Goal: Obtain resource: Download file/media

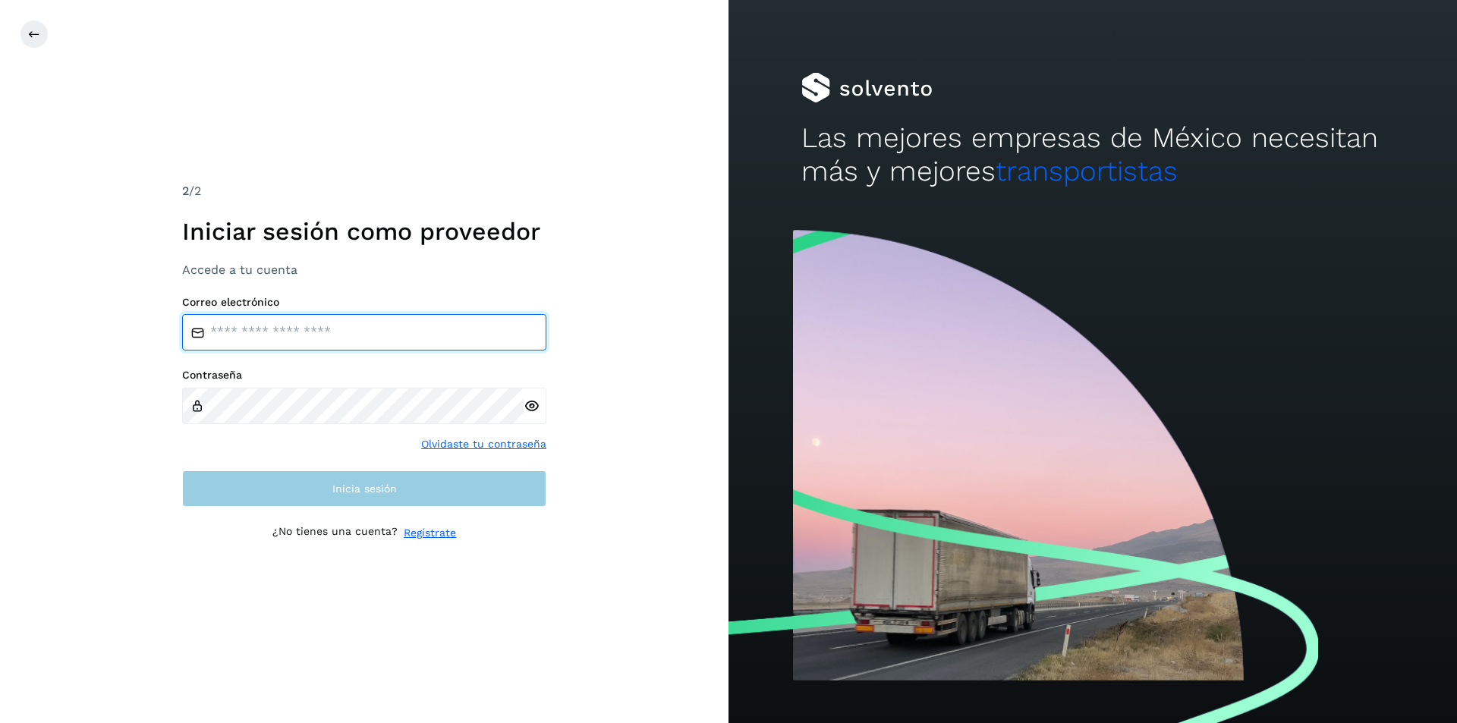
type input "**********"
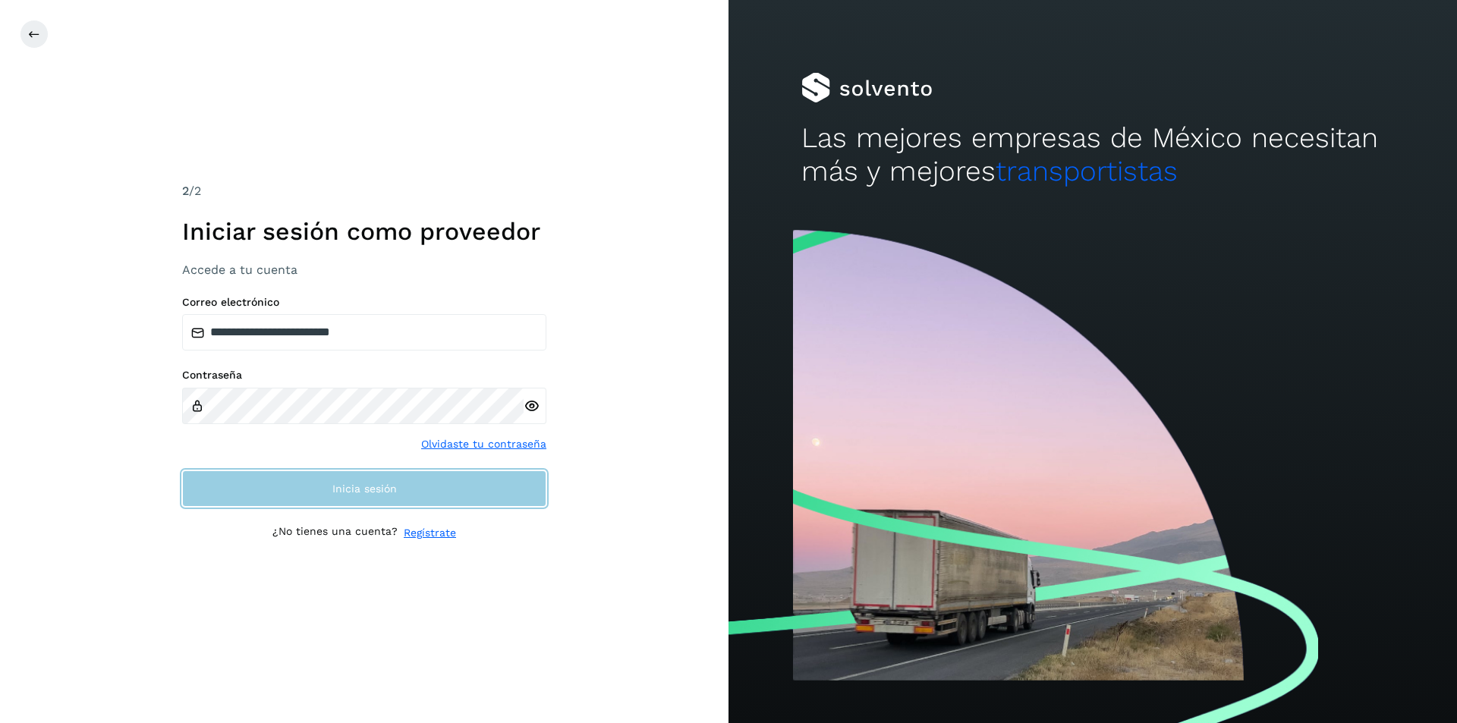
click at [372, 488] on span "Inicia sesión" at bounding box center [364, 488] width 65 height 11
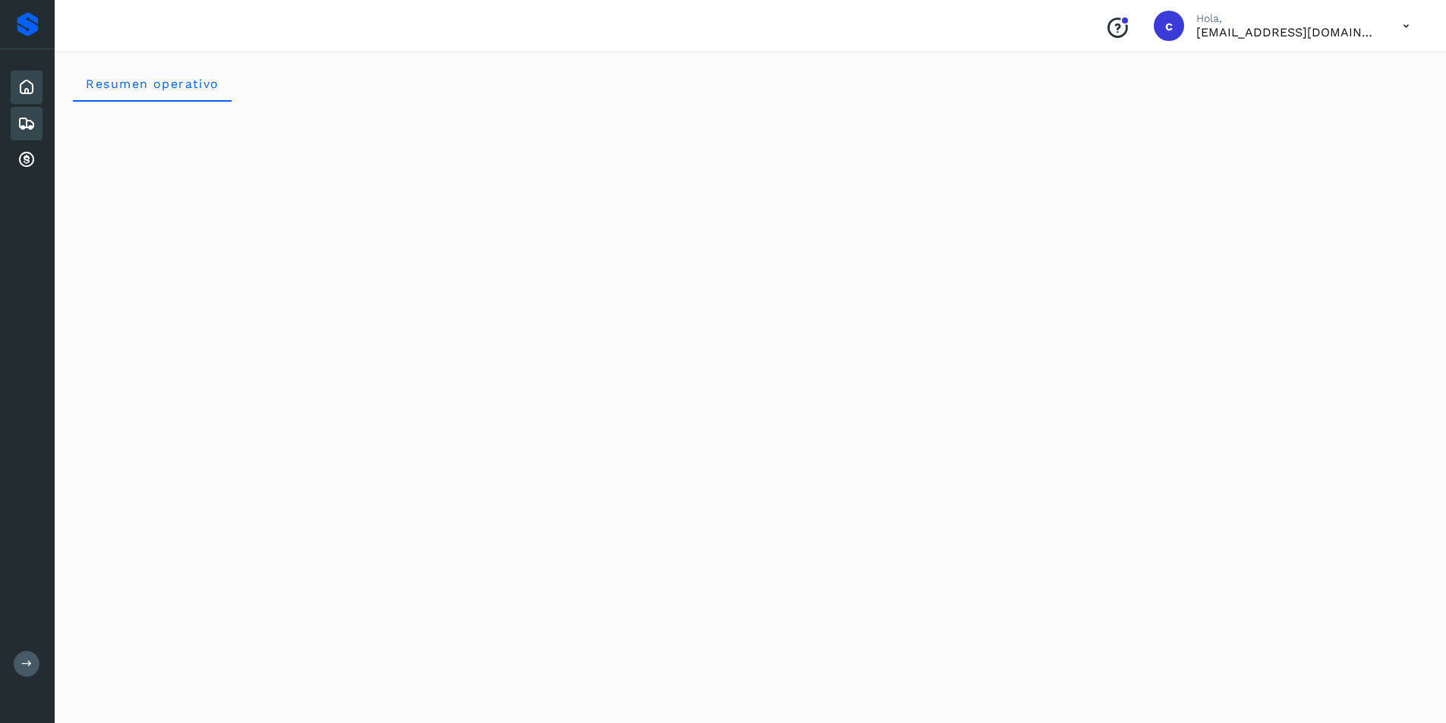
click at [20, 123] on icon at bounding box center [26, 124] width 18 height 18
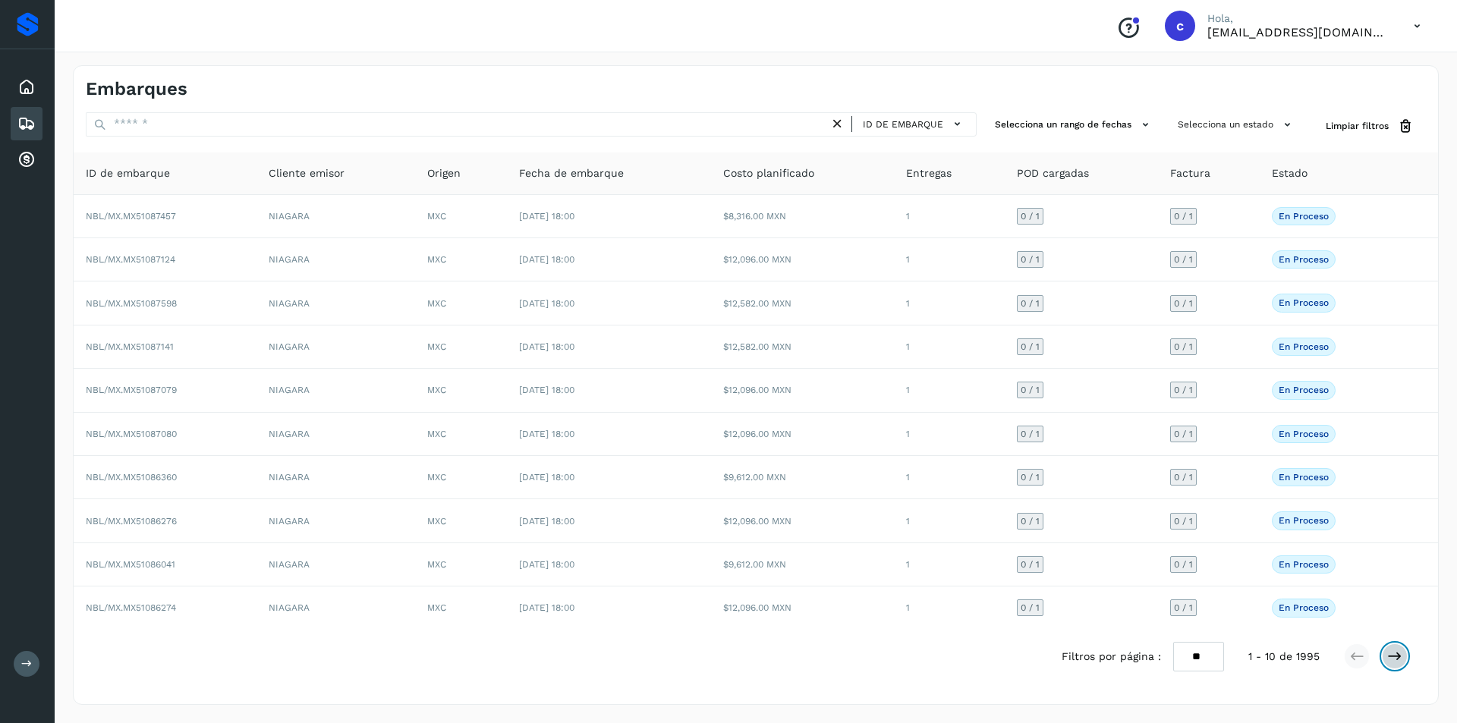
click at [1390, 655] on icon at bounding box center [1394, 656] width 15 height 15
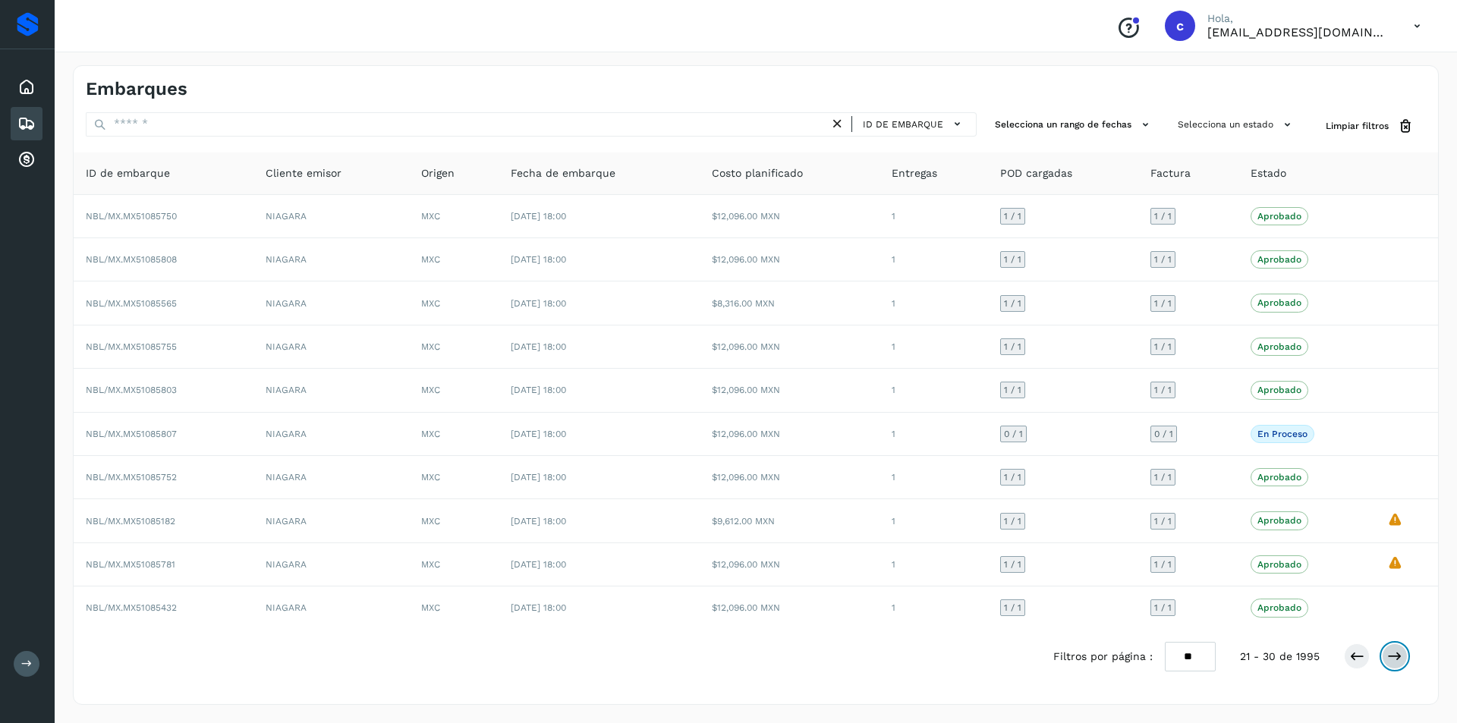
click at [1390, 655] on icon at bounding box center [1394, 656] width 15 height 15
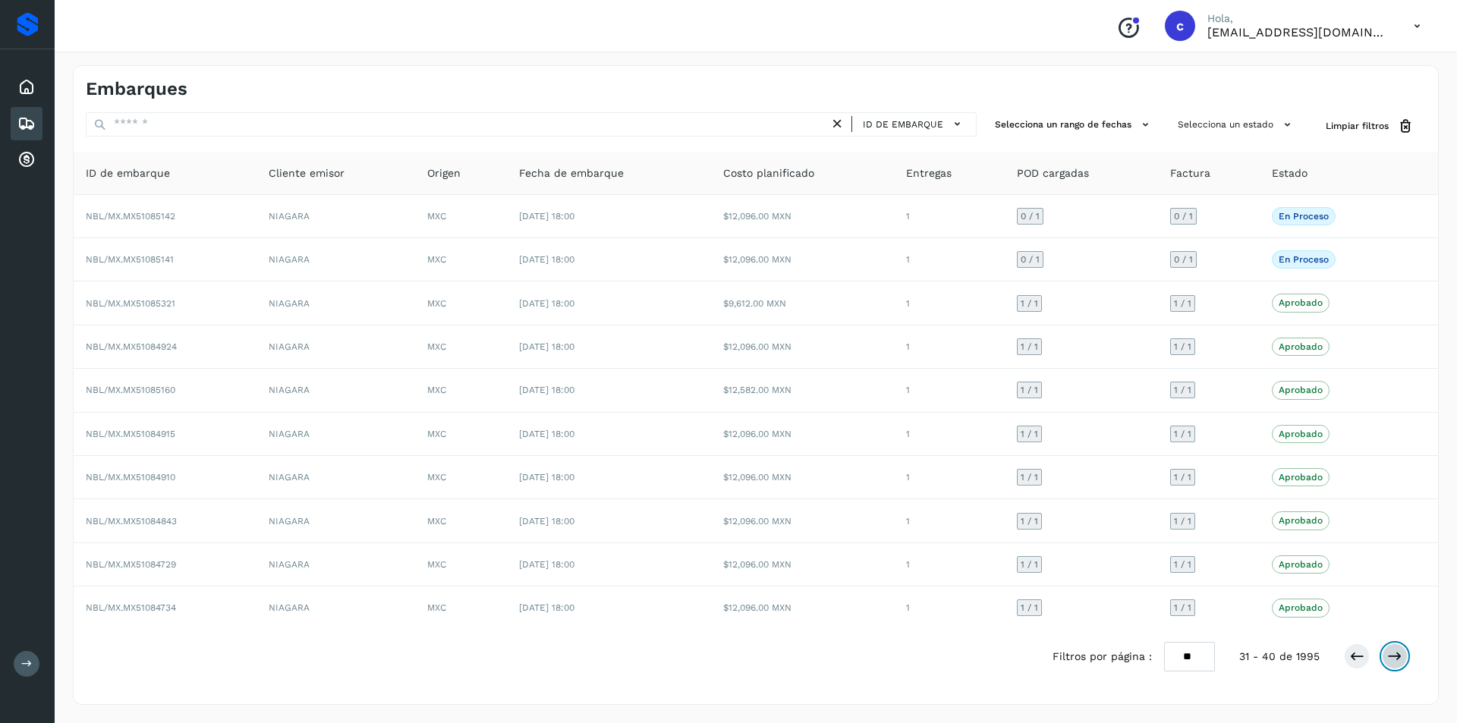
click at [1390, 655] on icon at bounding box center [1394, 656] width 15 height 15
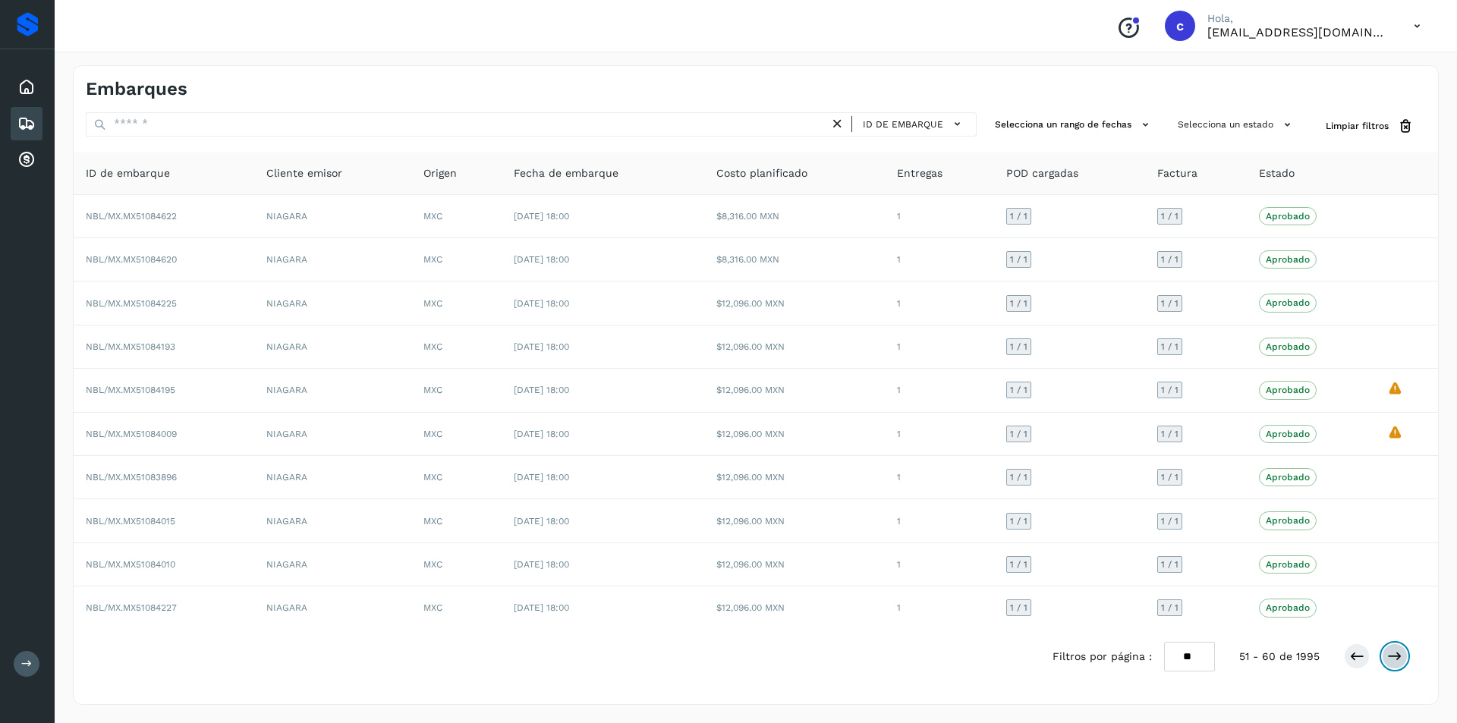
click at [1390, 655] on icon at bounding box center [1394, 656] width 15 height 15
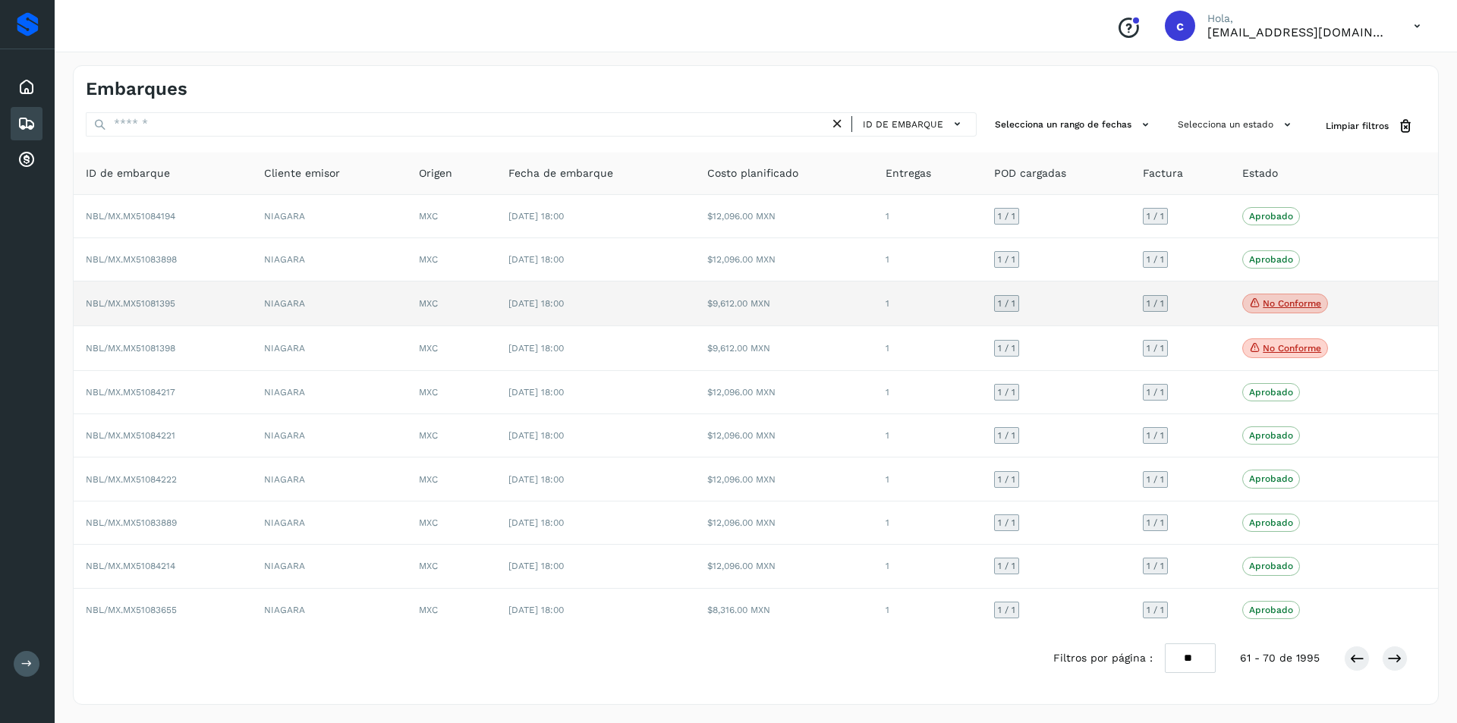
click at [1309, 301] on p "No conforme" at bounding box center [1292, 303] width 58 height 11
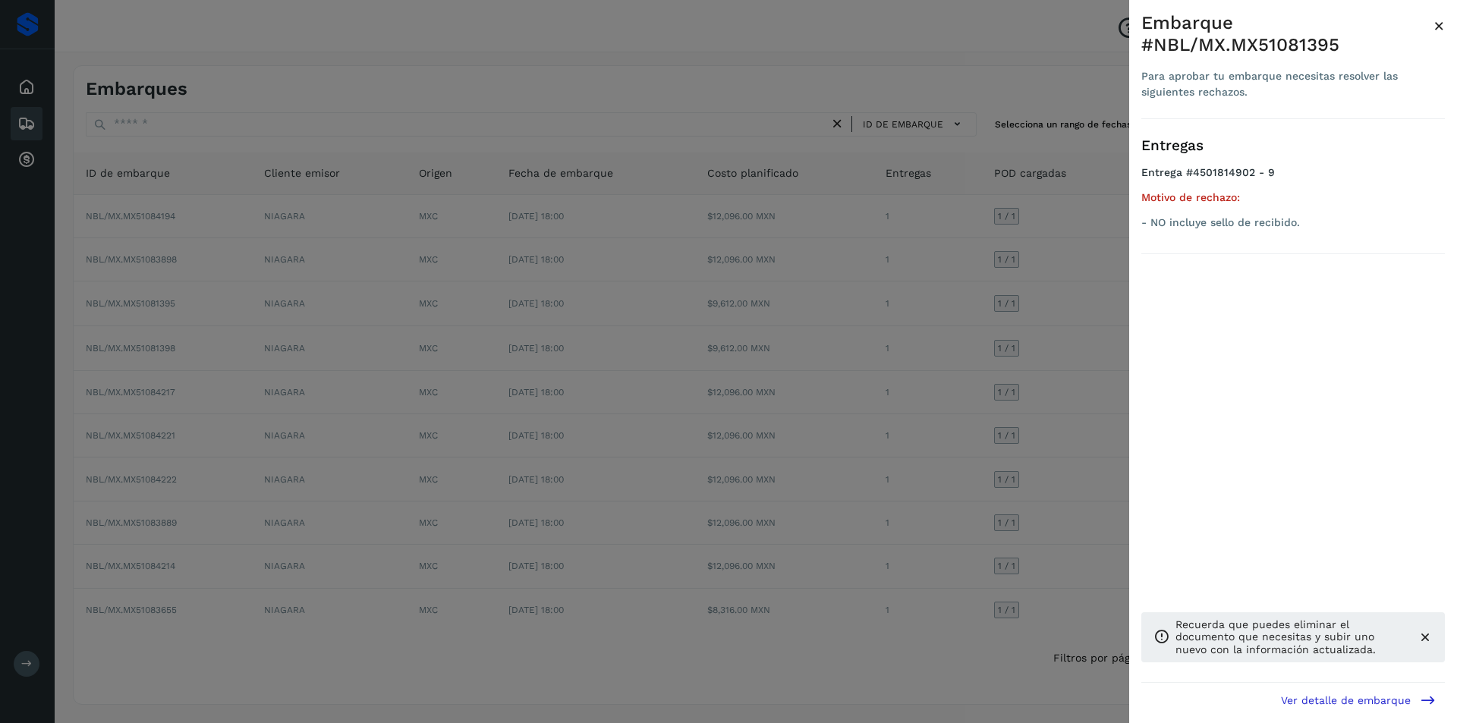
click at [1013, 398] on div at bounding box center [728, 361] width 1457 height 723
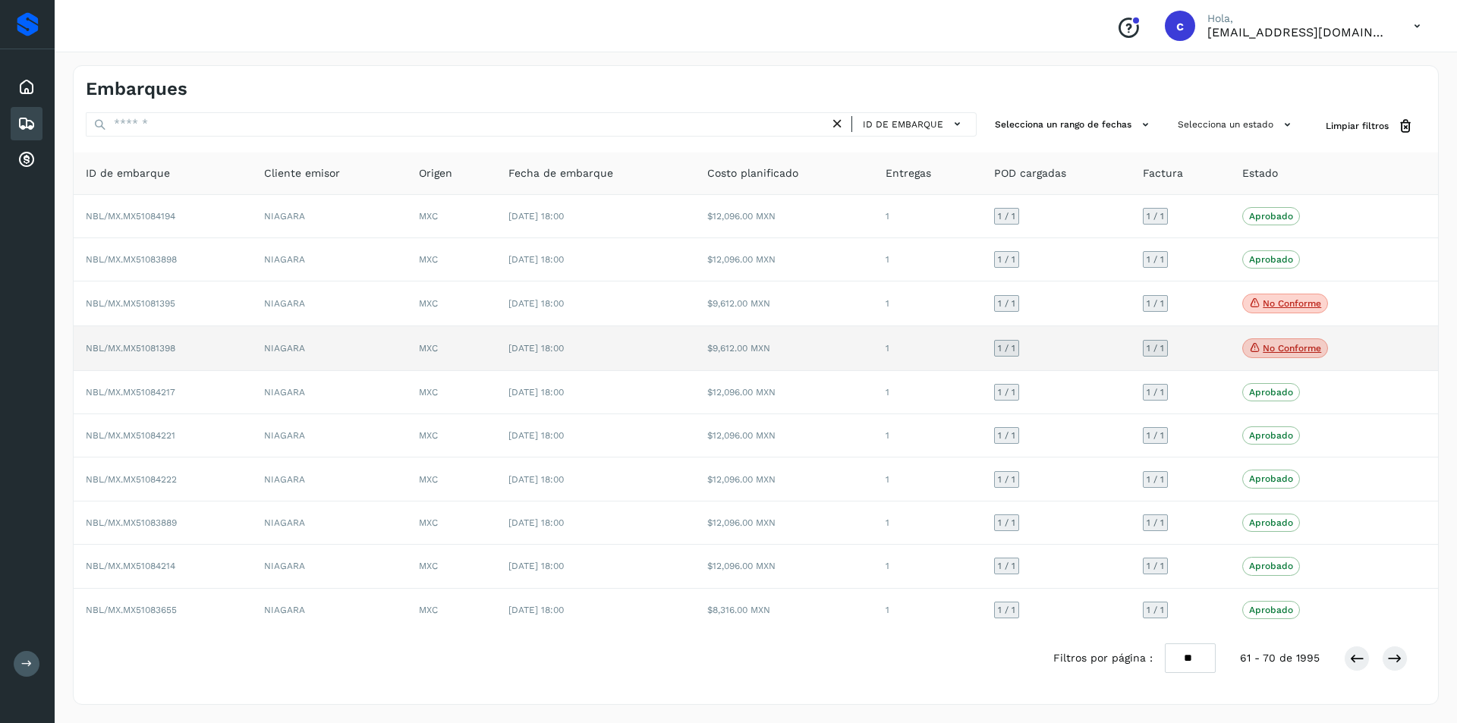
click at [1256, 349] on icon at bounding box center [1255, 348] width 12 height 14
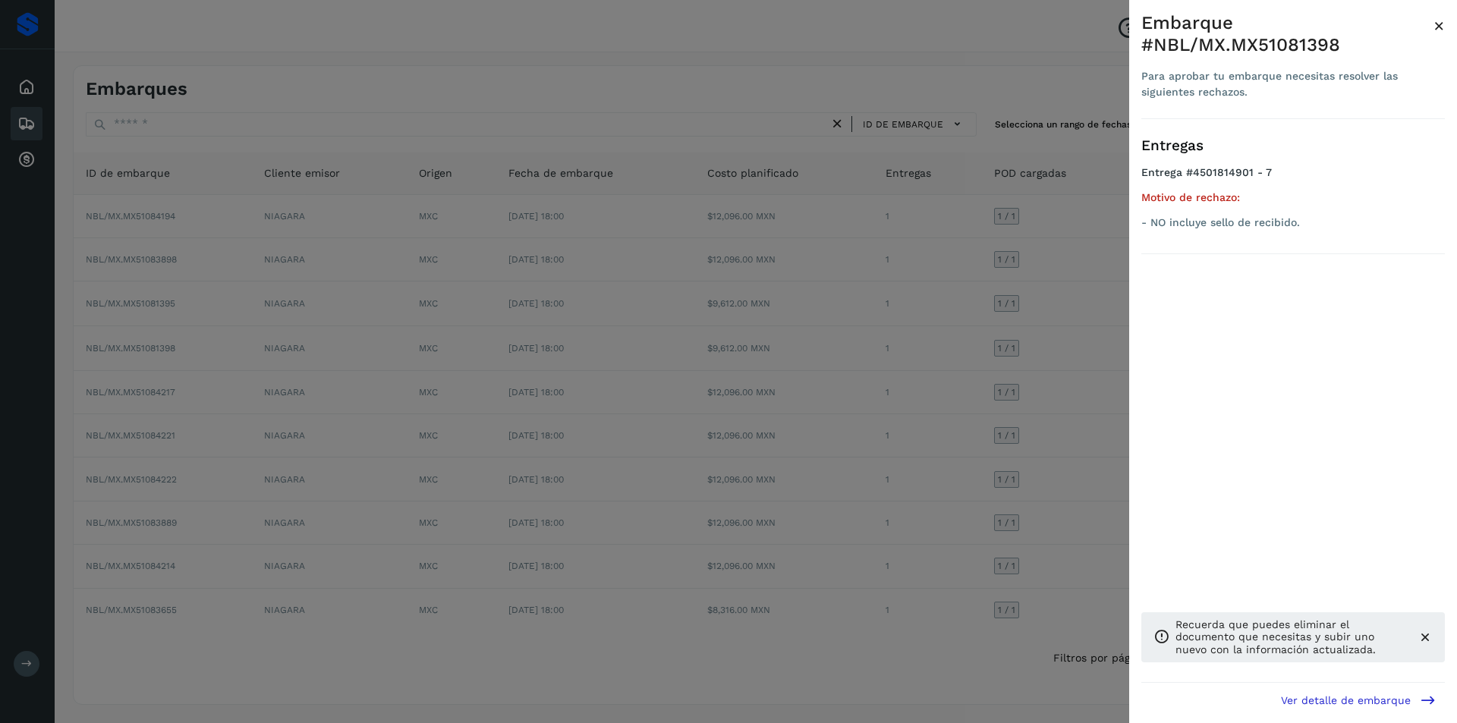
click at [948, 392] on div at bounding box center [728, 361] width 1457 height 723
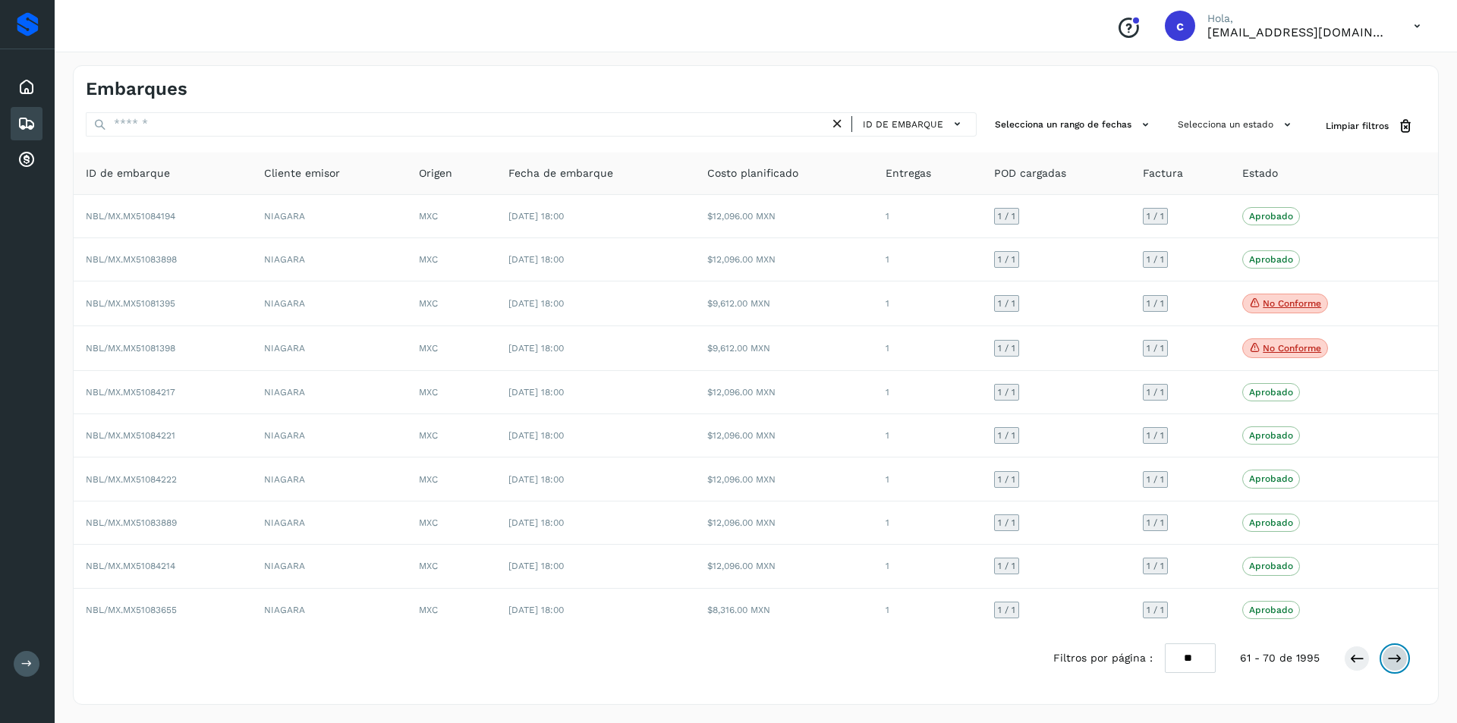
click at [1403, 663] on button at bounding box center [1395, 659] width 26 height 26
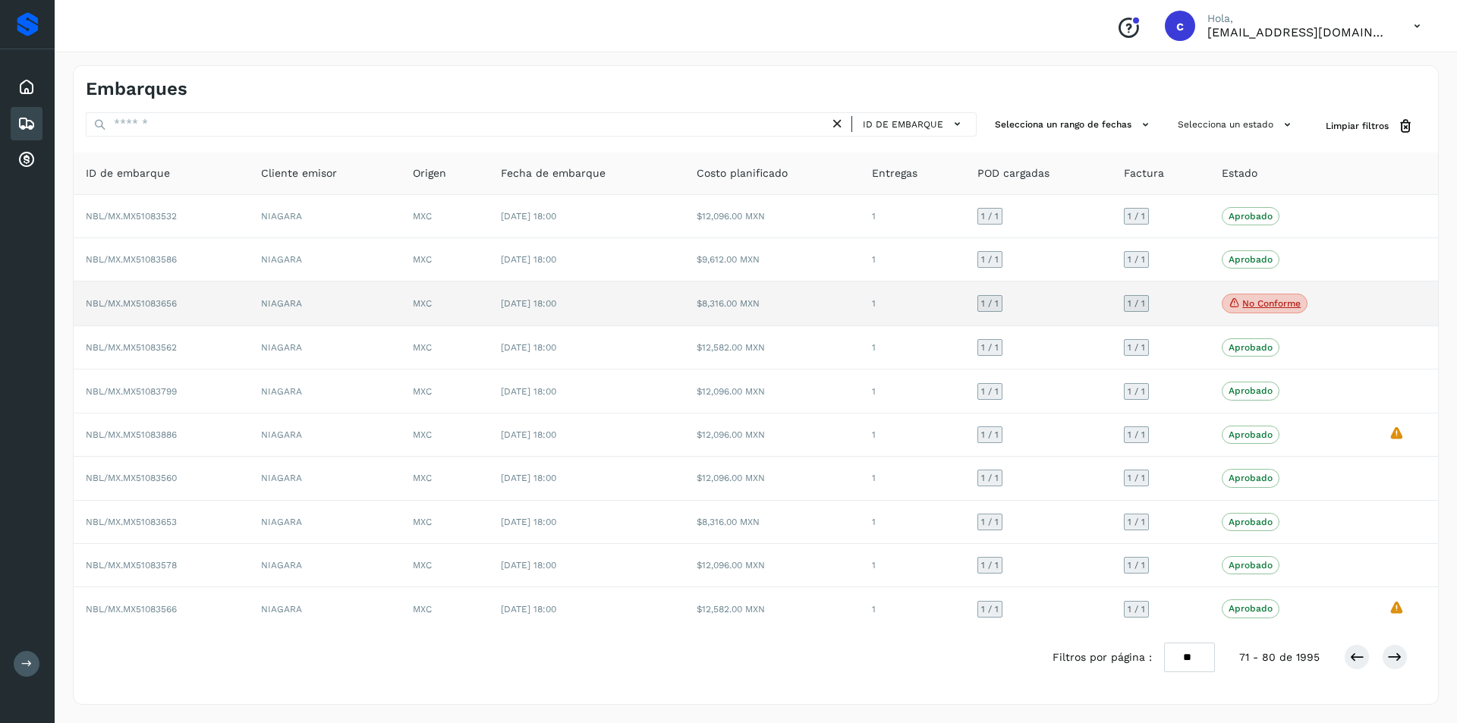
click at [1265, 308] on p "No conforme" at bounding box center [1271, 303] width 58 height 11
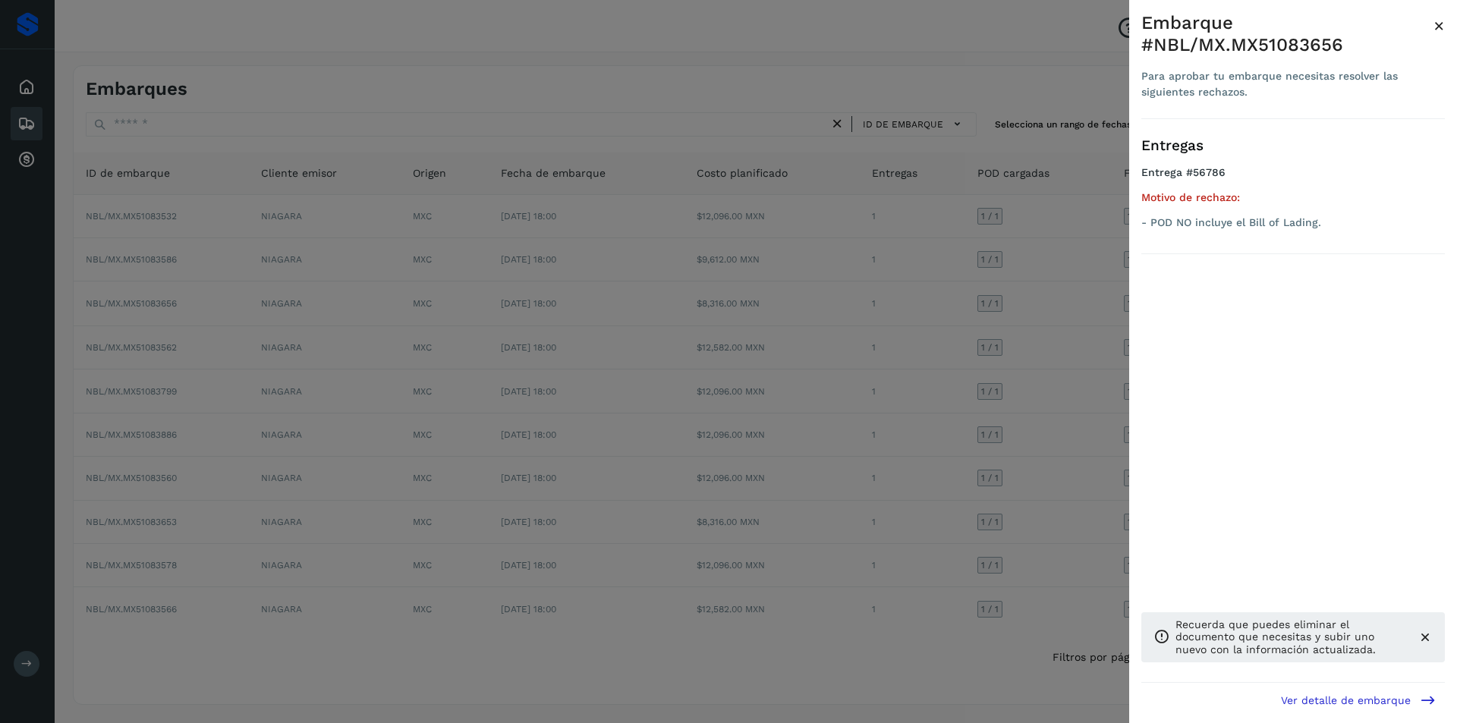
click at [884, 359] on div at bounding box center [728, 361] width 1457 height 723
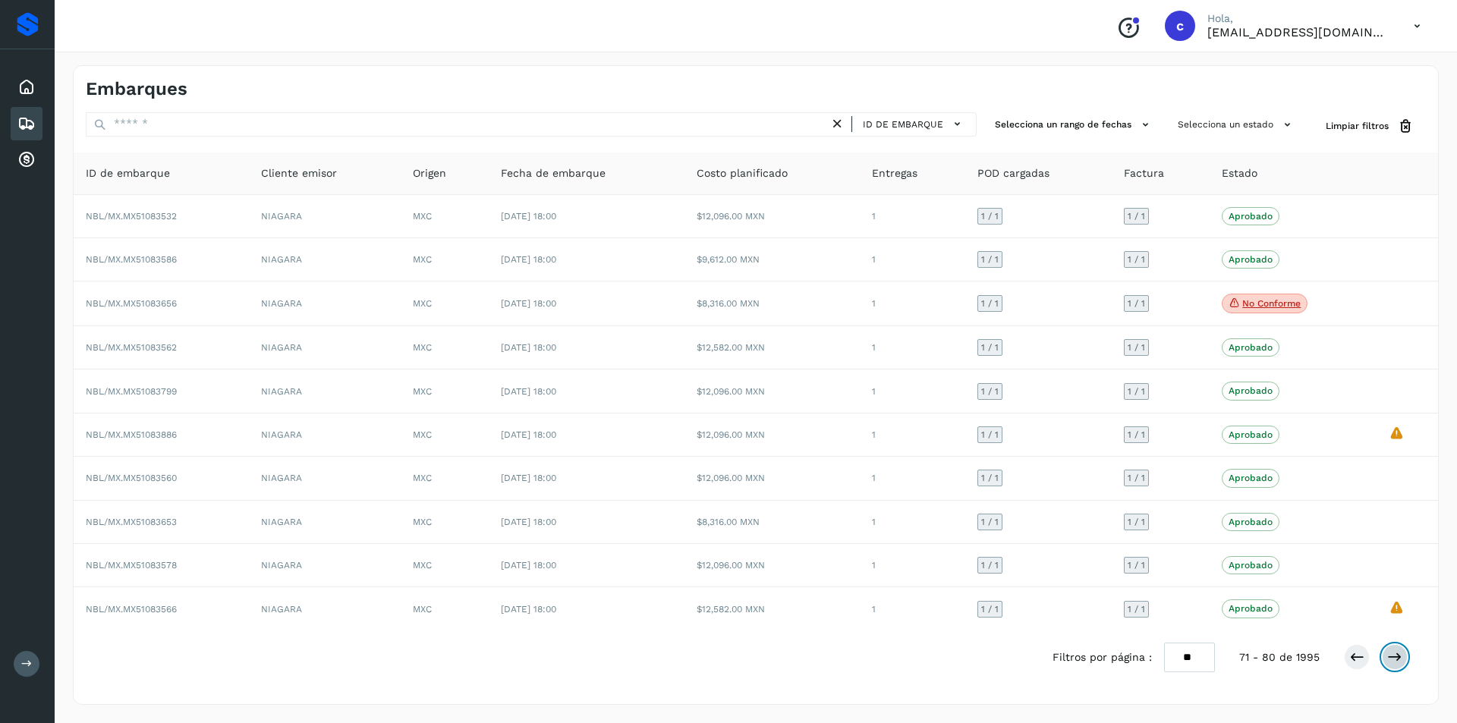
click at [1394, 663] on icon at bounding box center [1394, 657] width 15 height 15
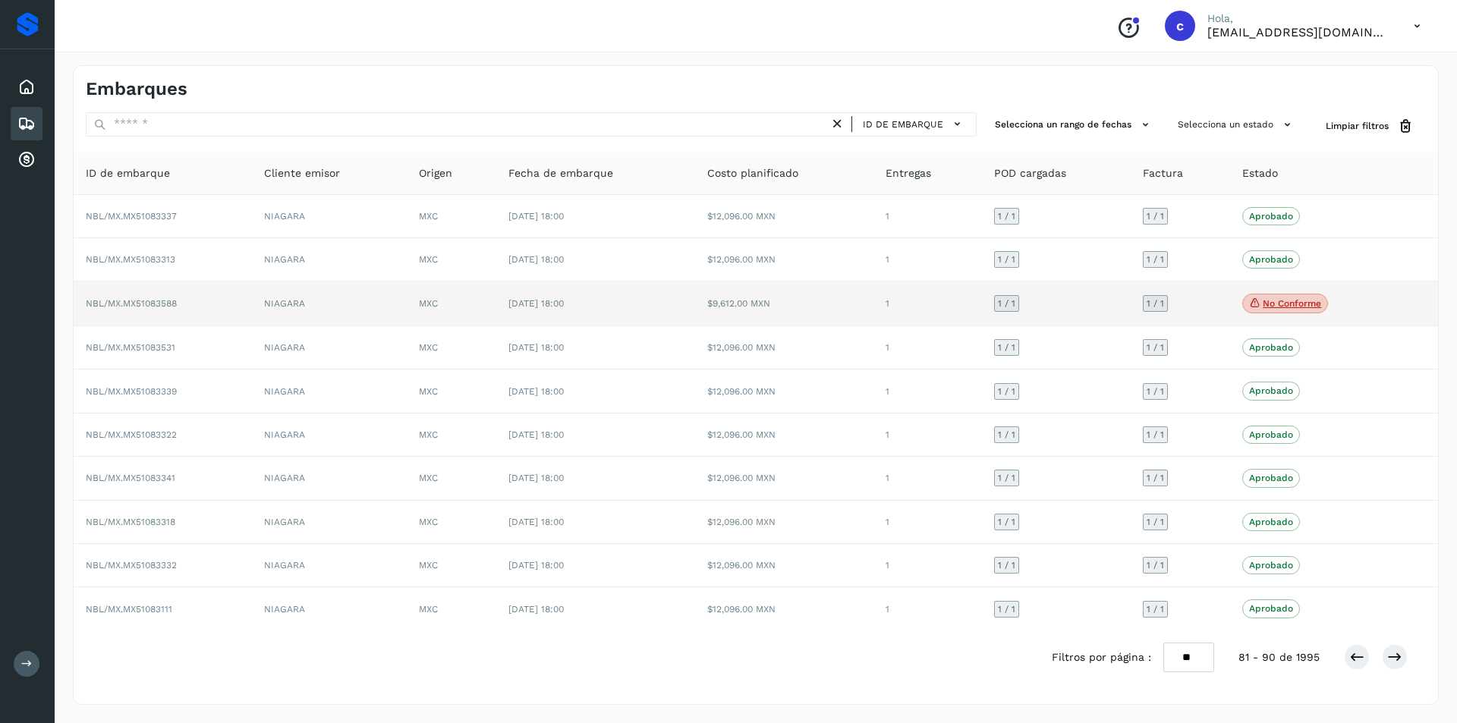
click at [1256, 304] on icon at bounding box center [1255, 303] width 12 height 14
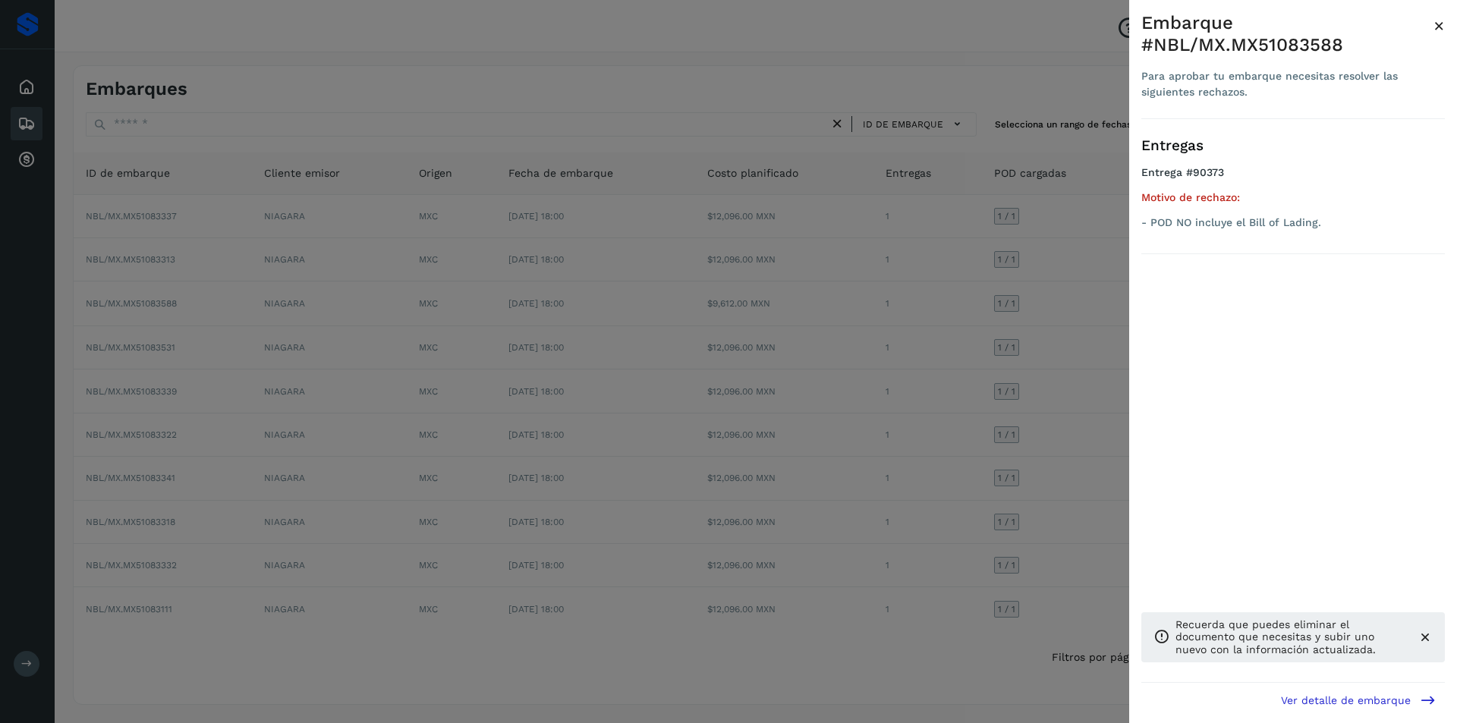
click at [1070, 321] on div at bounding box center [728, 361] width 1457 height 723
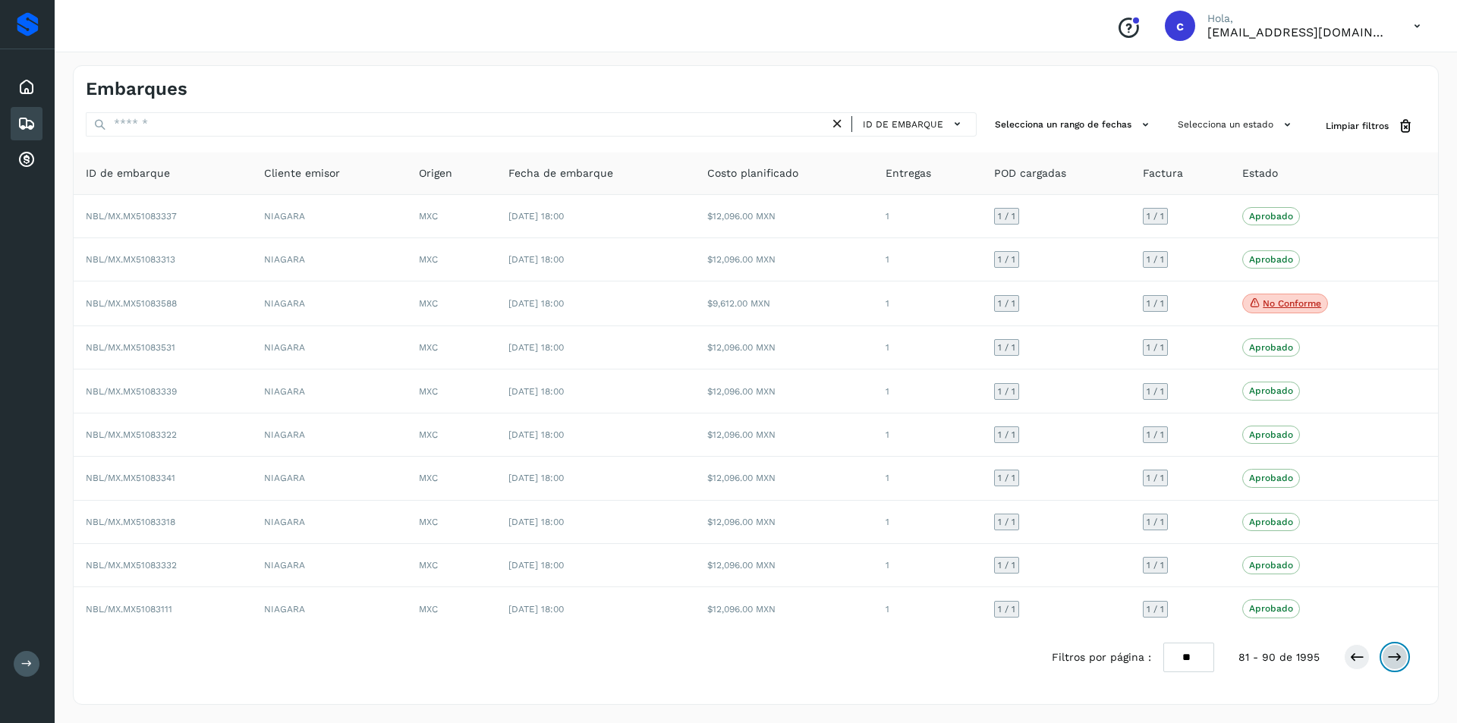
click at [1391, 658] on icon at bounding box center [1394, 657] width 15 height 15
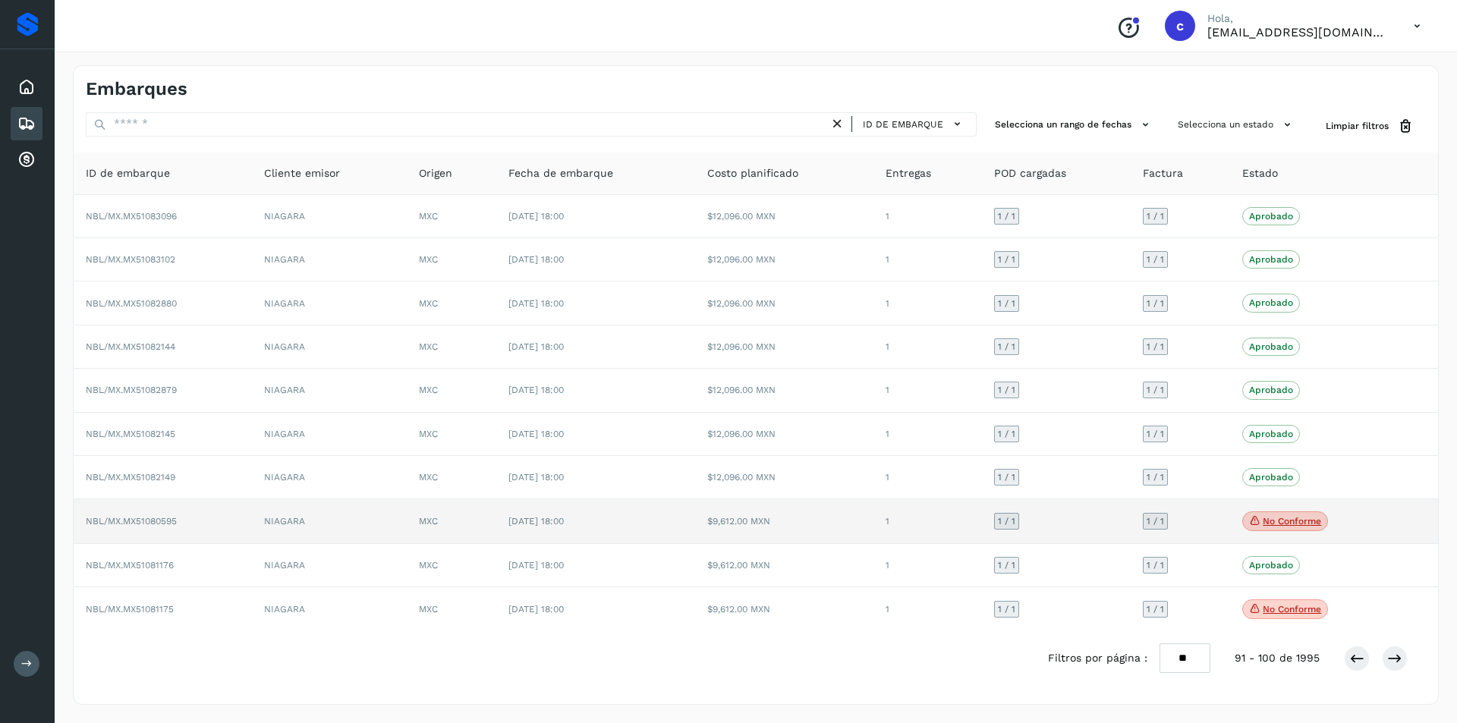
click at [1286, 512] on span "No conforme" at bounding box center [1285, 522] width 86 height 20
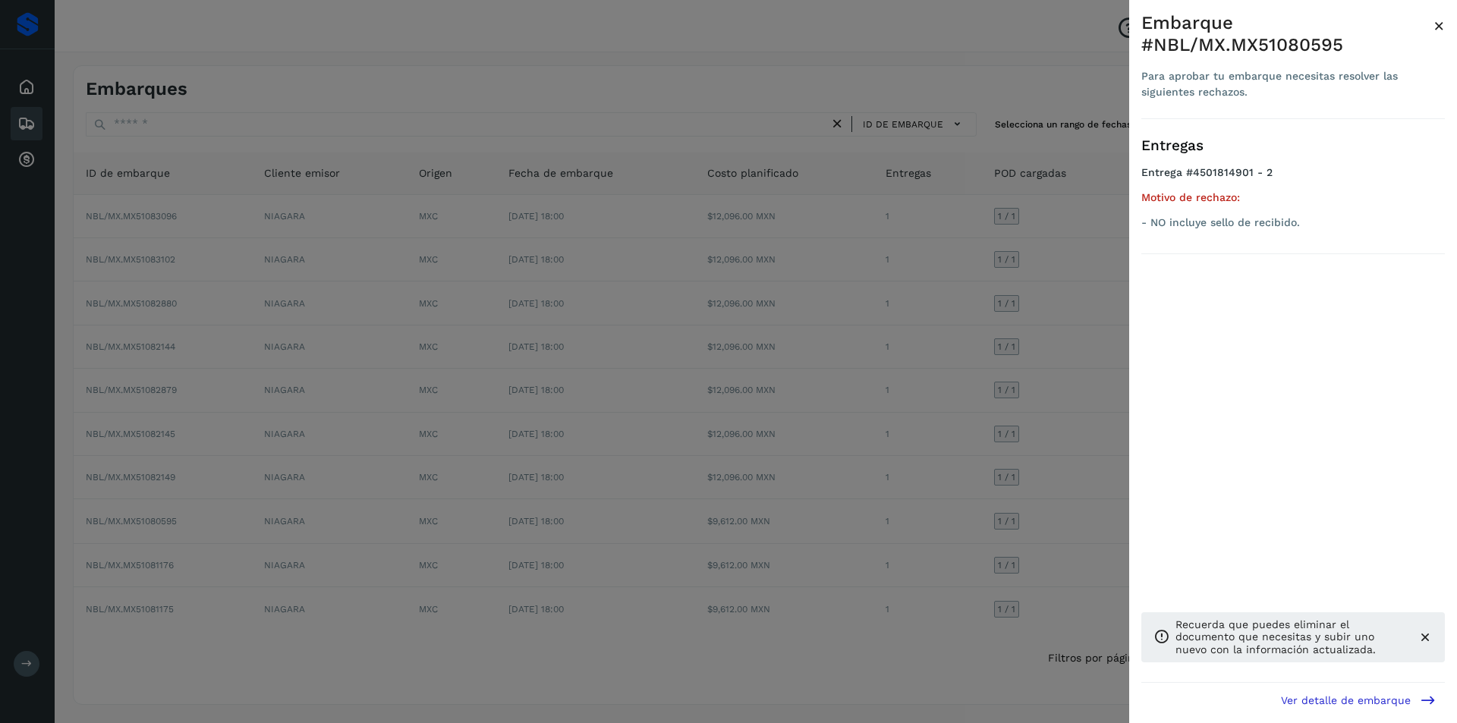
click at [907, 512] on div at bounding box center [728, 361] width 1457 height 723
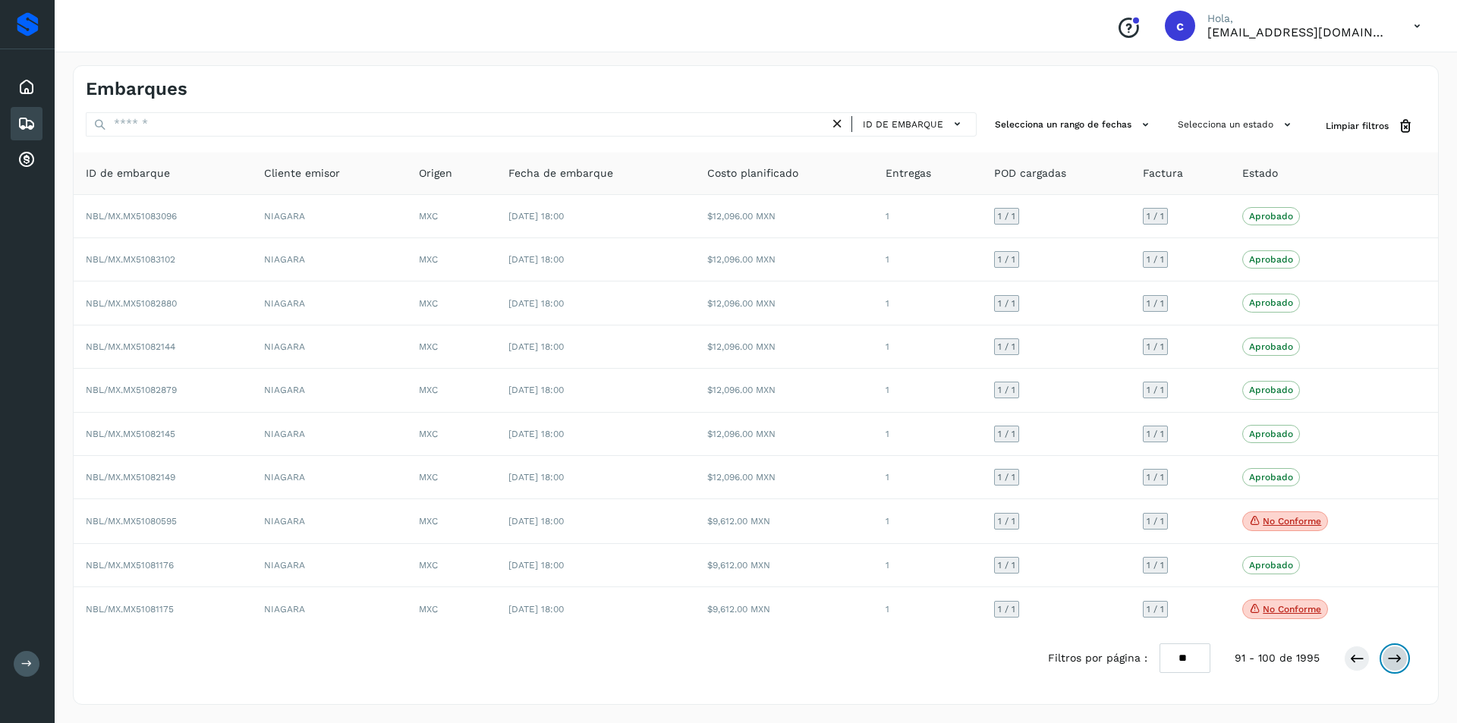
click at [1401, 654] on icon at bounding box center [1394, 658] width 15 height 15
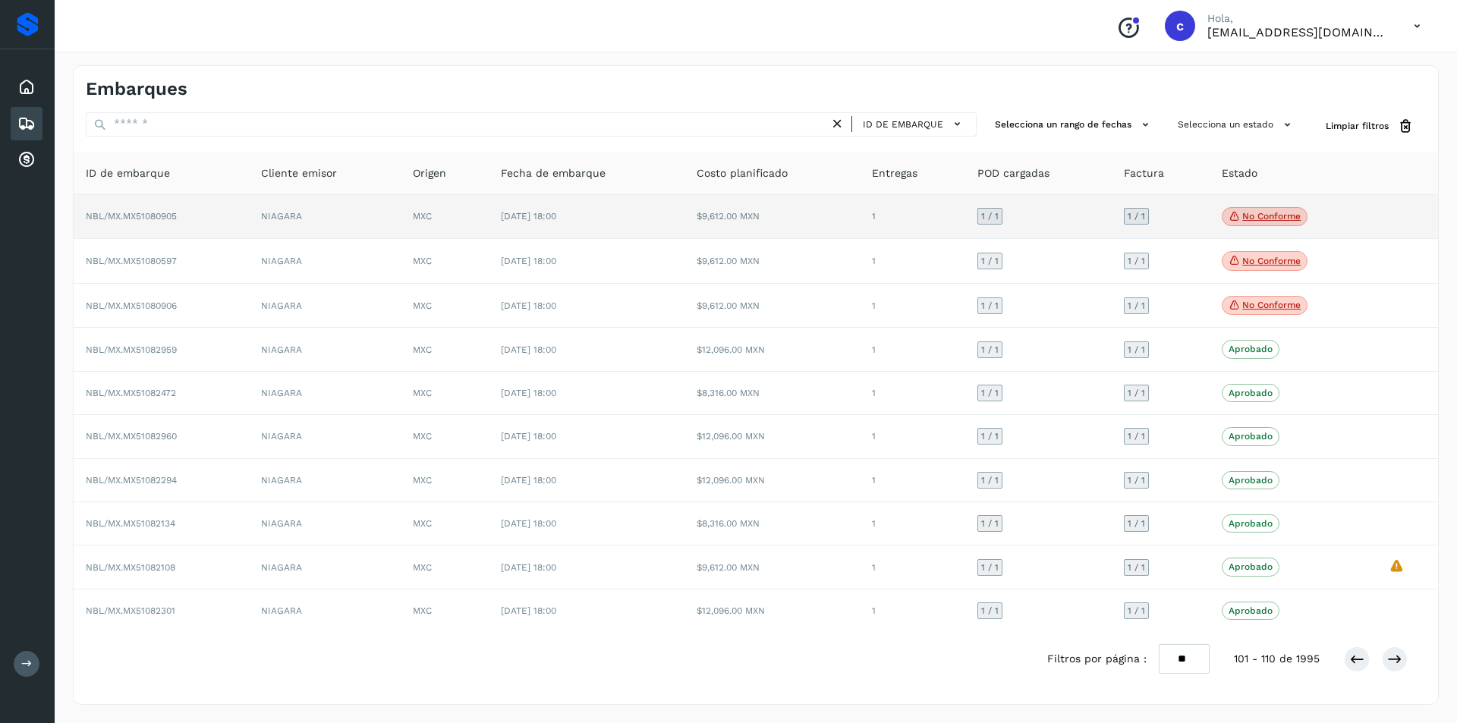
click at [1265, 219] on p "No conforme" at bounding box center [1271, 216] width 58 height 11
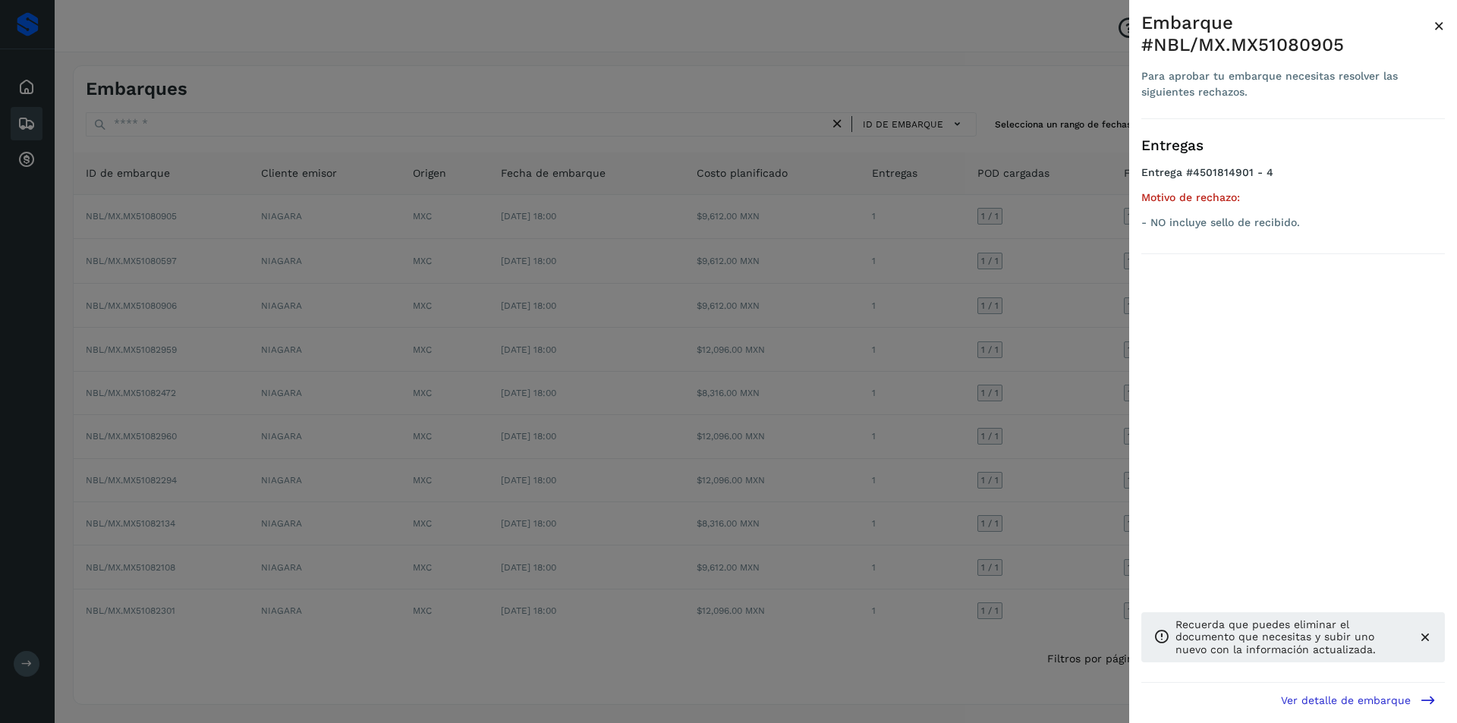
click at [1092, 282] on div at bounding box center [728, 361] width 1457 height 723
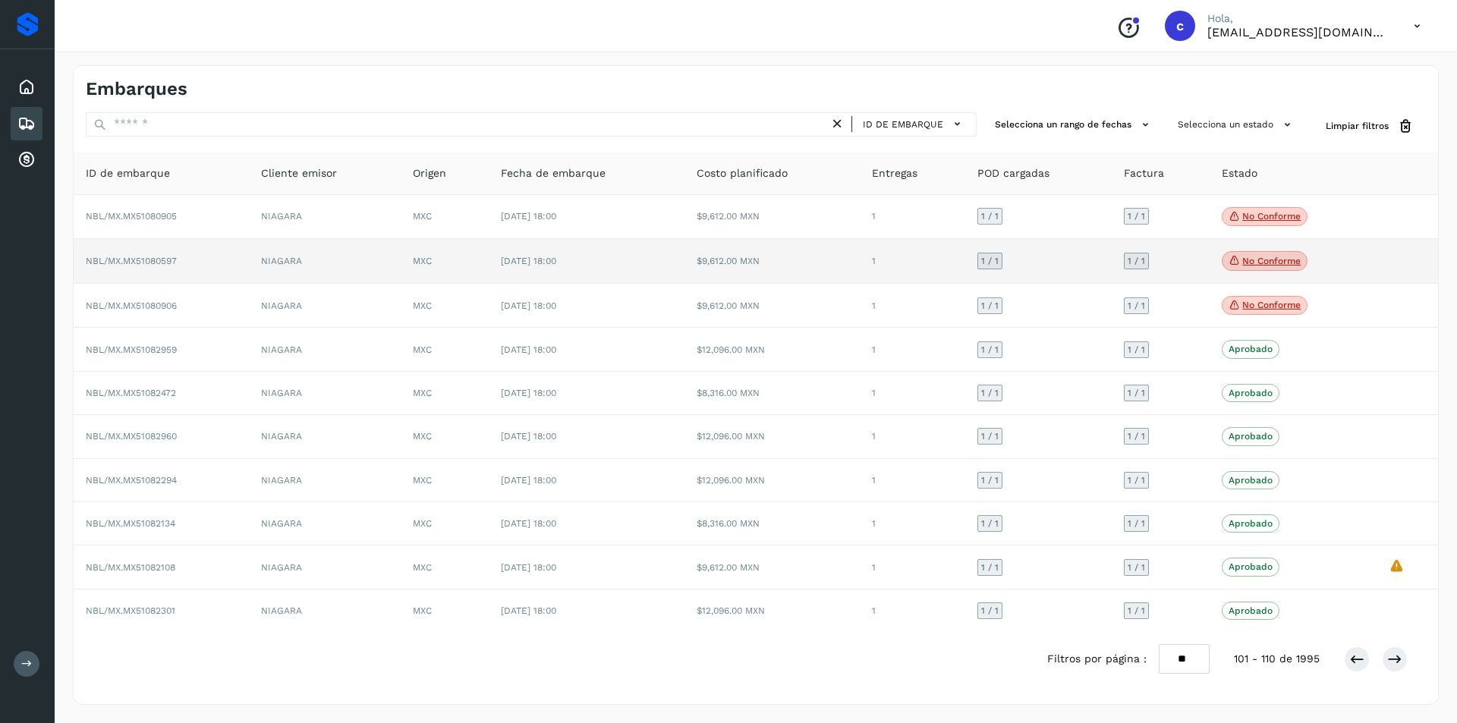
click at [1253, 261] on p "No conforme" at bounding box center [1271, 261] width 58 height 11
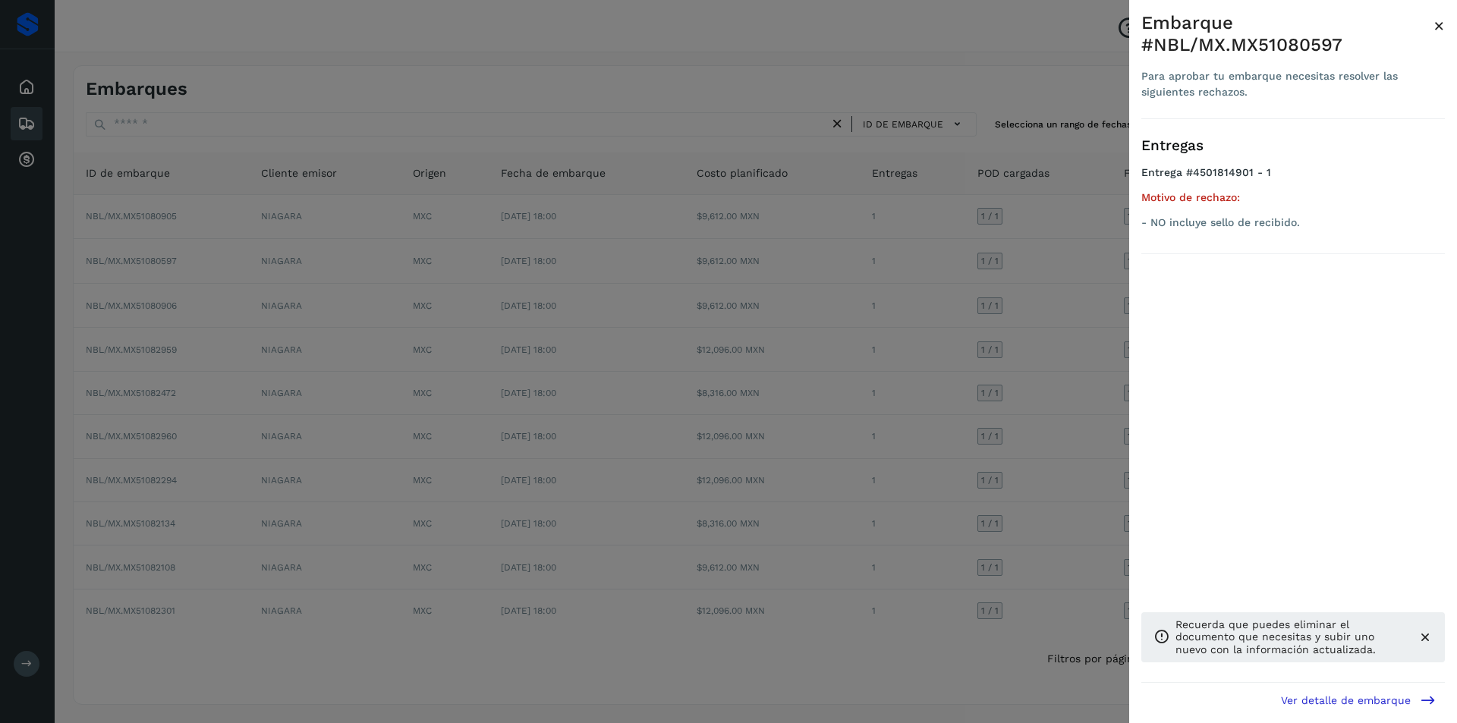
click at [1078, 309] on div at bounding box center [728, 361] width 1457 height 723
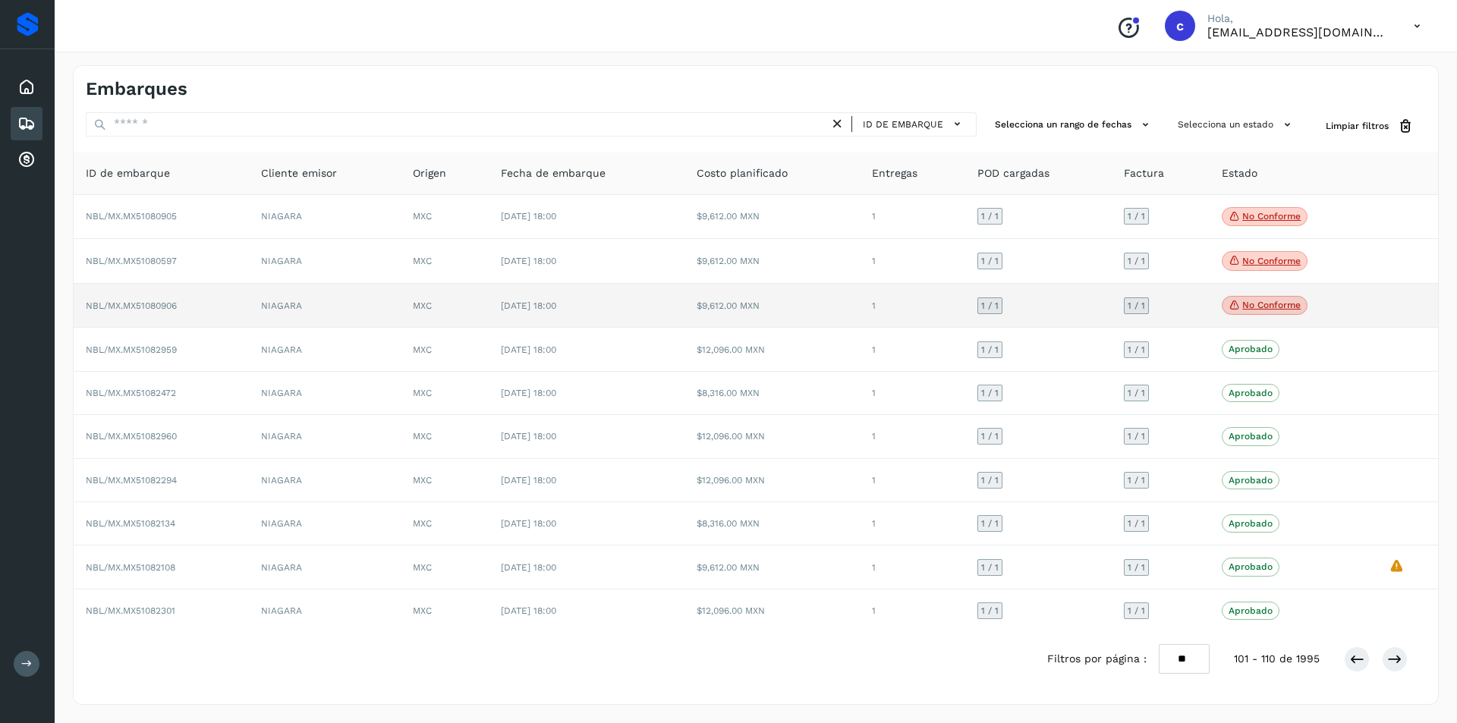
click at [1278, 303] on p "No conforme" at bounding box center [1271, 305] width 58 height 11
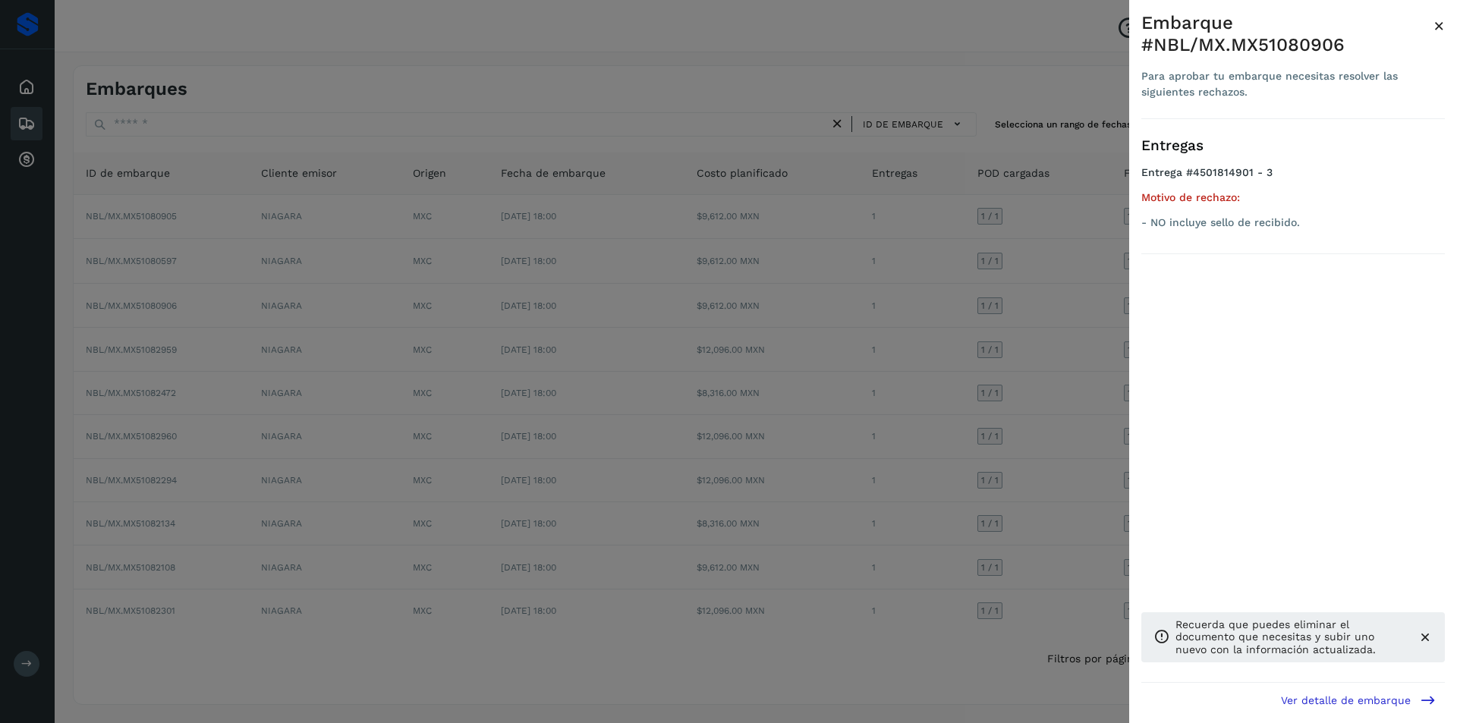
click at [904, 405] on div at bounding box center [728, 361] width 1457 height 723
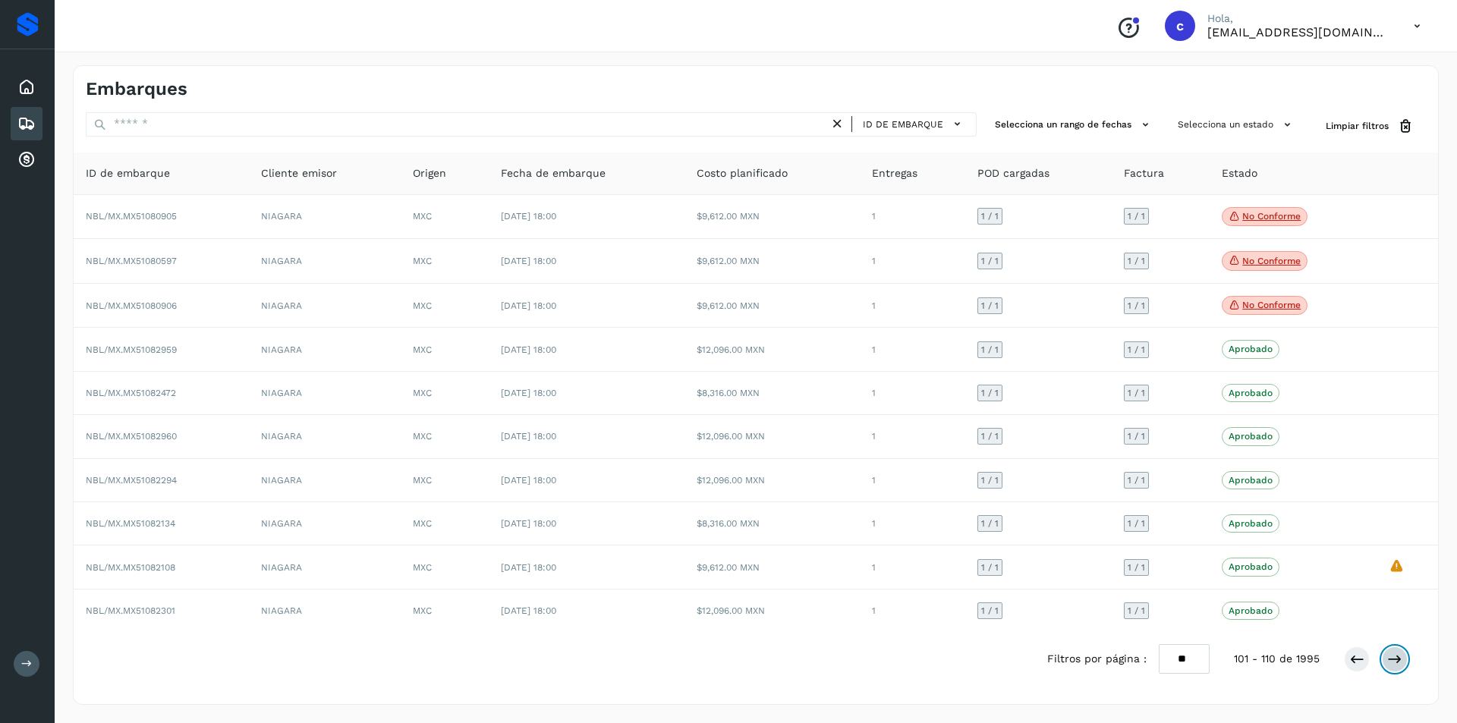
click at [1391, 662] on icon at bounding box center [1394, 659] width 15 height 15
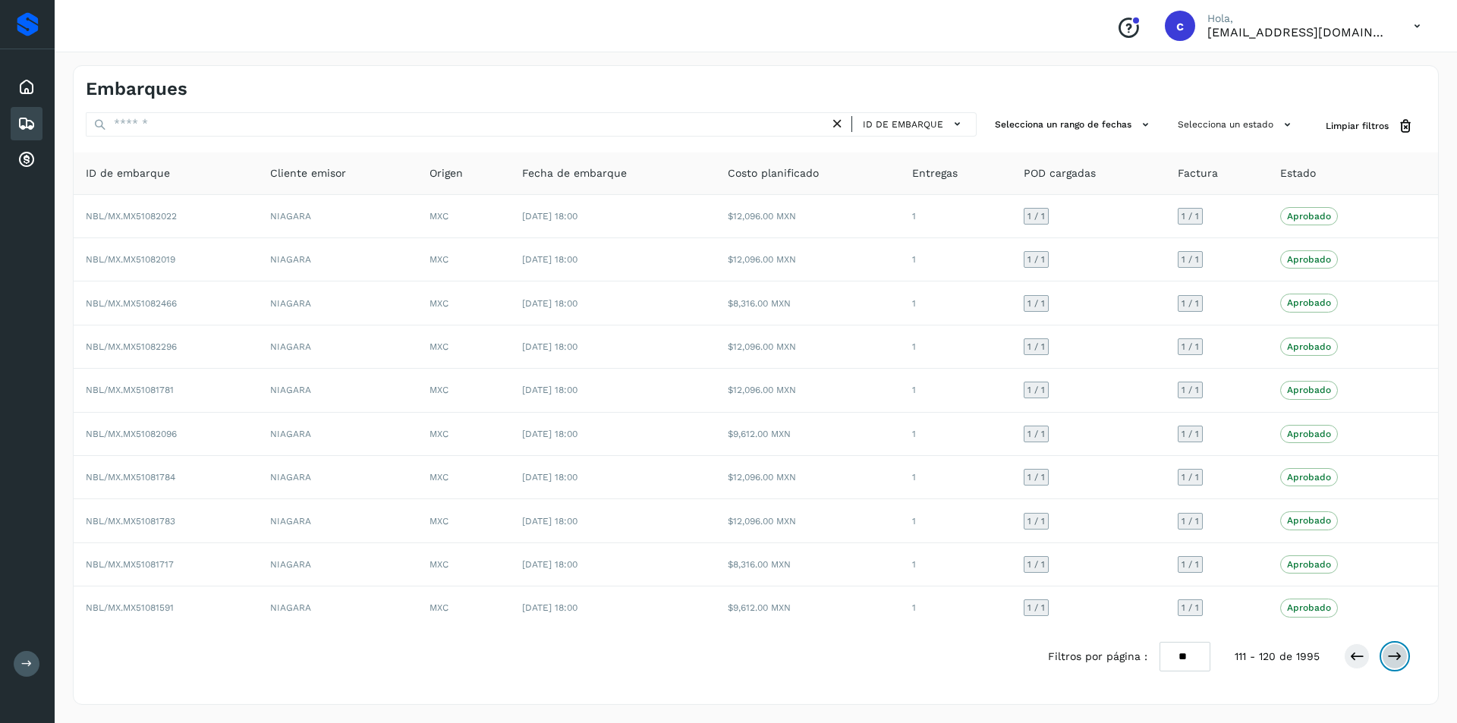
click at [1391, 662] on icon at bounding box center [1394, 656] width 15 height 15
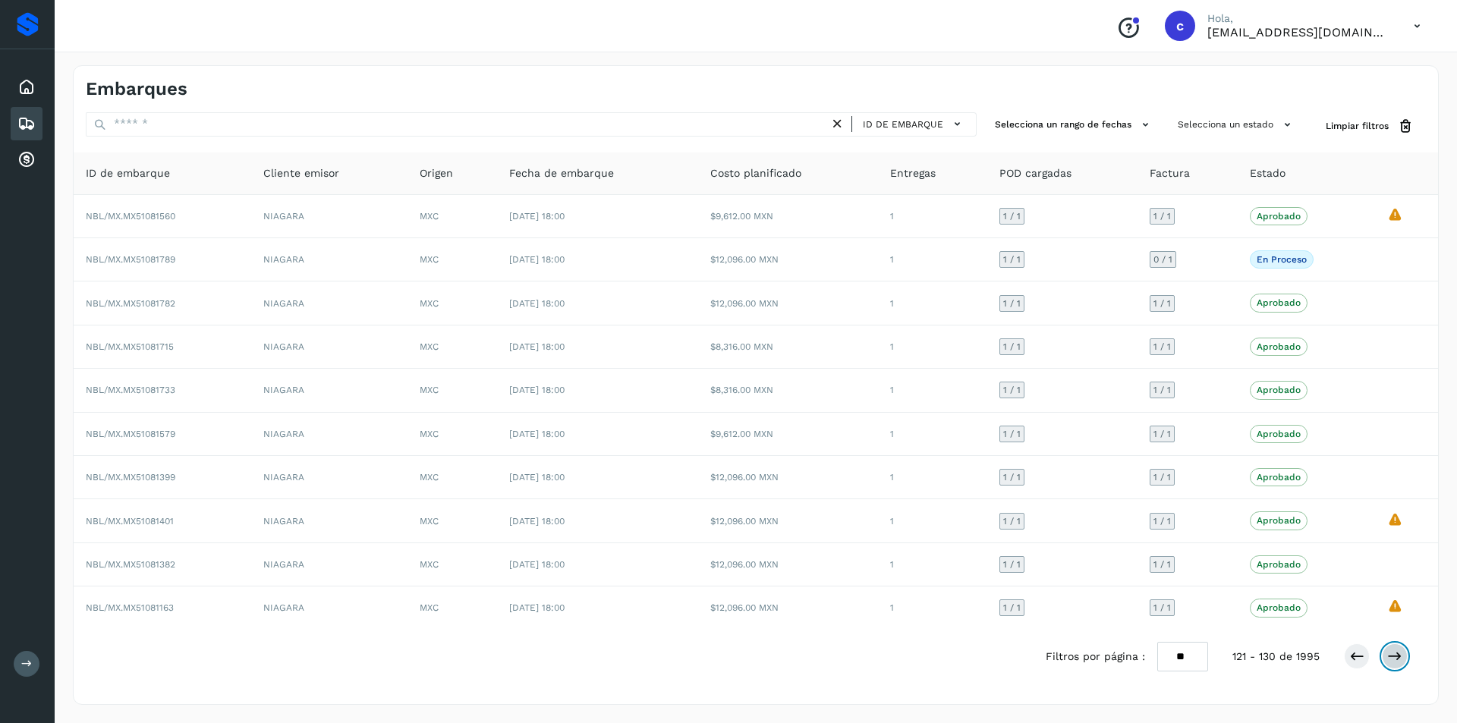
click at [1391, 662] on icon at bounding box center [1394, 656] width 15 height 15
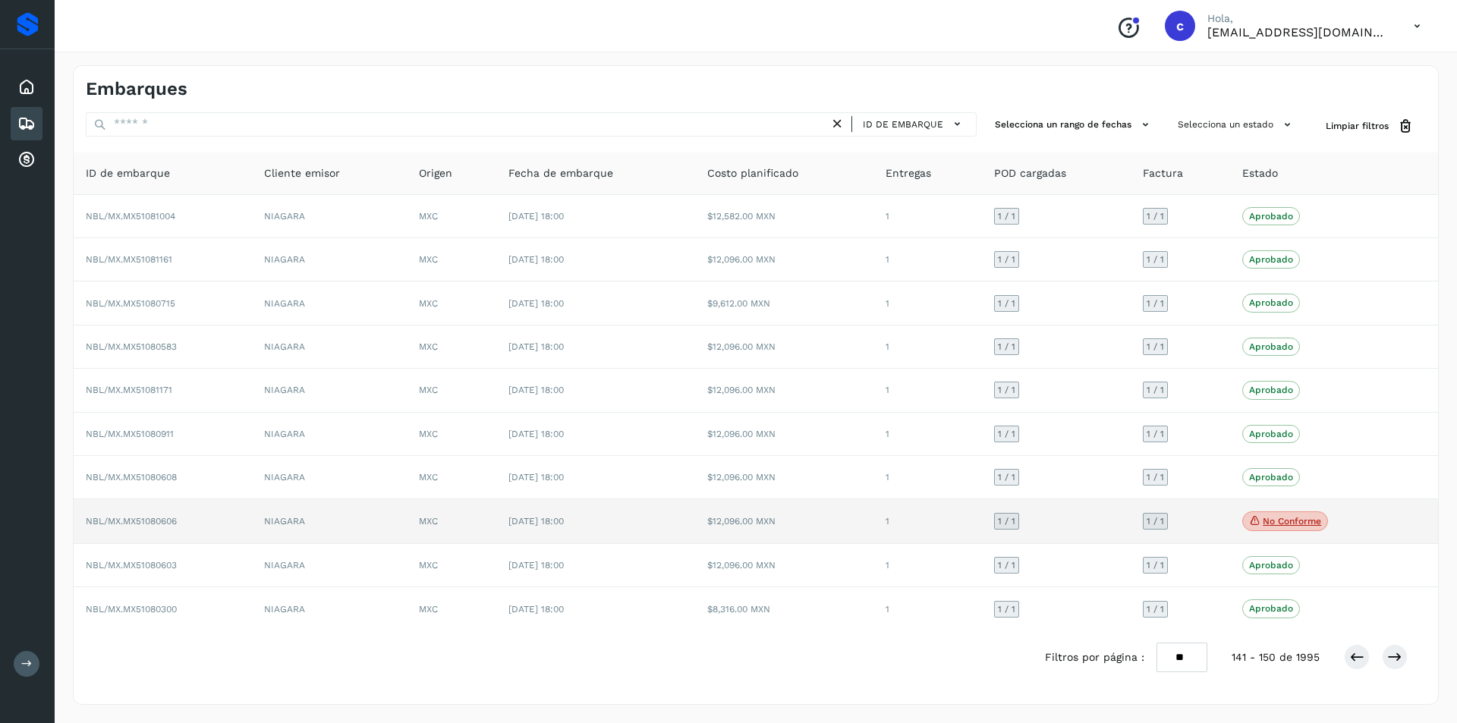
click at [1276, 521] on p "No conforme" at bounding box center [1292, 521] width 58 height 11
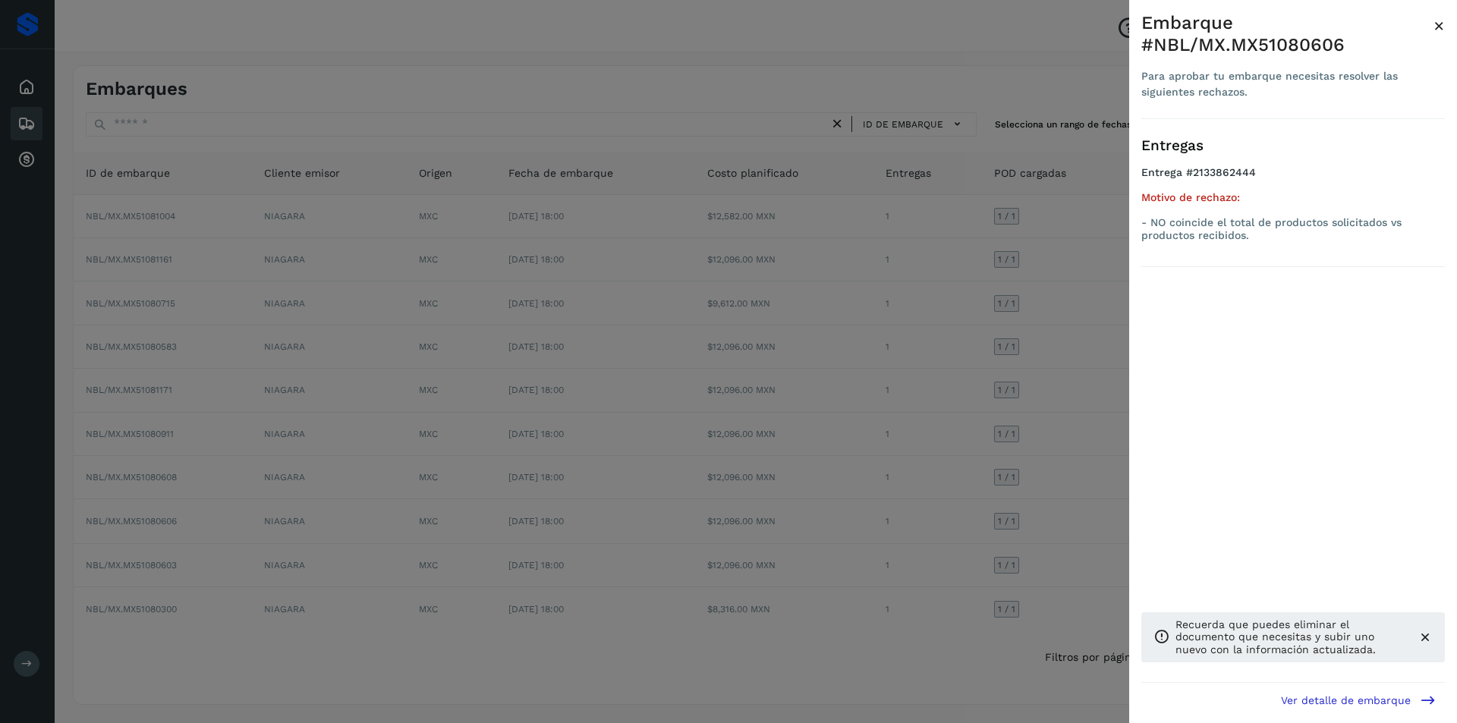
click at [1122, 524] on div at bounding box center [728, 361] width 1457 height 723
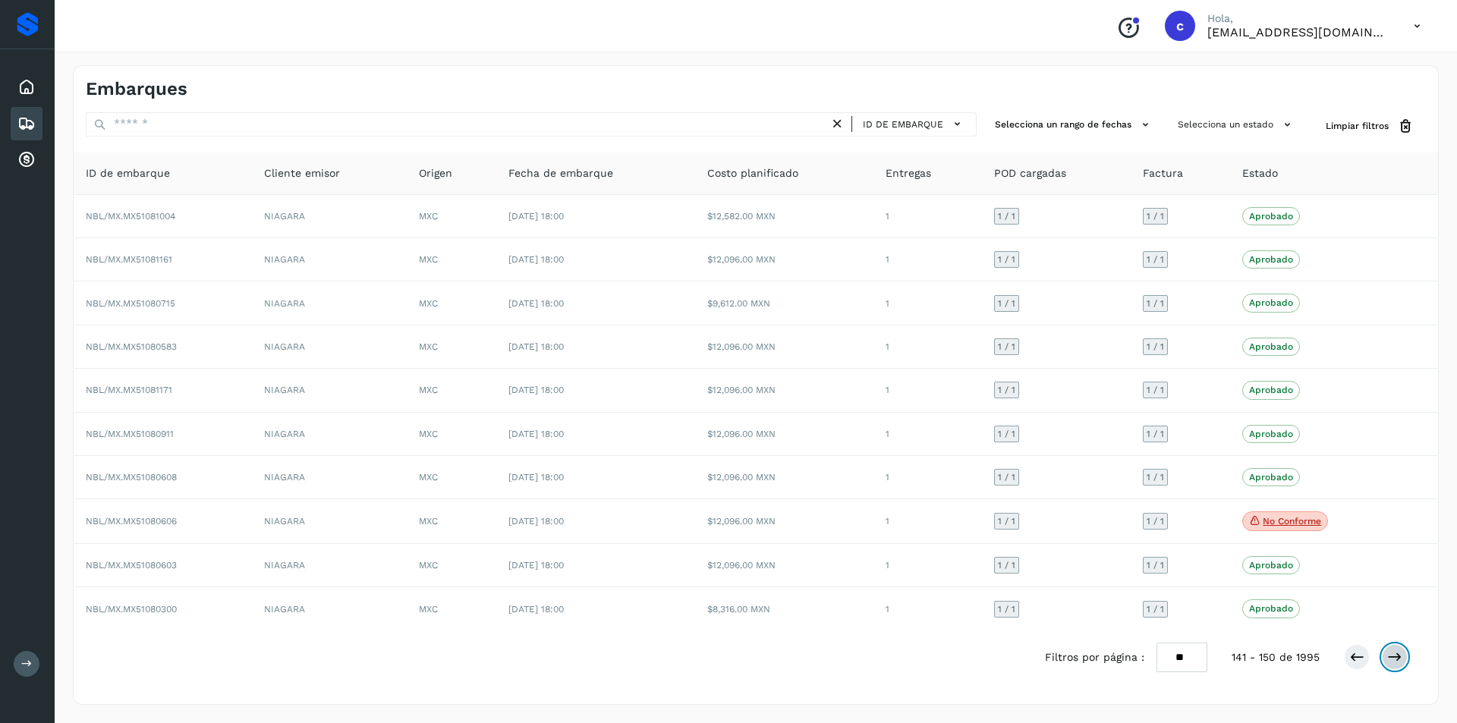
click at [1385, 659] on button at bounding box center [1395, 657] width 26 height 26
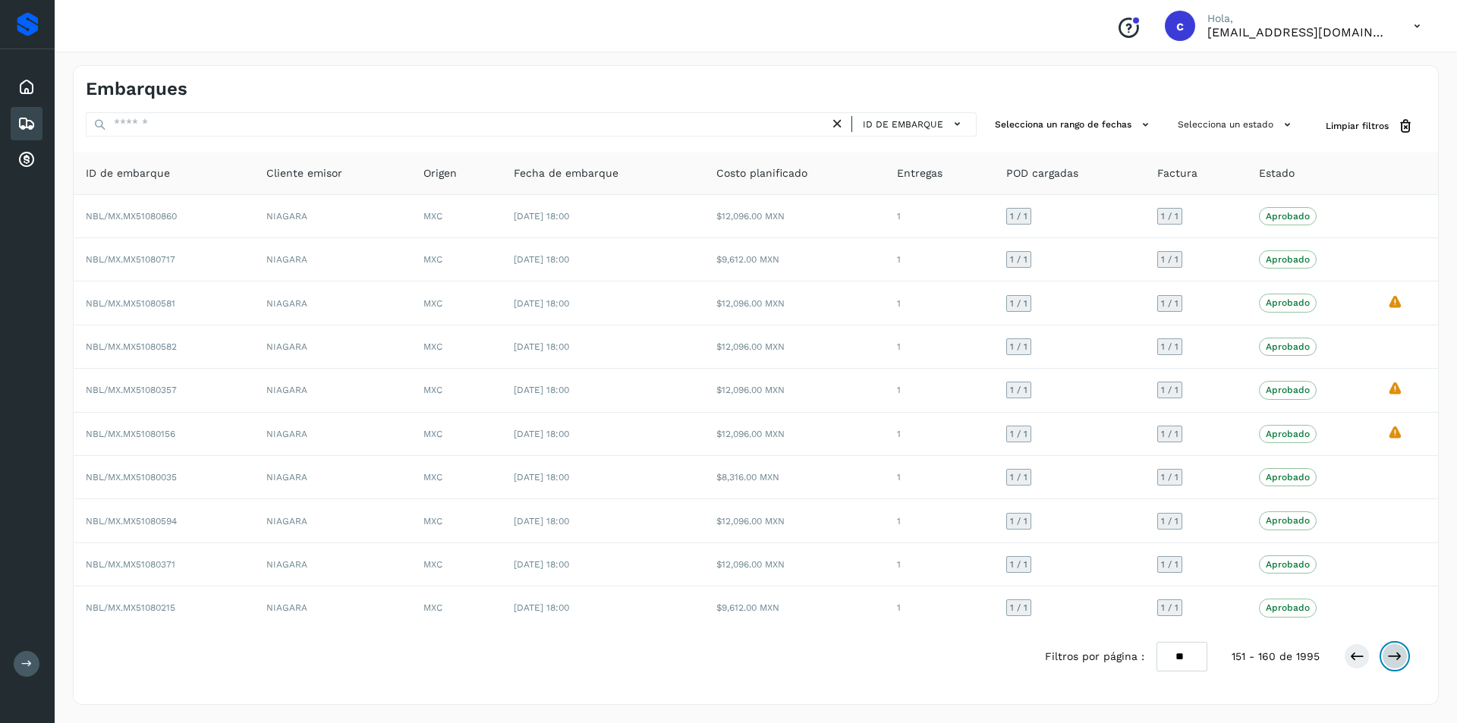
click at [1385, 659] on button at bounding box center [1395, 657] width 26 height 26
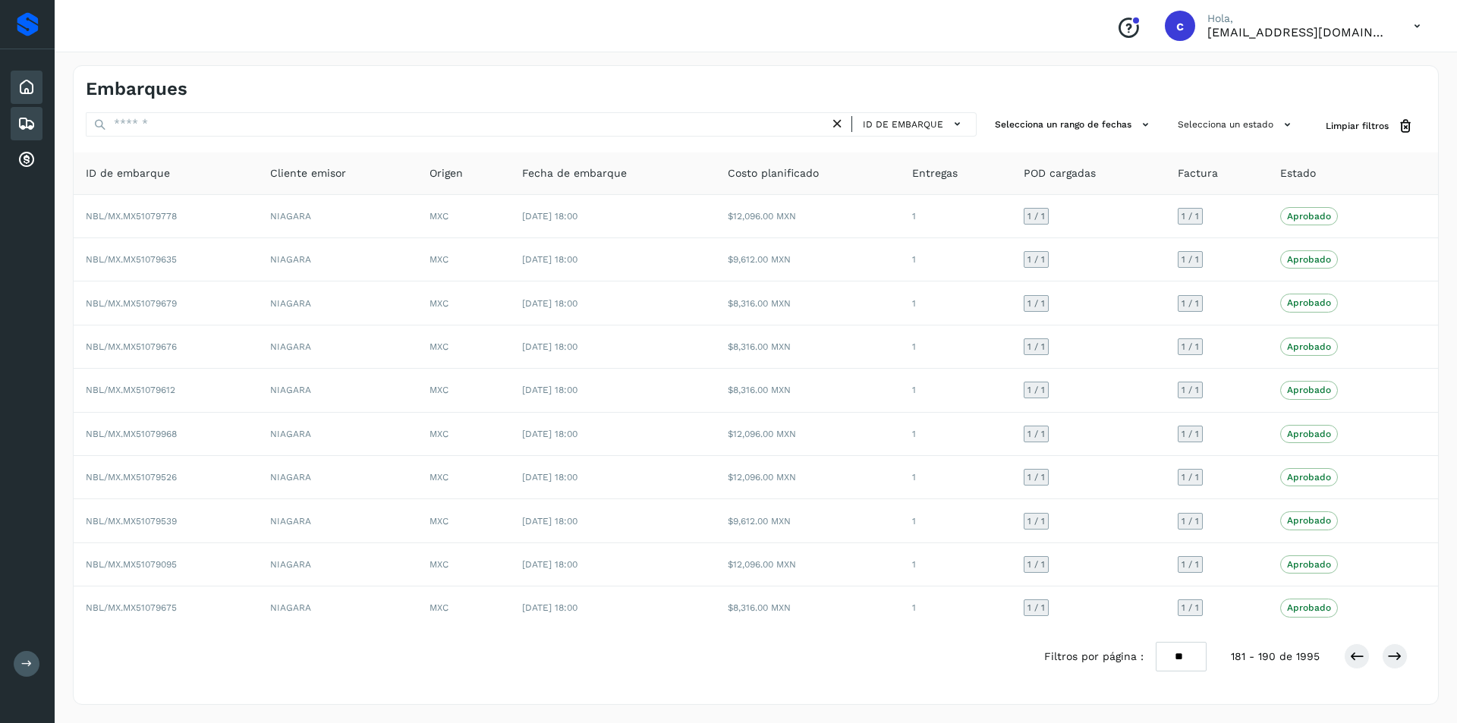
click at [34, 87] on icon at bounding box center [26, 87] width 18 height 18
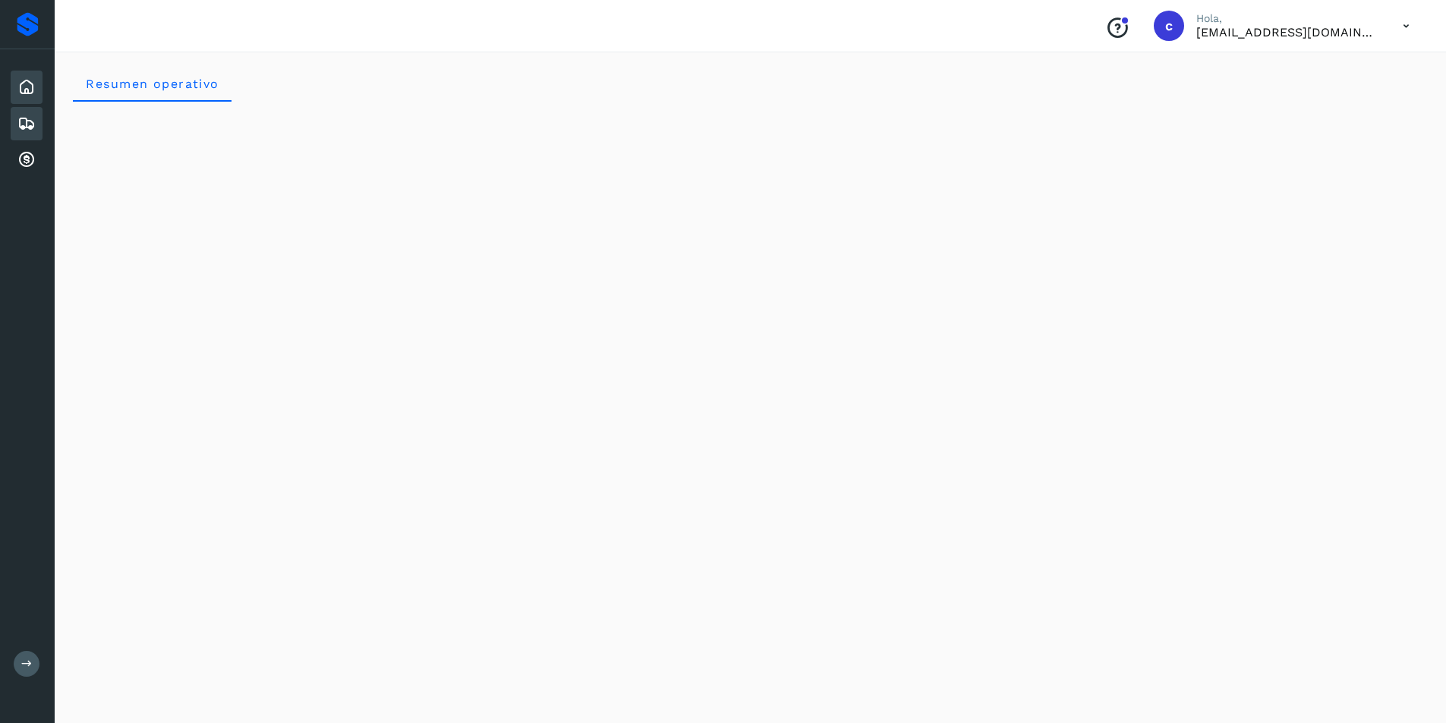
click at [32, 122] on icon at bounding box center [26, 124] width 18 height 18
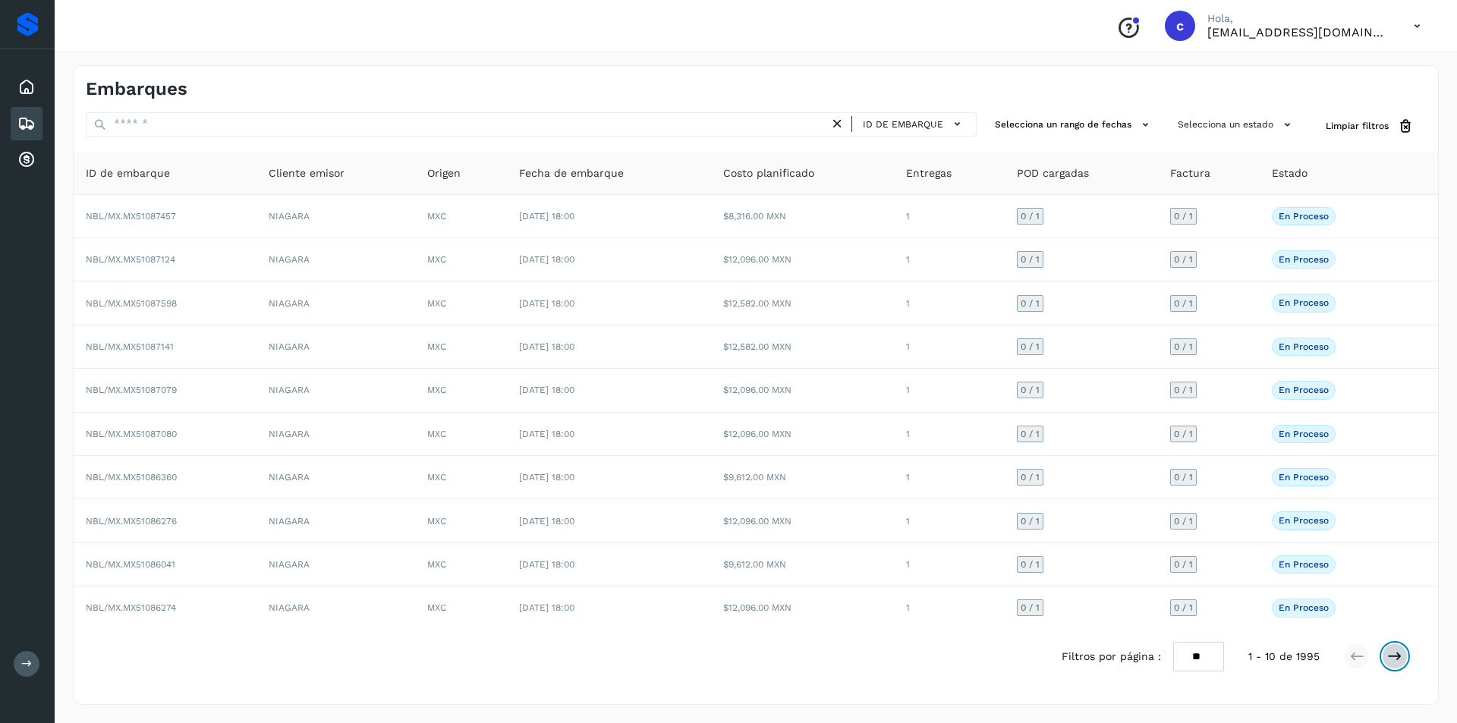
click at [1397, 663] on icon at bounding box center [1394, 656] width 15 height 15
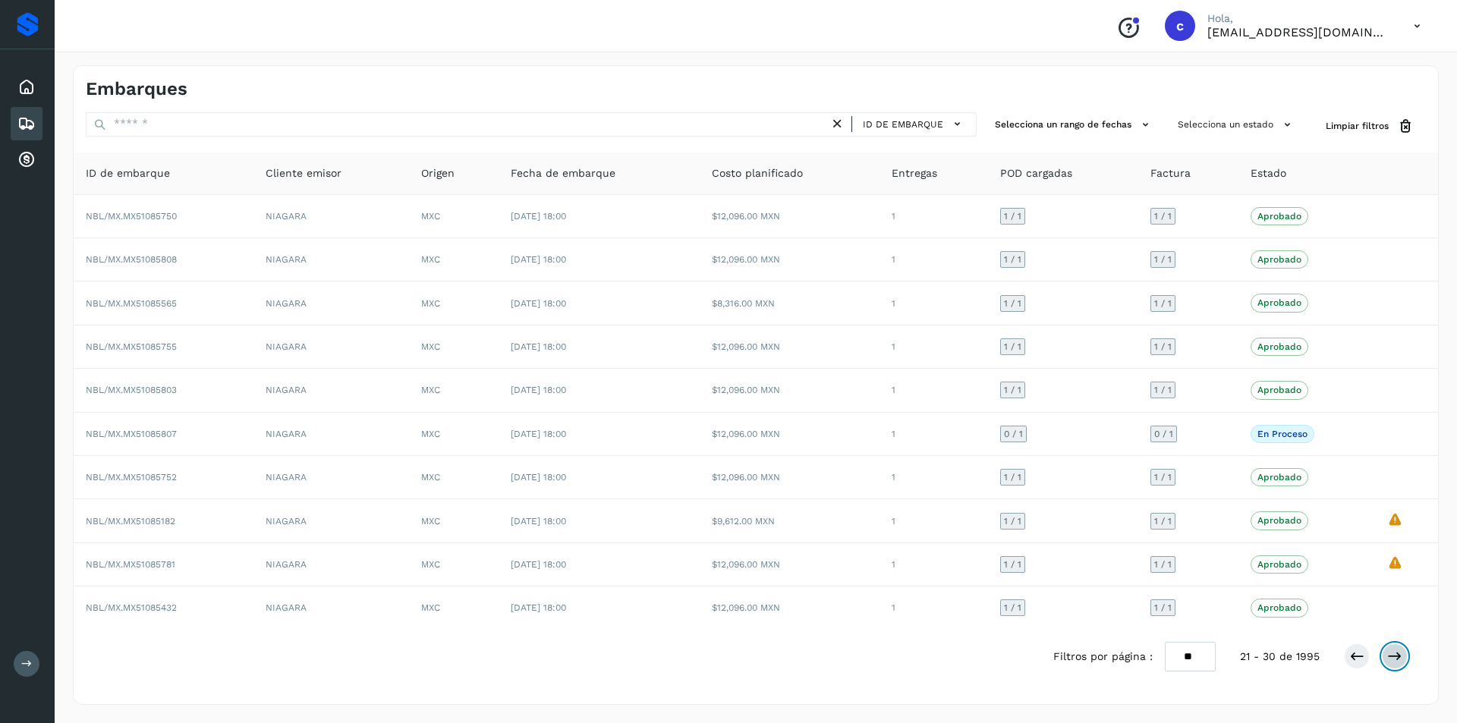
click at [1397, 663] on icon at bounding box center [1394, 656] width 15 height 15
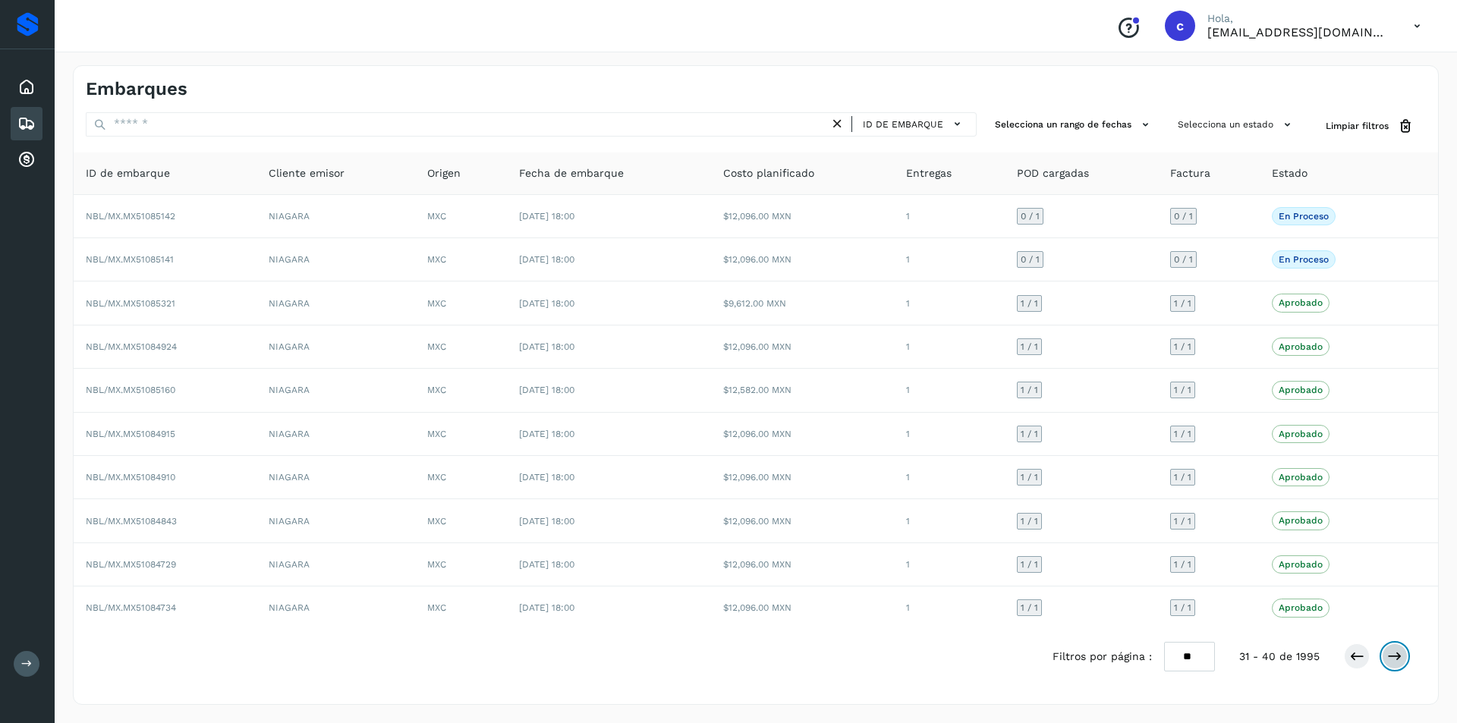
click at [1397, 663] on icon at bounding box center [1394, 656] width 15 height 15
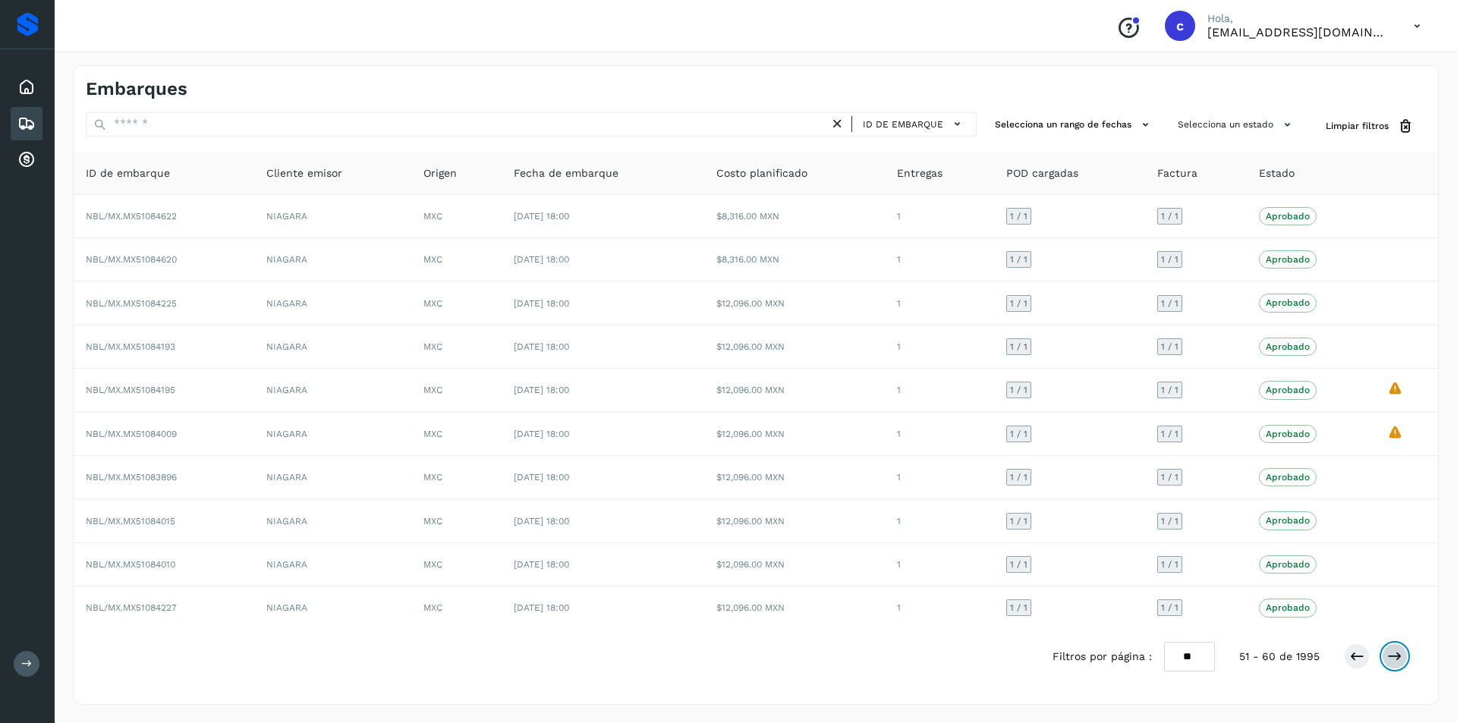
click at [1397, 663] on icon at bounding box center [1394, 656] width 15 height 15
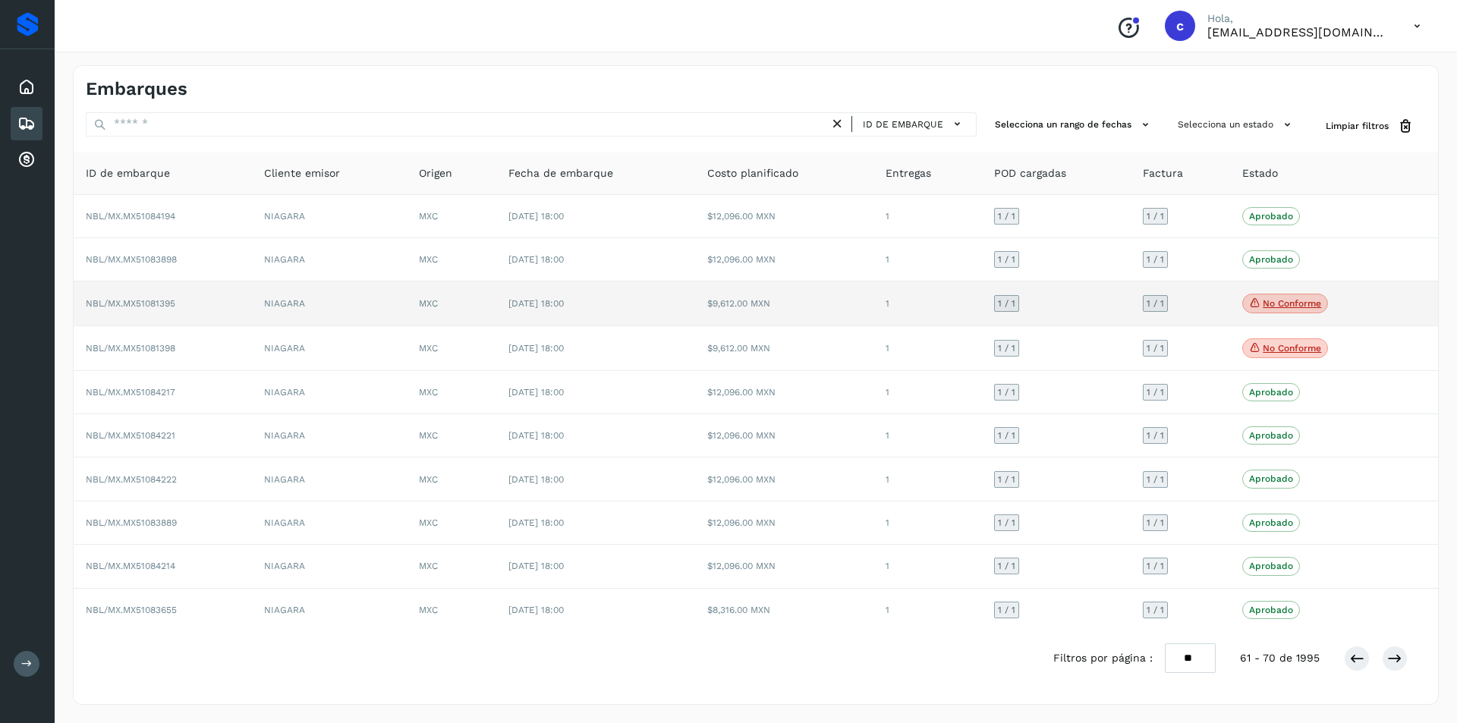
click at [1296, 307] on p "No conforme" at bounding box center [1292, 303] width 58 height 11
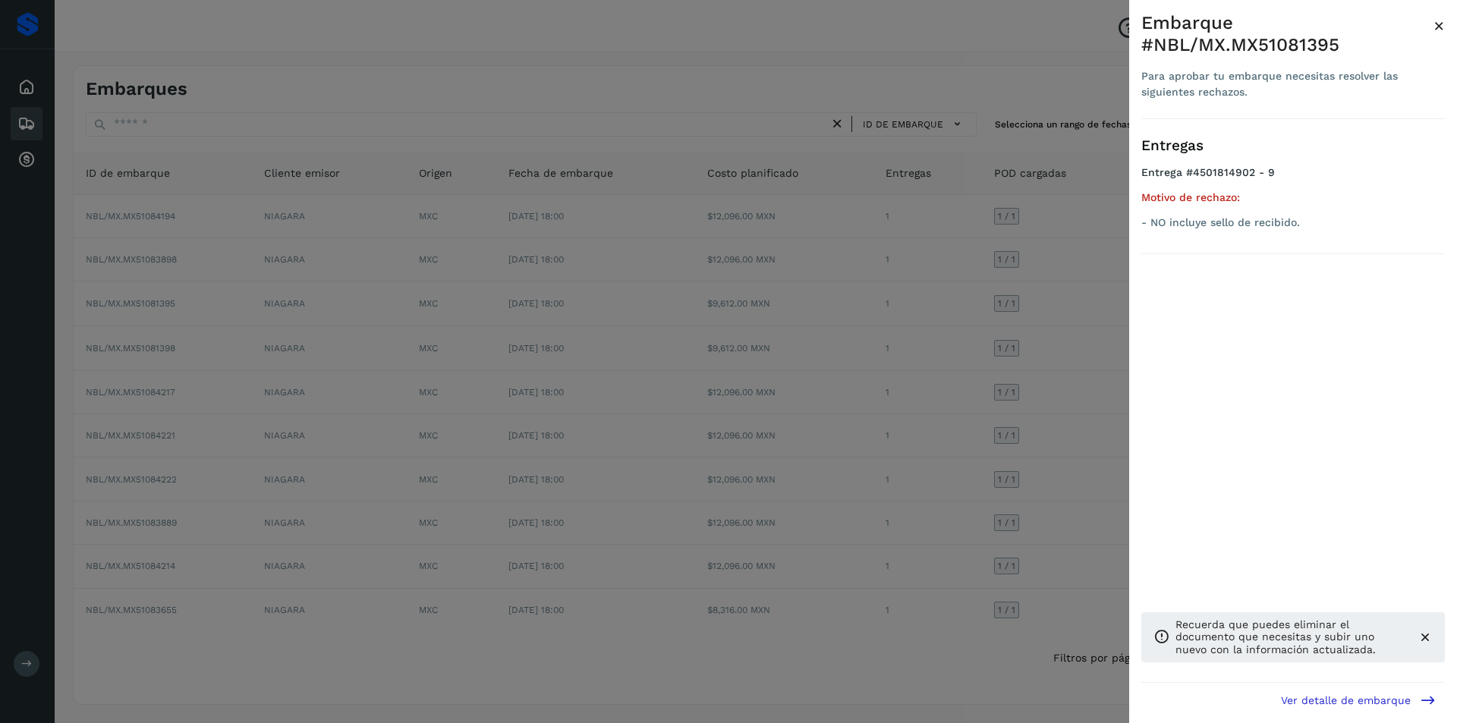
click at [1053, 304] on div at bounding box center [728, 361] width 1457 height 723
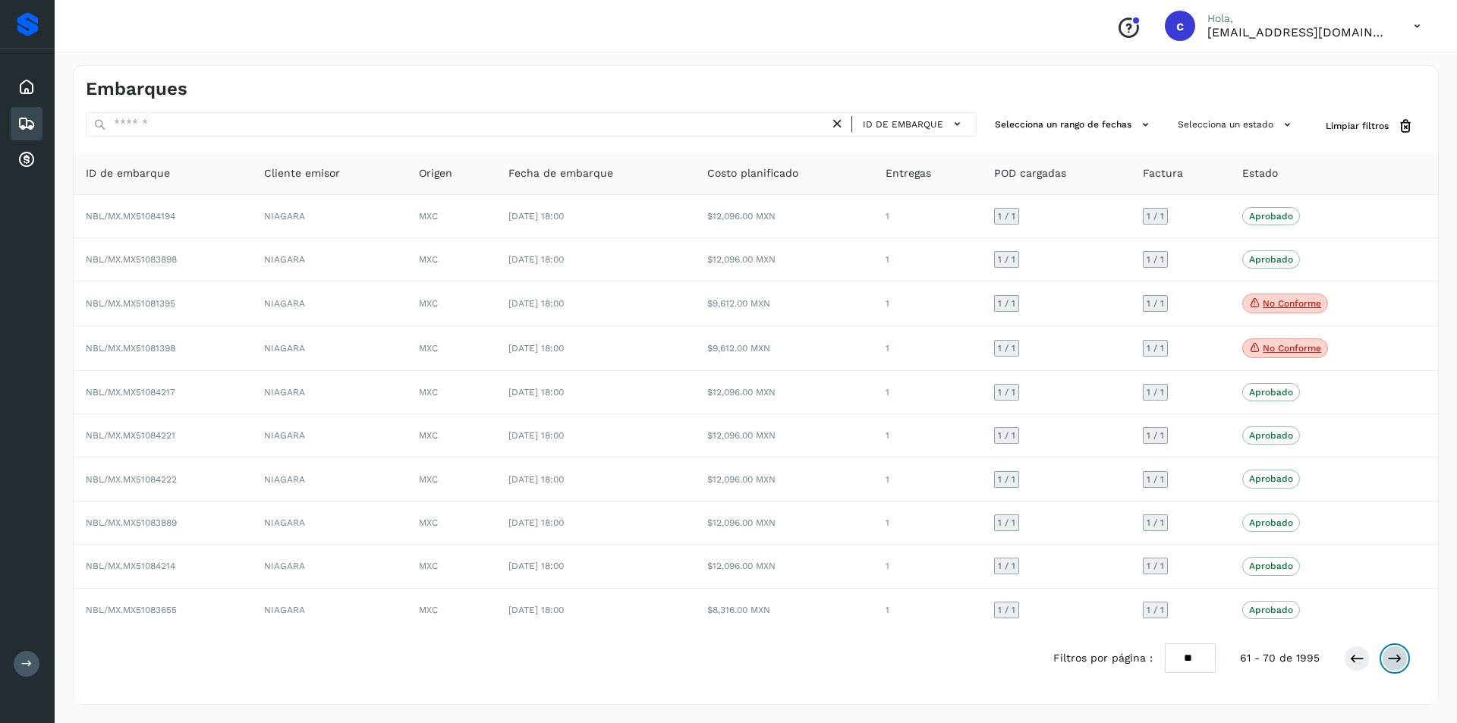
click at [1389, 649] on button at bounding box center [1395, 659] width 26 height 26
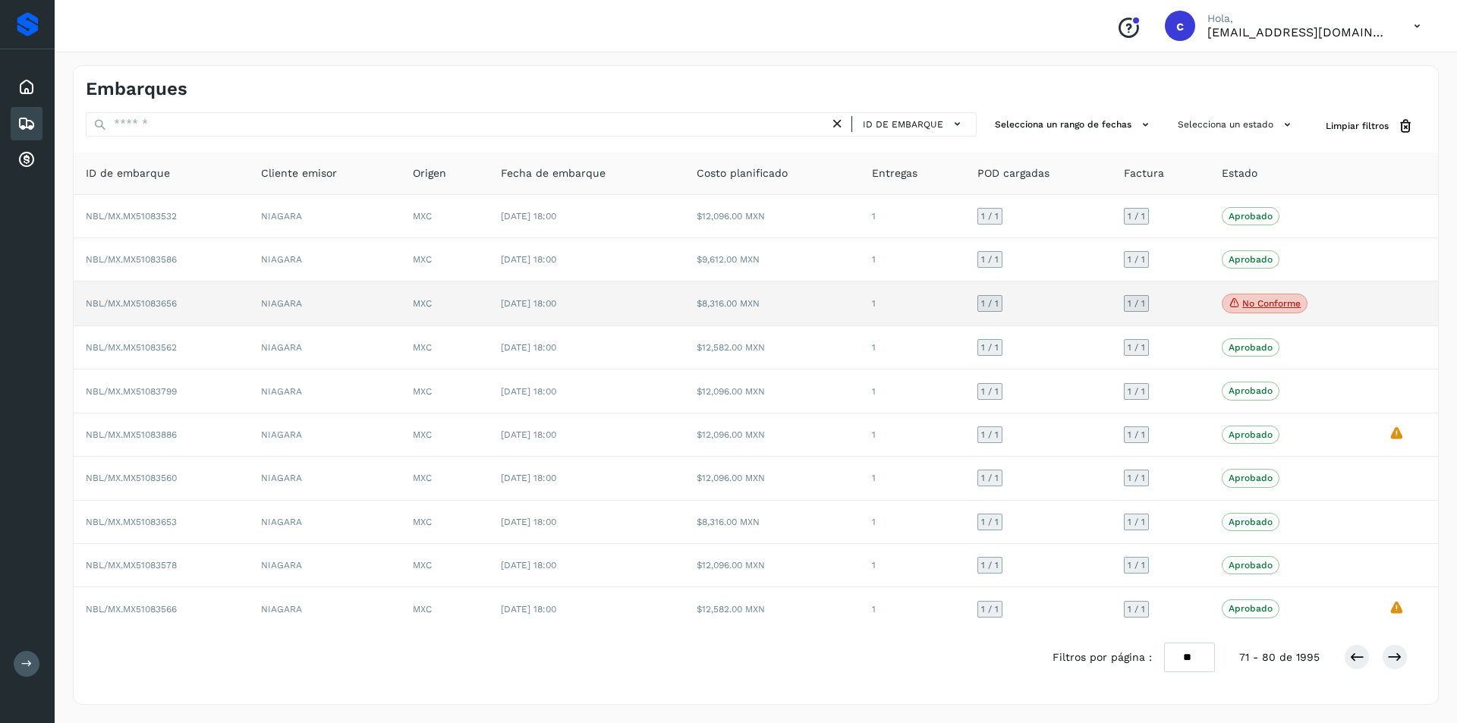
click at [1273, 313] on span "No conforme" at bounding box center [1265, 304] width 86 height 20
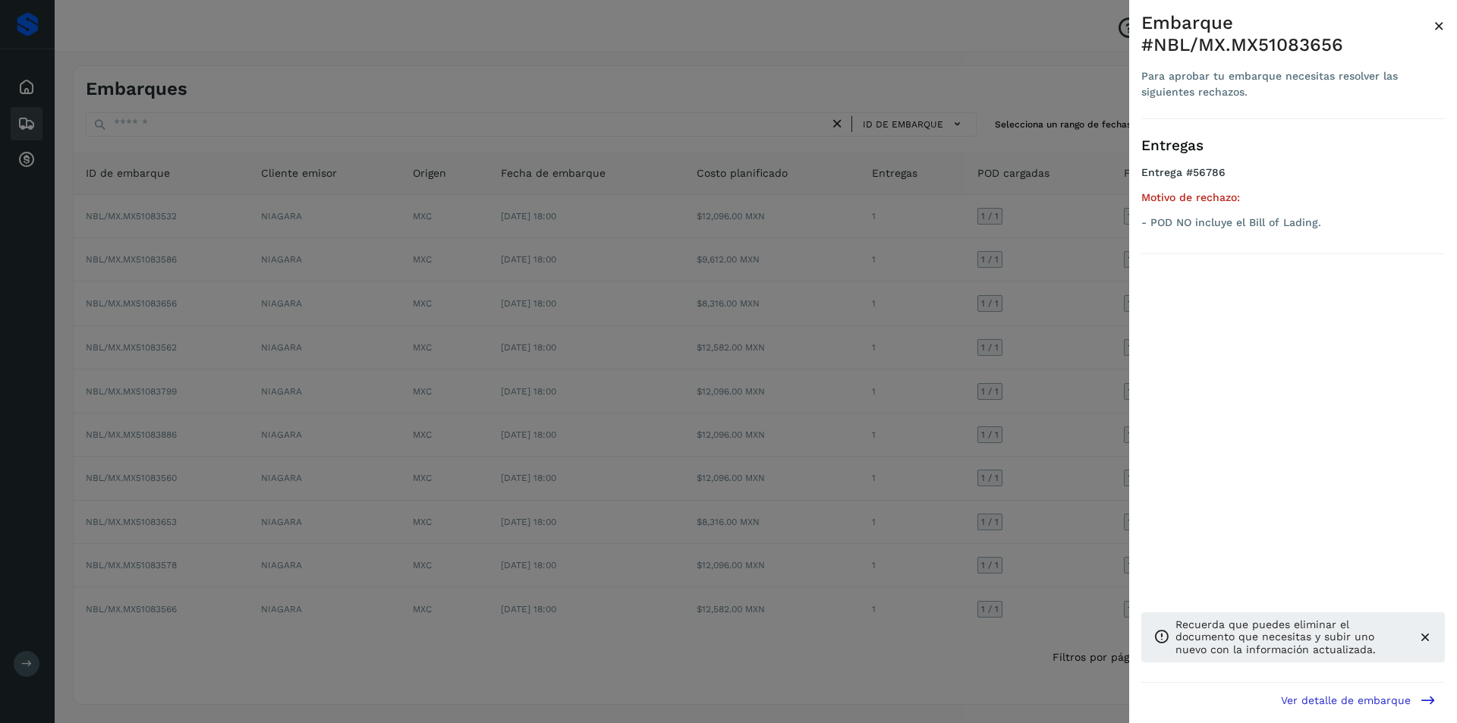
click at [984, 357] on div at bounding box center [728, 361] width 1457 height 723
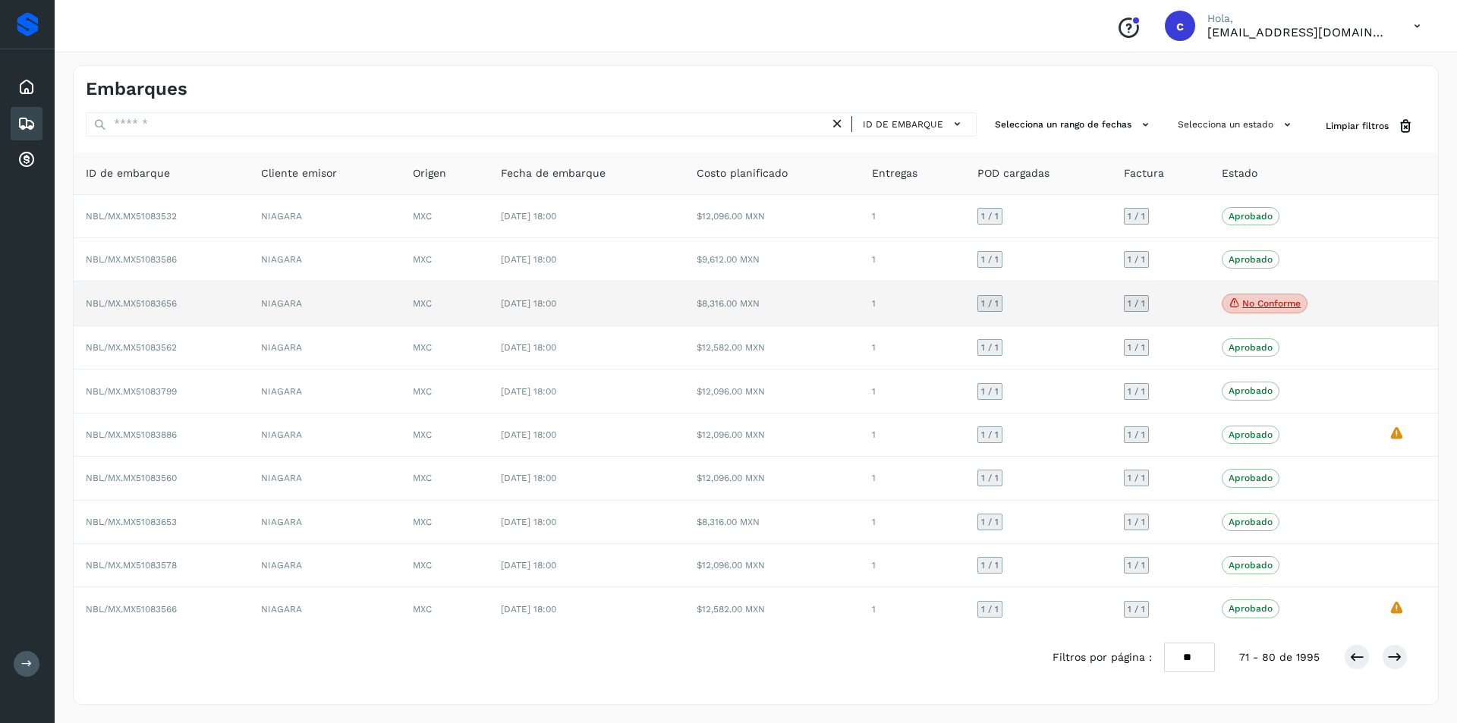
click at [778, 307] on td "$8,316.00 MXN" at bounding box center [772, 304] width 175 height 45
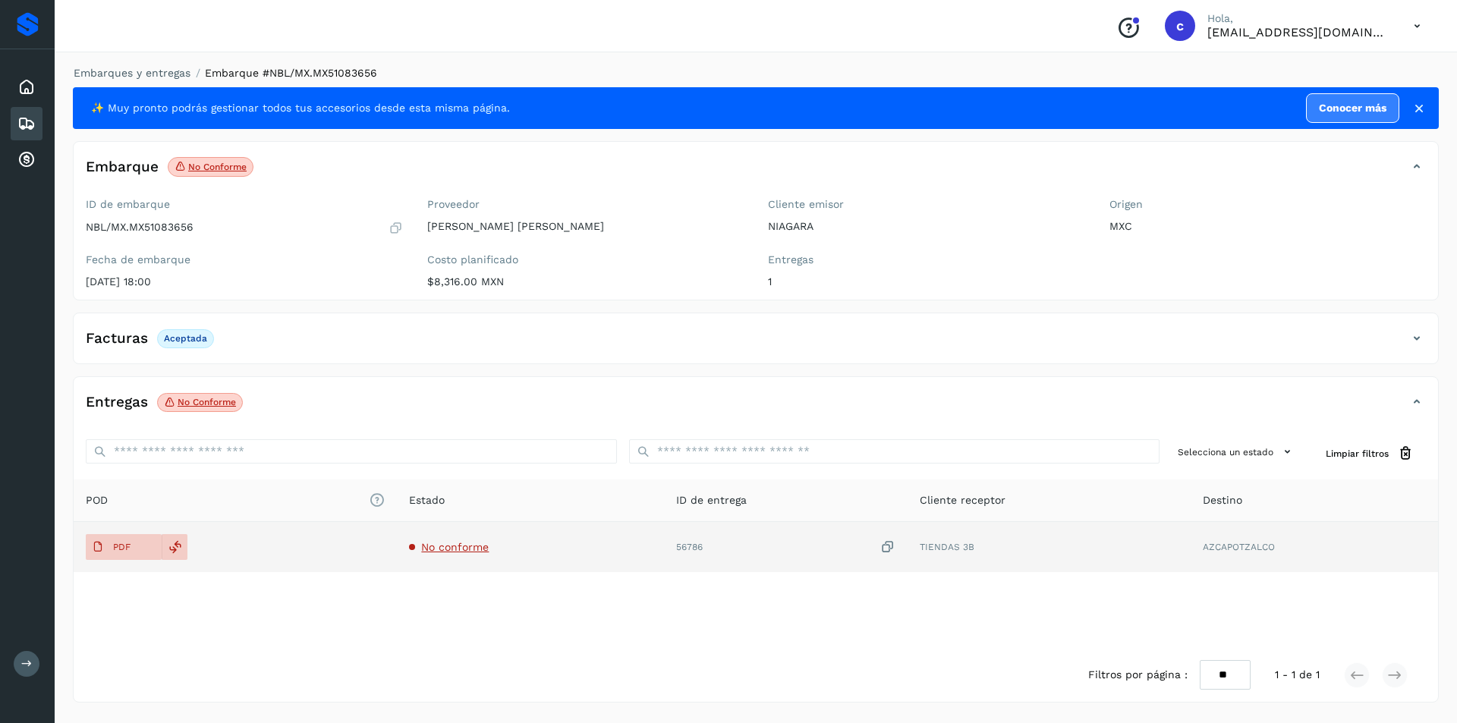
click at [116, 562] on td "PDF" at bounding box center [235, 547] width 323 height 50
click at [126, 545] on p "PDF" at bounding box center [121, 547] width 17 height 11
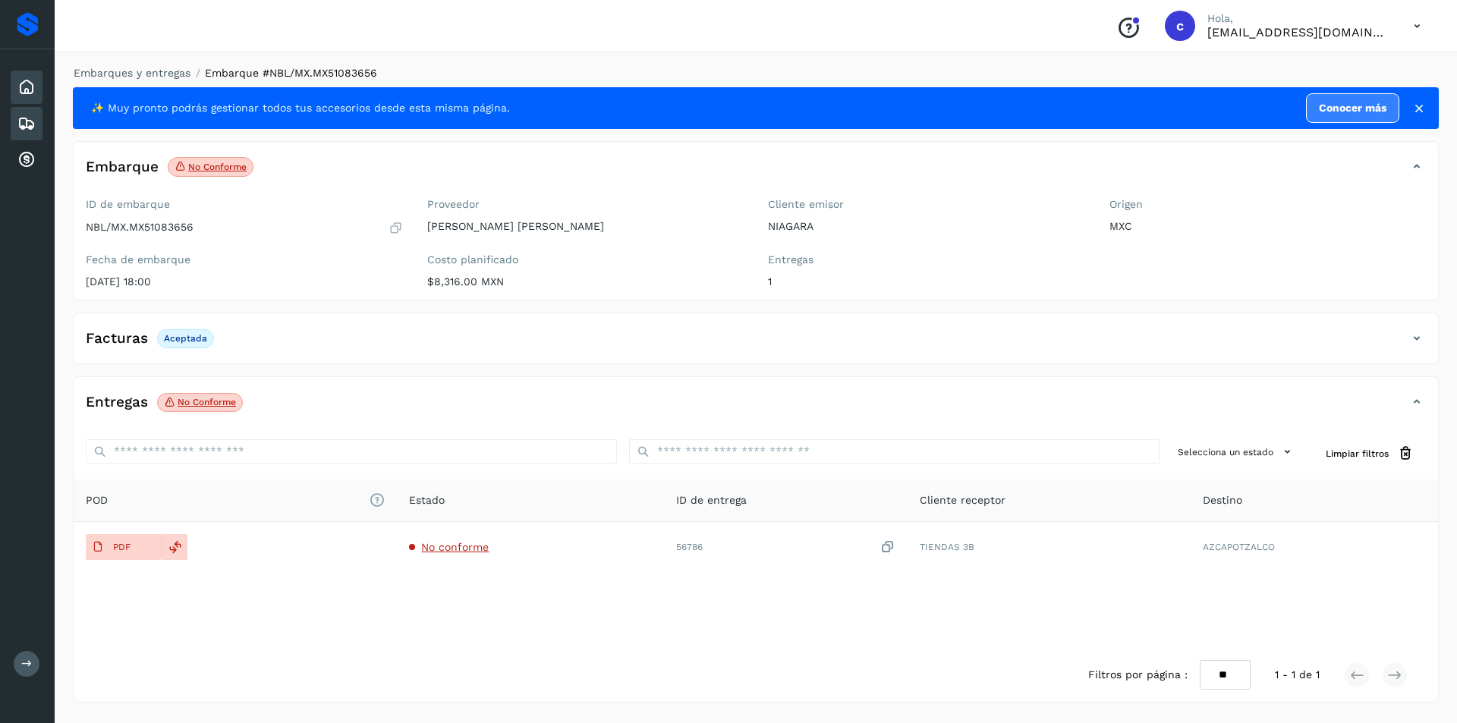
click at [30, 89] on icon at bounding box center [26, 87] width 18 height 18
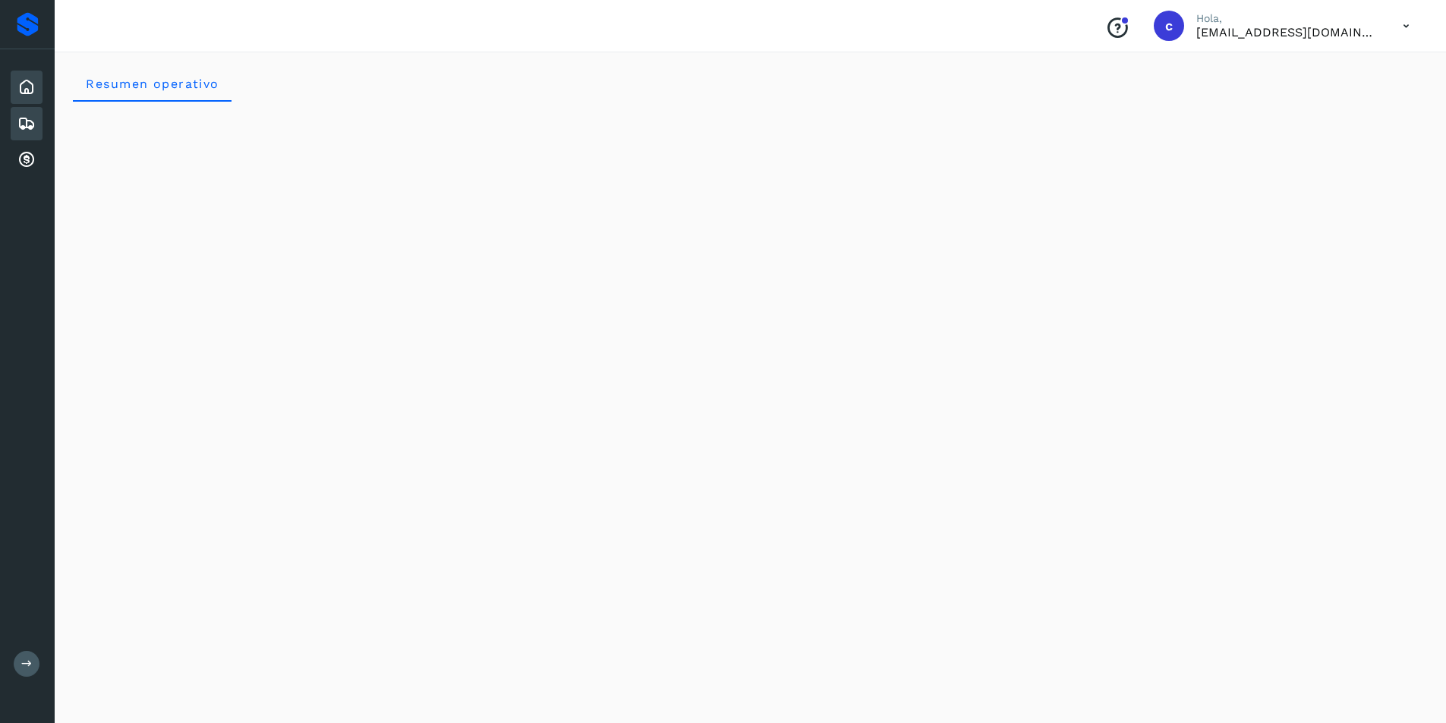
click at [23, 124] on icon at bounding box center [26, 124] width 18 height 18
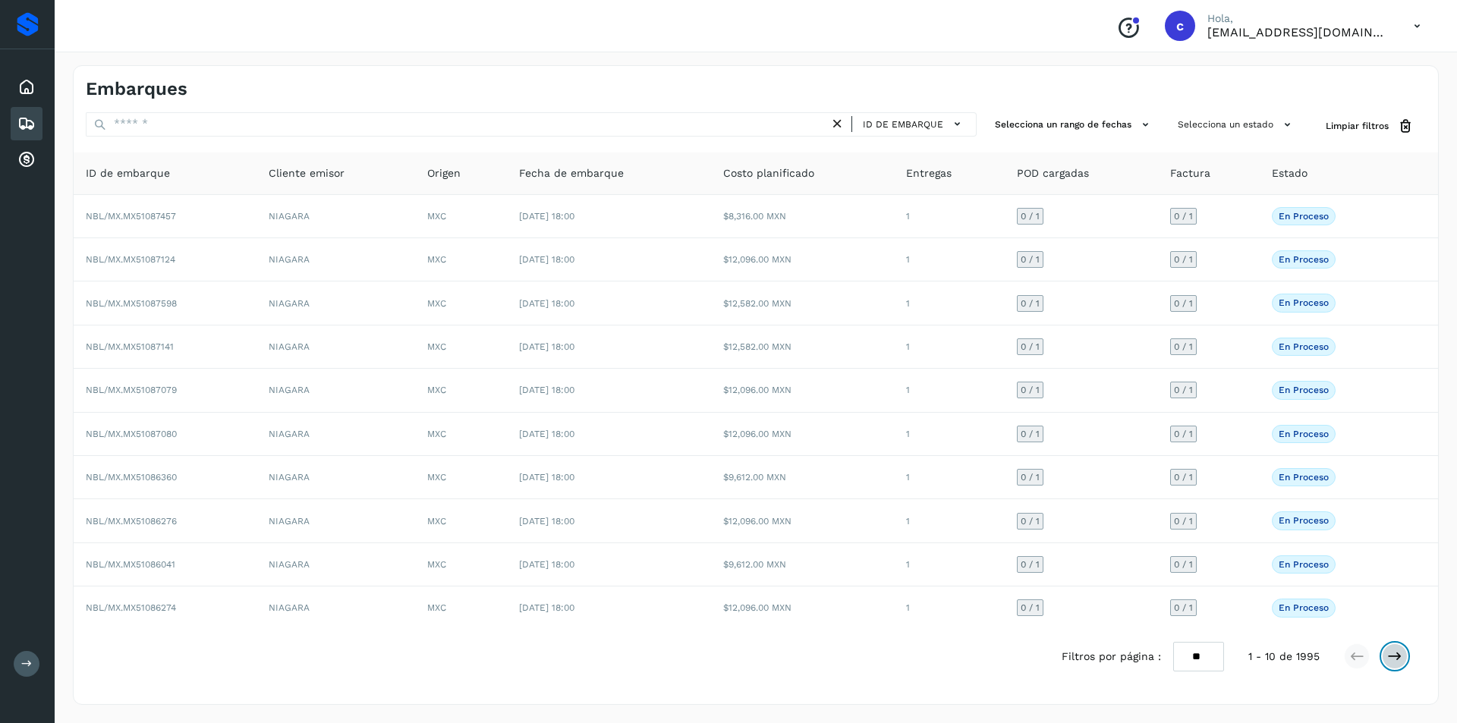
click at [1402, 655] on icon at bounding box center [1394, 656] width 15 height 15
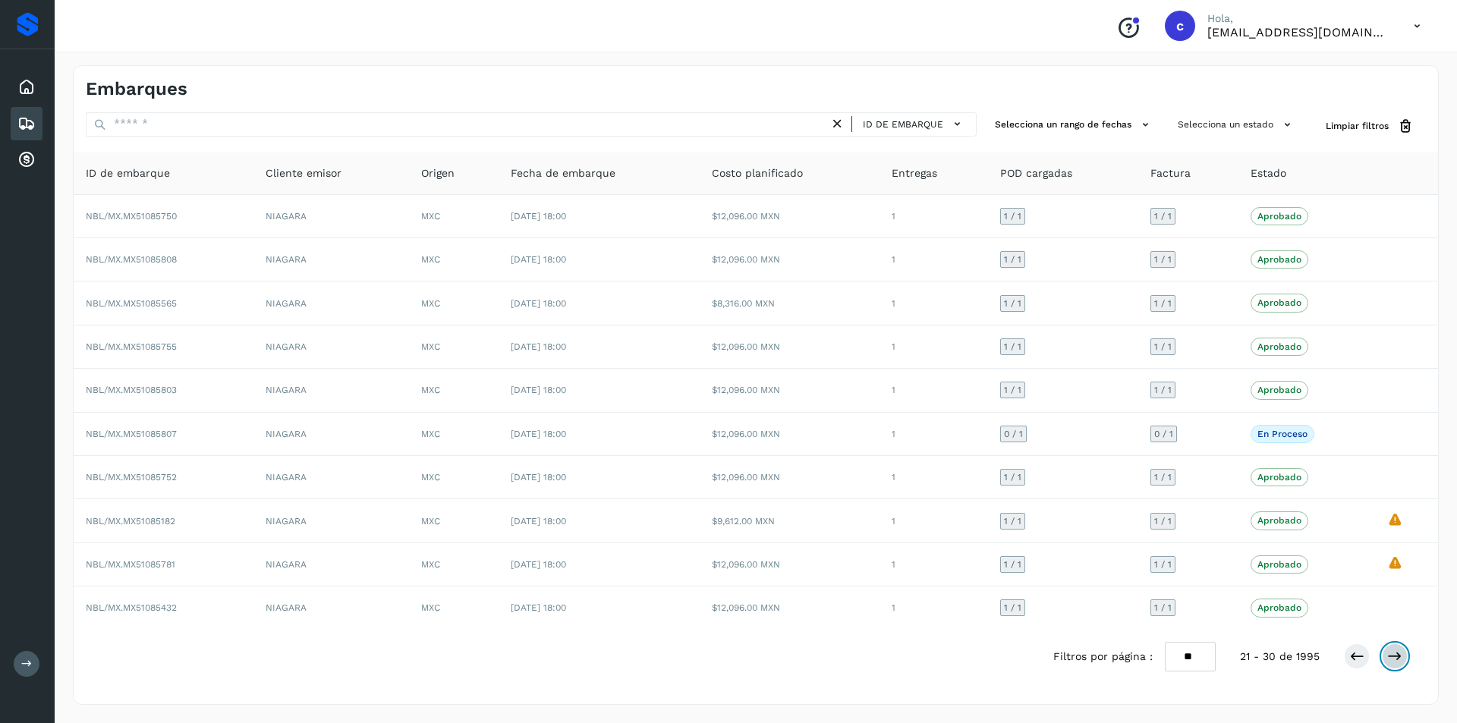
click at [1402, 655] on icon at bounding box center [1394, 656] width 15 height 15
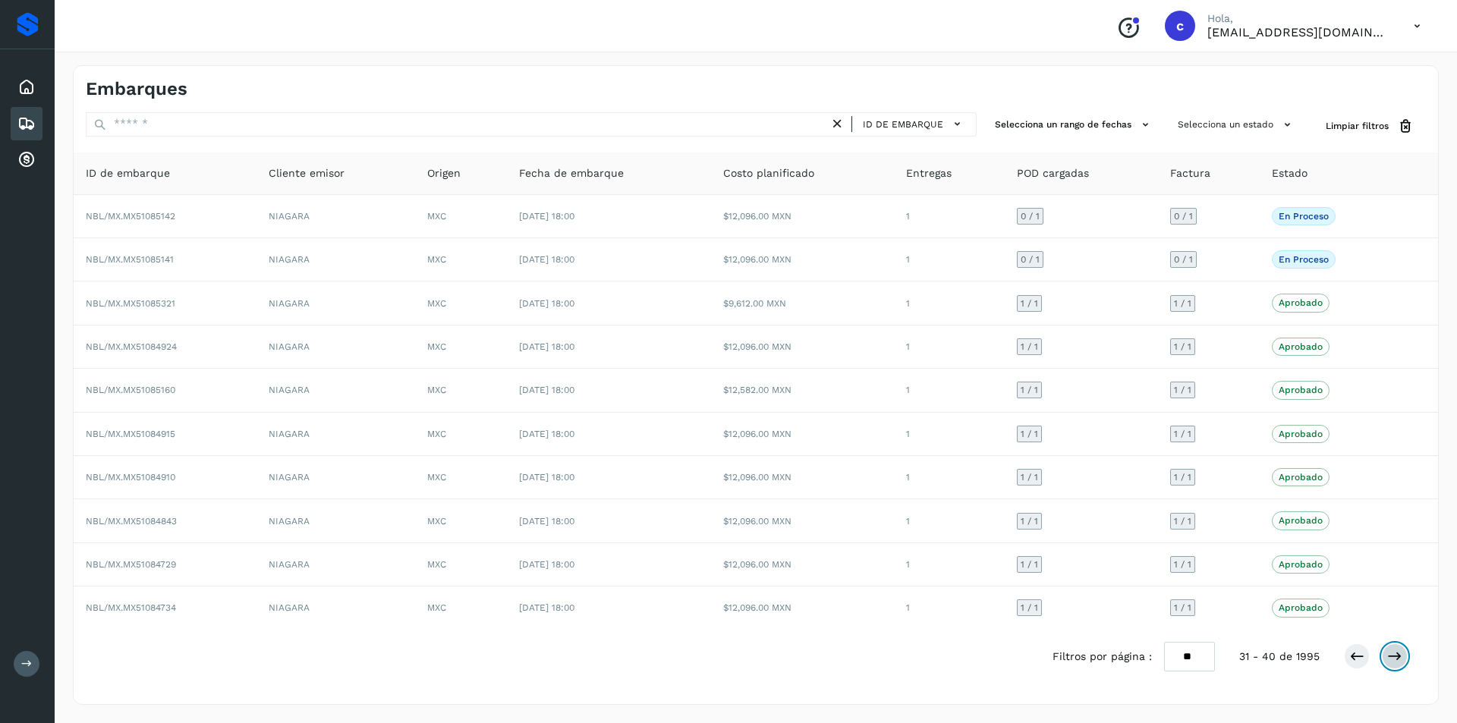
click at [1402, 655] on icon at bounding box center [1394, 656] width 15 height 15
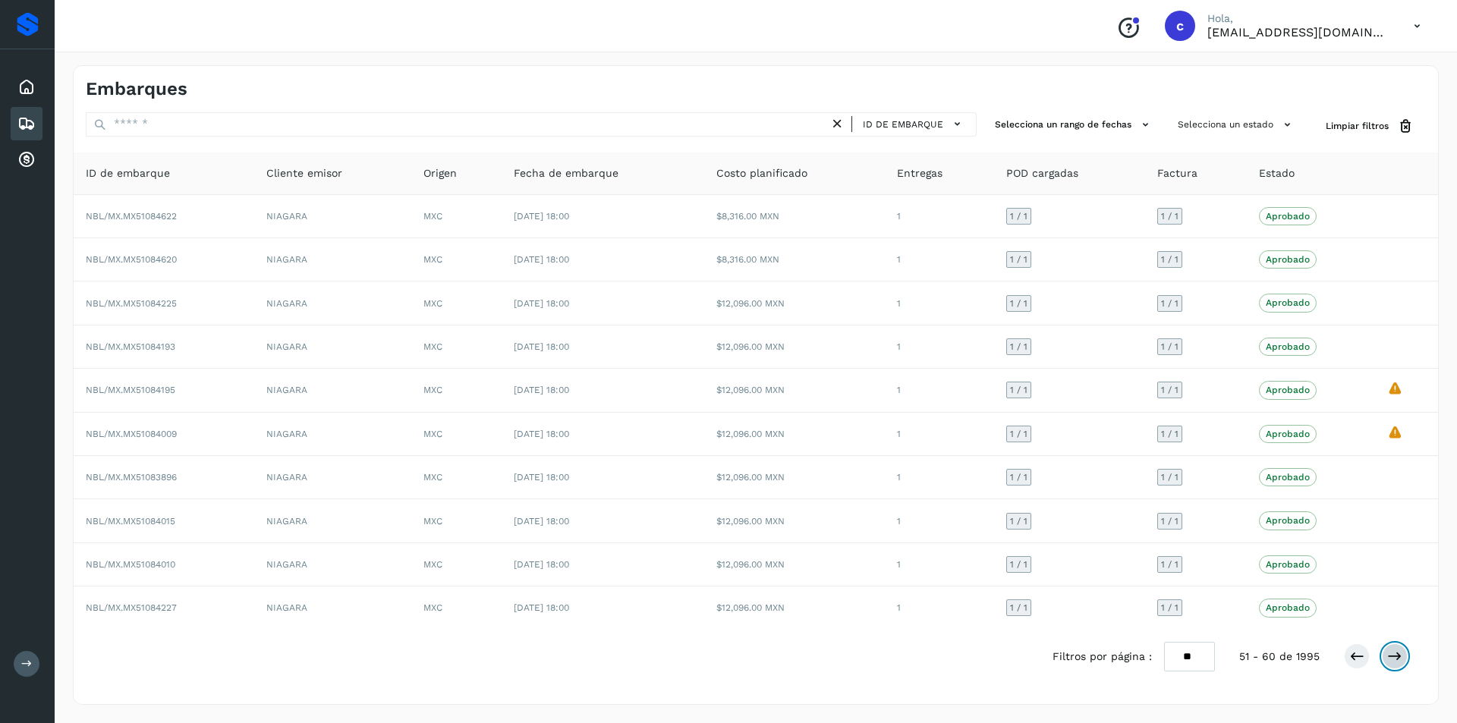
click at [1402, 655] on icon at bounding box center [1394, 656] width 15 height 15
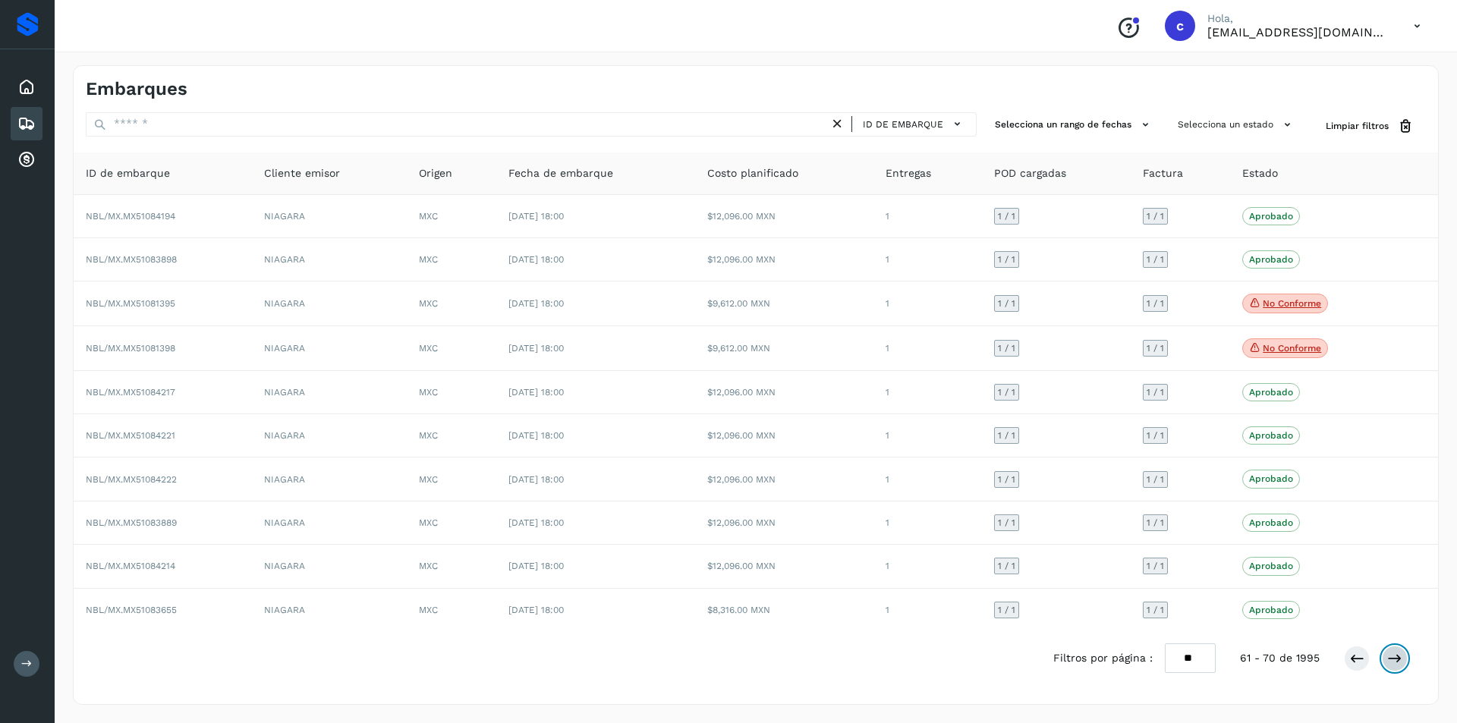
click at [1402, 655] on icon at bounding box center [1394, 658] width 15 height 15
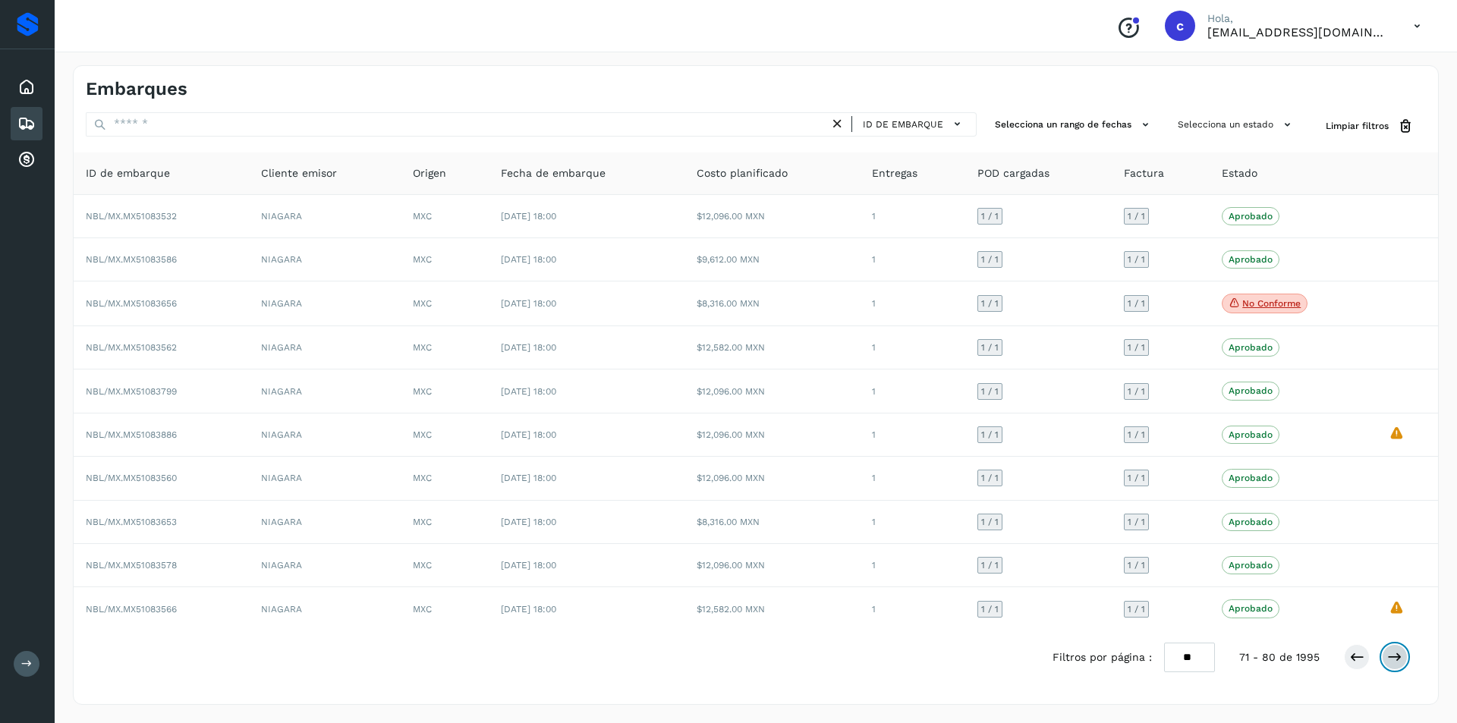
click at [1402, 655] on icon at bounding box center [1394, 657] width 15 height 15
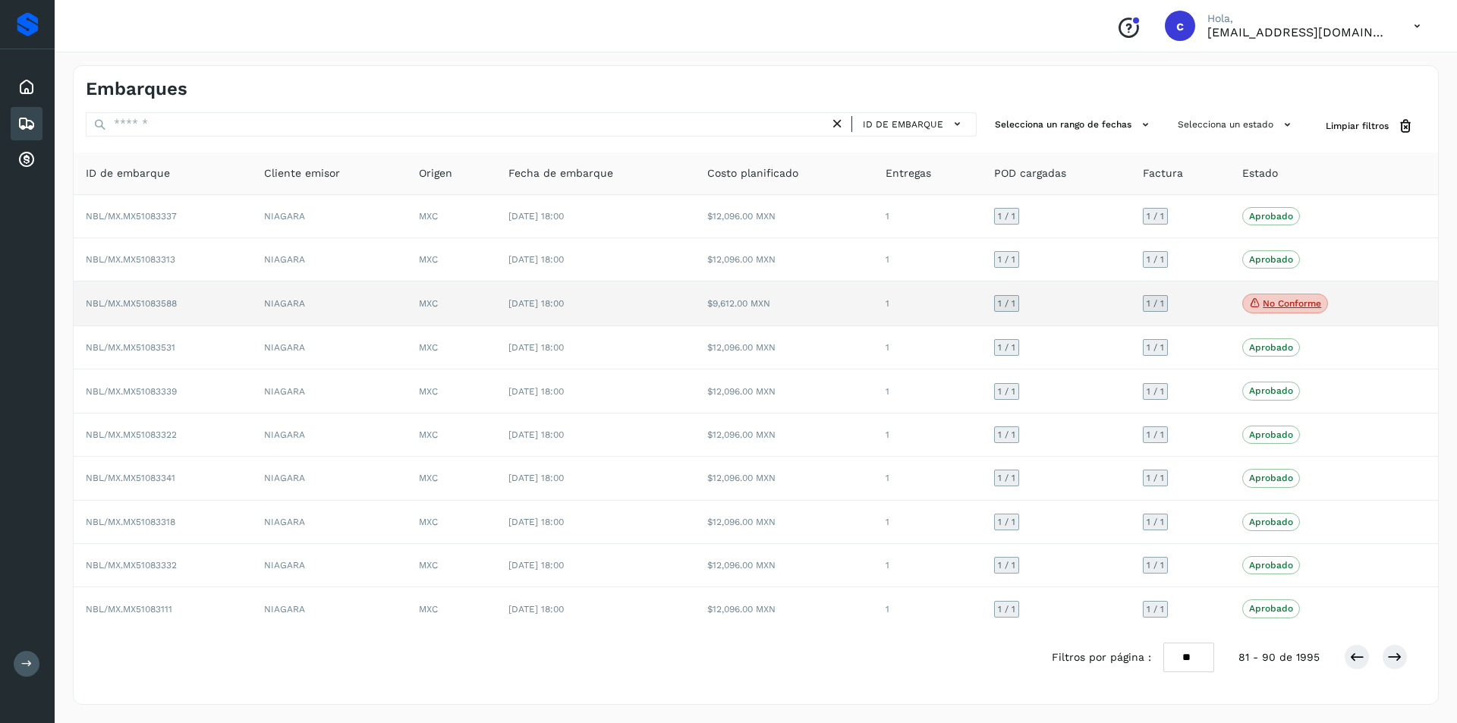
click at [1283, 305] on p "No conforme" at bounding box center [1292, 303] width 58 height 11
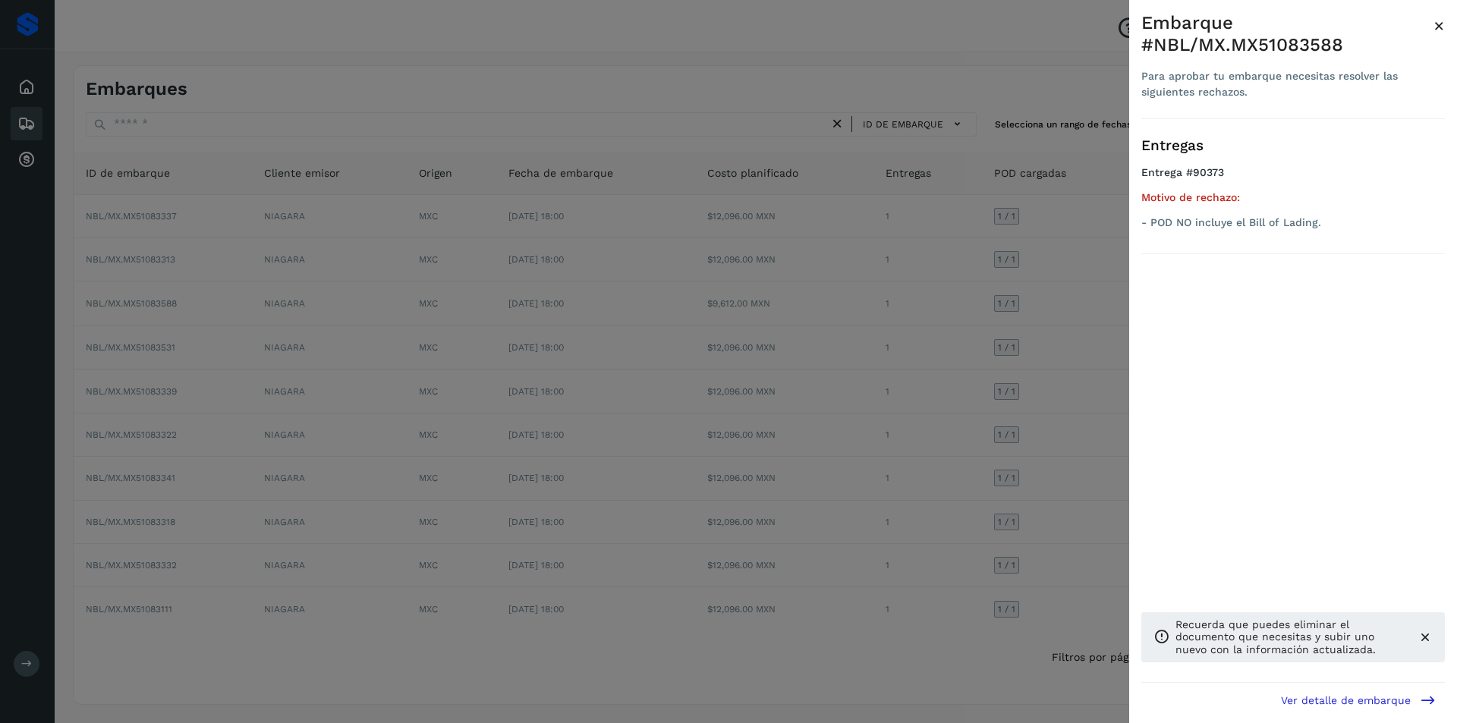
click at [1103, 332] on div at bounding box center [728, 361] width 1457 height 723
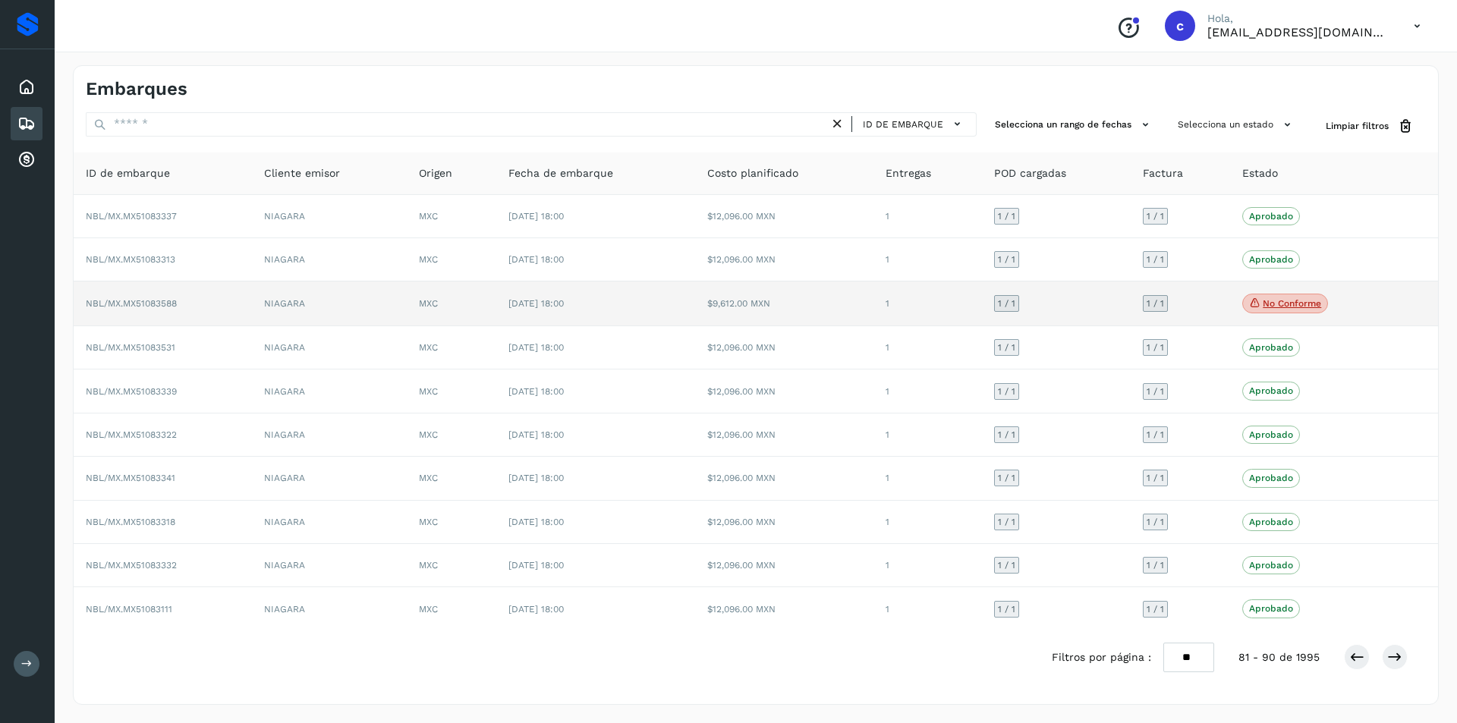
click at [817, 301] on td "$9,612.00 MXN" at bounding box center [784, 304] width 178 height 45
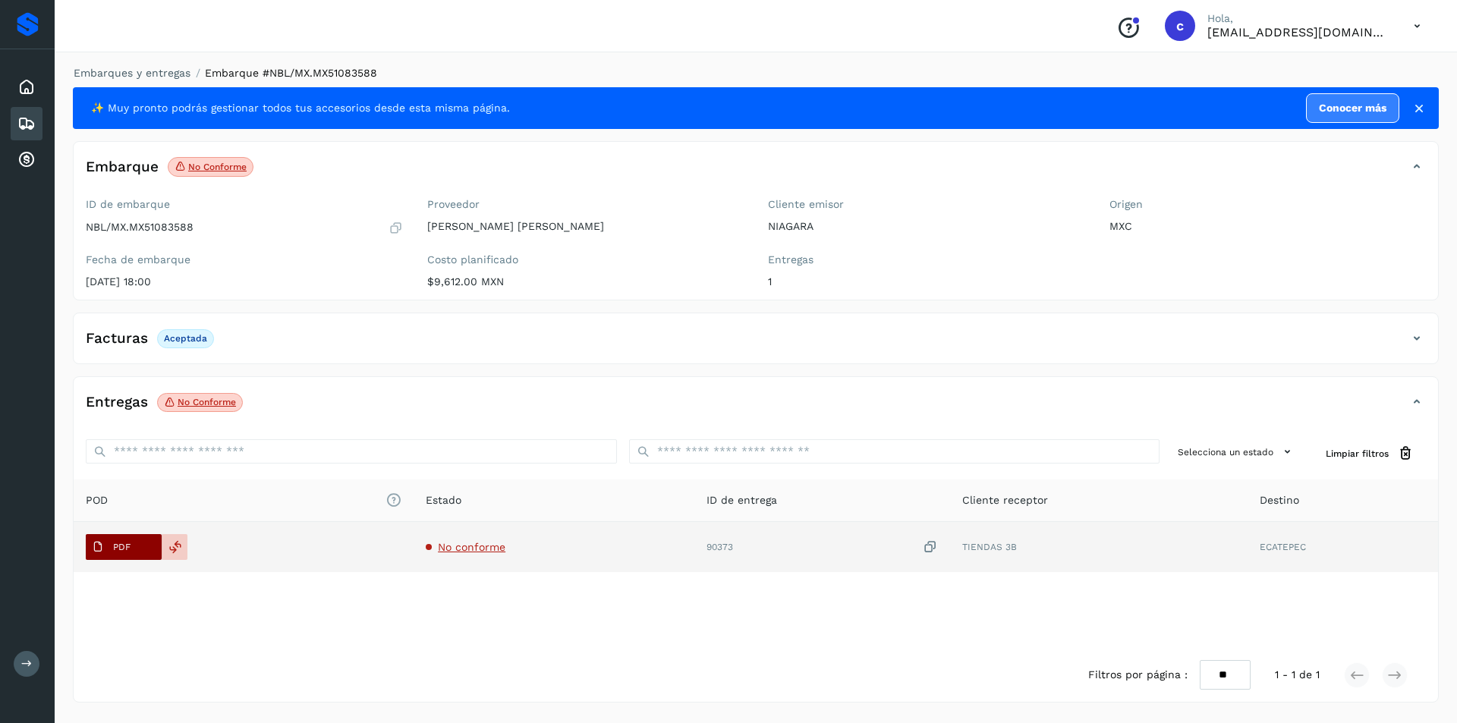
click at [134, 545] on span "PDF" at bounding box center [111, 547] width 51 height 24
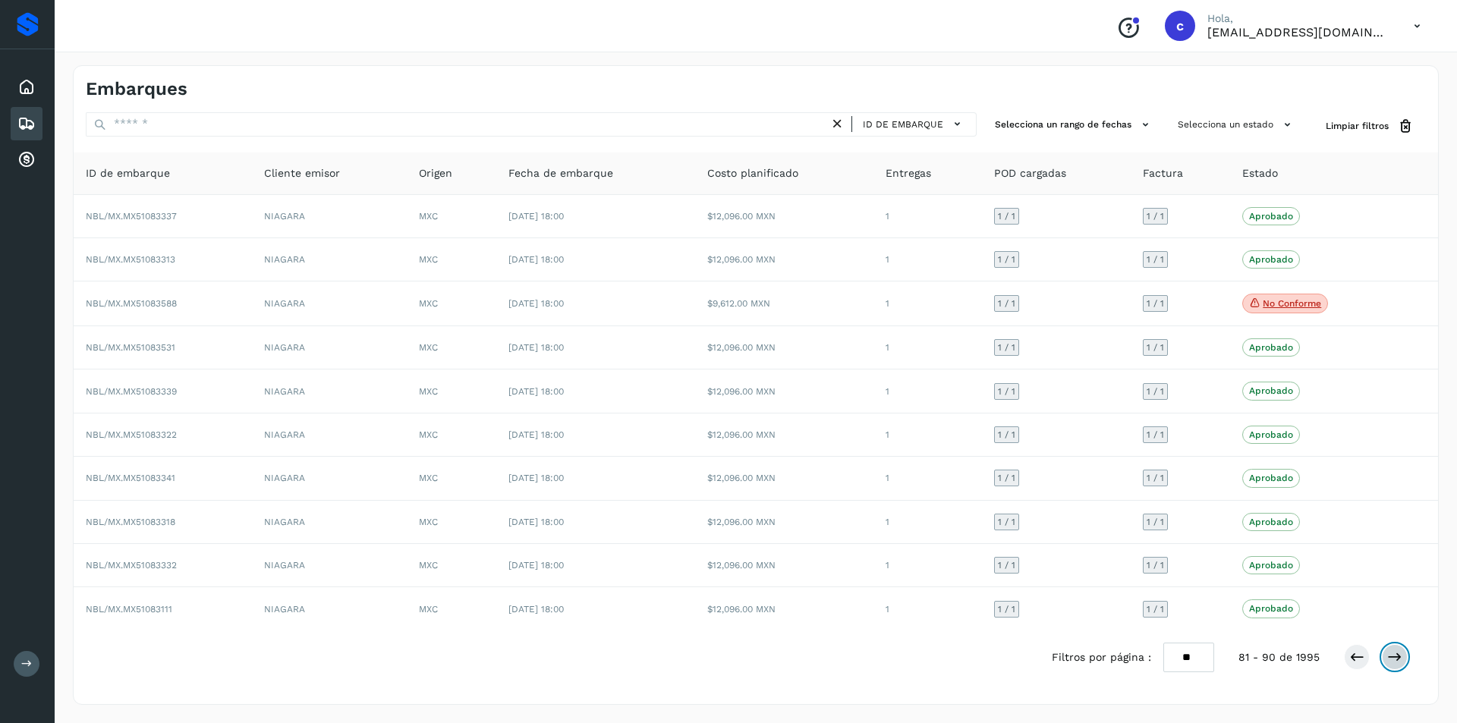
click at [1393, 656] on icon at bounding box center [1394, 657] width 15 height 15
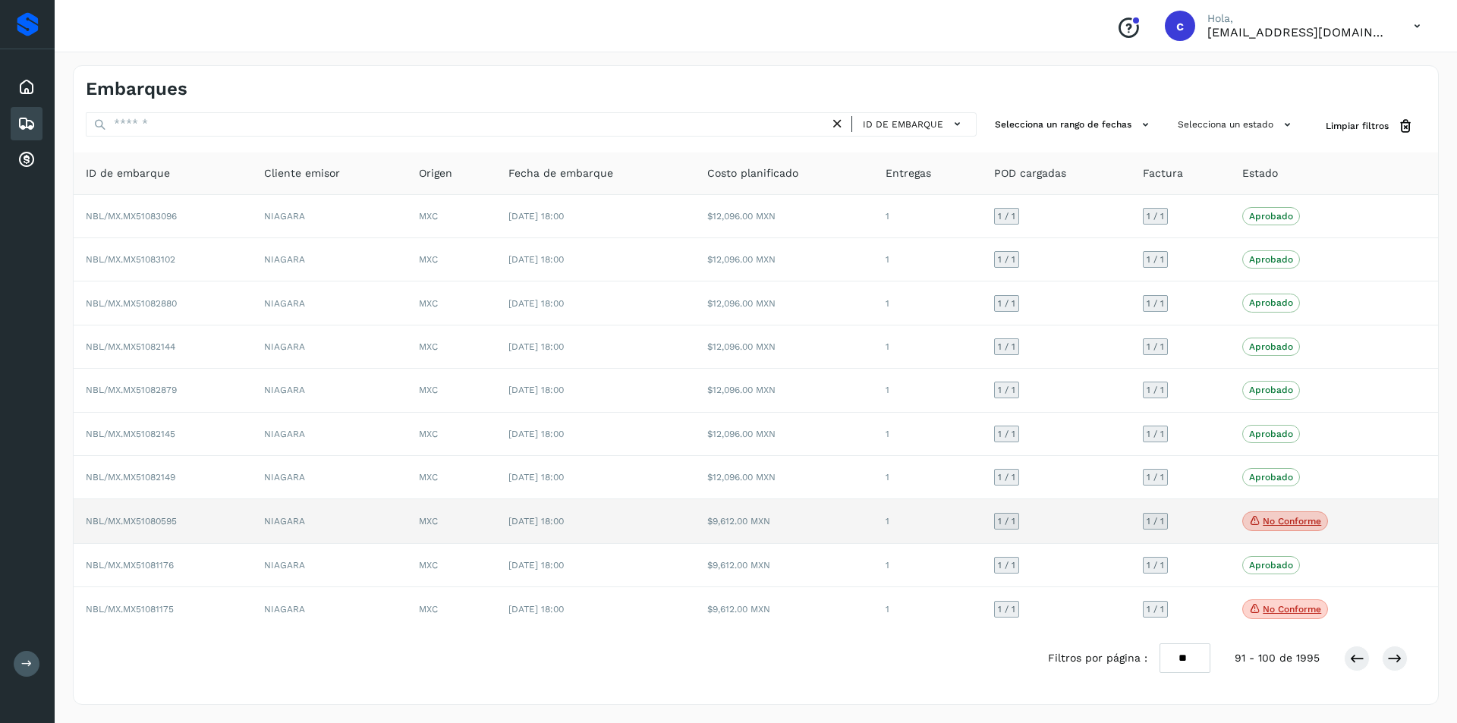
click at [1306, 519] on p "No conforme" at bounding box center [1292, 521] width 58 height 11
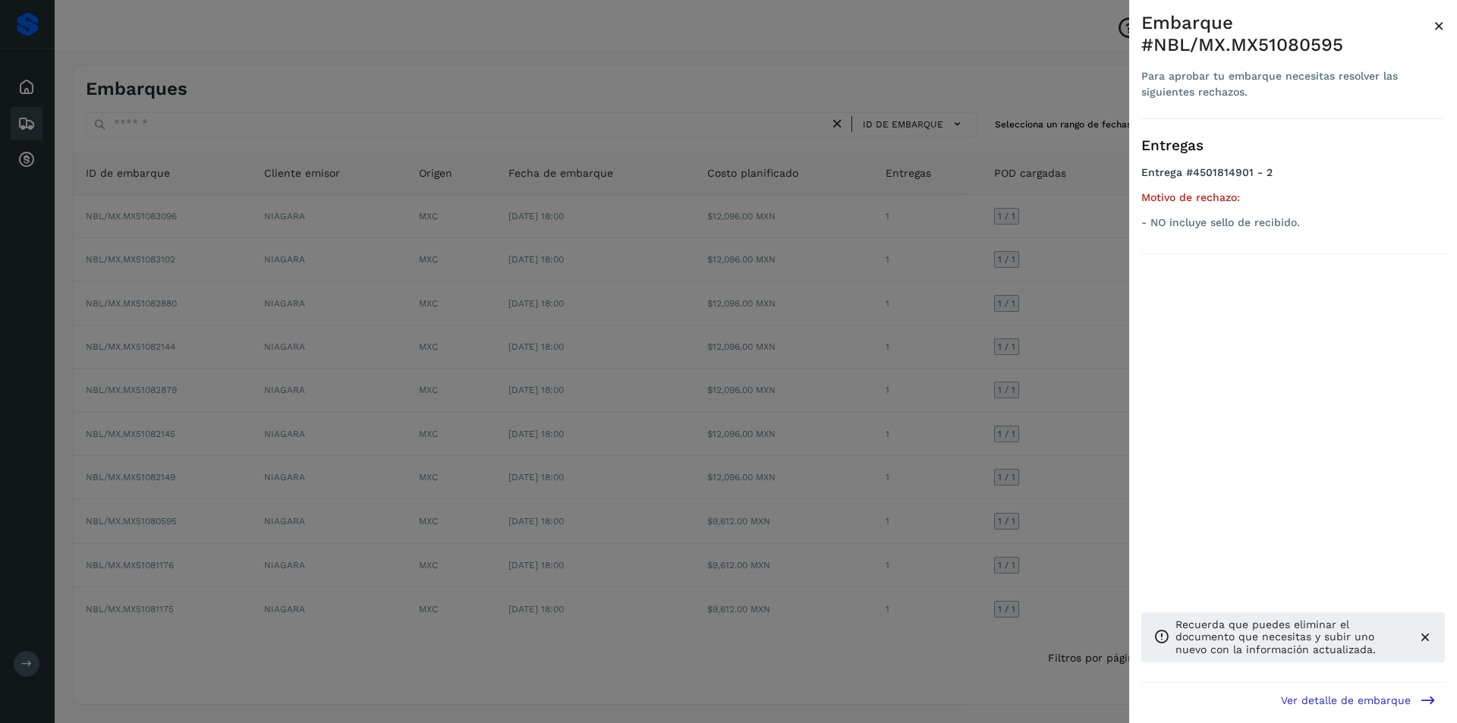
click at [936, 489] on div at bounding box center [728, 361] width 1457 height 723
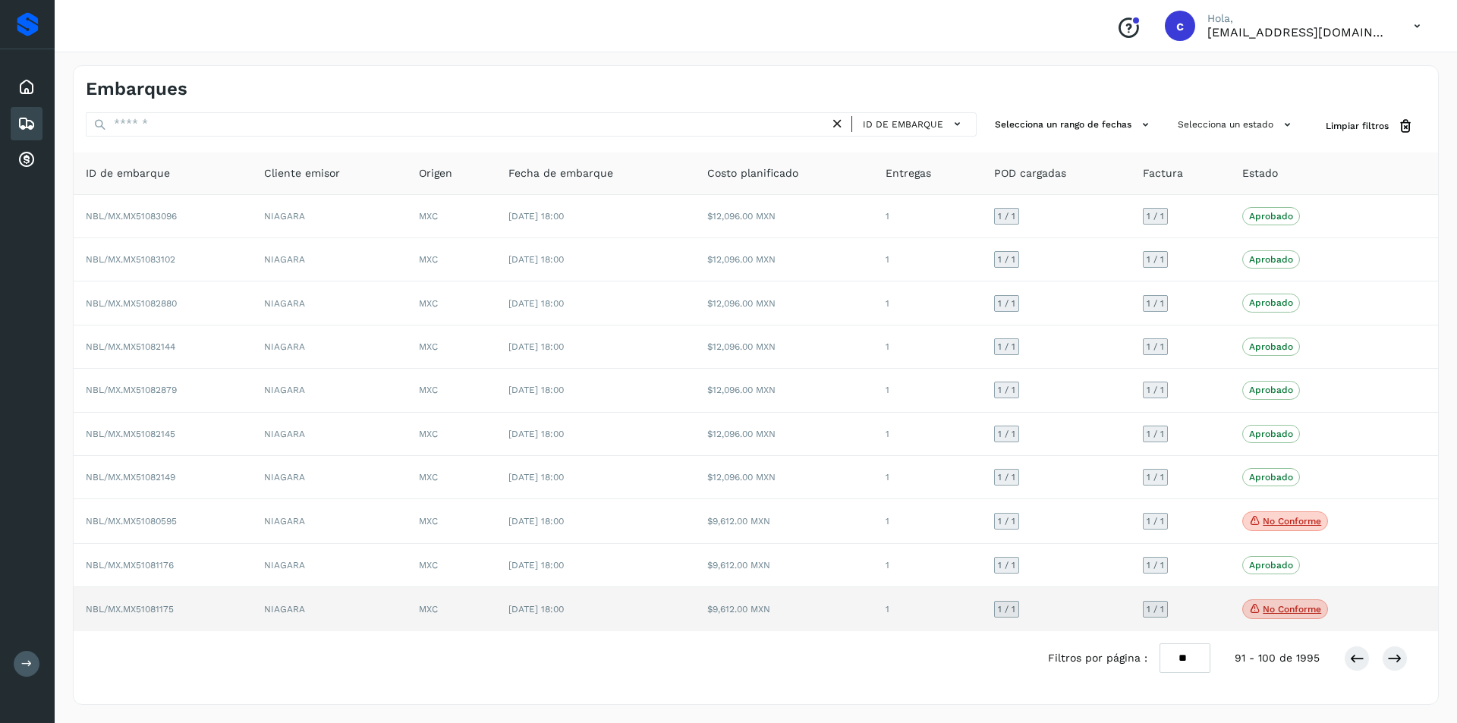
click at [1254, 611] on icon at bounding box center [1255, 609] width 12 height 14
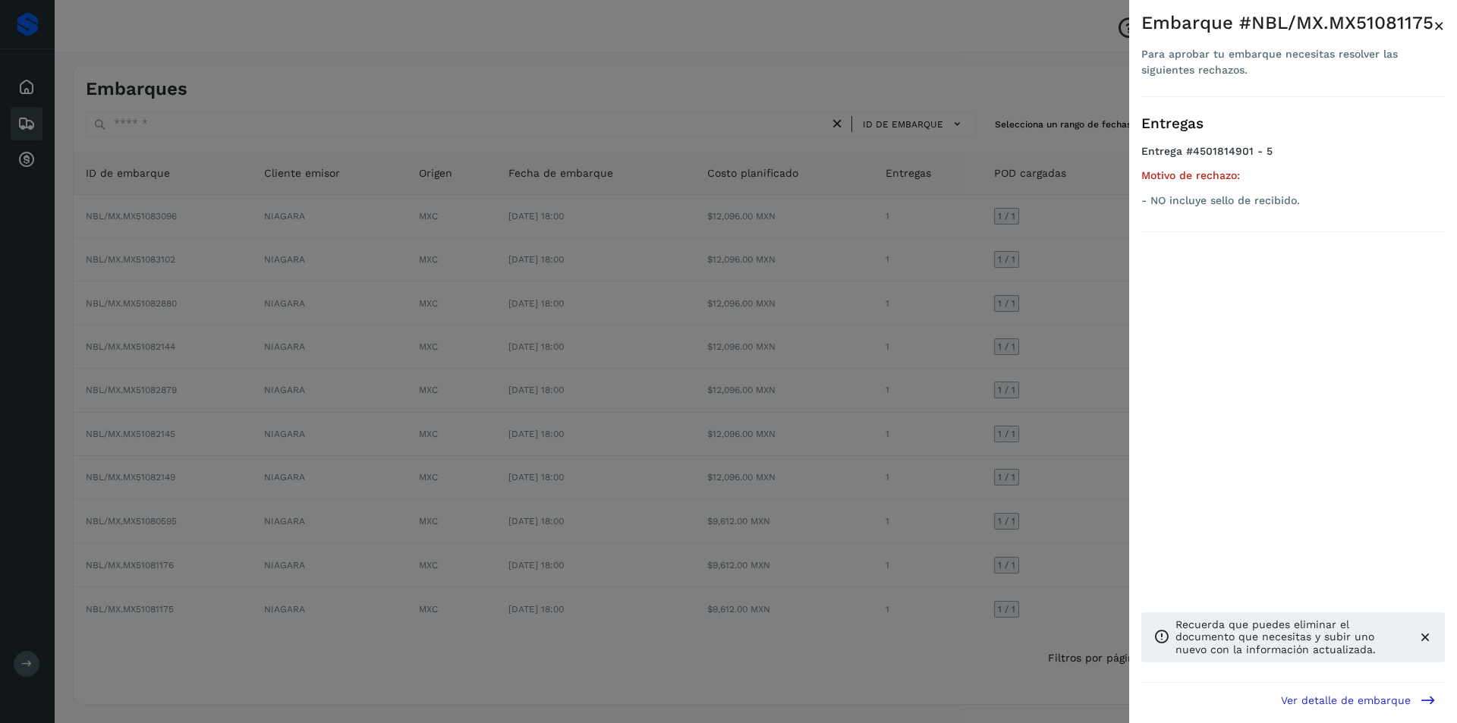
click at [992, 558] on div at bounding box center [728, 361] width 1457 height 723
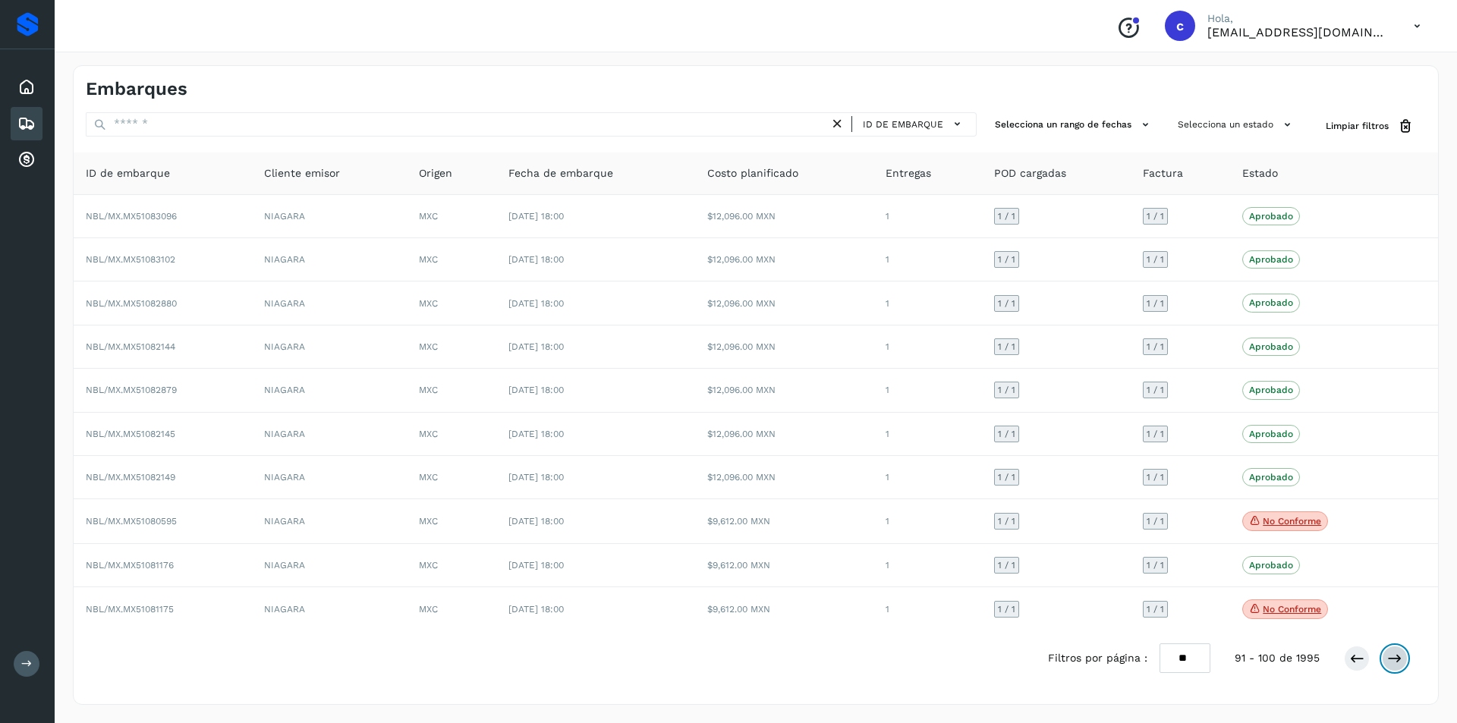
click at [1391, 655] on icon at bounding box center [1394, 658] width 15 height 15
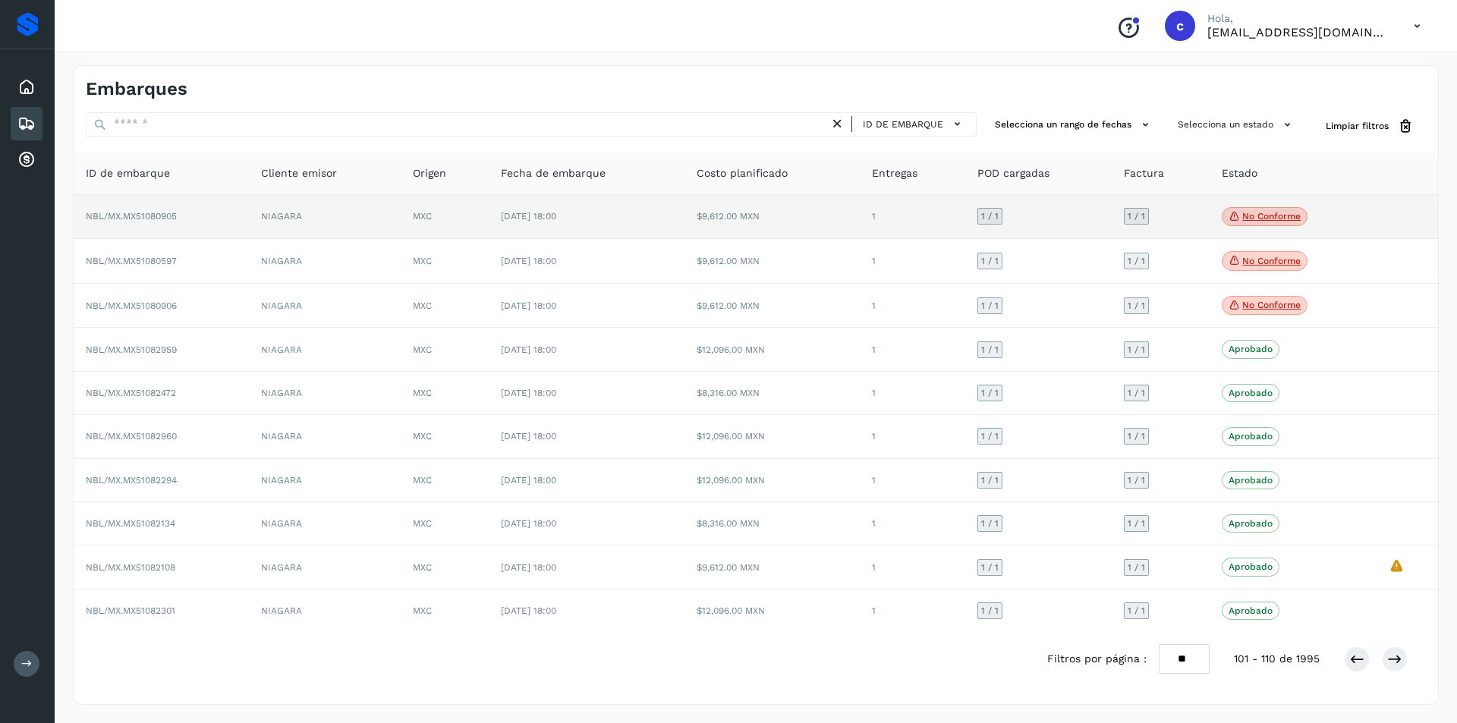
click at [1267, 216] on p "No conforme" at bounding box center [1271, 216] width 58 height 11
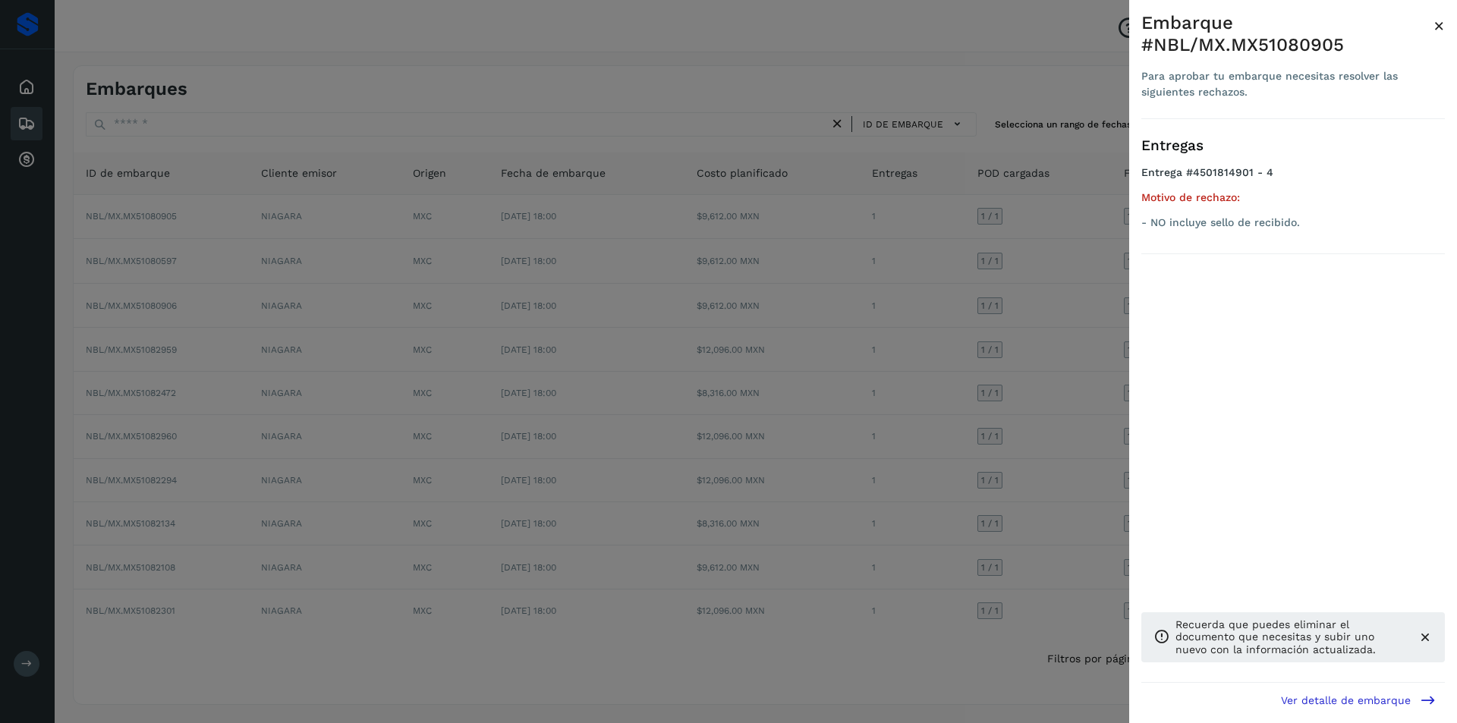
click at [1097, 258] on div at bounding box center [728, 361] width 1457 height 723
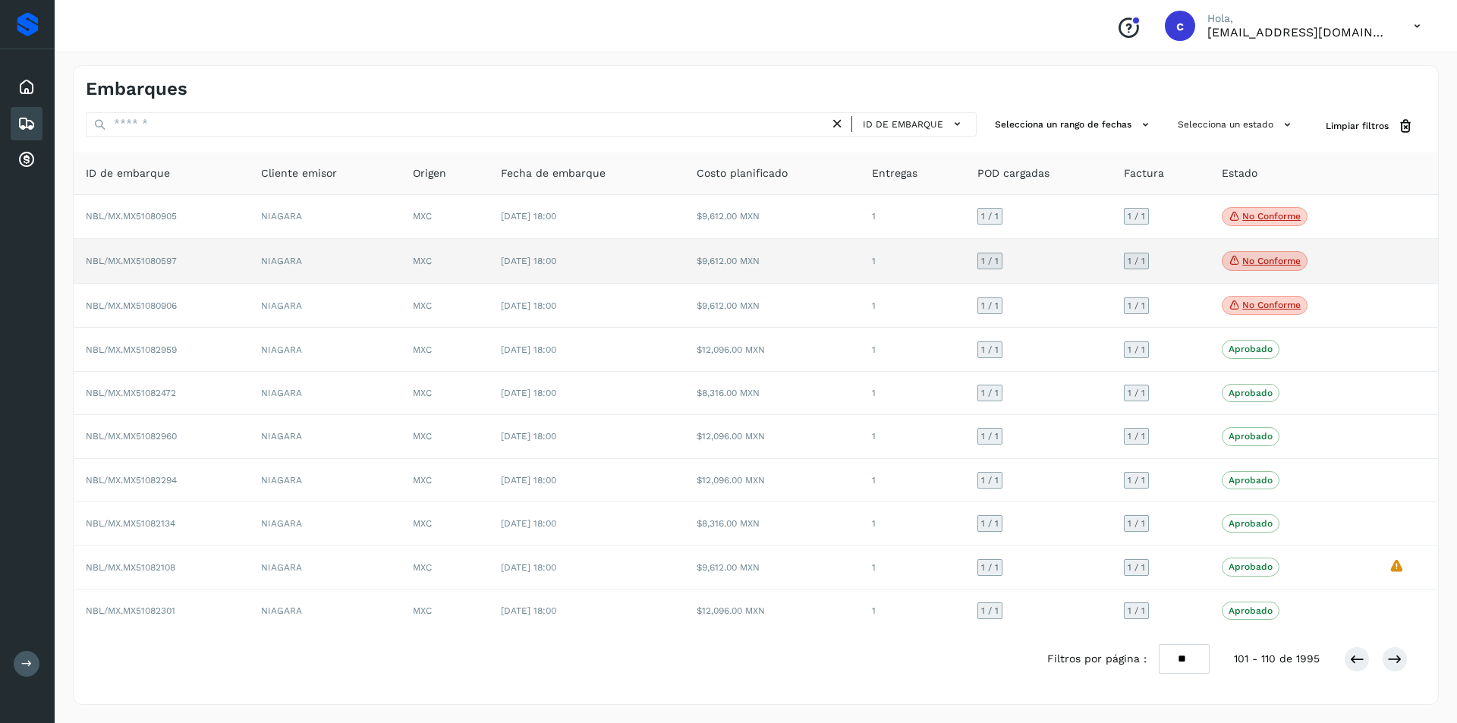
click at [1238, 256] on icon at bounding box center [1235, 260] width 12 height 14
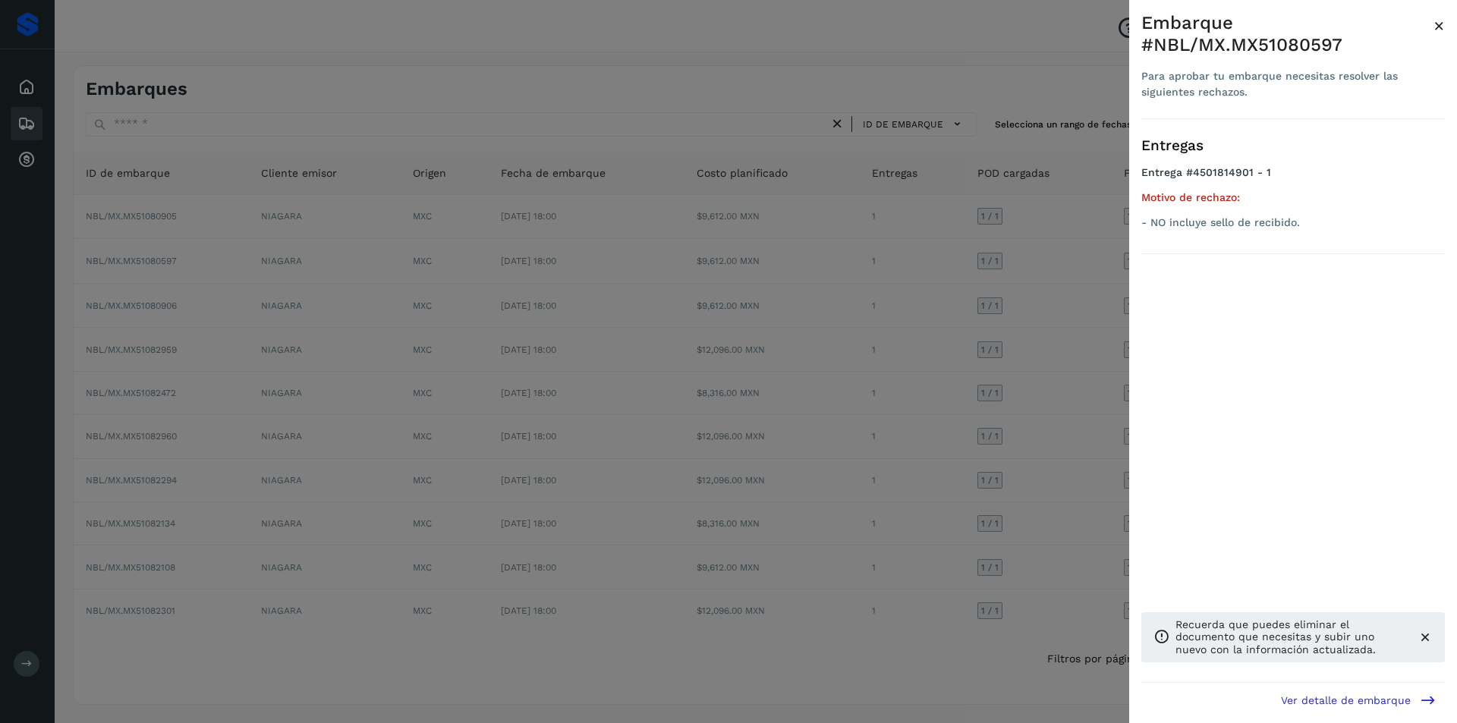
click at [1125, 294] on div at bounding box center [728, 361] width 1457 height 723
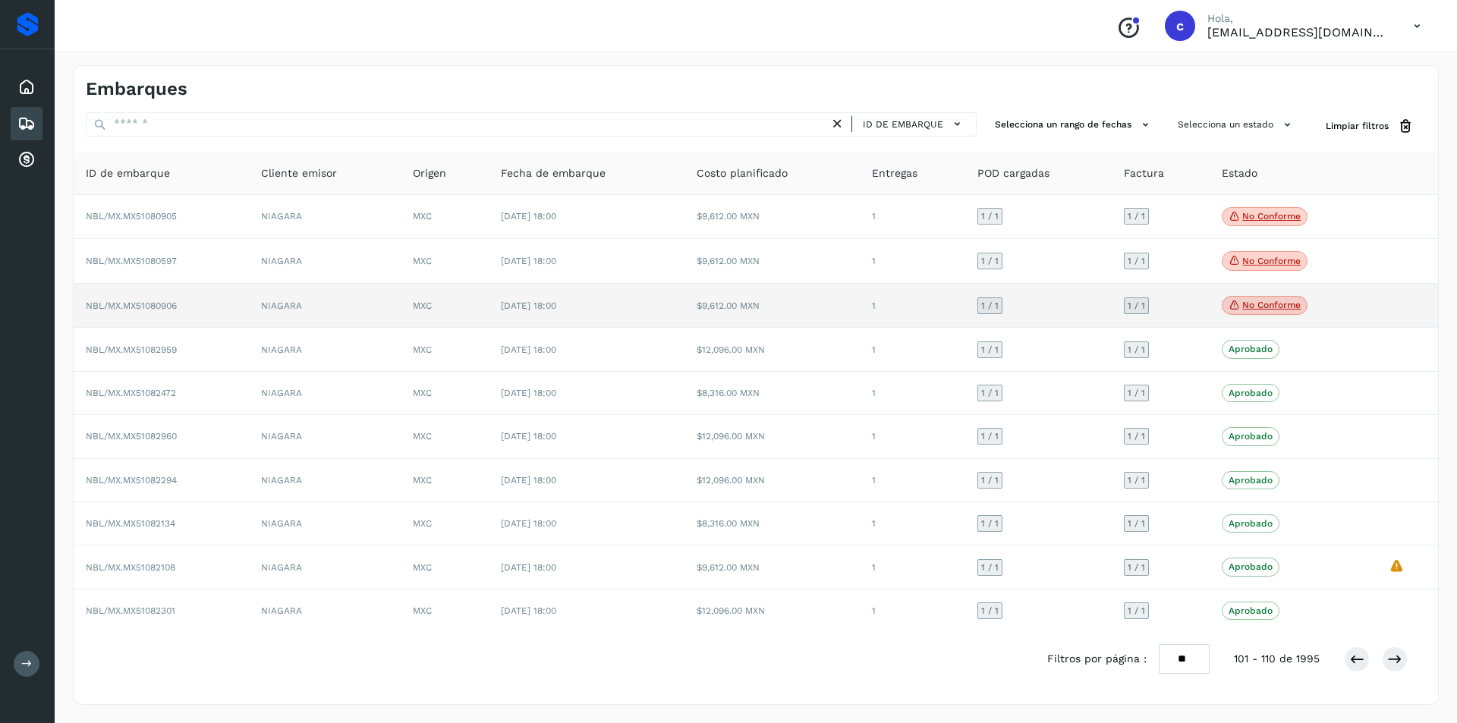
click at [1239, 311] on icon at bounding box center [1235, 305] width 12 height 14
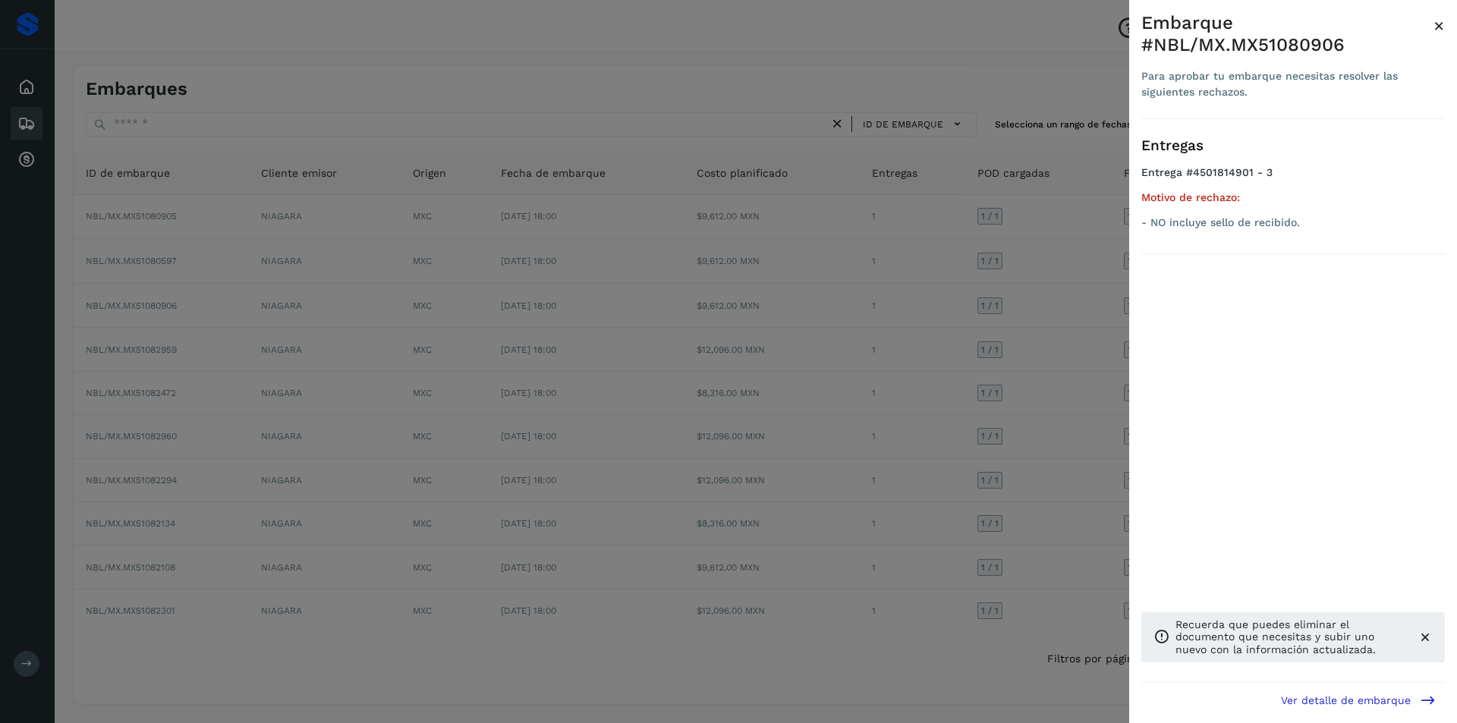
click at [1059, 336] on div at bounding box center [728, 361] width 1457 height 723
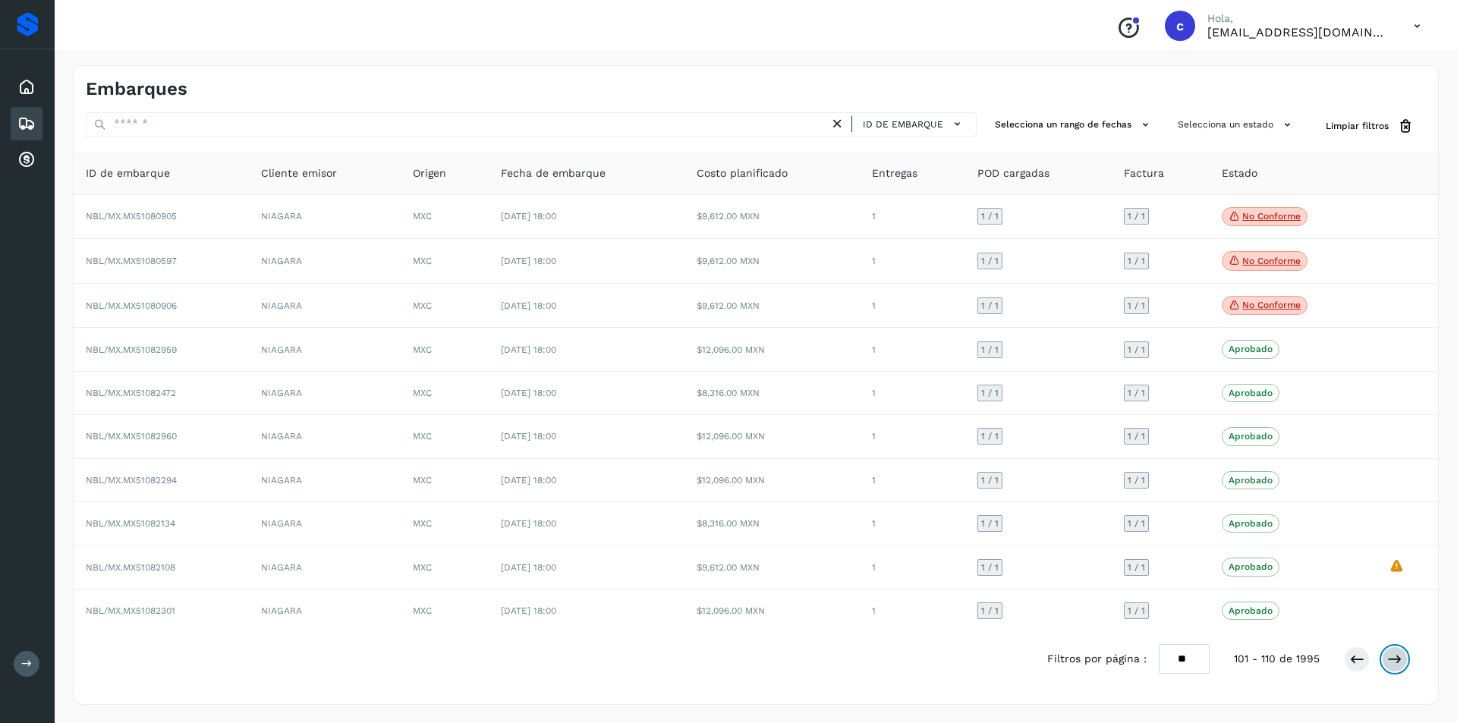
click at [1397, 664] on icon at bounding box center [1394, 659] width 15 height 15
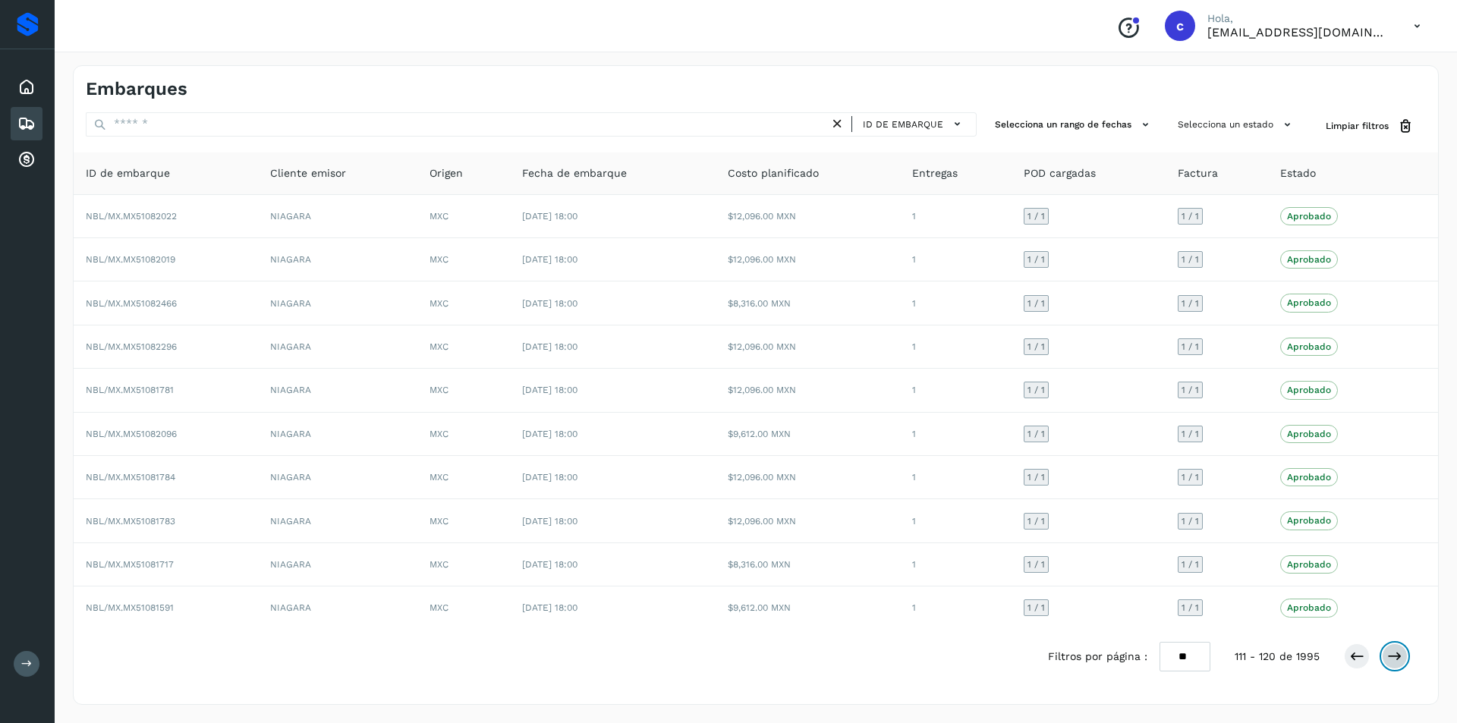
click at [1397, 664] on button at bounding box center [1395, 657] width 26 height 26
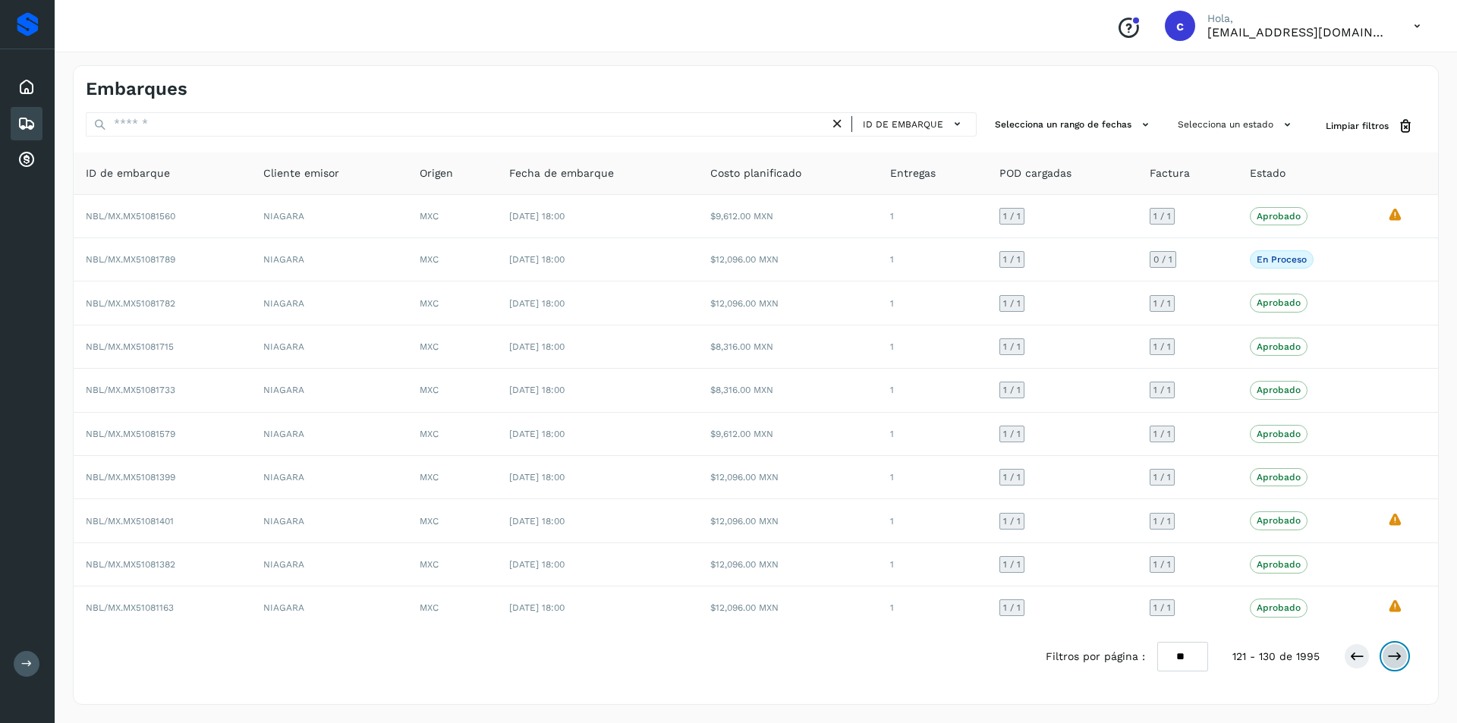
click at [1397, 664] on button at bounding box center [1395, 657] width 26 height 26
click at [1398, 664] on button at bounding box center [1395, 657] width 26 height 26
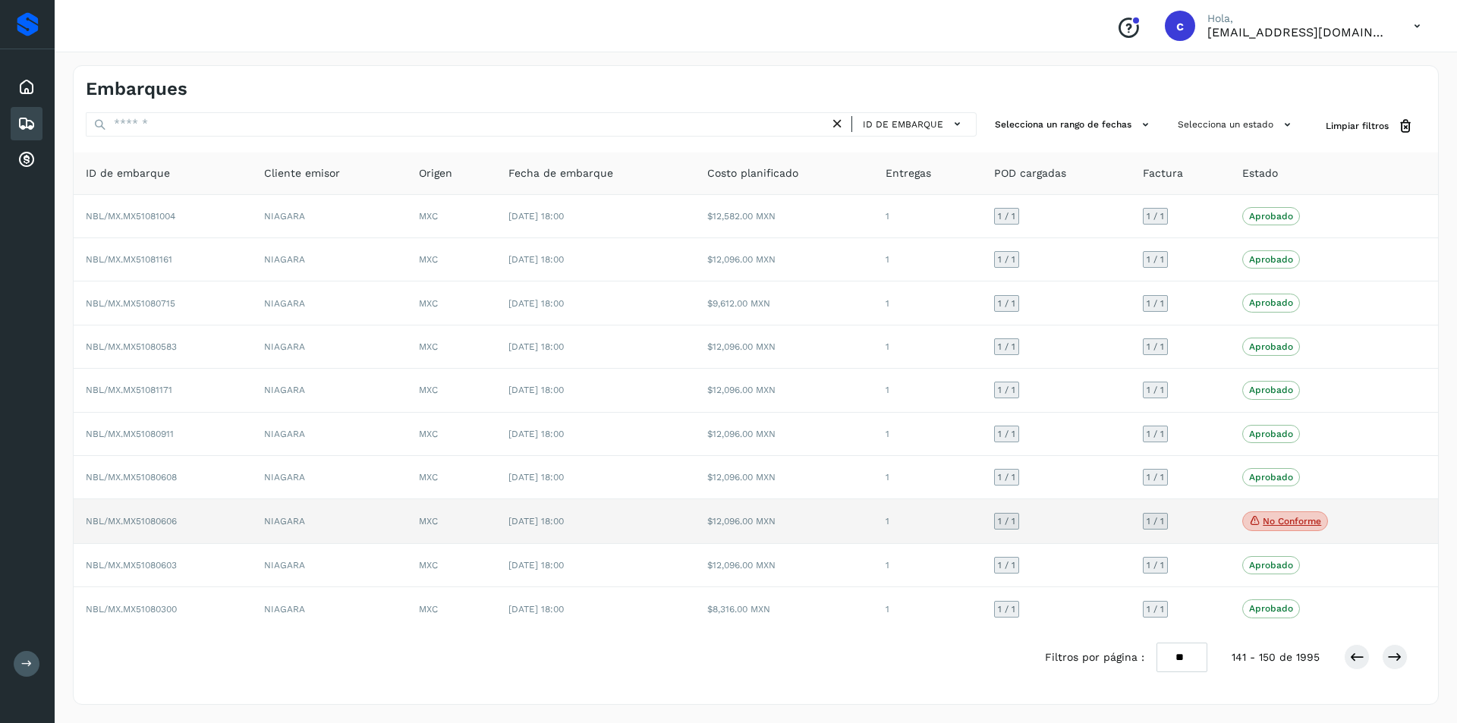
click at [1302, 513] on span "No conforme" at bounding box center [1285, 522] width 86 height 20
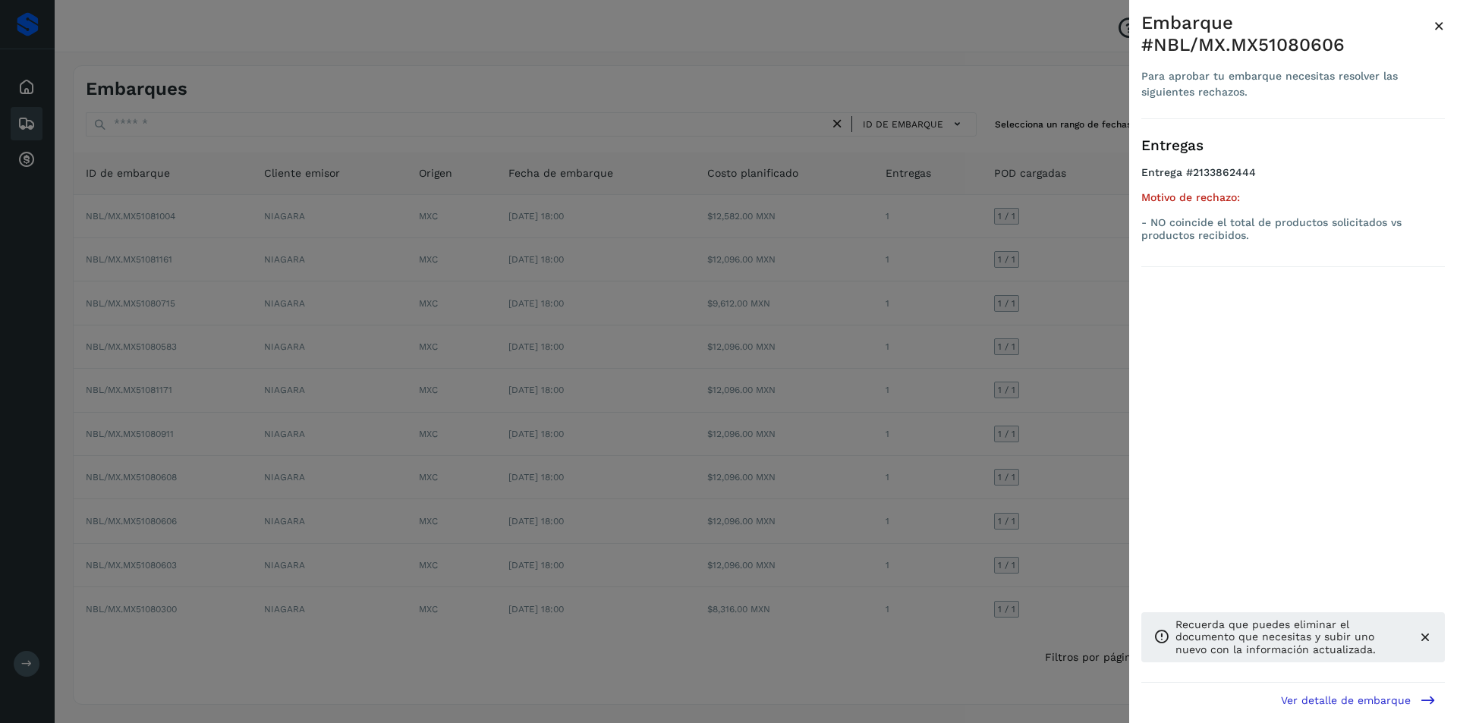
click at [1044, 494] on div at bounding box center [728, 361] width 1457 height 723
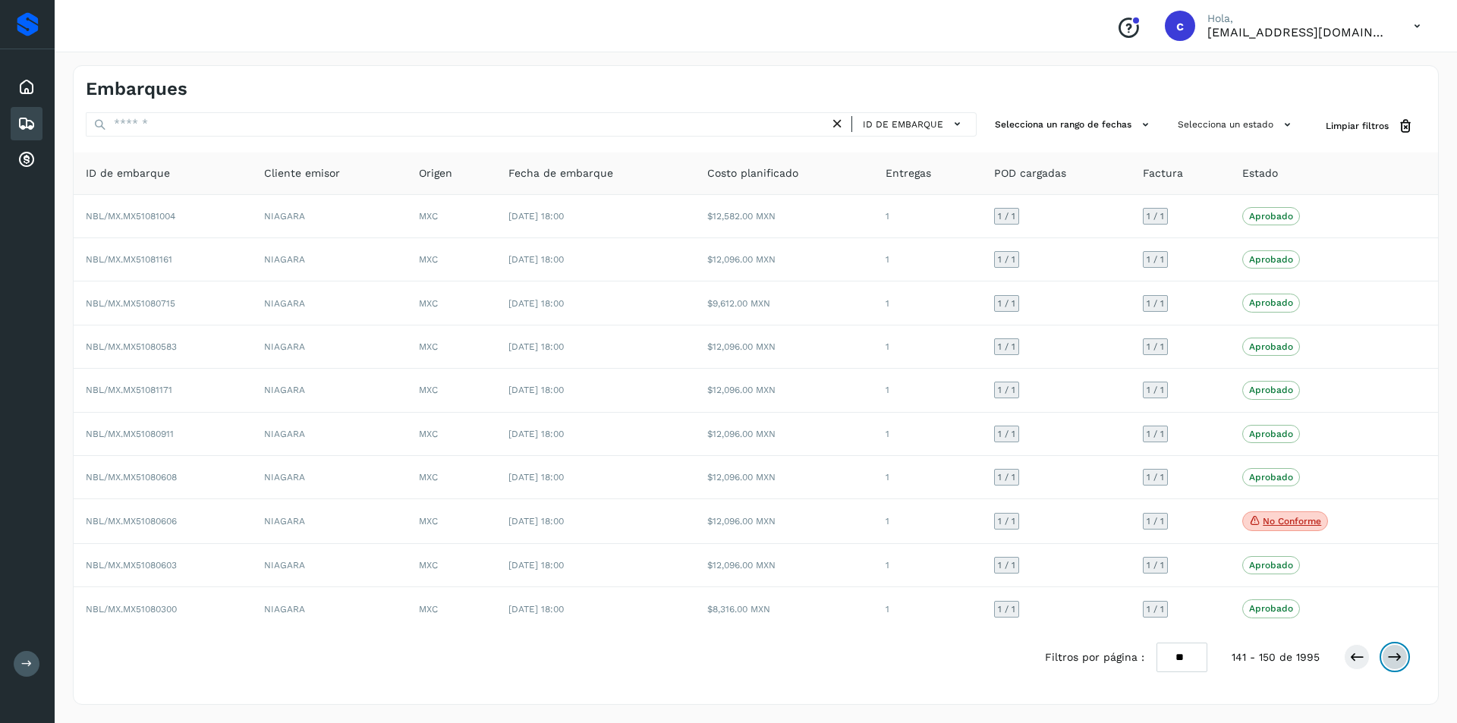
click at [1393, 656] on icon at bounding box center [1394, 657] width 15 height 15
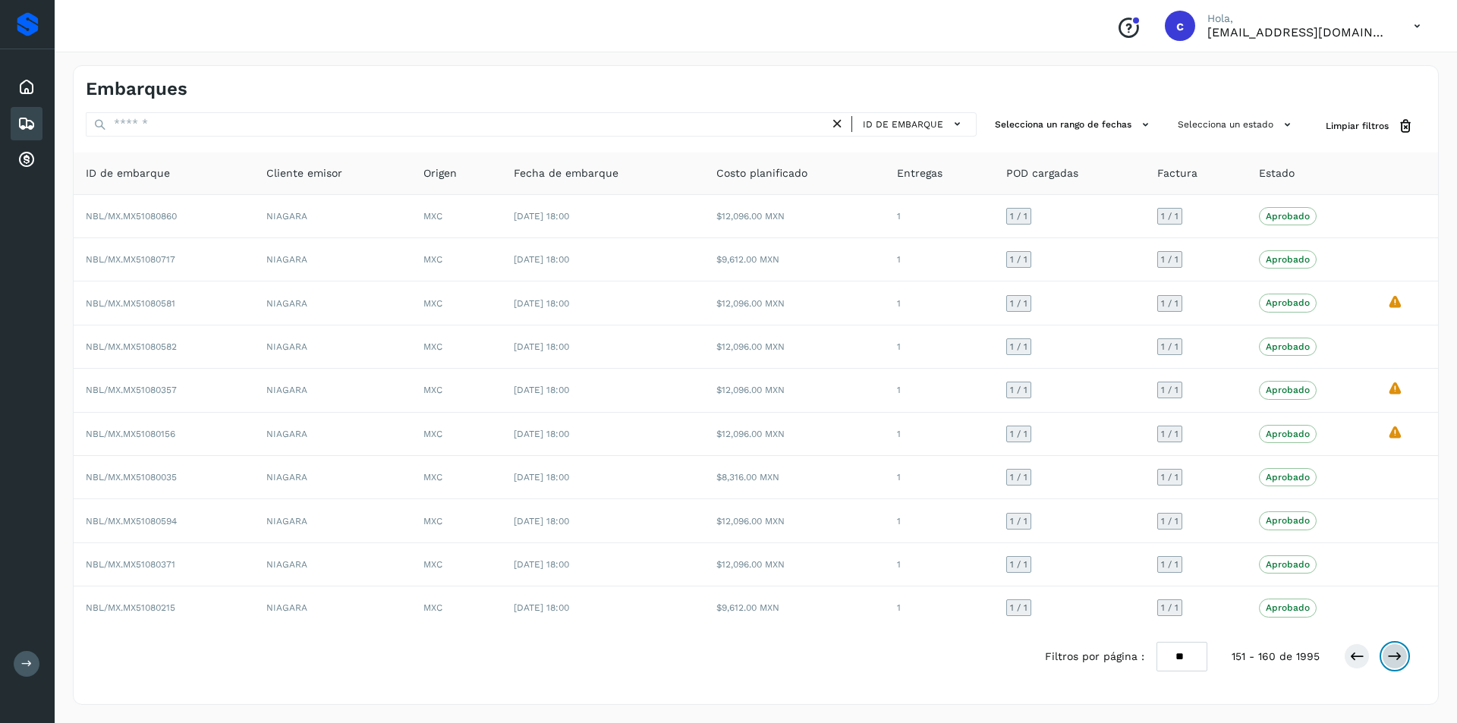
click at [1394, 657] on icon at bounding box center [1394, 656] width 15 height 15
click at [1396, 657] on icon at bounding box center [1394, 656] width 15 height 15
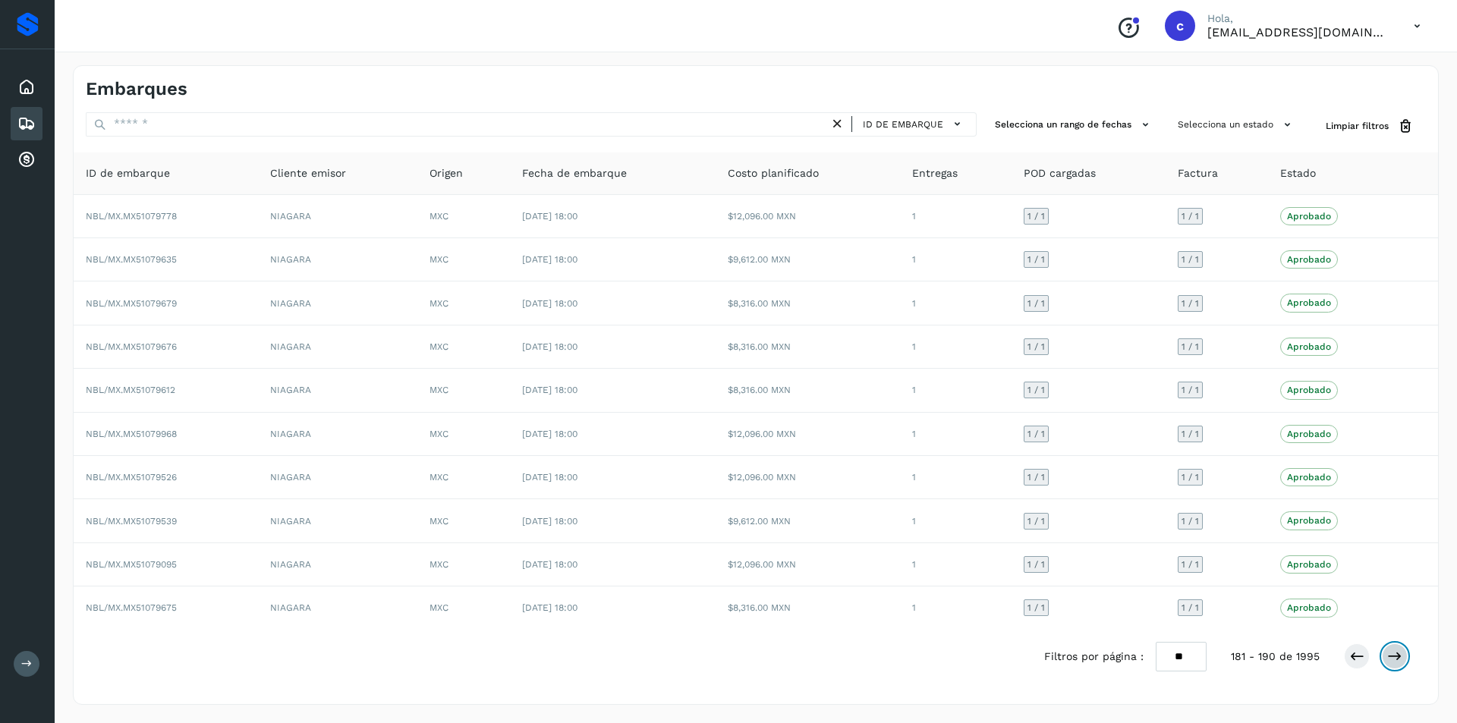
click at [1396, 657] on icon at bounding box center [1394, 656] width 15 height 15
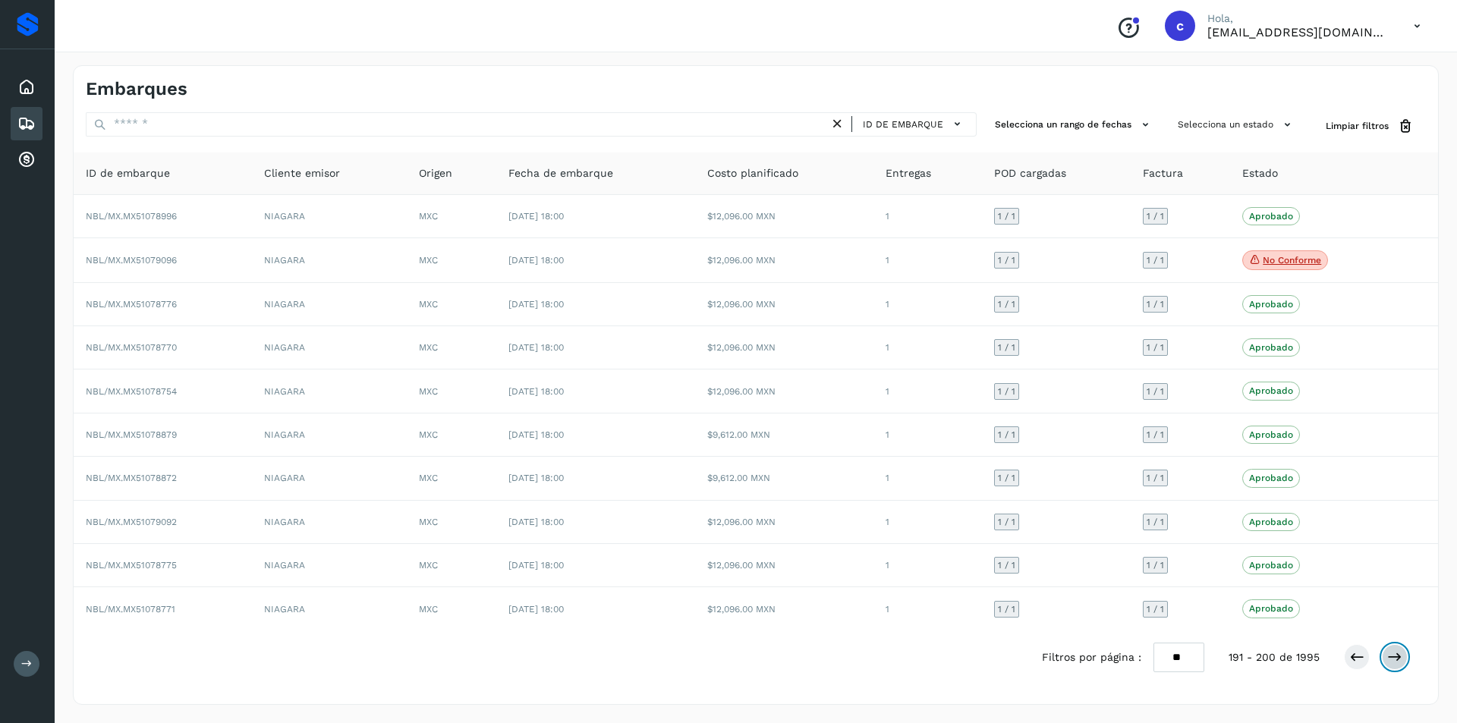
click at [1396, 657] on icon at bounding box center [1394, 657] width 15 height 15
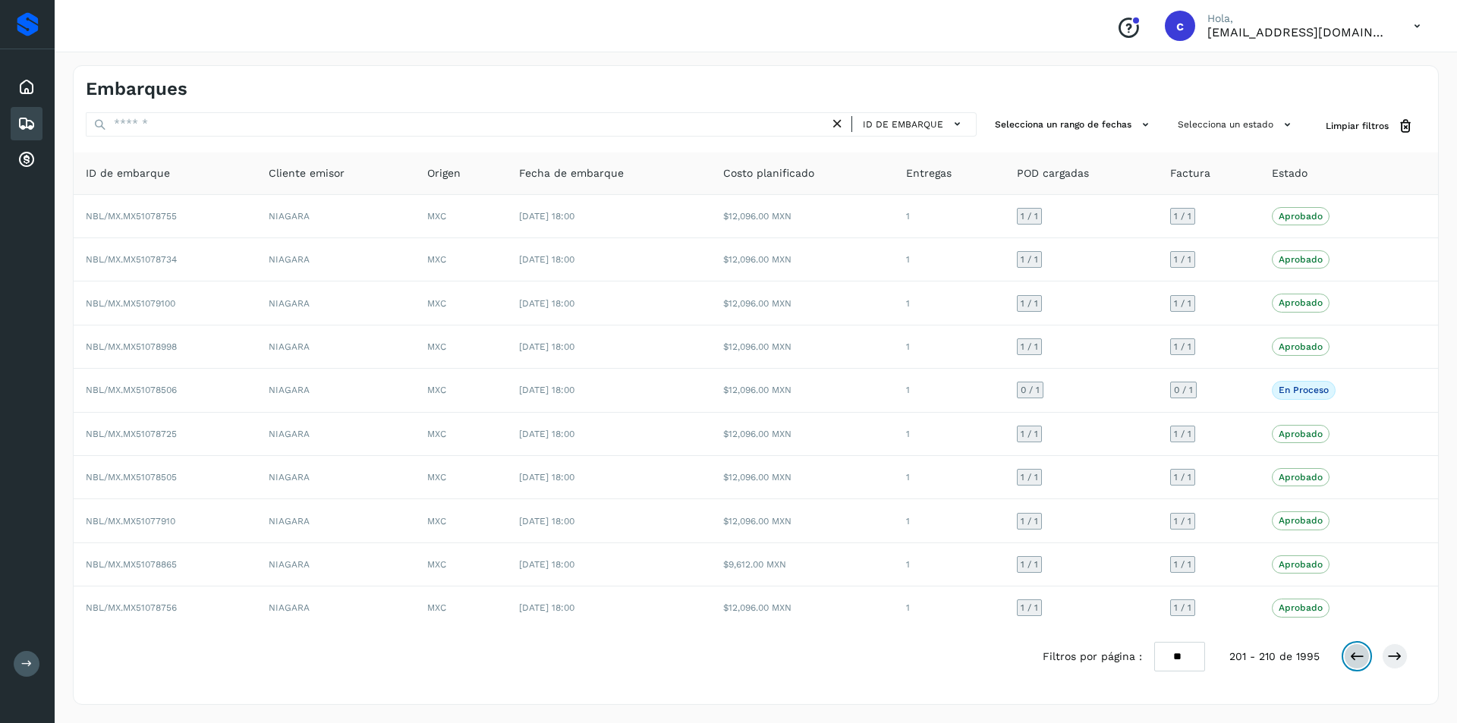
click at [1353, 659] on icon at bounding box center [1356, 656] width 15 height 15
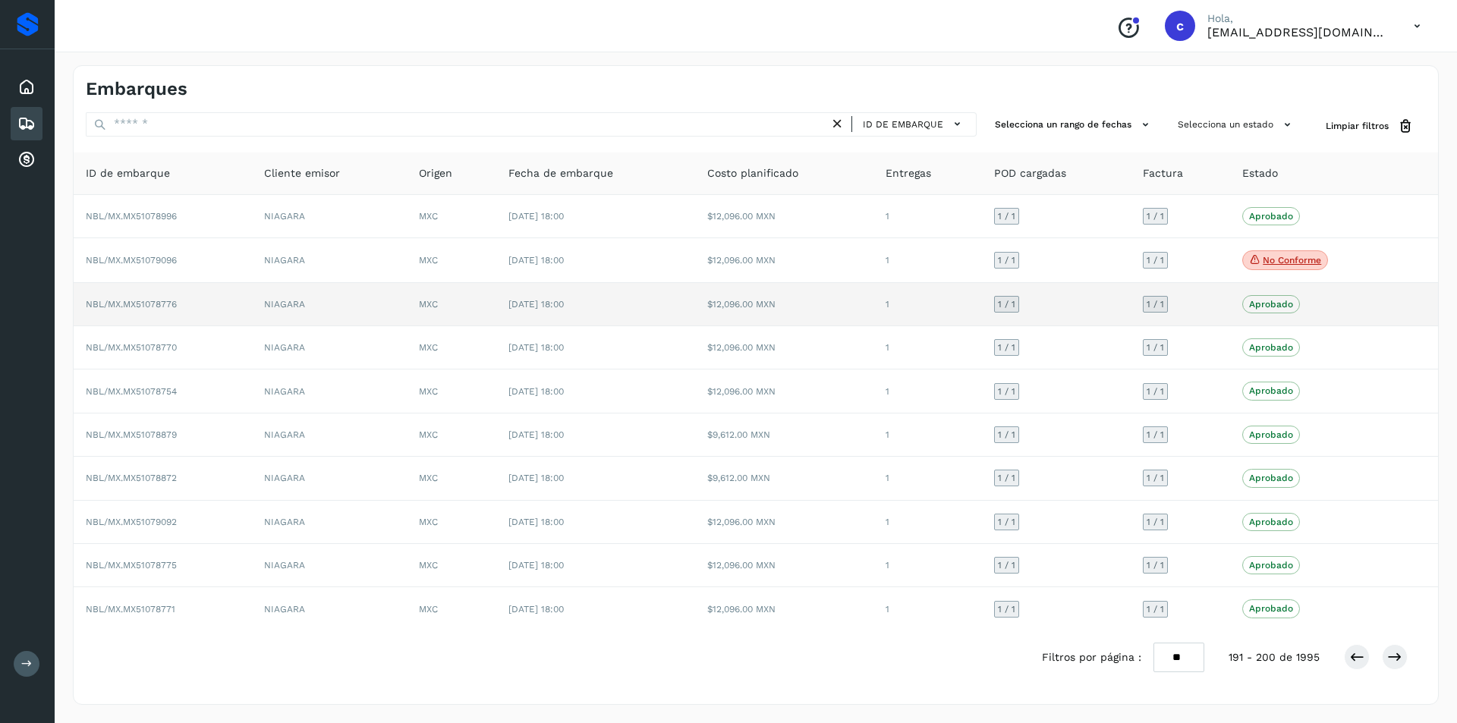
click at [1283, 254] on tbody "NBL/MX.MX51078996 NIAGARA MXC [DATE] 18:00 $12,096.00 MXN 1 1 / 1 1 / 1 Aprobad…" at bounding box center [756, 413] width 1365 height 436
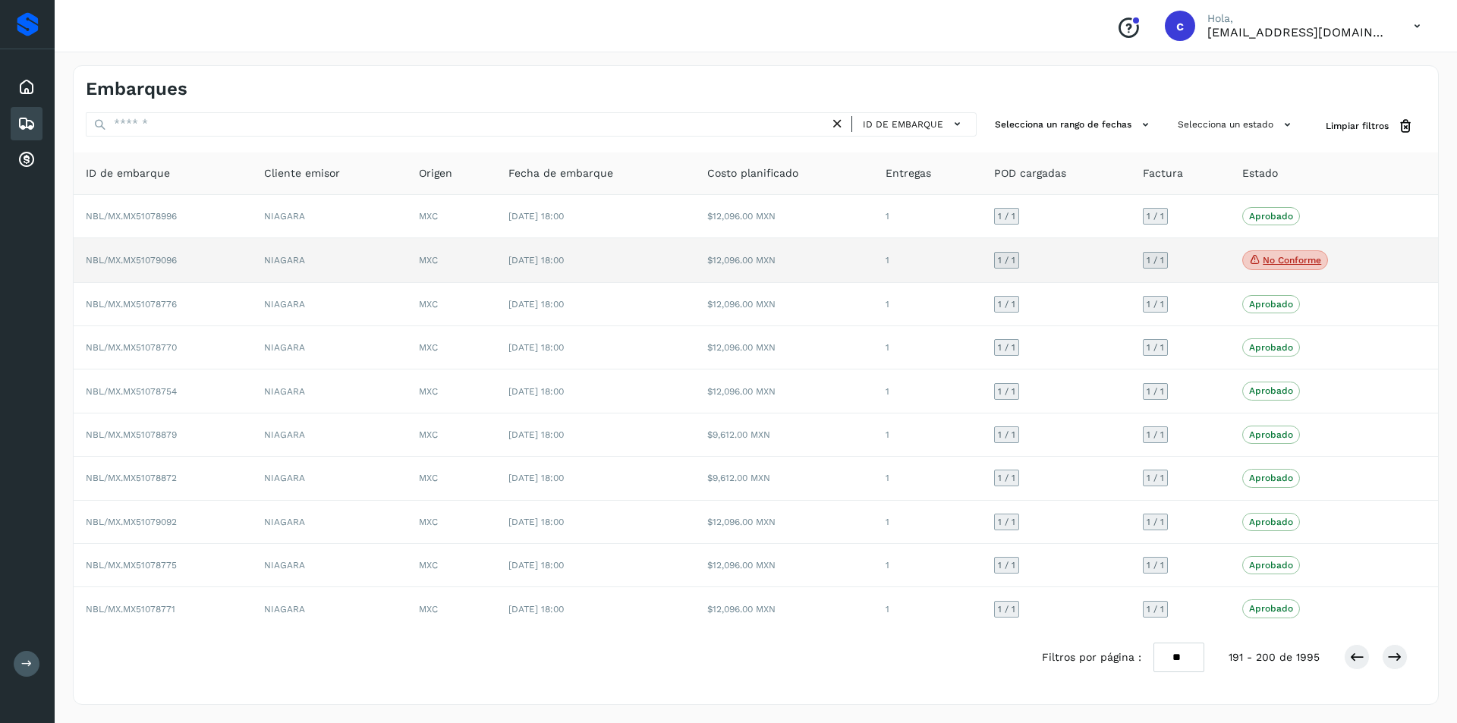
click at [1281, 259] on p "No conforme" at bounding box center [1292, 260] width 58 height 11
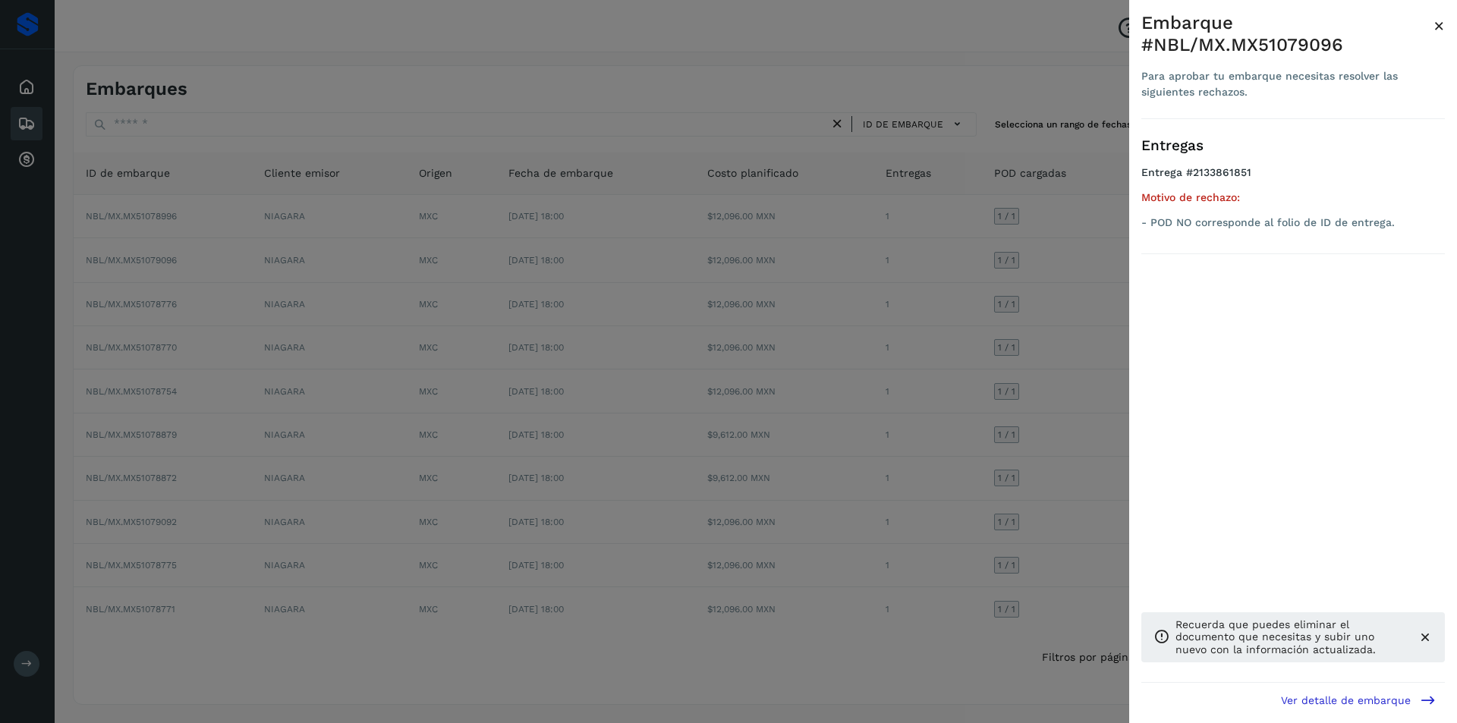
click at [1075, 294] on div at bounding box center [728, 361] width 1457 height 723
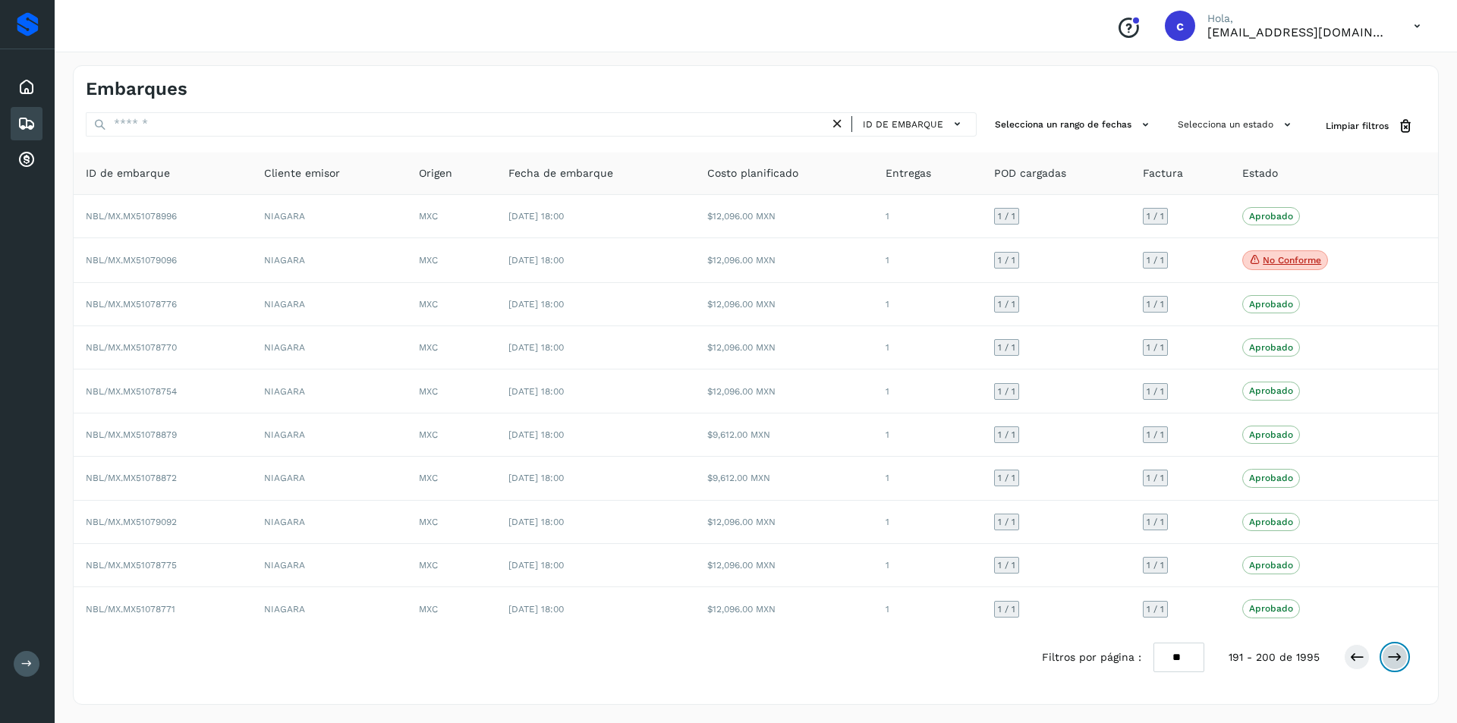
click at [1395, 666] on button at bounding box center [1395, 657] width 26 height 26
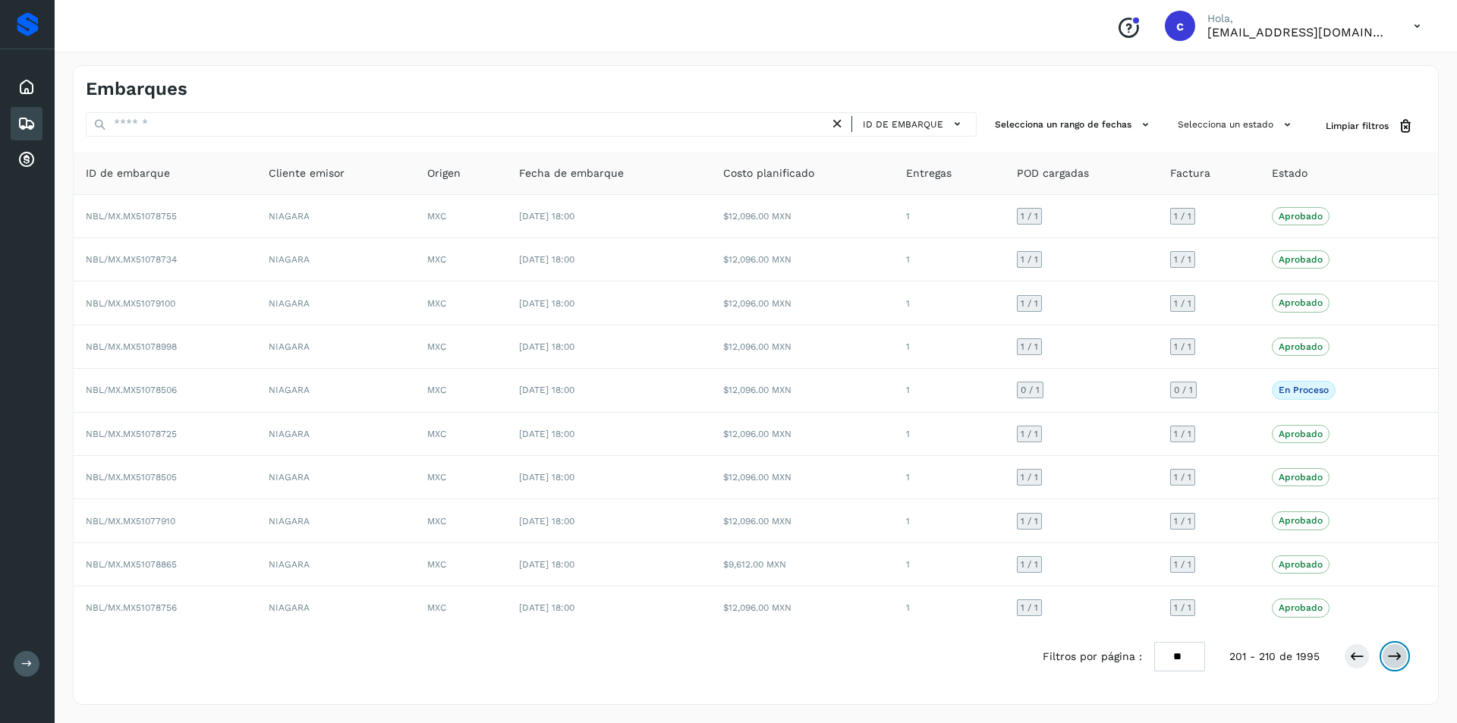
click at [1395, 666] on button at bounding box center [1395, 657] width 26 height 26
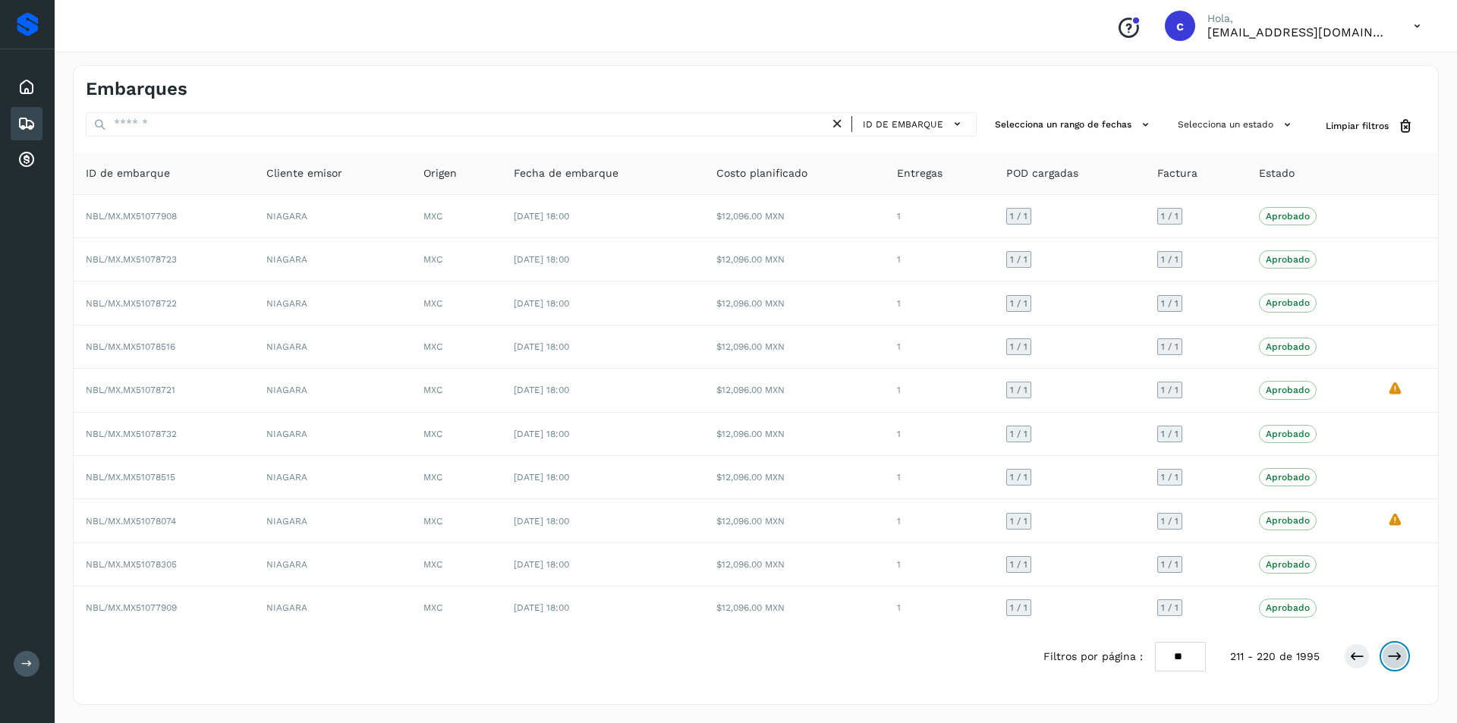
click at [1395, 666] on button at bounding box center [1395, 657] width 26 height 26
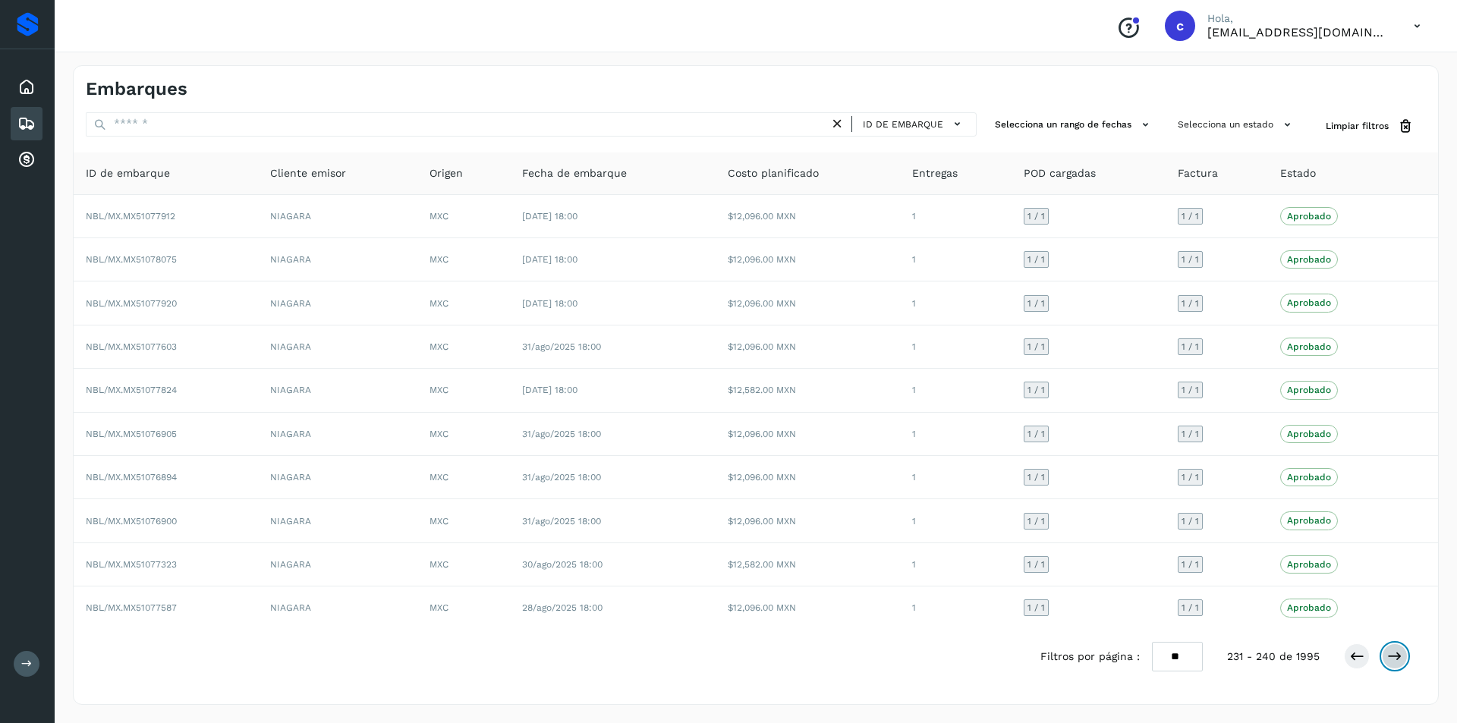
click at [1395, 666] on button at bounding box center [1395, 657] width 26 height 26
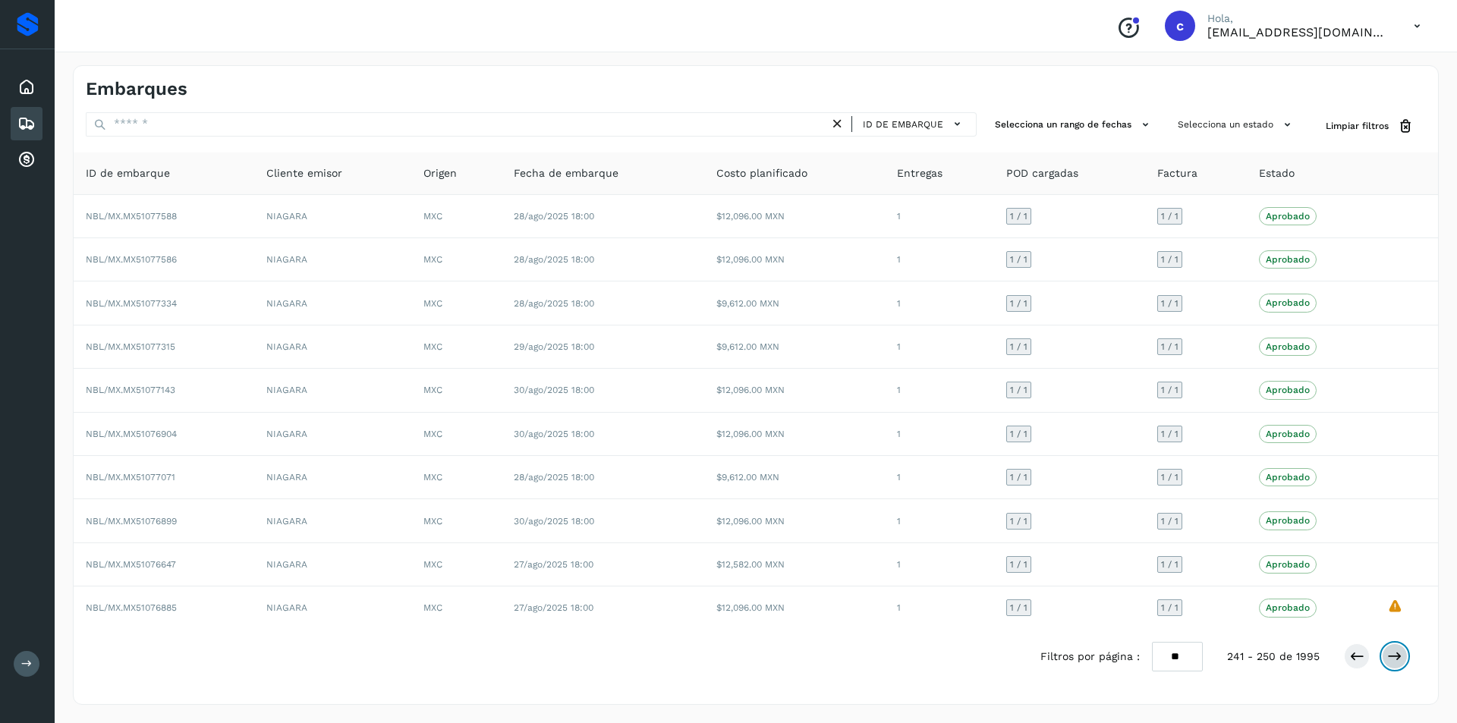
click at [1395, 666] on button at bounding box center [1395, 657] width 26 height 26
click at [1355, 662] on icon at bounding box center [1356, 656] width 15 height 15
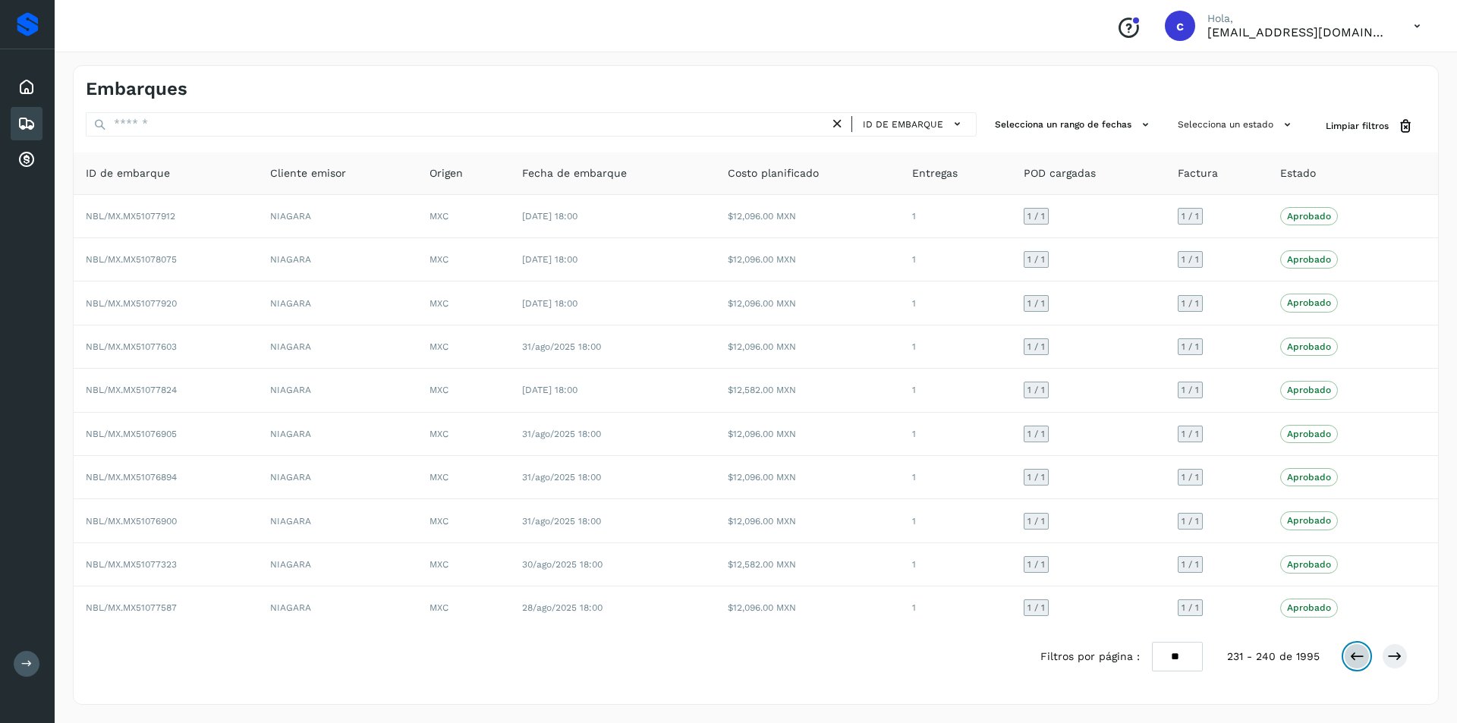
click at [1355, 662] on icon at bounding box center [1356, 656] width 15 height 15
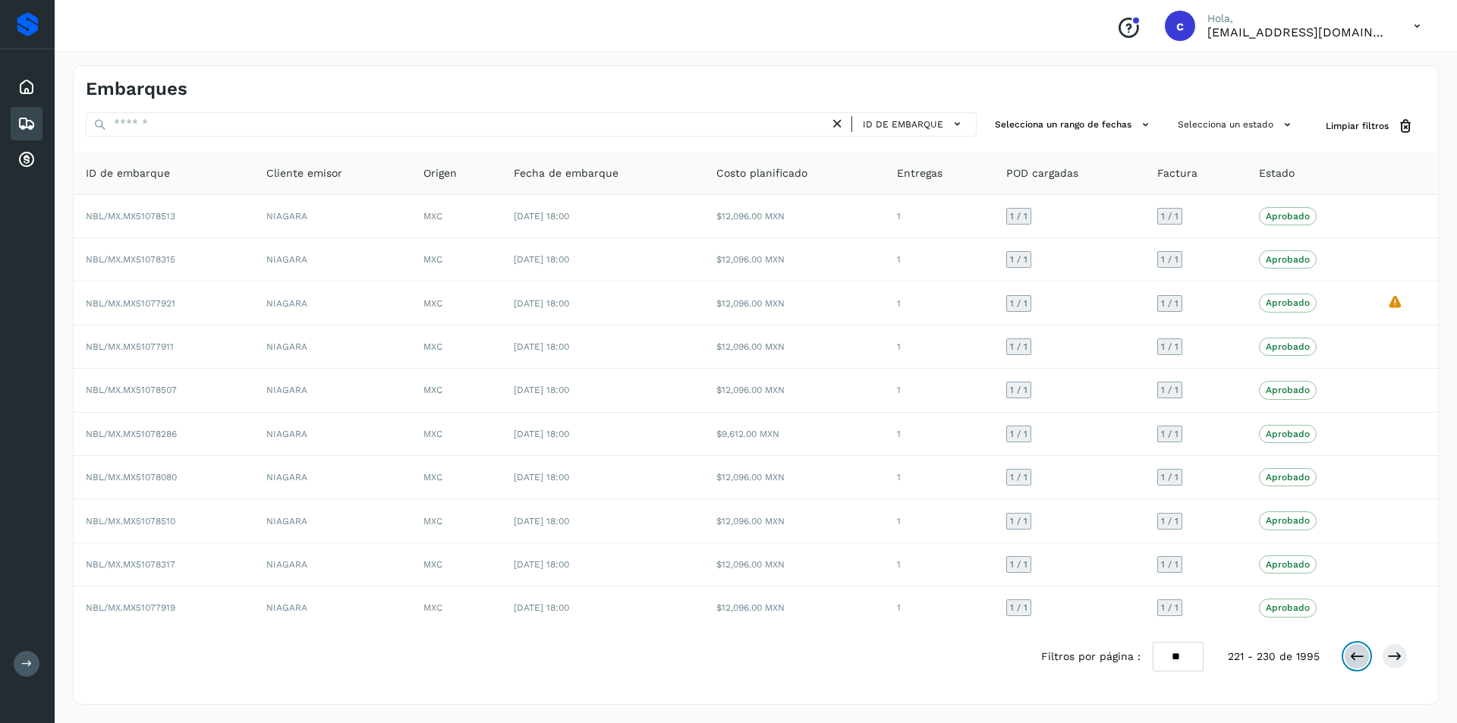
click at [1355, 662] on icon at bounding box center [1356, 656] width 15 height 15
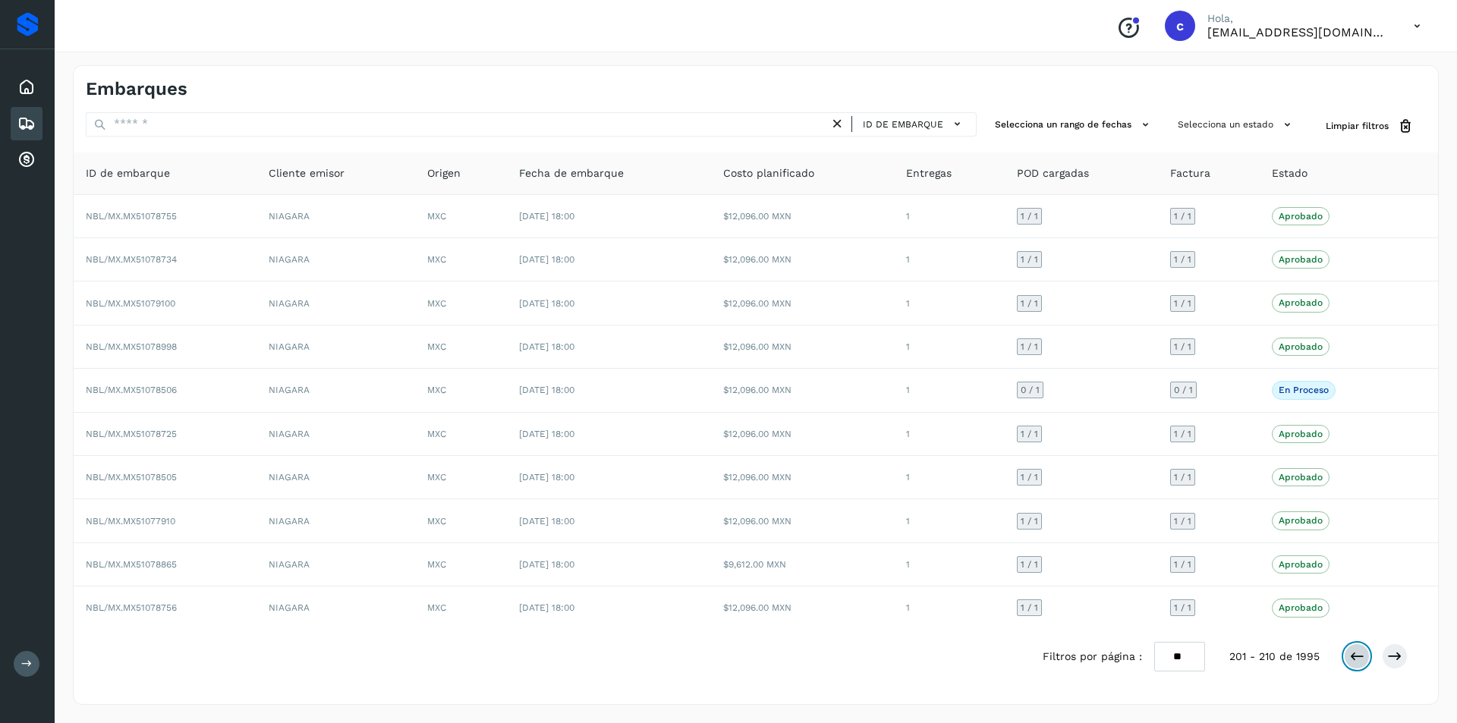
click at [1353, 650] on icon at bounding box center [1356, 656] width 15 height 15
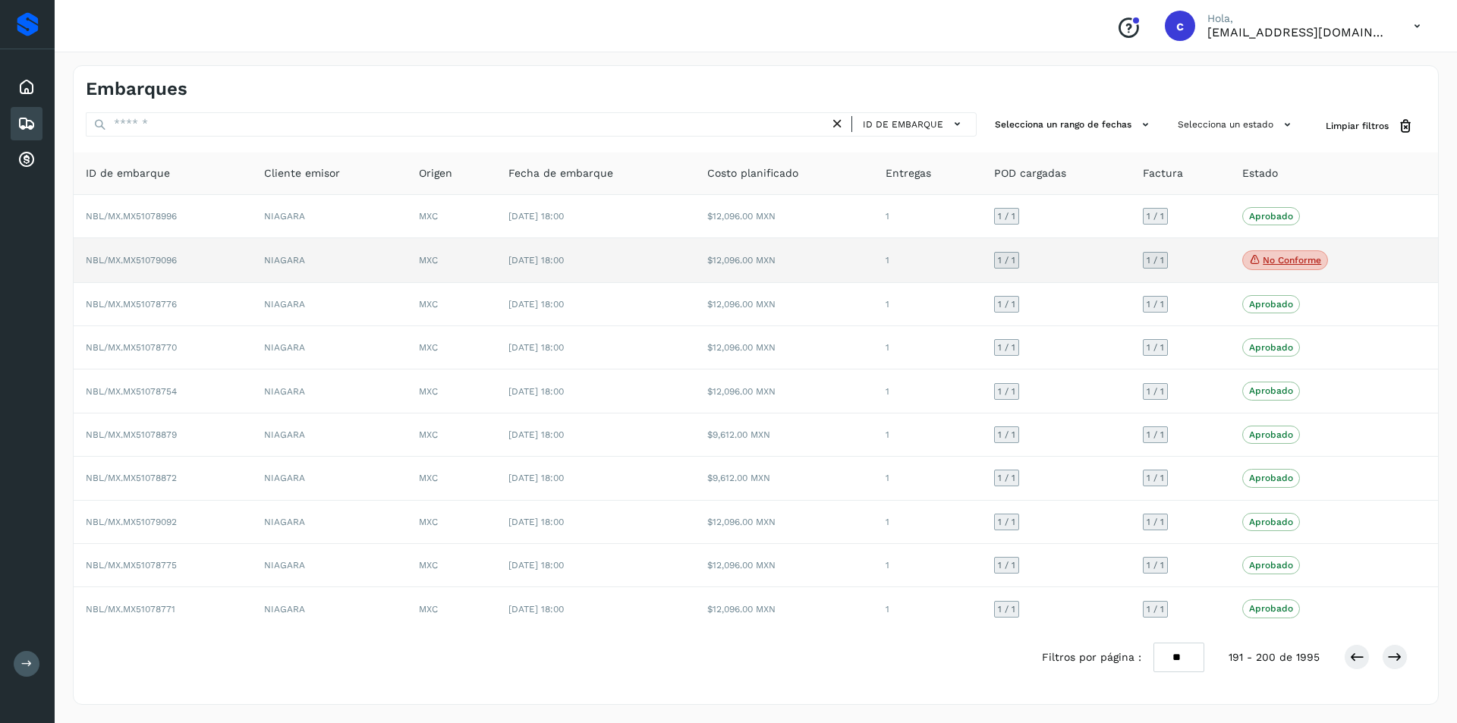
click at [1279, 256] on p "No conforme" at bounding box center [1292, 260] width 58 height 11
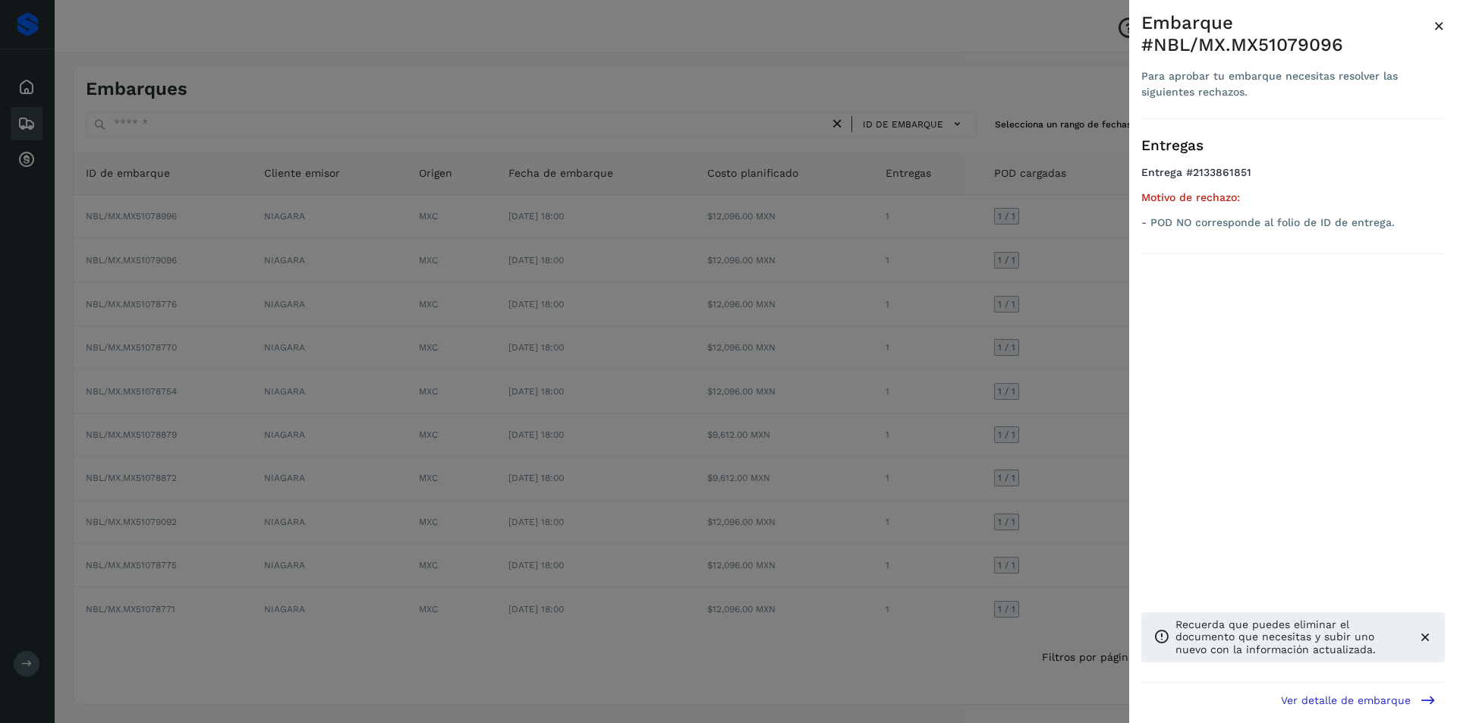
click at [802, 298] on div at bounding box center [728, 361] width 1457 height 723
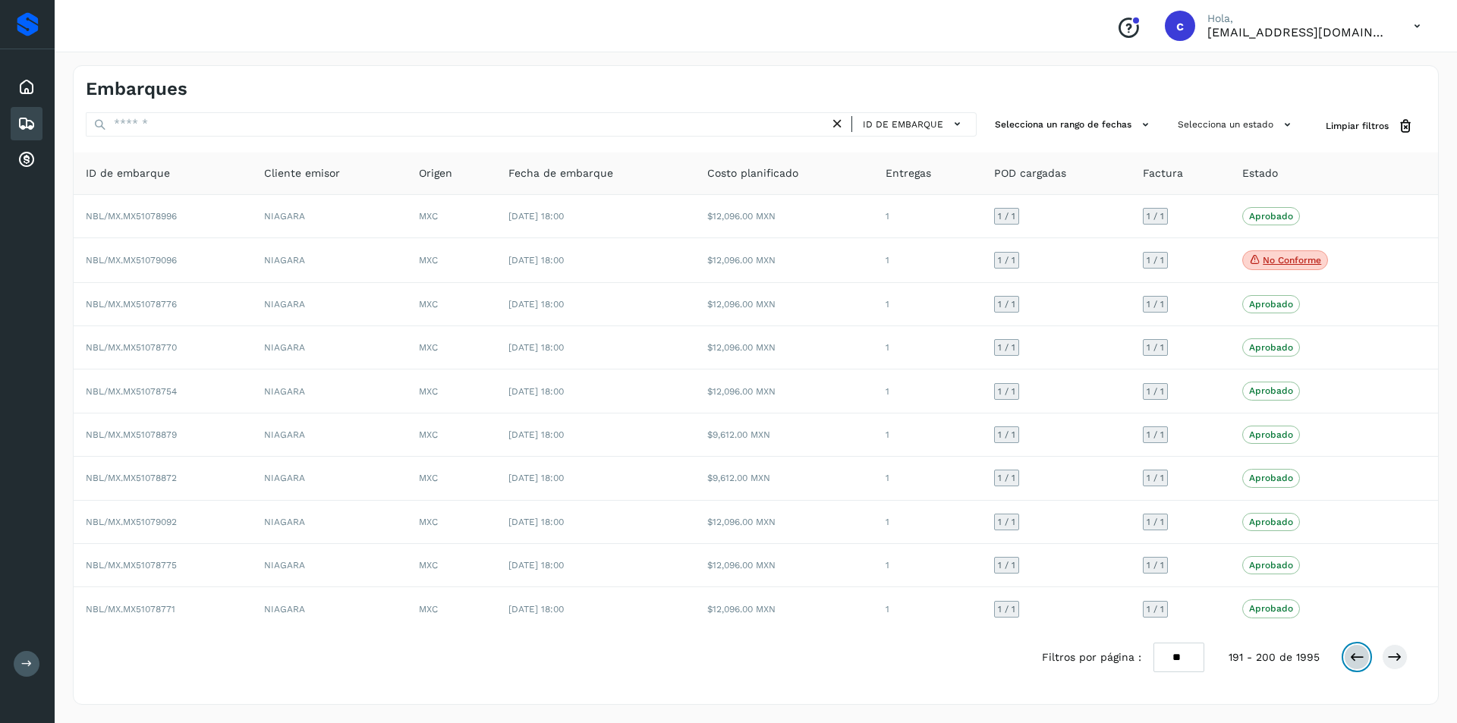
click at [1348, 662] on button at bounding box center [1357, 657] width 26 height 26
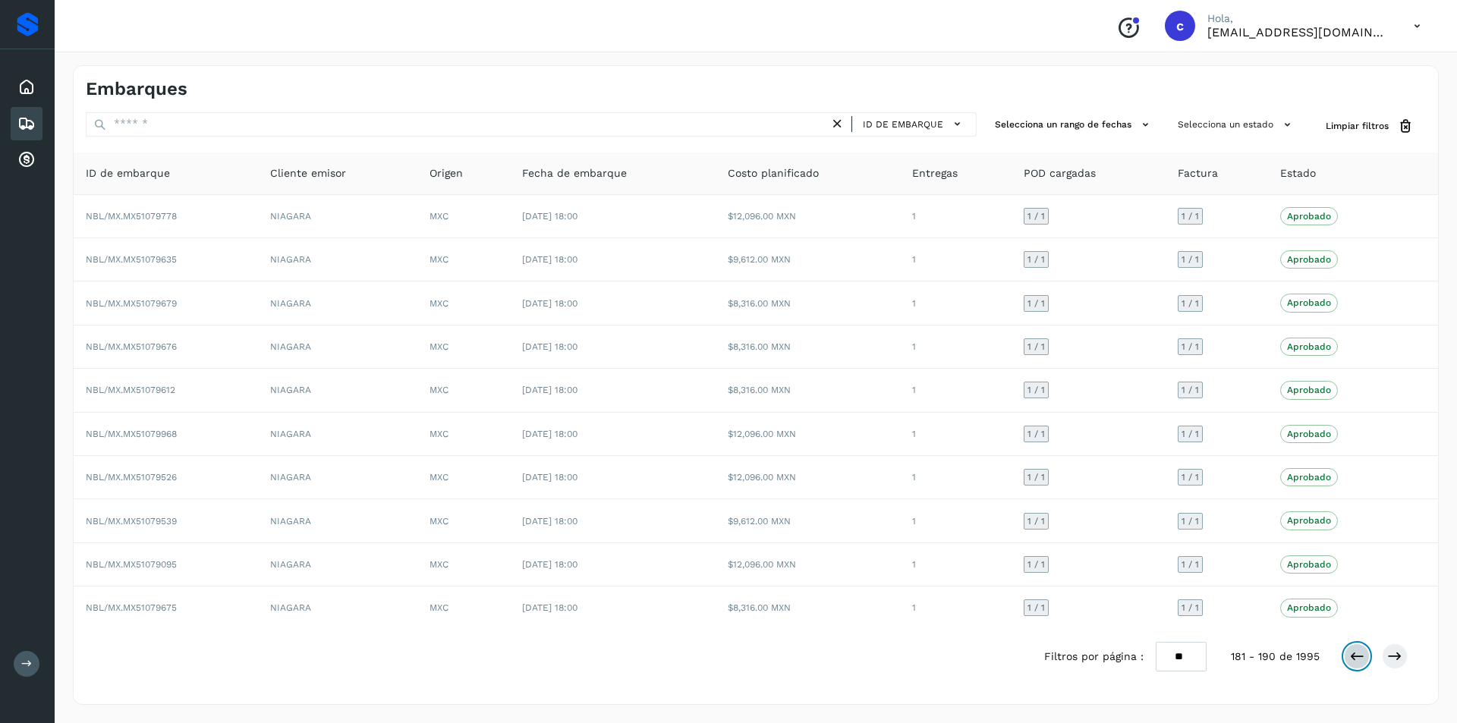
click at [1348, 662] on button at bounding box center [1357, 657] width 26 height 26
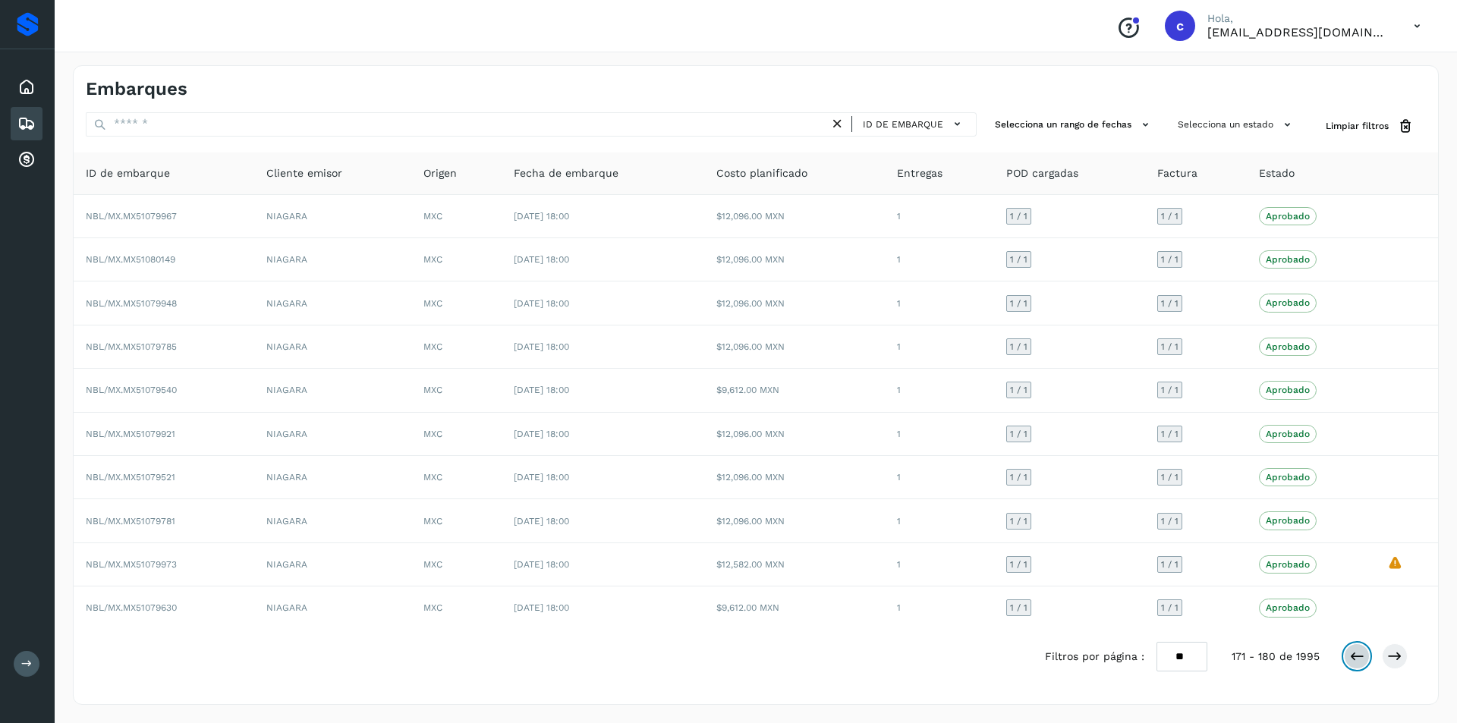
click at [1348, 662] on button at bounding box center [1357, 657] width 26 height 26
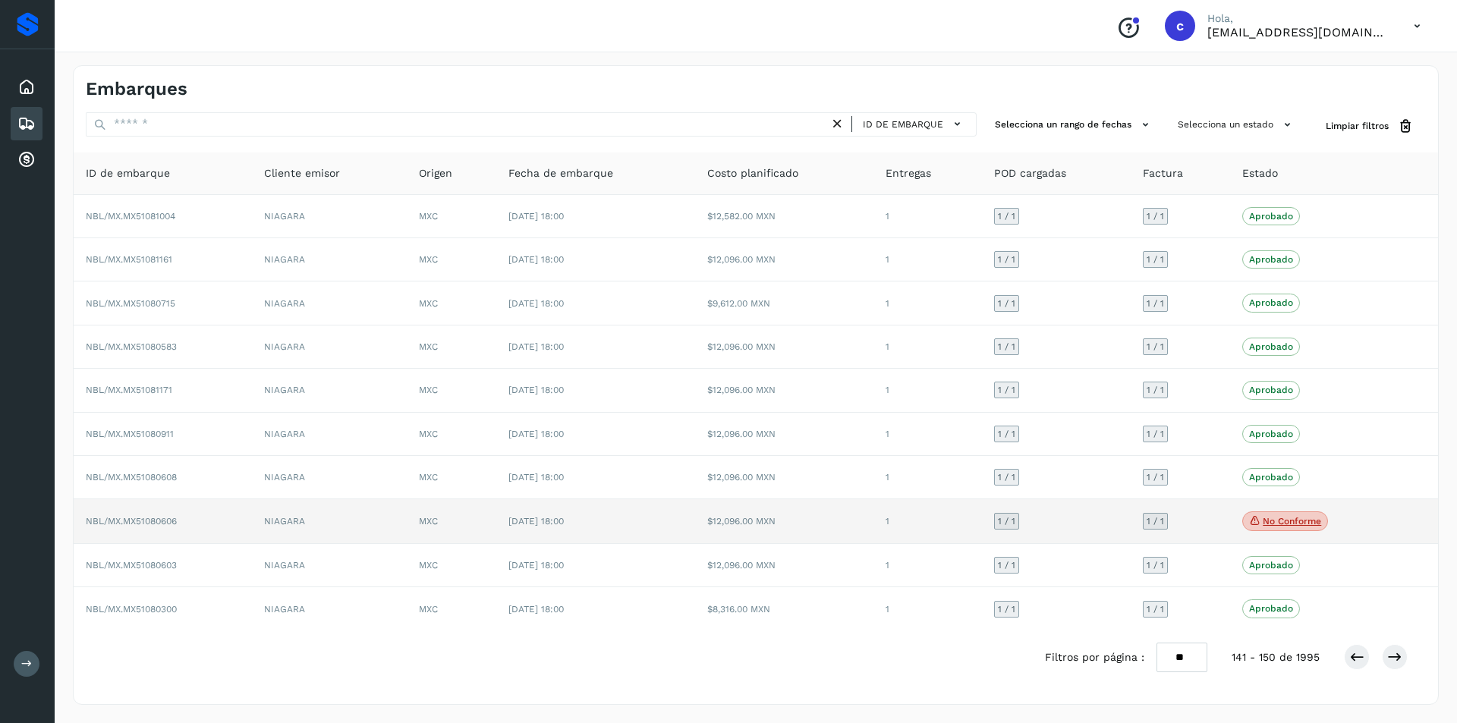
click at [1286, 522] on p "No conforme" at bounding box center [1292, 521] width 58 height 11
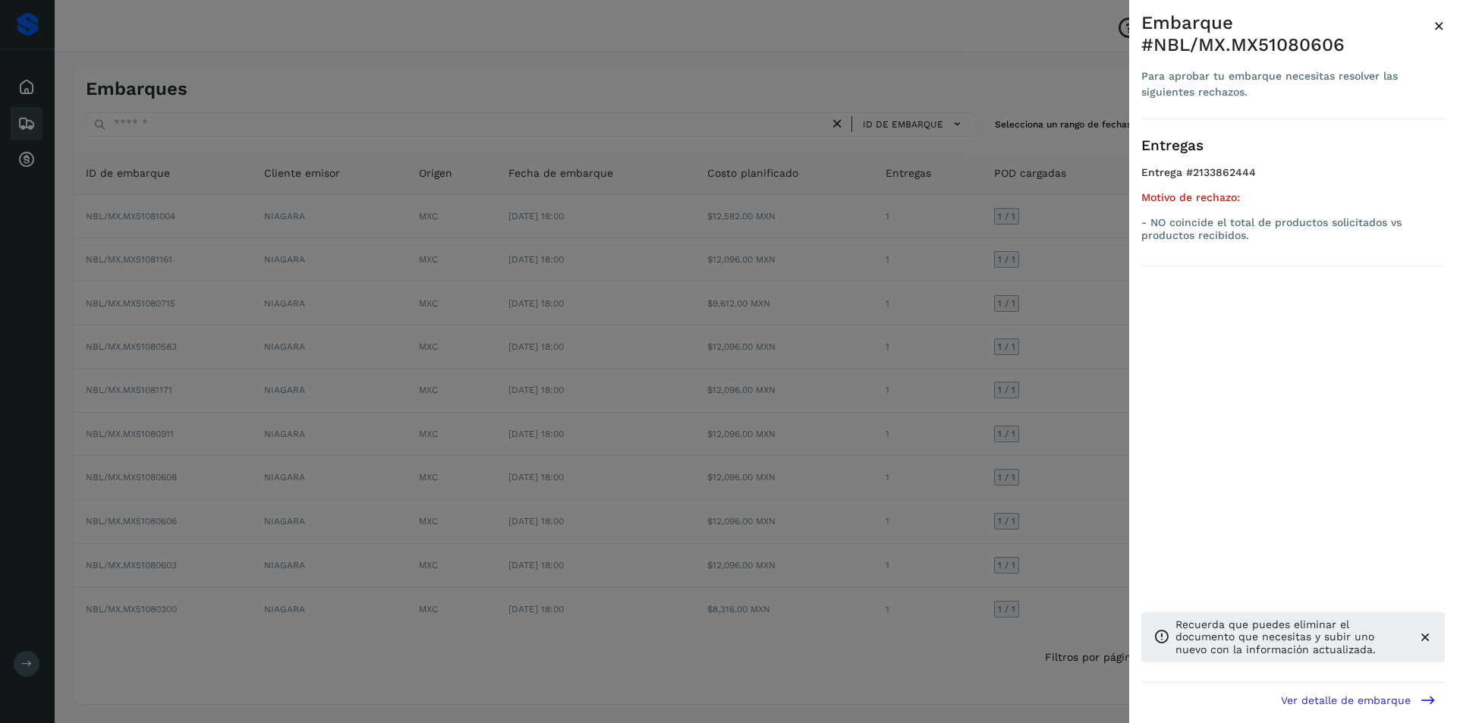
click at [713, 523] on div at bounding box center [728, 361] width 1457 height 723
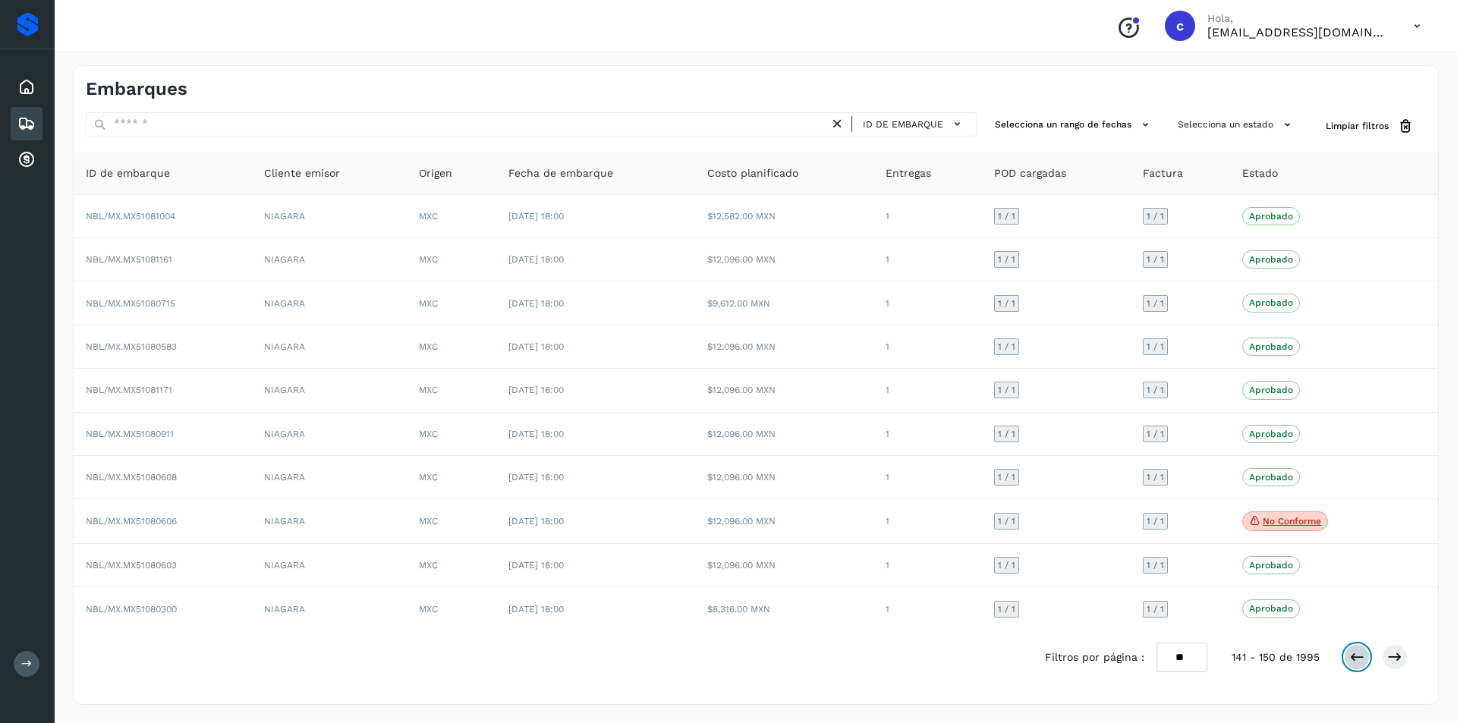
click at [1359, 654] on icon at bounding box center [1356, 657] width 15 height 15
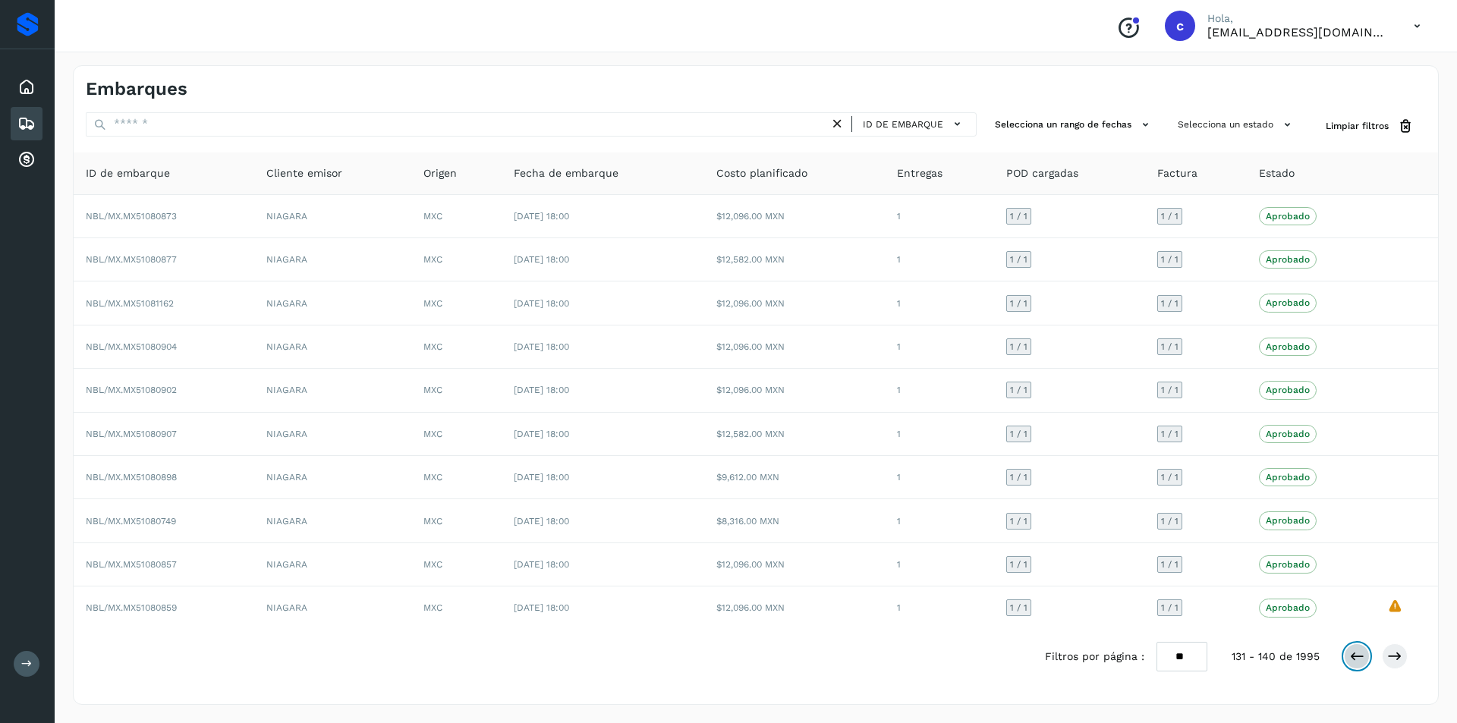
click at [1353, 662] on icon at bounding box center [1356, 656] width 15 height 15
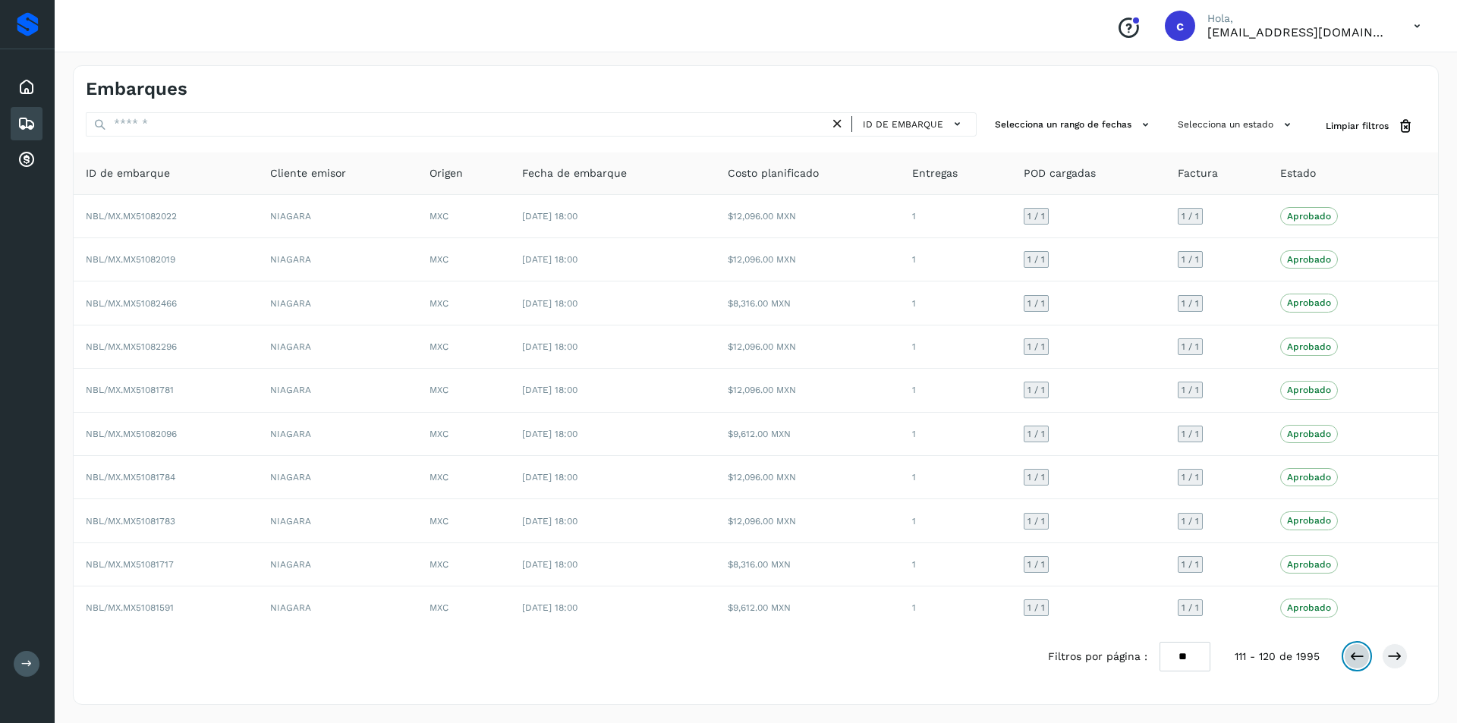
click at [1353, 662] on icon at bounding box center [1356, 656] width 15 height 15
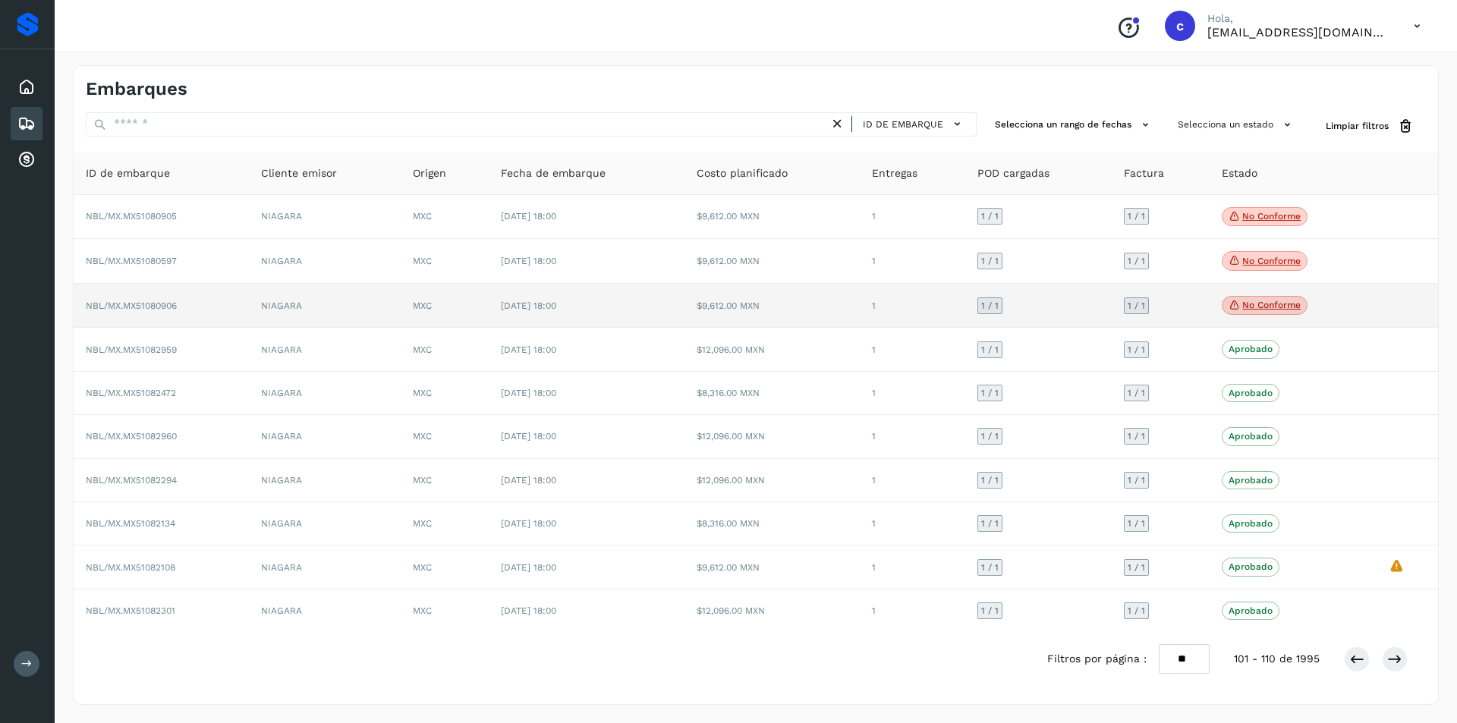
click at [1280, 301] on p "No conforme" at bounding box center [1271, 305] width 58 height 11
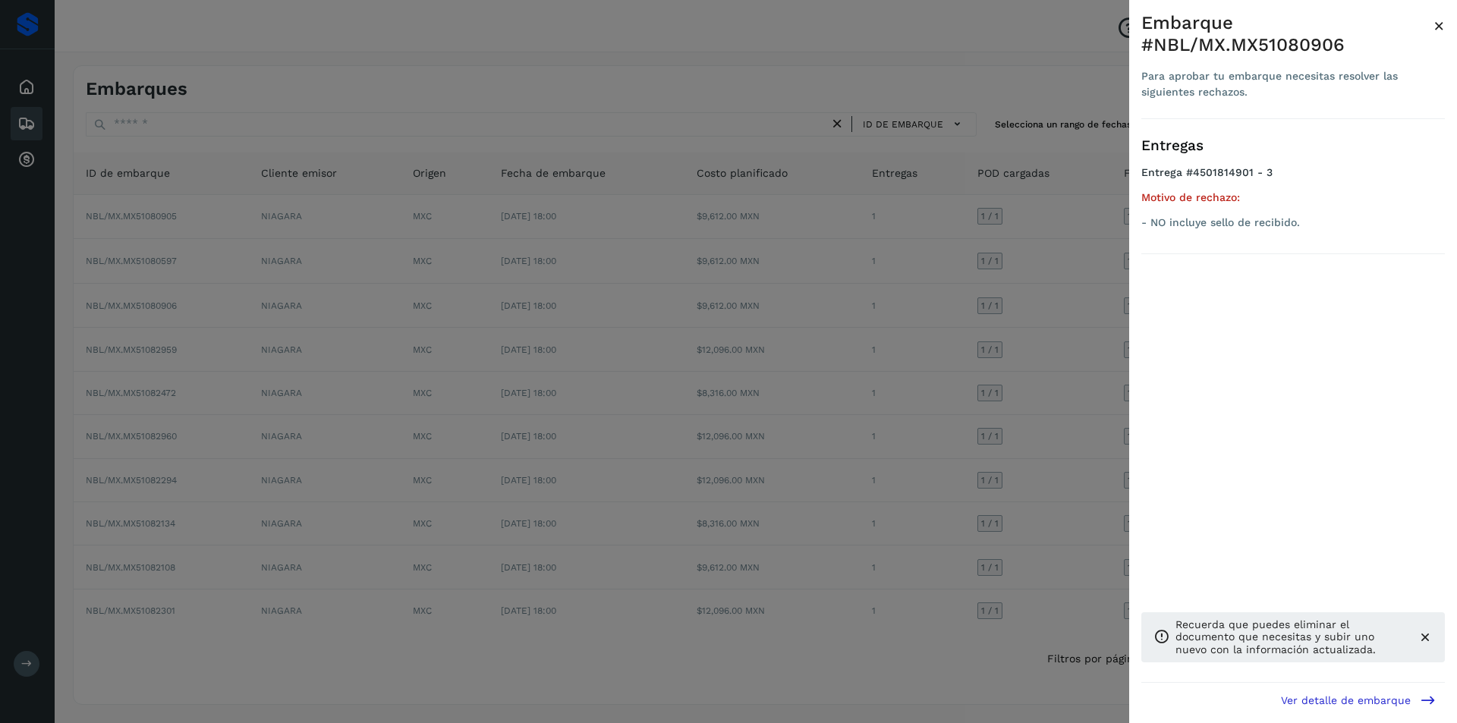
click at [1012, 320] on div at bounding box center [728, 361] width 1457 height 723
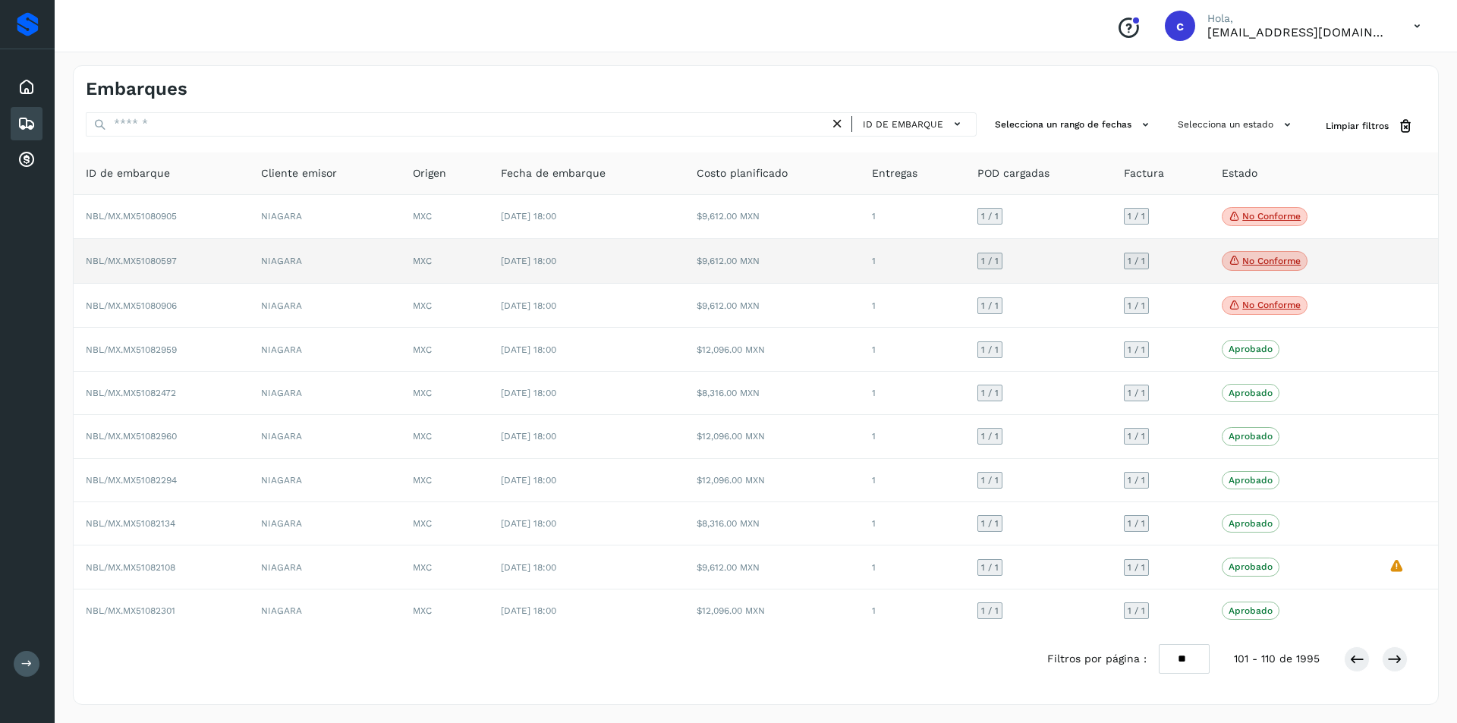
click at [1231, 261] on icon at bounding box center [1235, 260] width 12 height 14
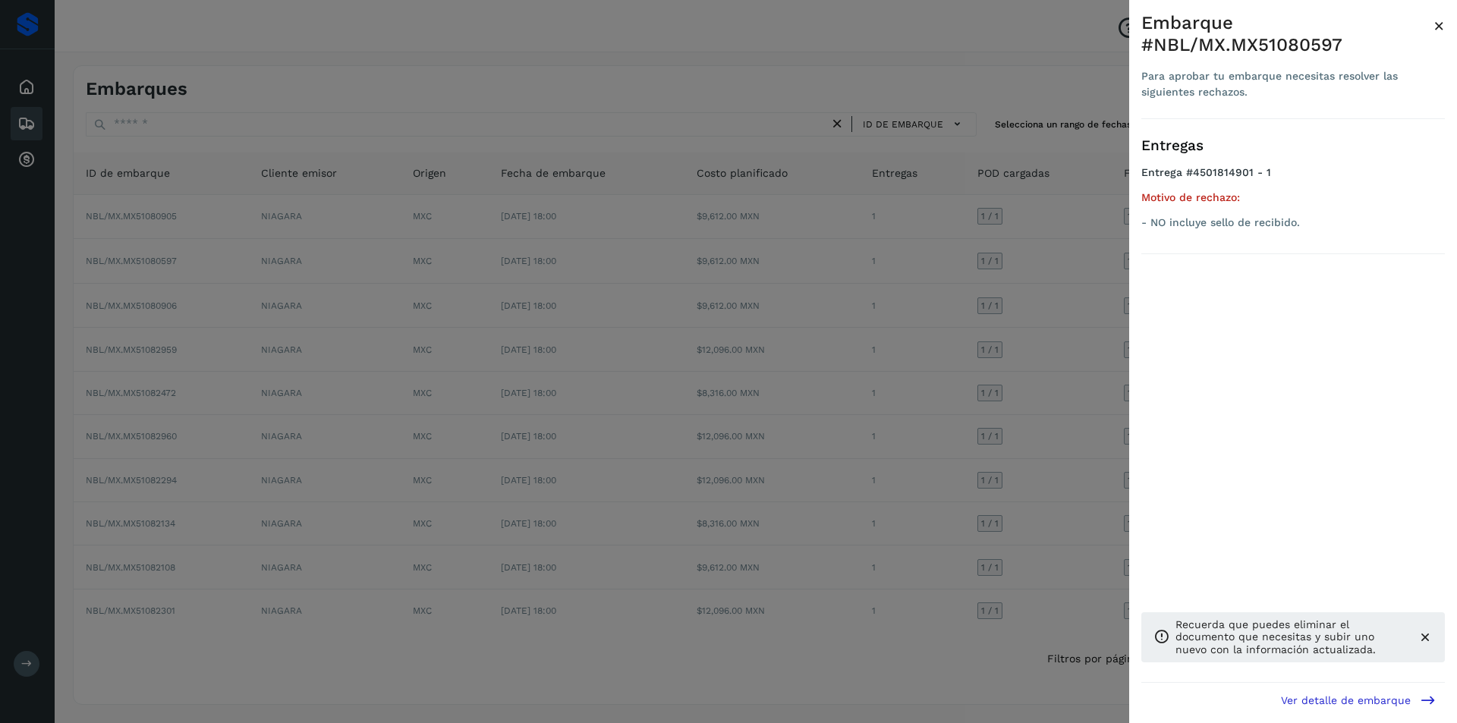
click at [1001, 298] on div at bounding box center [728, 361] width 1457 height 723
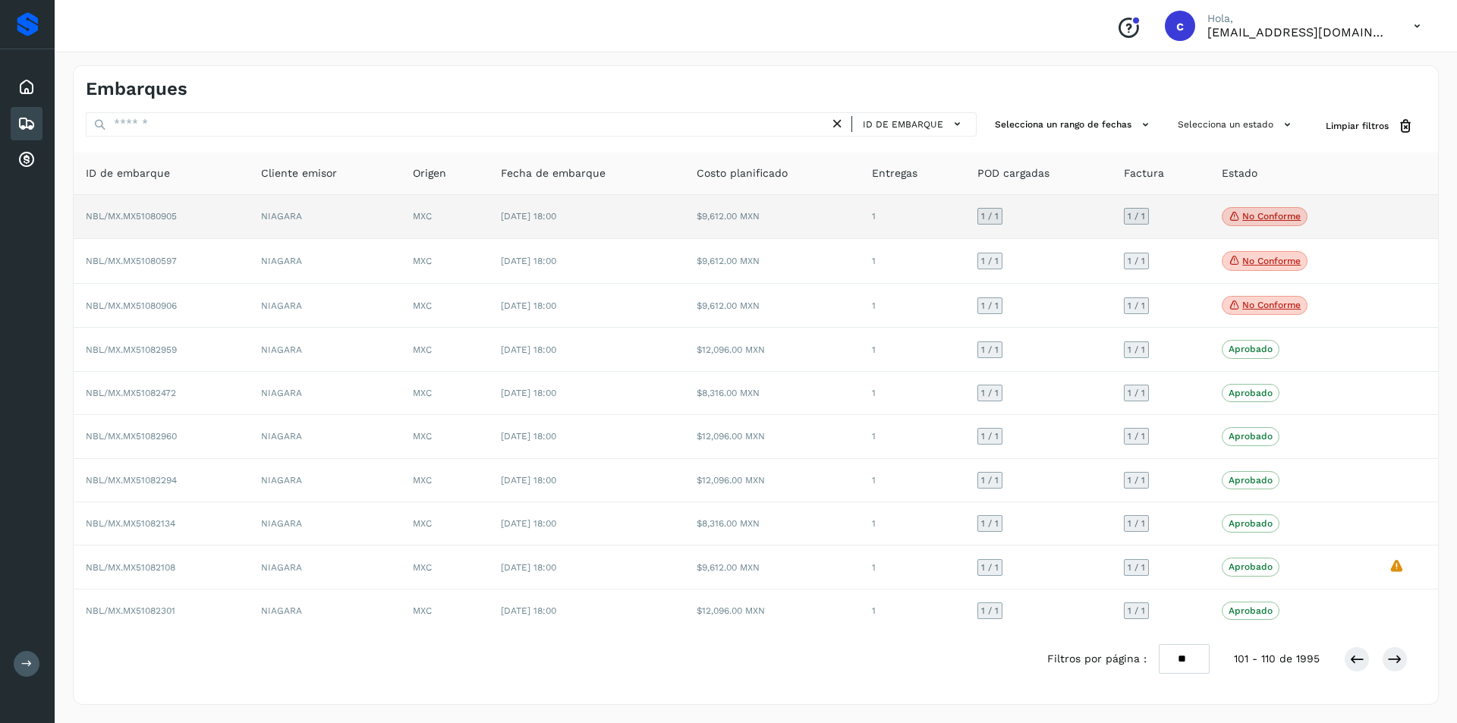
click at [1239, 216] on icon at bounding box center [1235, 216] width 12 height 14
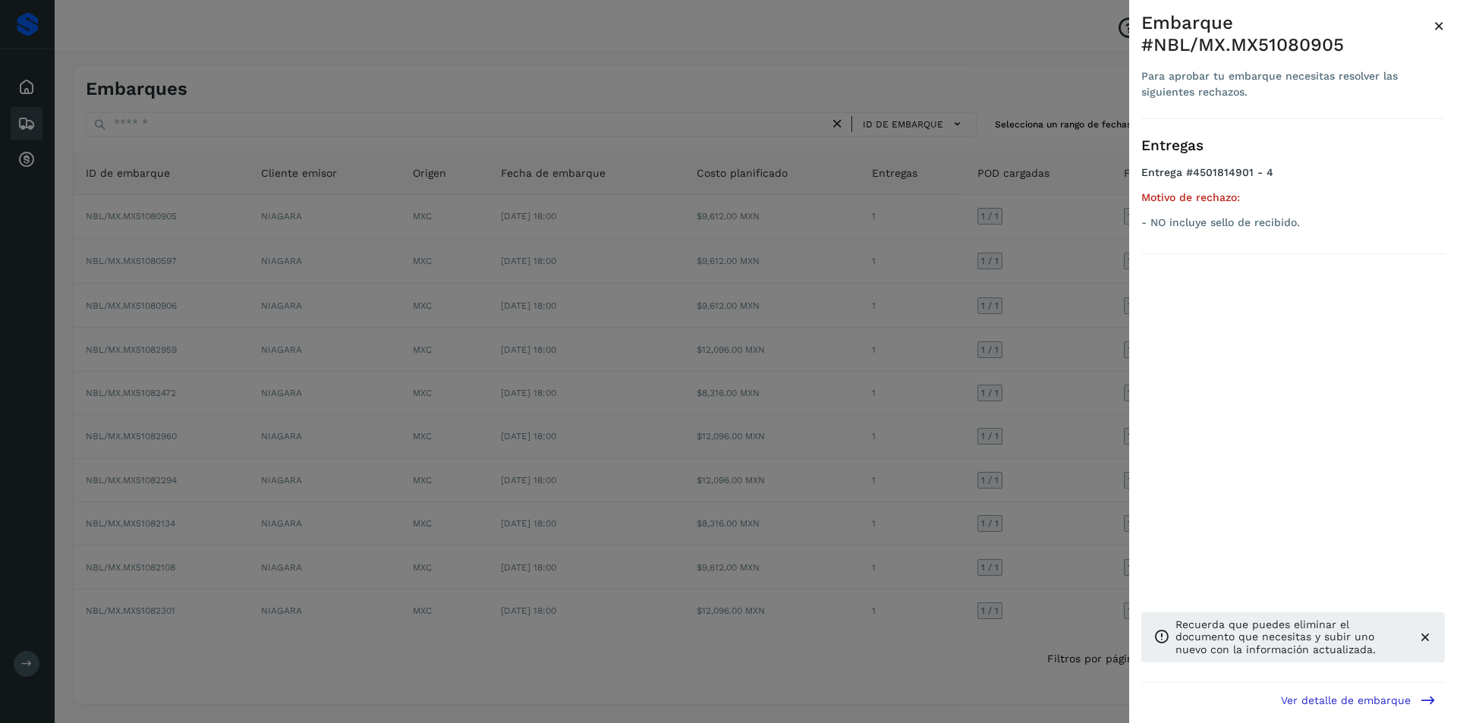
click at [1037, 281] on div at bounding box center [728, 361] width 1457 height 723
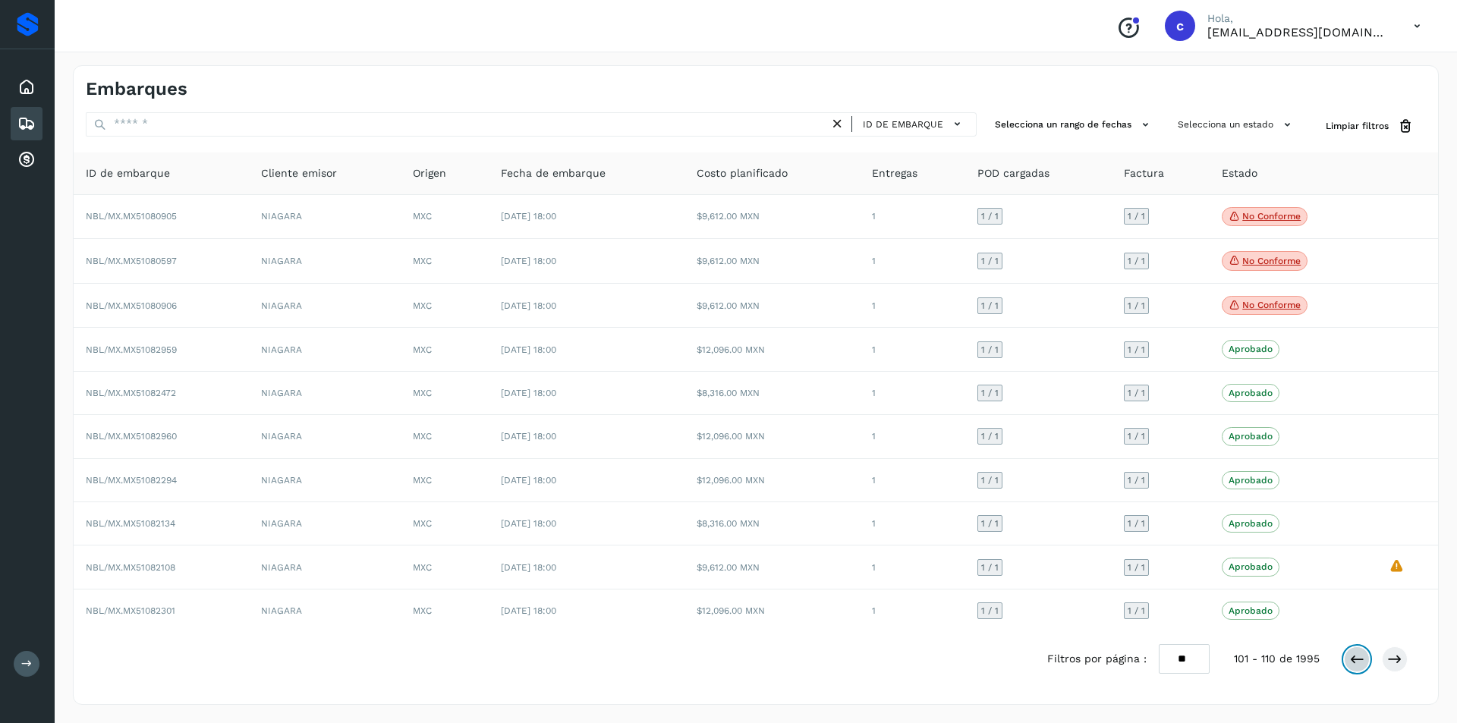
click at [1346, 662] on button at bounding box center [1357, 660] width 26 height 26
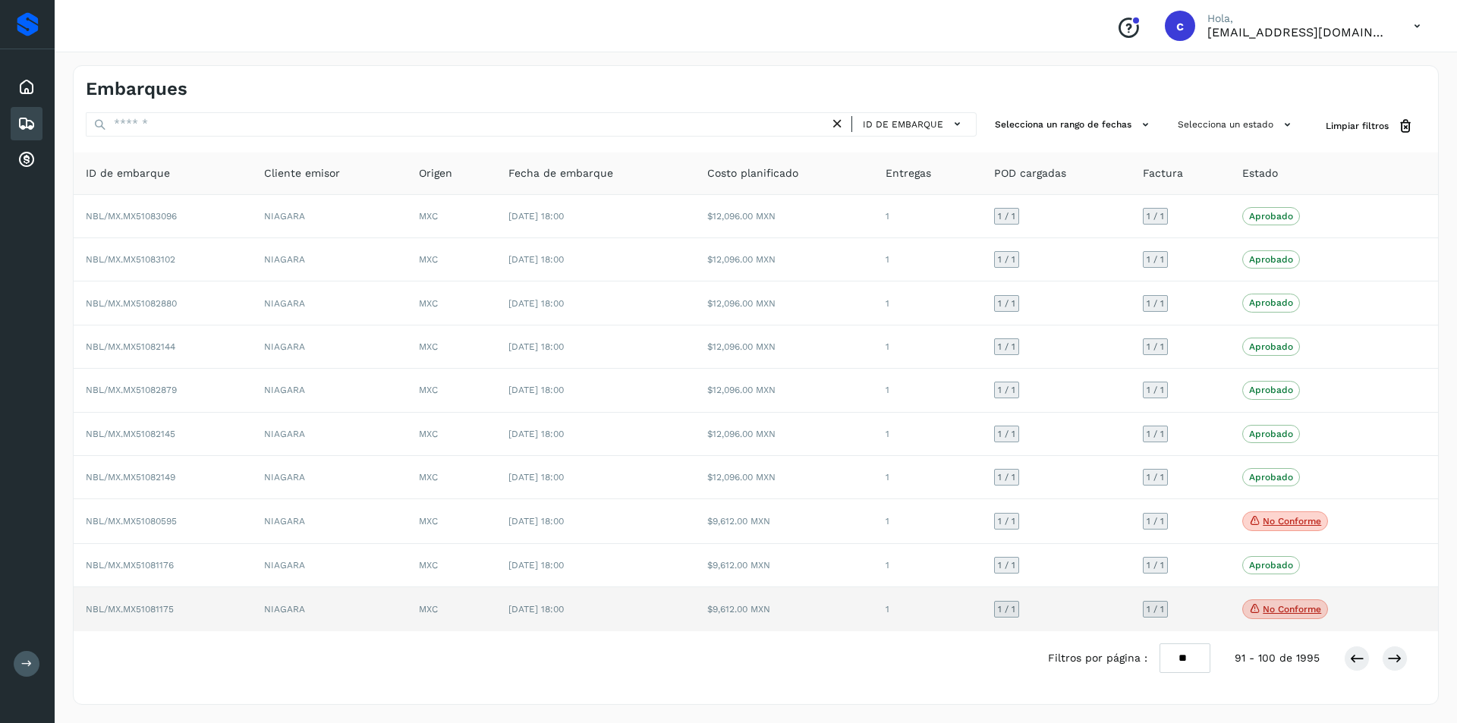
click at [1310, 613] on p "No conforme" at bounding box center [1292, 609] width 58 height 11
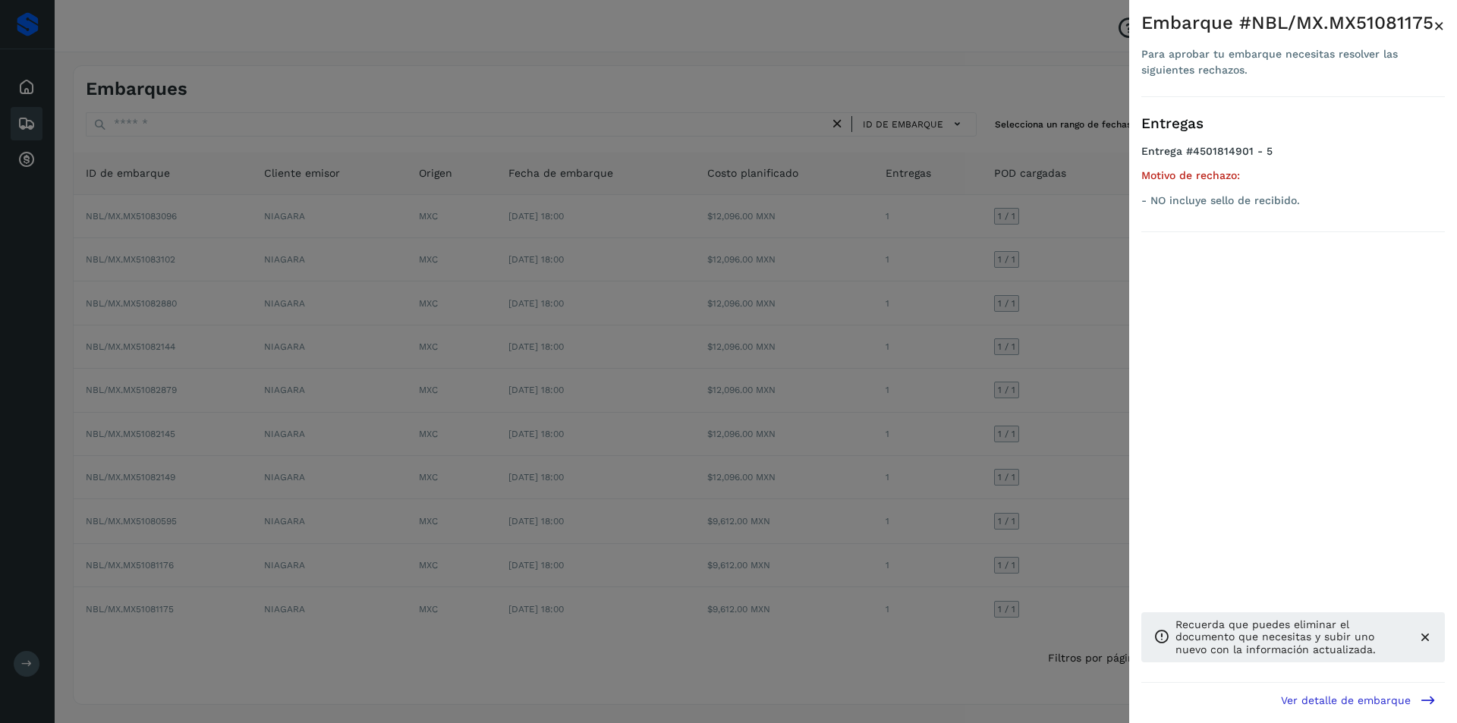
click at [950, 536] on div at bounding box center [728, 361] width 1457 height 723
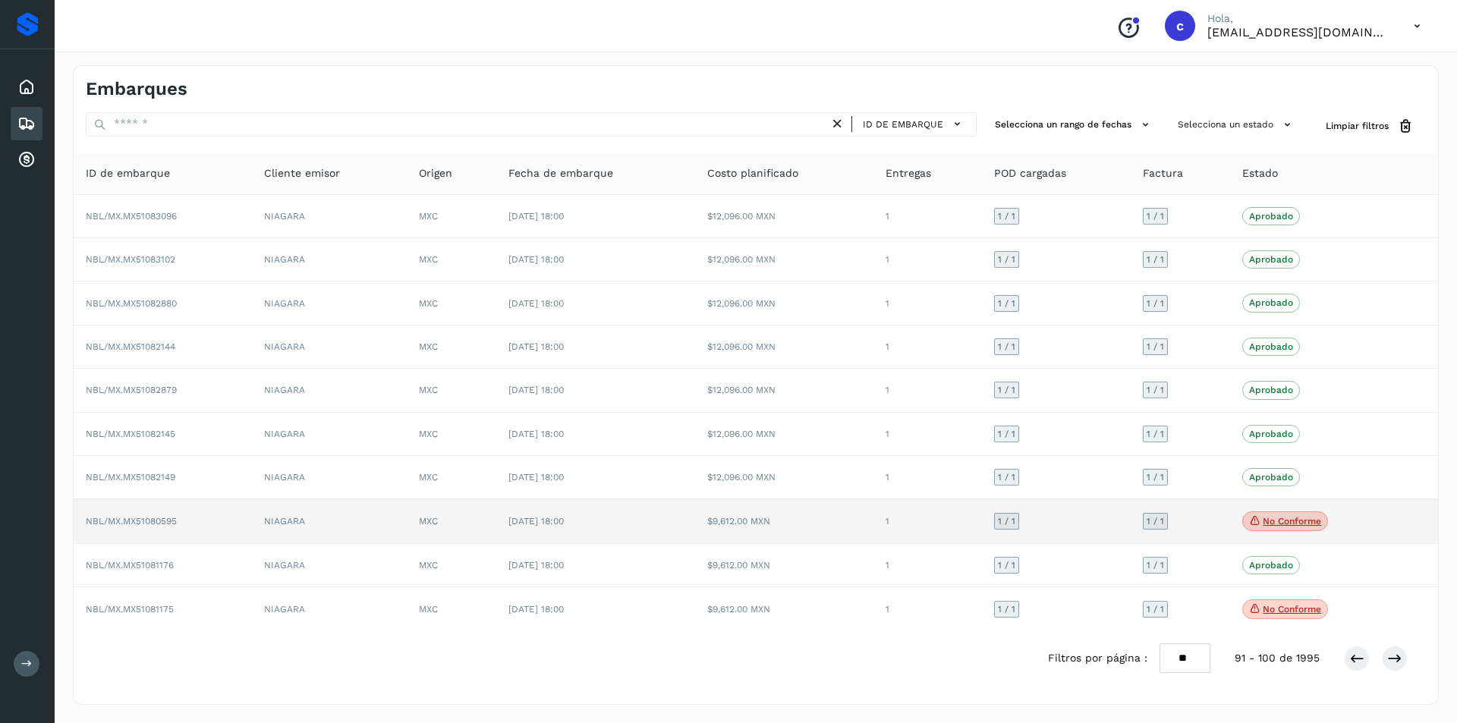
click at [1292, 520] on p "No conforme" at bounding box center [1292, 521] width 58 height 11
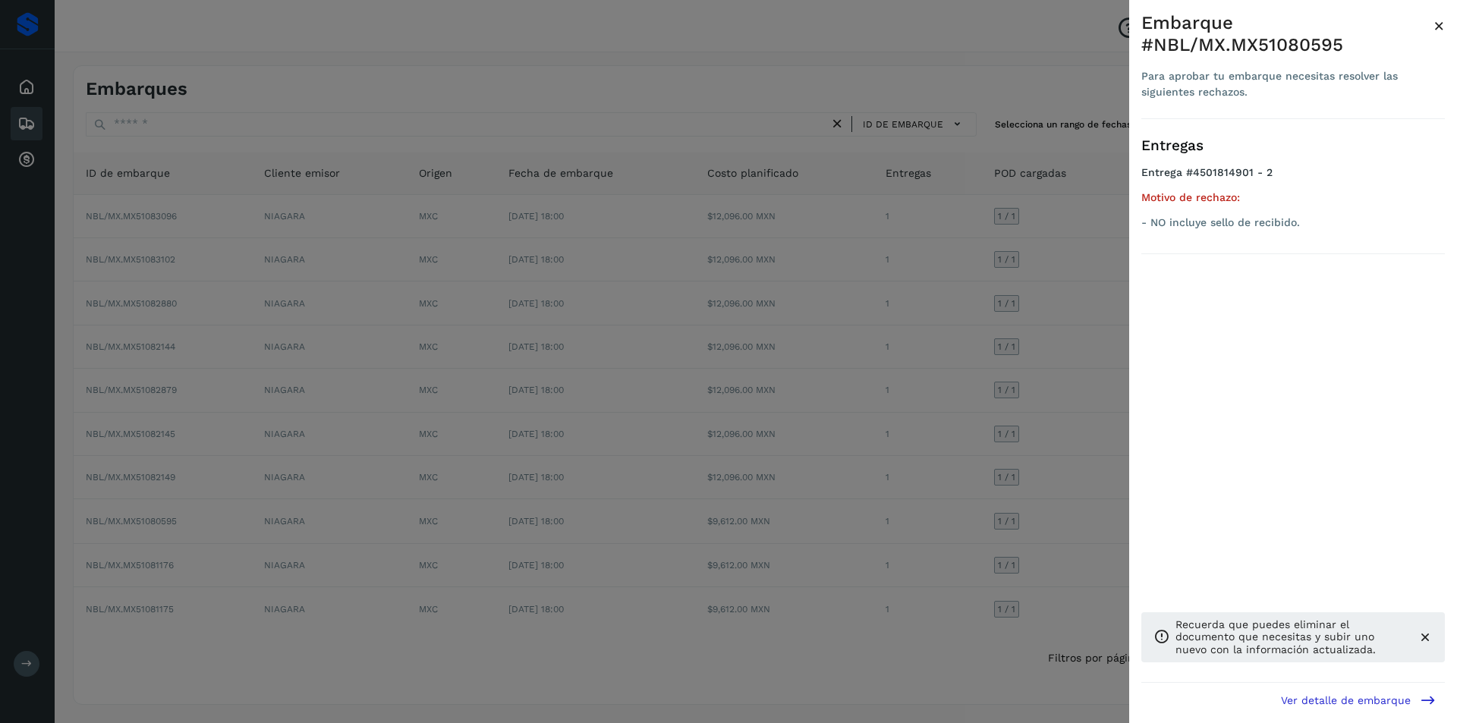
click at [1075, 522] on div at bounding box center [728, 361] width 1457 height 723
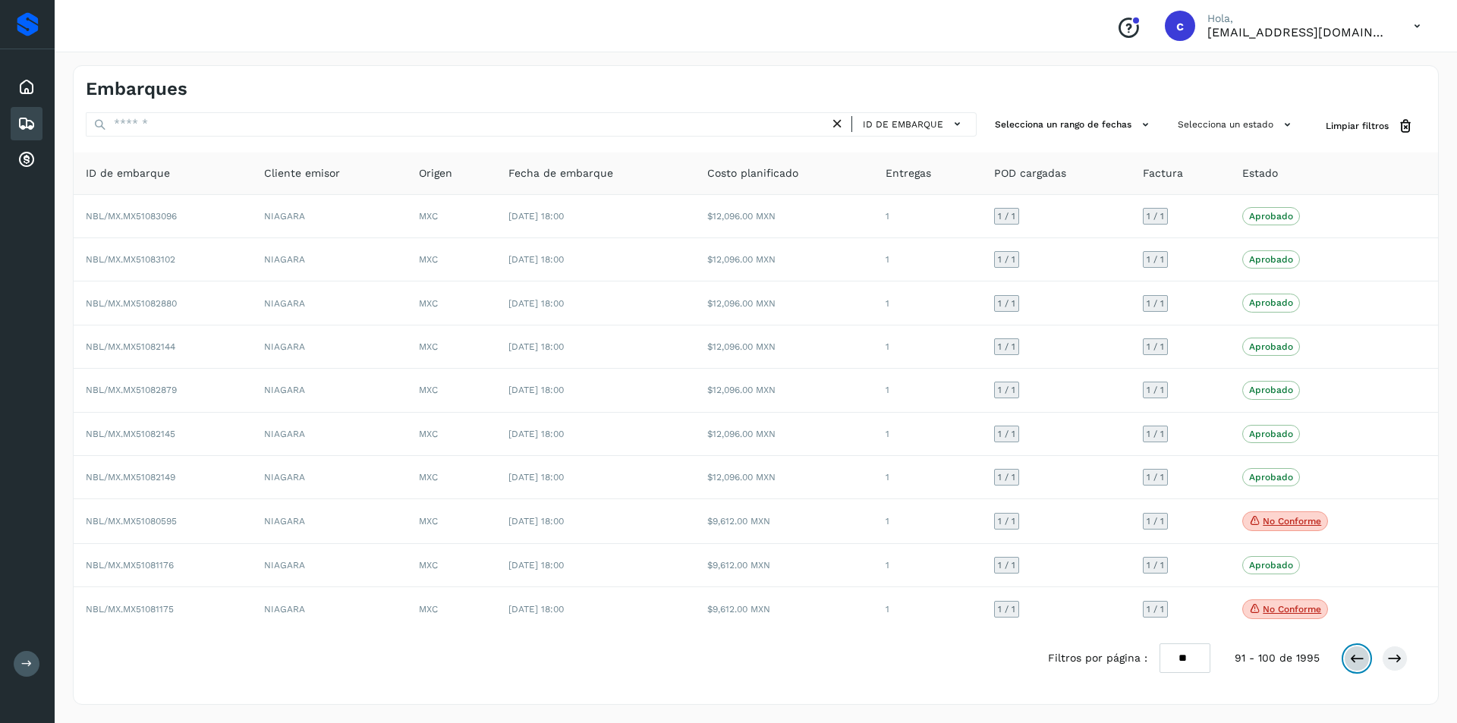
click at [1352, 658] on icon at bounding box center [1356, 658] width 15 height 15
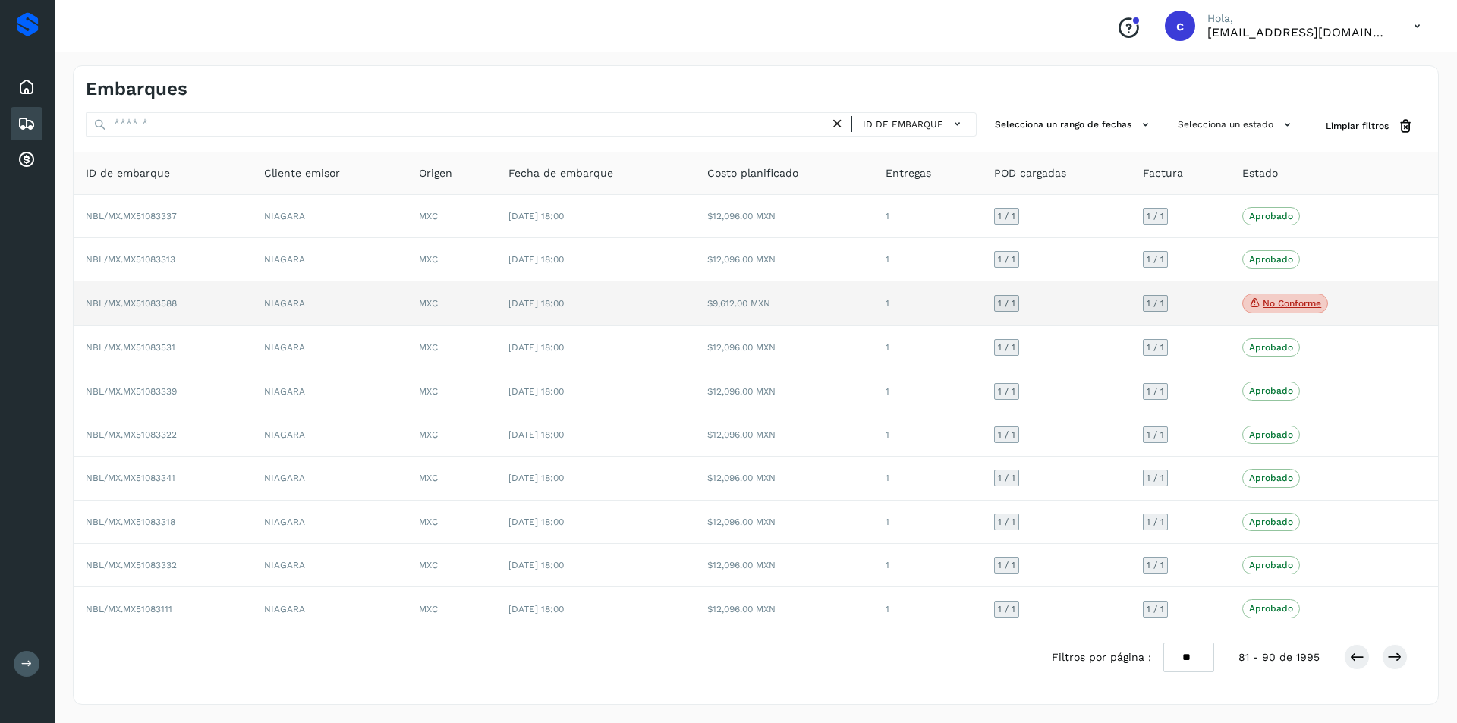
click at [1273, 304] on p "No conforme" at bounding box center [1292, 303] width 58 height 11
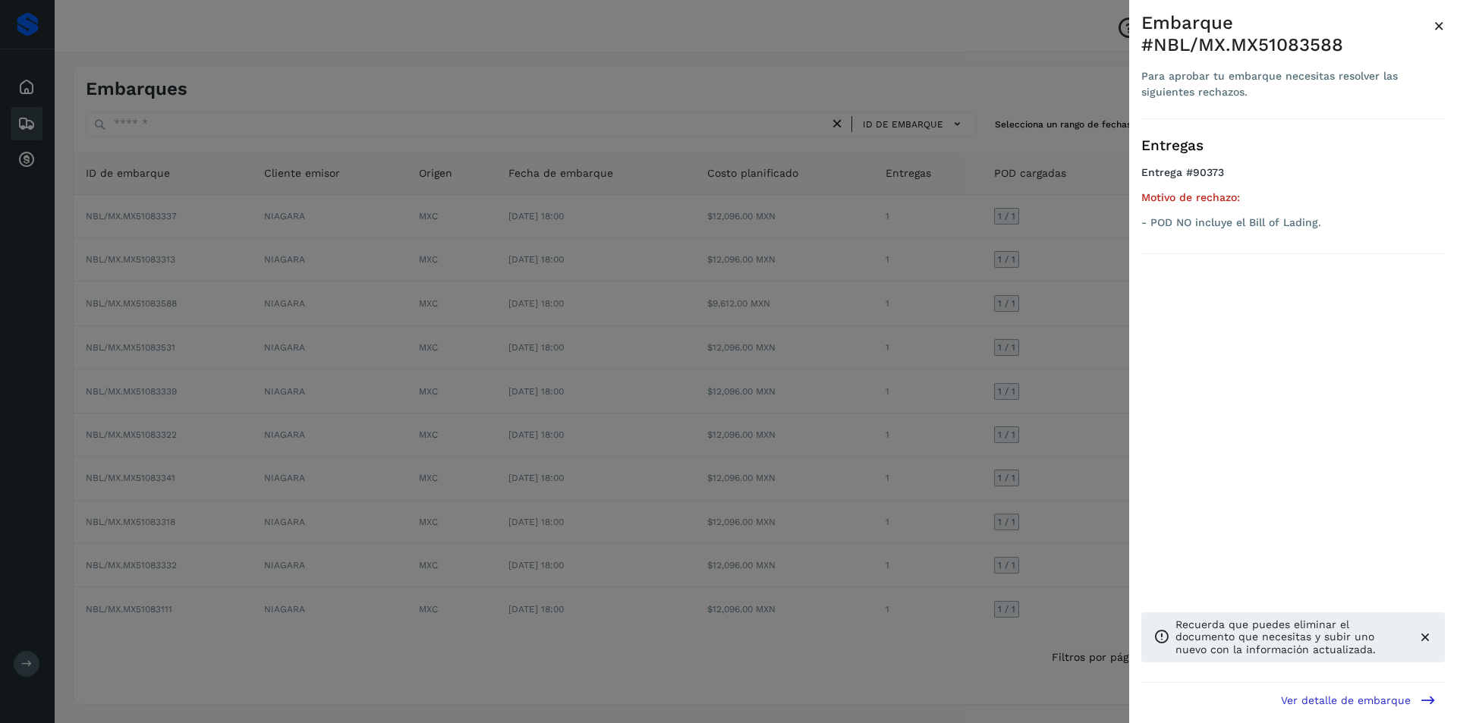
click at [892, 334] on div at bounding box center [728, 361] width 1457 height 723
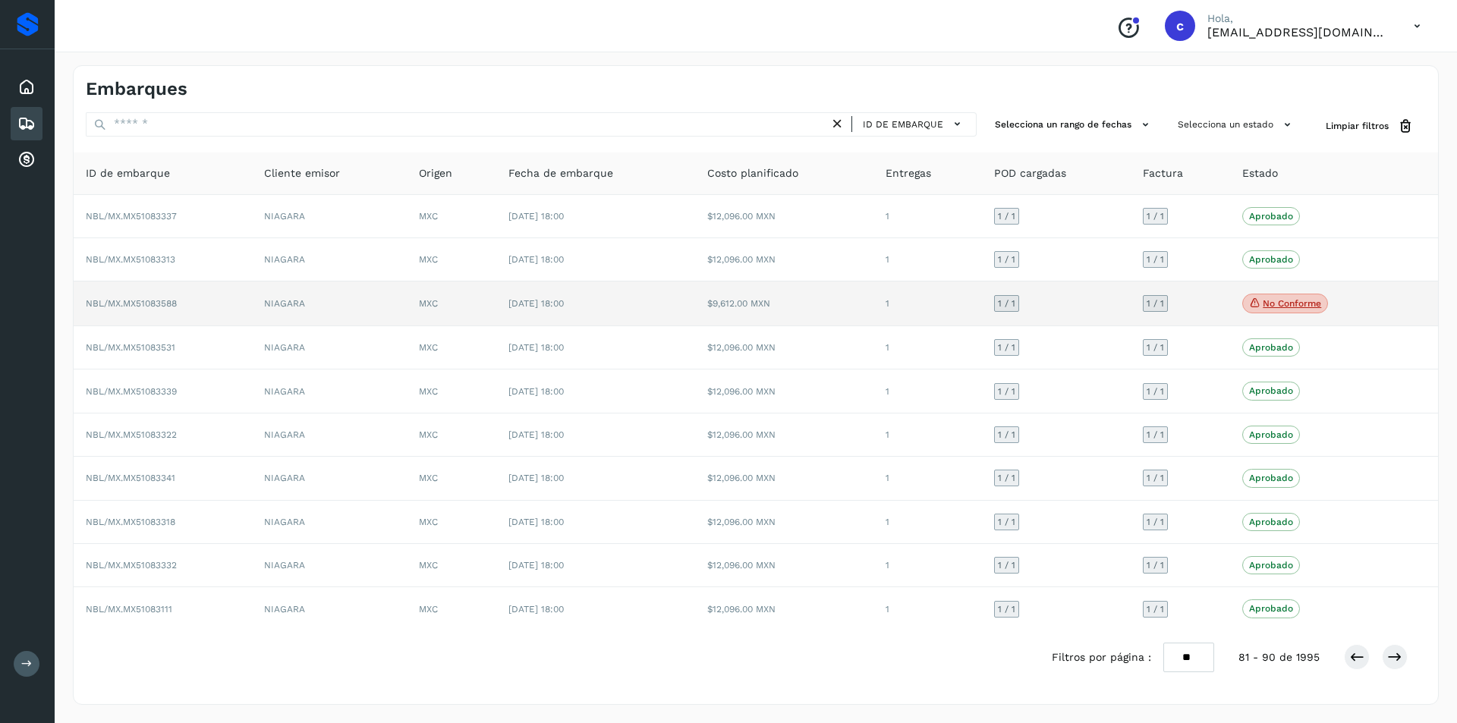
click at [627, 313] on td "[DATE] 18:00" at bounding box center [596, 304] width 200 height 45
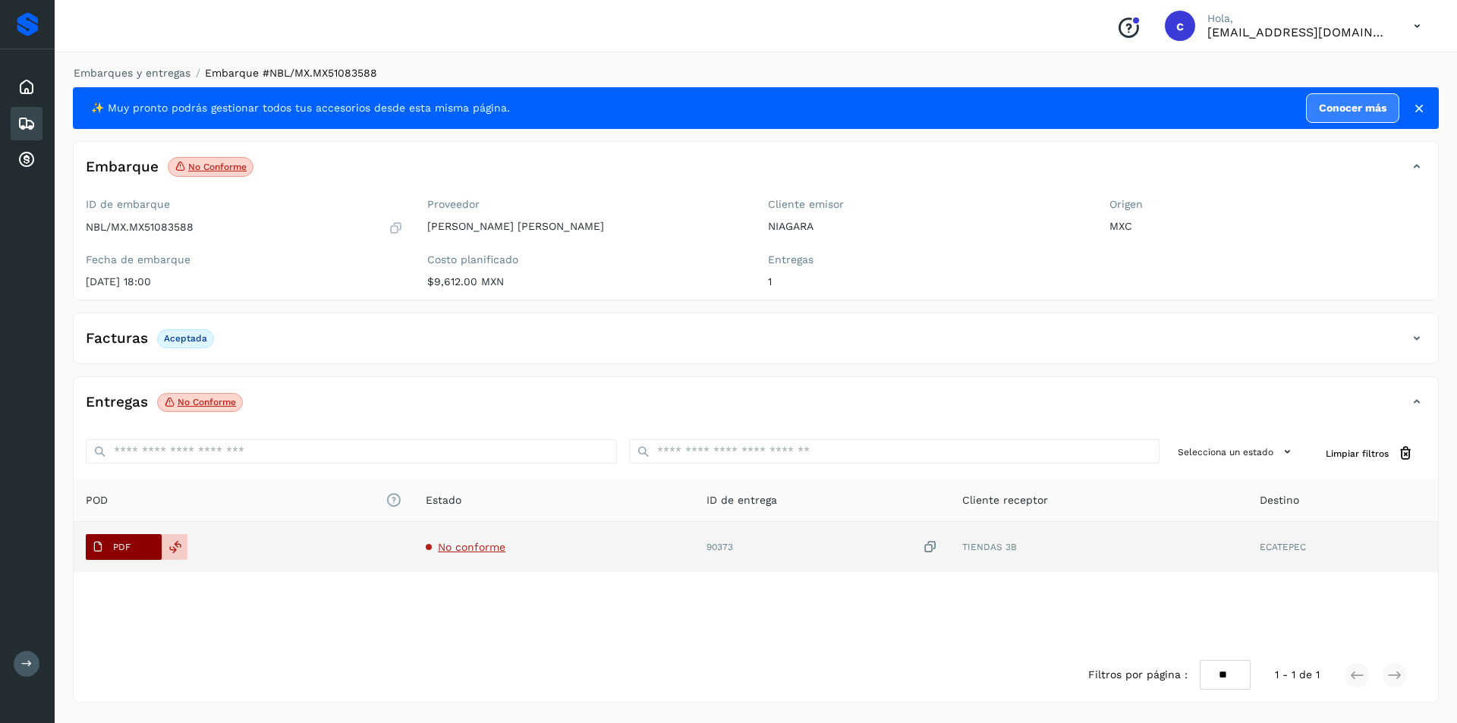
click at [105, 537] on span "PDF" at bounding box center [111, 547] width 51 height 24
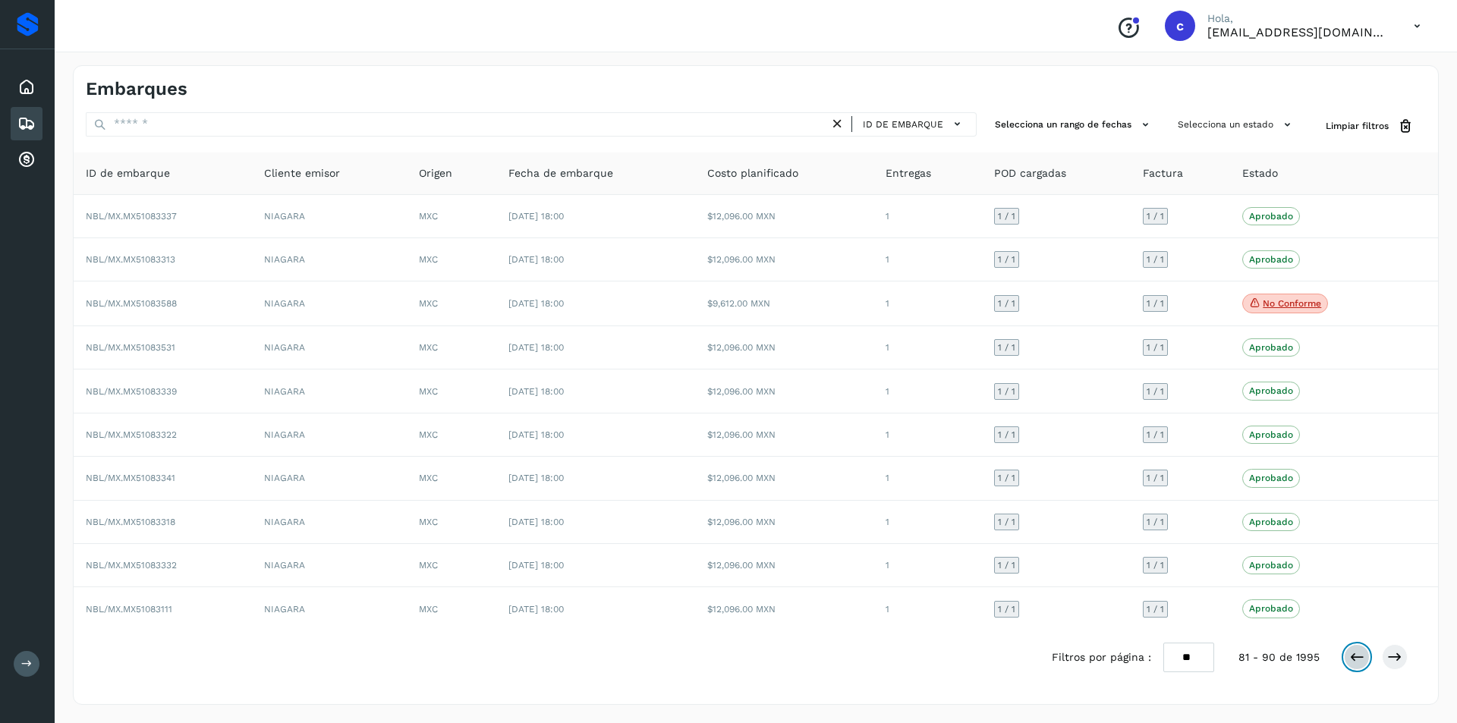
click at [1360, 656] on icon at bounding box center [1356, 657] width 15 height 15
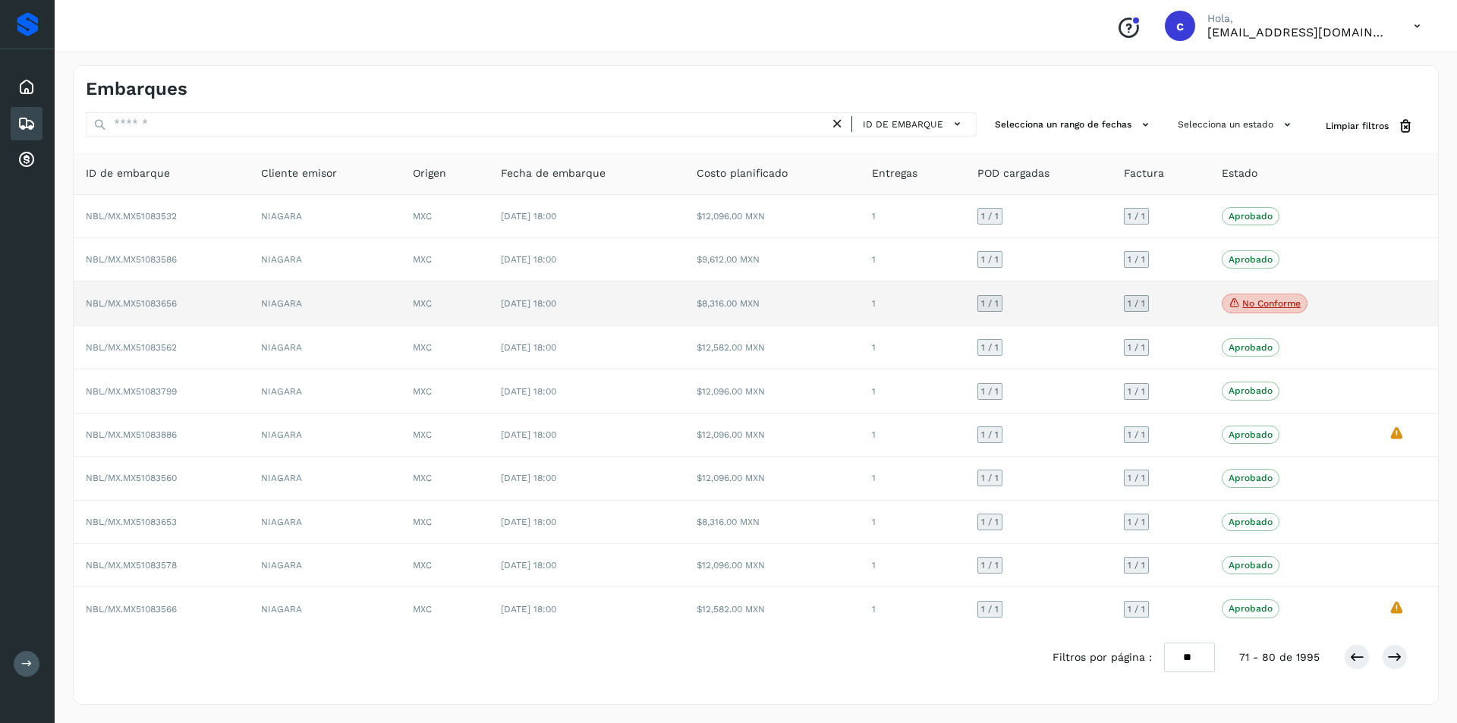
click at [1255, 300] on p "No conforme" at bounding box center [1271, 303] width 58 height 11
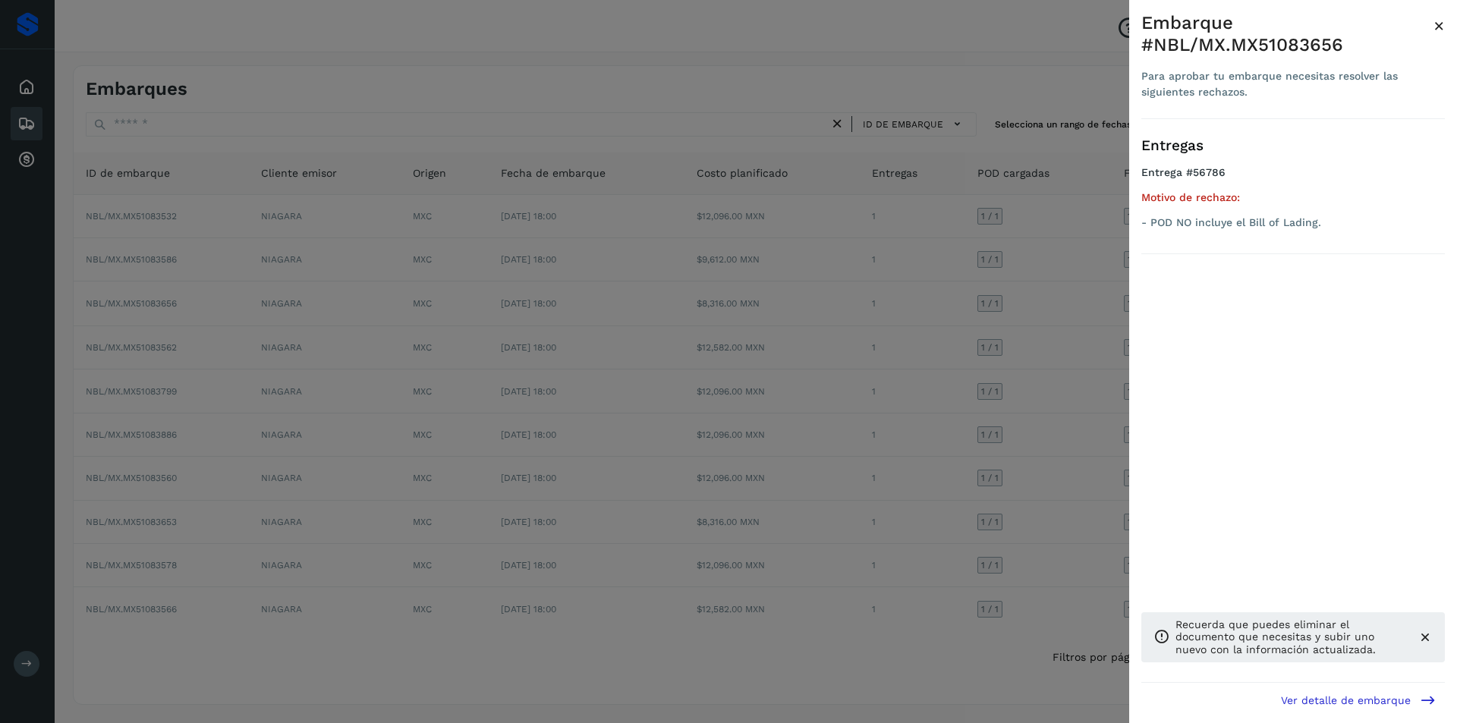
click at [826, 311] on div at bounding box center [728, 361] width 1457 height 723
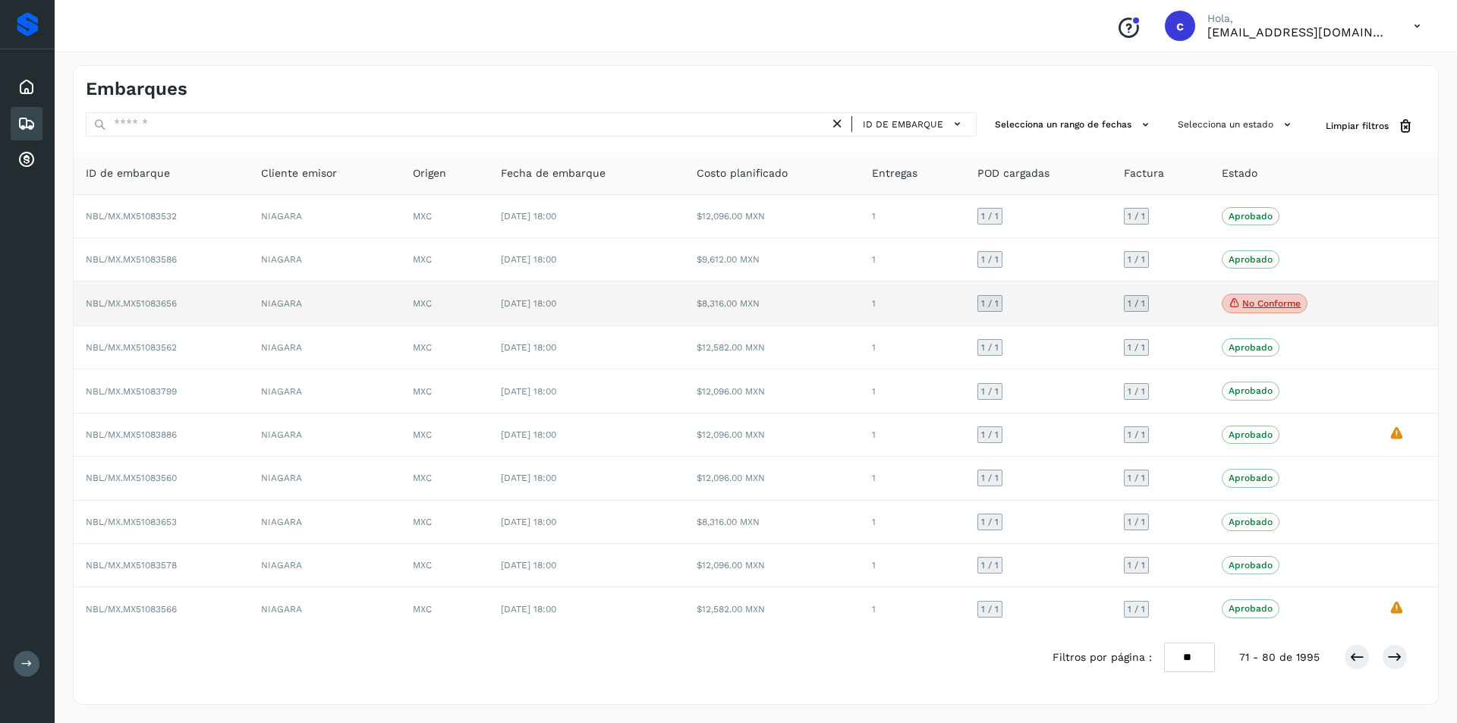
click at [702, 313] on td "$8,316.00 MXN" at bounding box center [772, 304] width 175 height 45
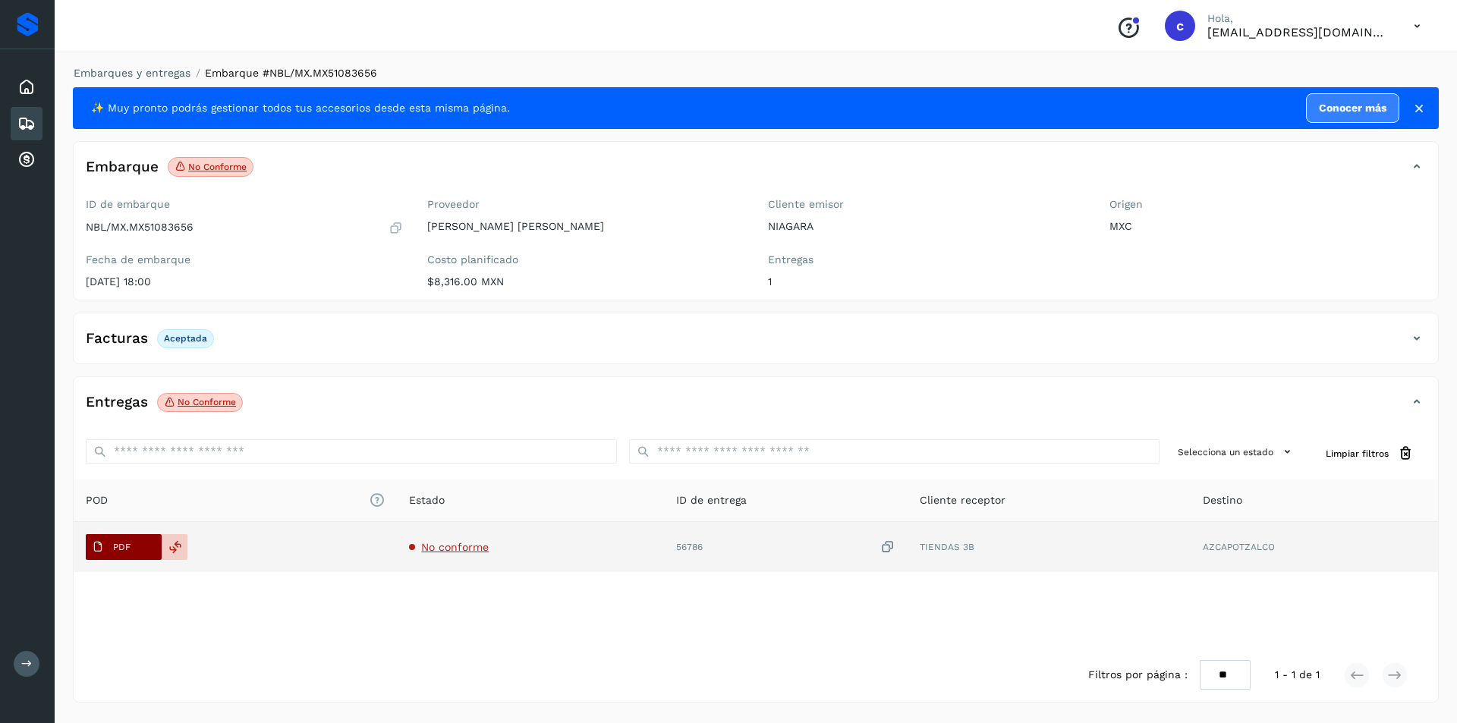
click at [112, 555] on span "PDF" at bounding box center [111, 547] width 51 height 24
click at [137, 556] on button "PDF" at bounding box center [124, 547] width 76 height 26
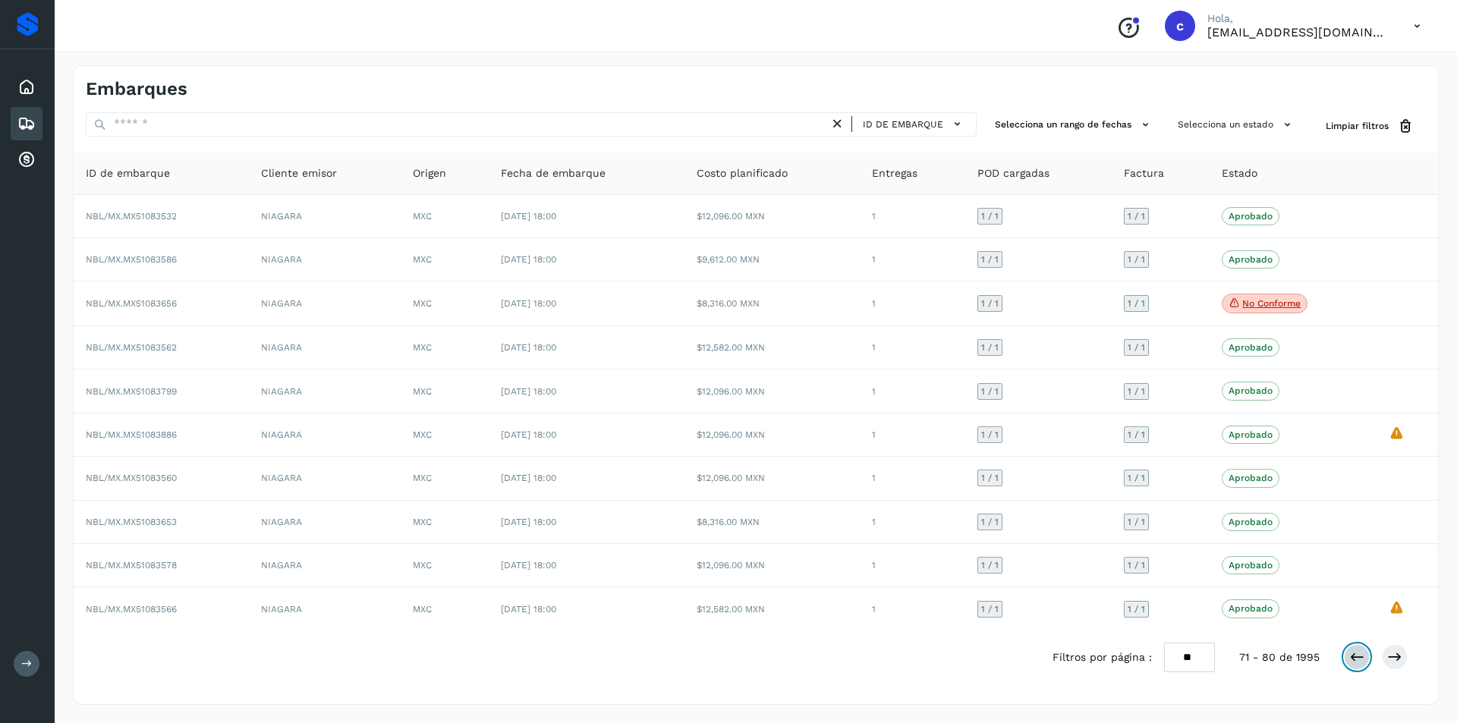
click at [1348, 659] on button at bounding box center [1357, 657] width 26 height 26
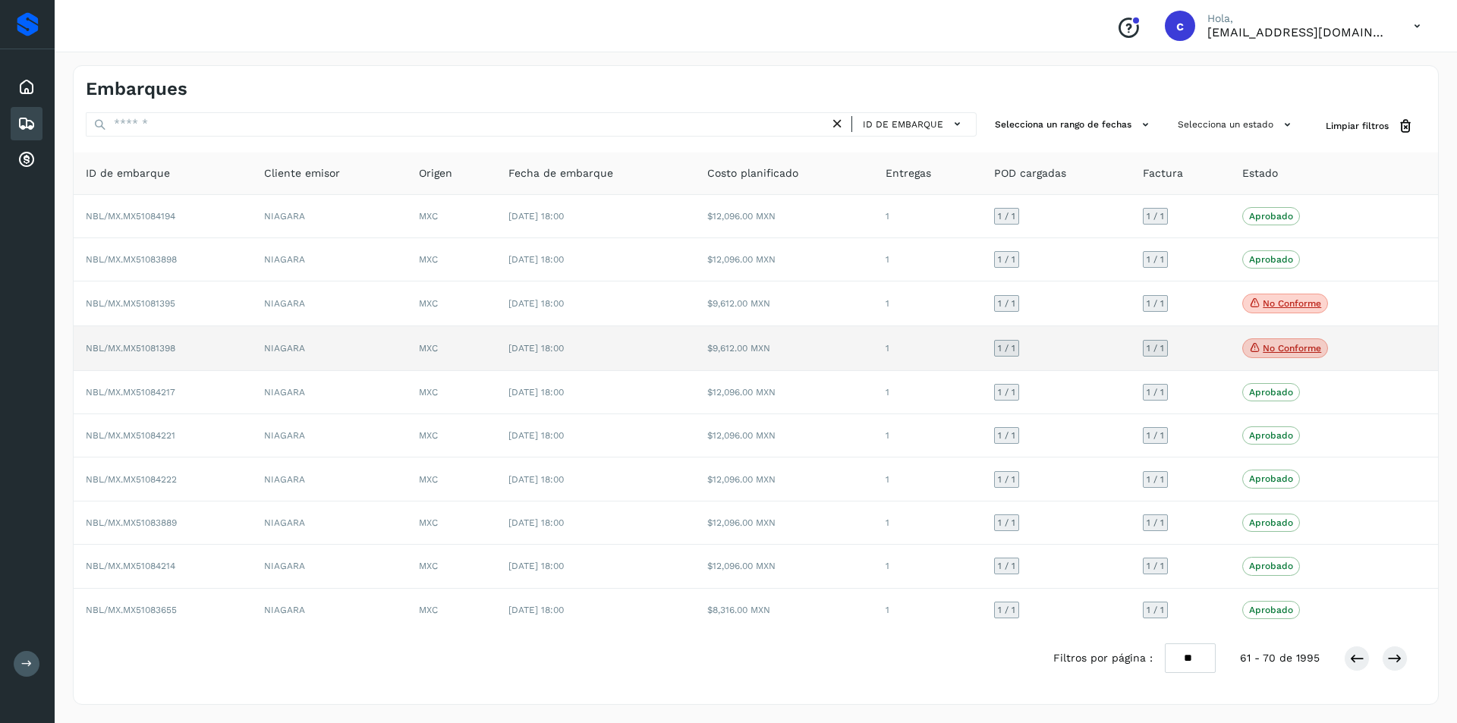
click at [1275, 345] on p "No conforme" at bounding box center [1292, 348] width 58 height 11
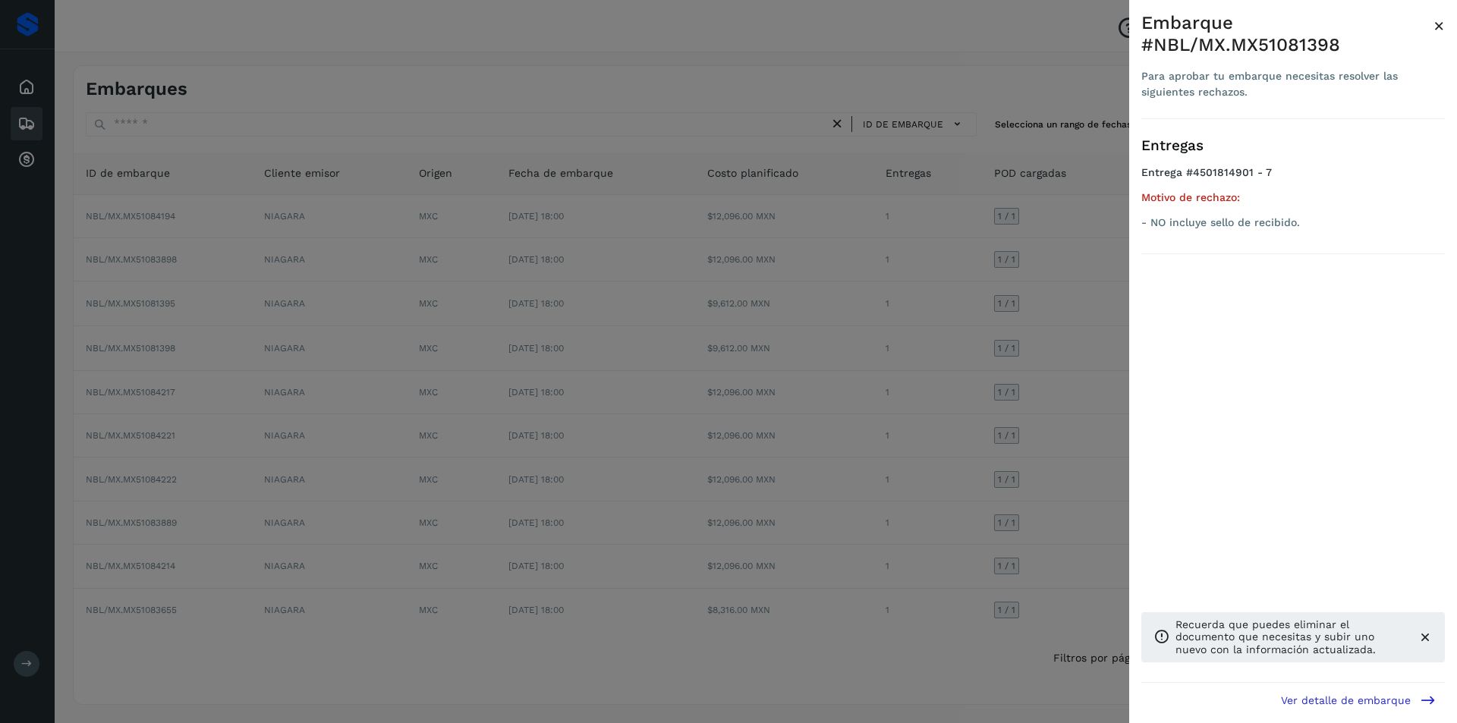
click at [1006, 338] on div at bounding box center [728, 361] width 1457 height 723
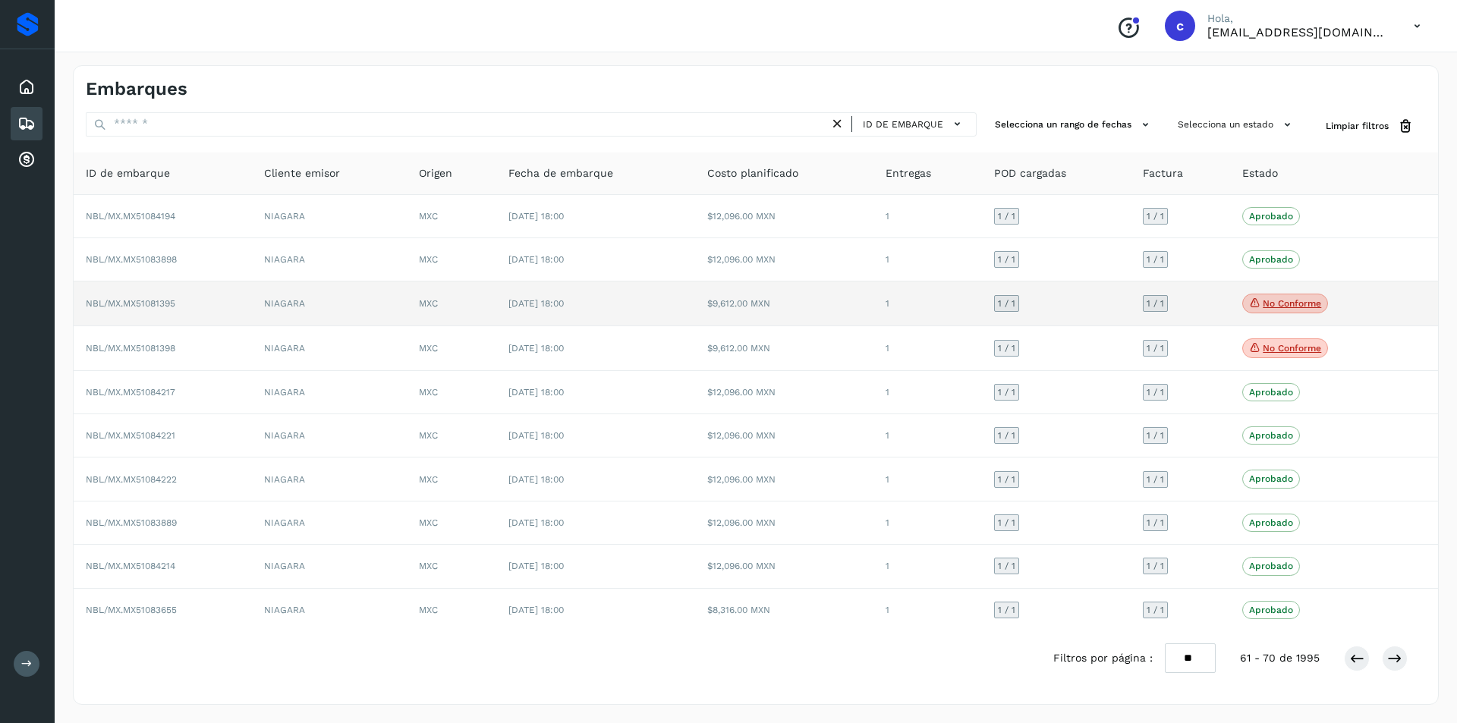
click at [1263, 304] on p "No conforme" at bounding box center [1292, 303] width 58 height 11
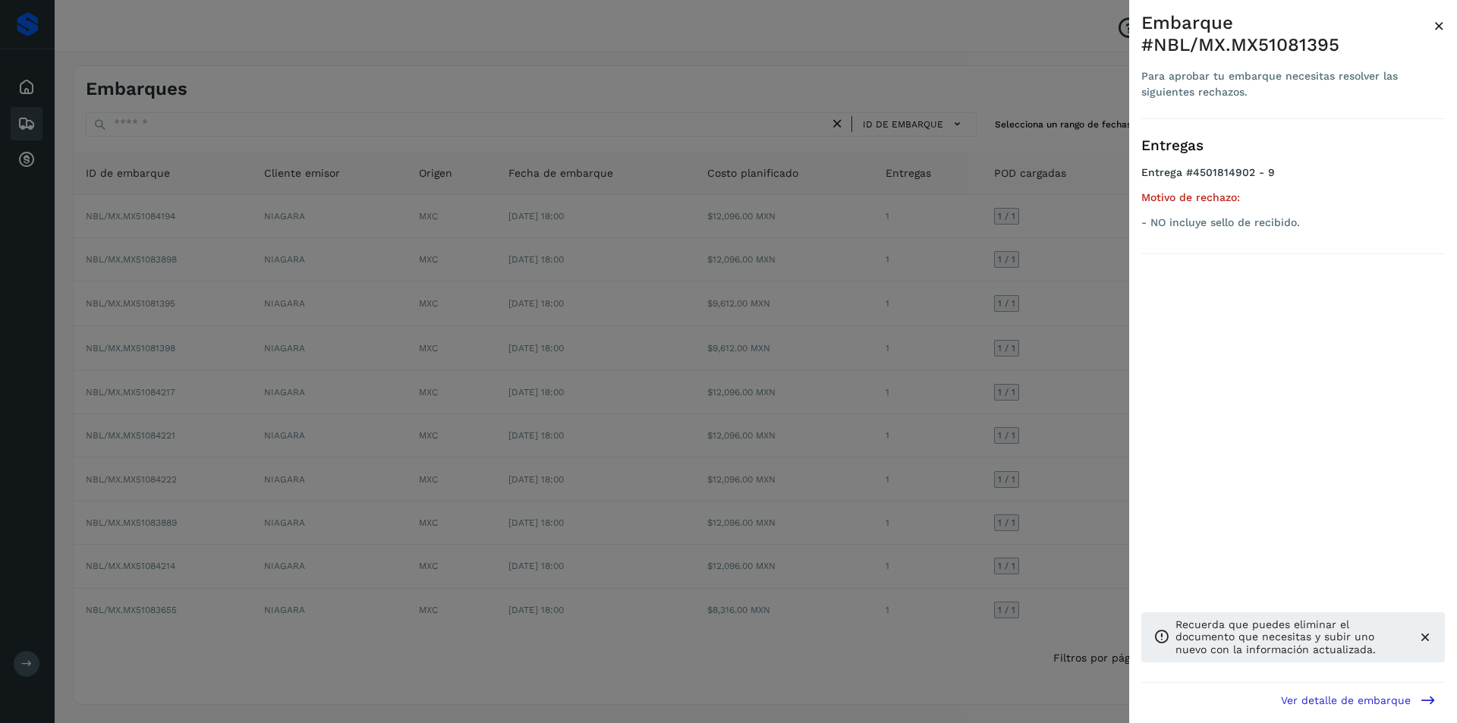
click at [899, 328] on div at bounding box center [728, 361] width 1457 height 723
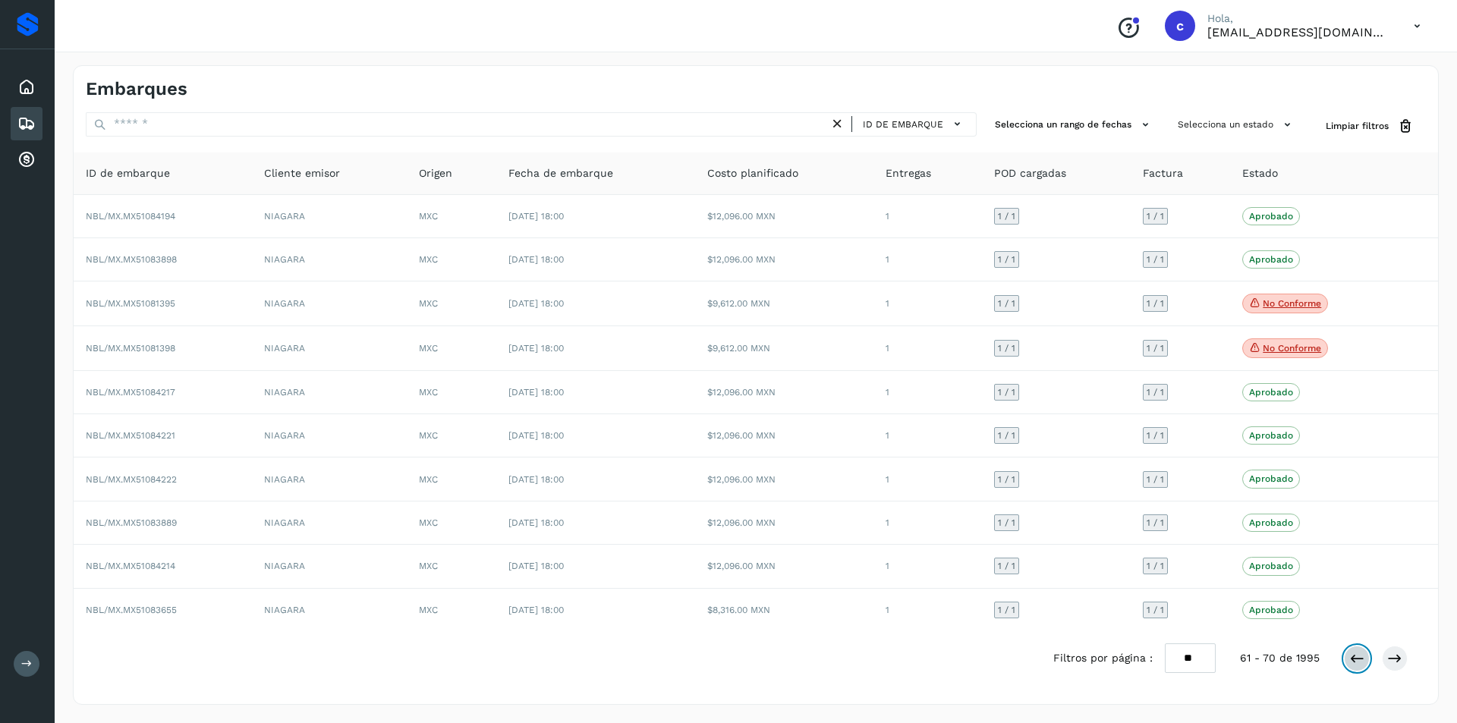
click at [1355, 659] on icon at bounding box center [1356, 658] width 15 height 15
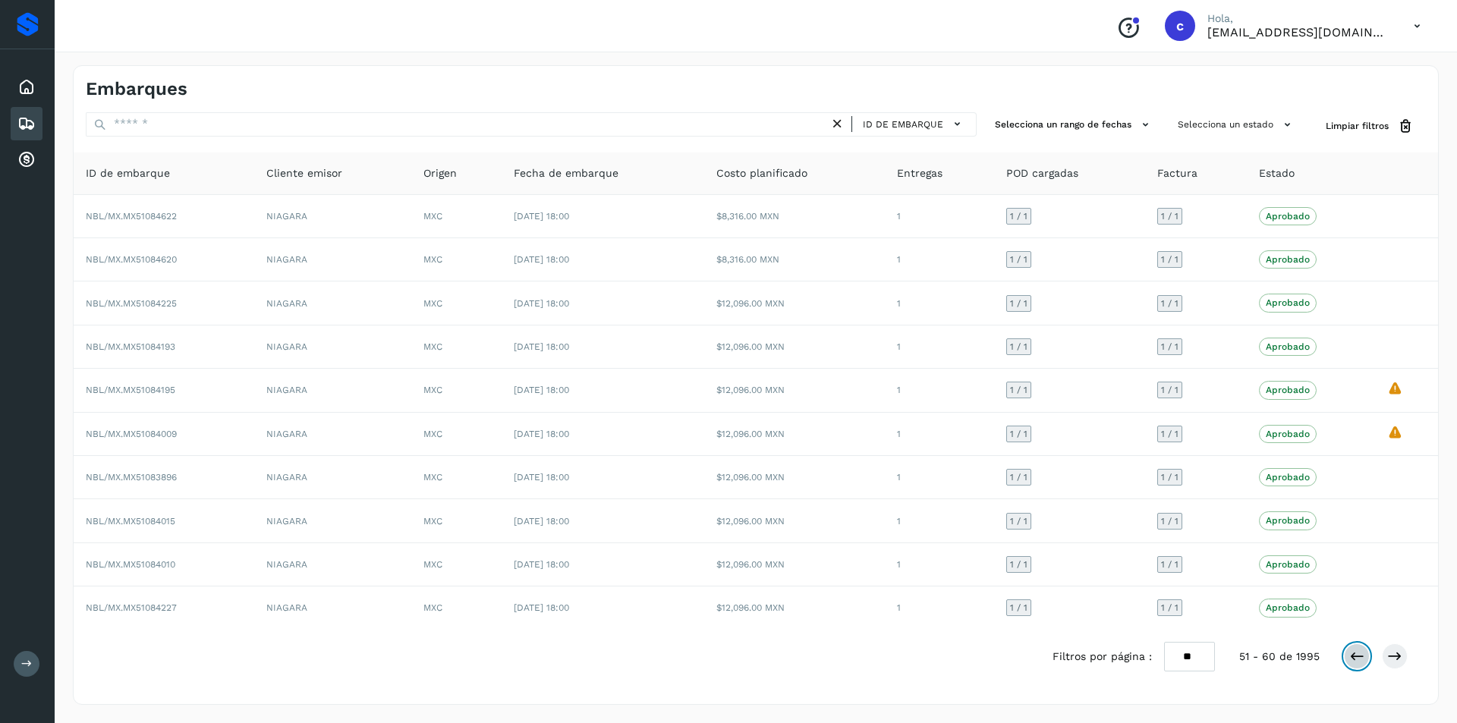
click at [1355, 659] on icon at bounding box center [1356, 656] width 15 height 15
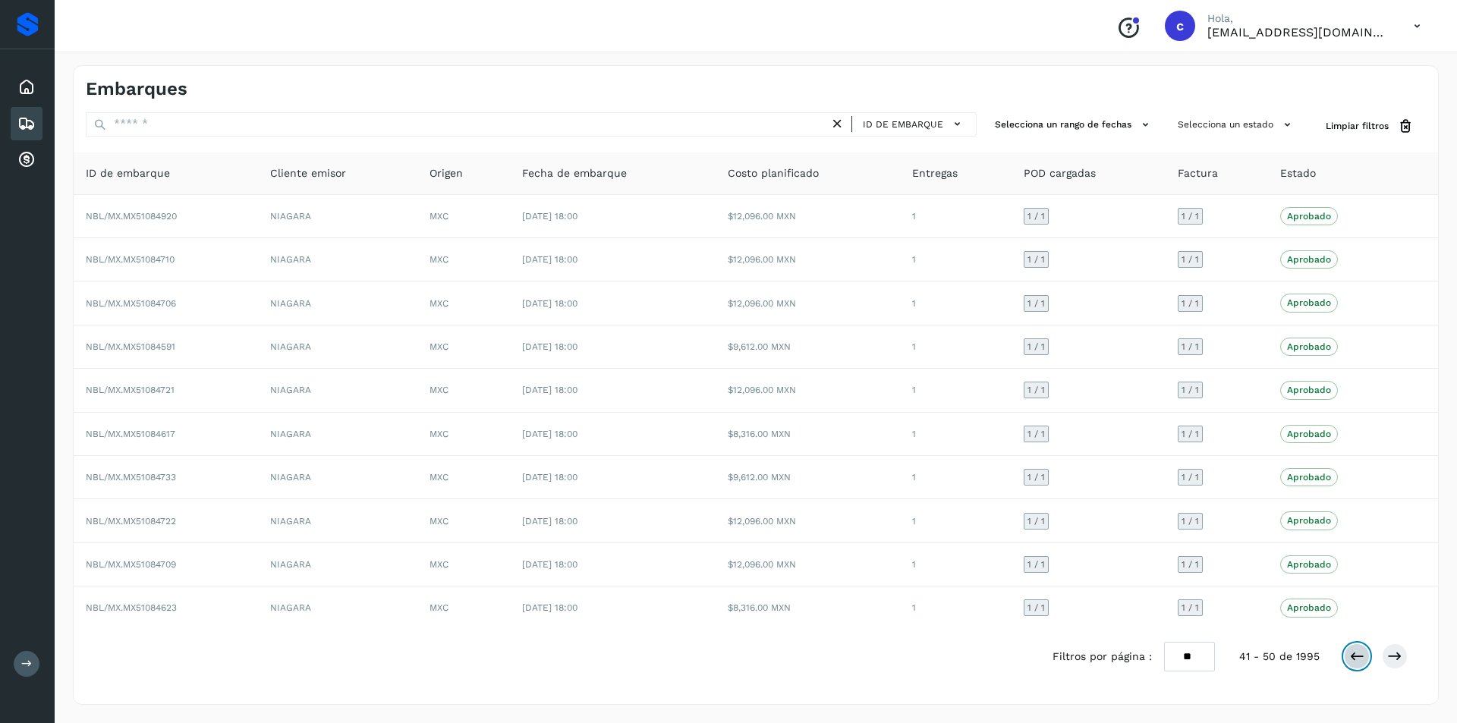
click at [1355, 659] on icon at bounding box center [1356, 656] width 15 height 15
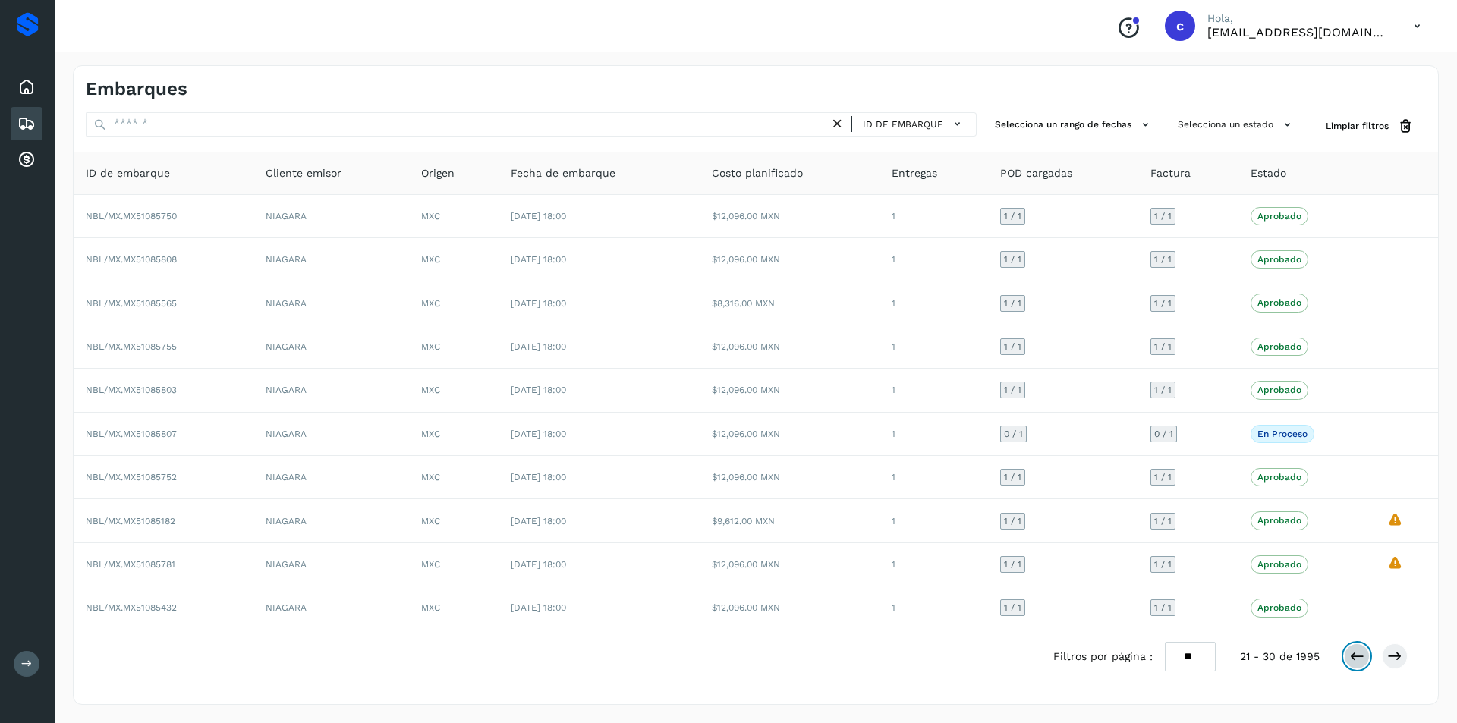
click at [1355, 659] on icon at bounding box center [1356, 656] width 15 height 15
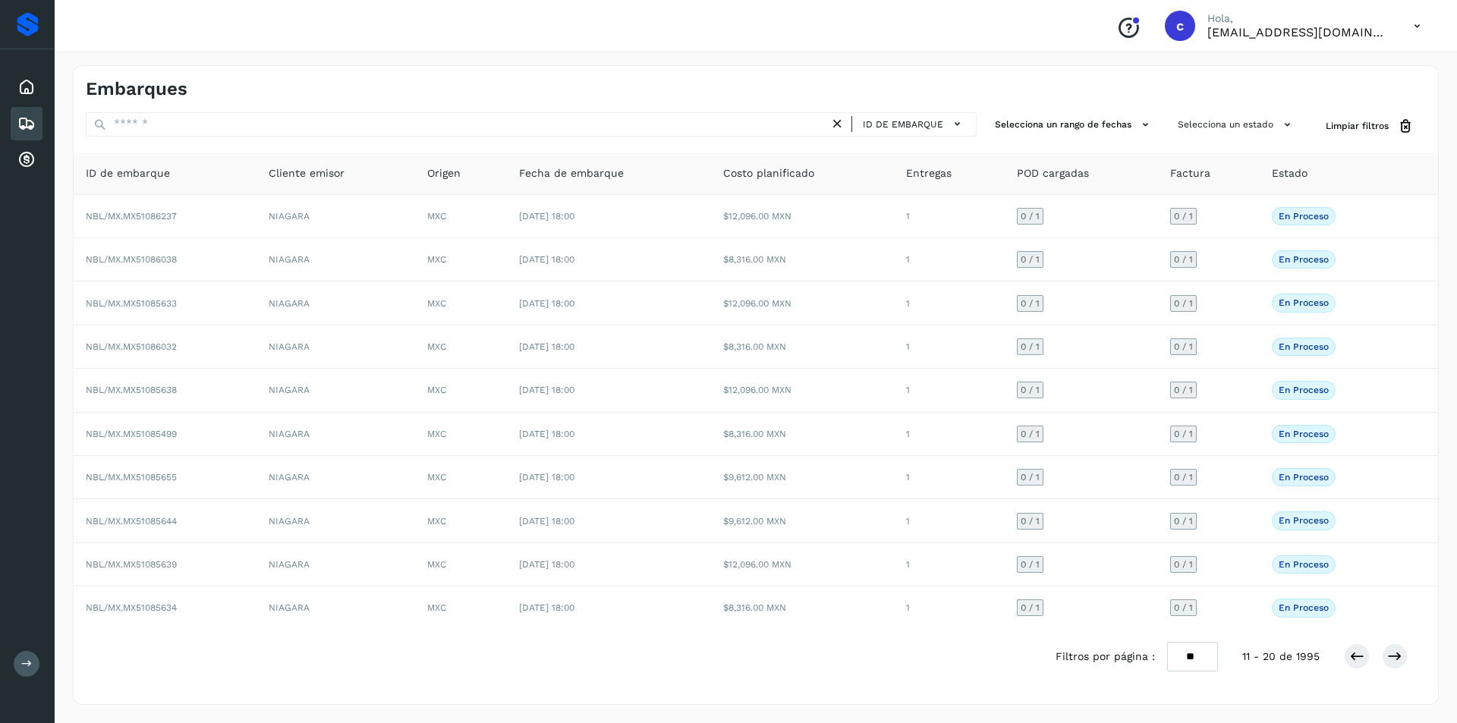
drag, startPoint x: 1349, startPoint y: 668, endPoint x: 1369, endPoint y: 648, distance: 27.9
click at [1350, 667] on div at bounding box center [1376, 657] width 64 height 26
click at [1358, 653] on icon at bounding box center [1356, 656] width 15 height 15
click at [1406, 650] on button at bounding box center [1395, 657] width 26 height 26
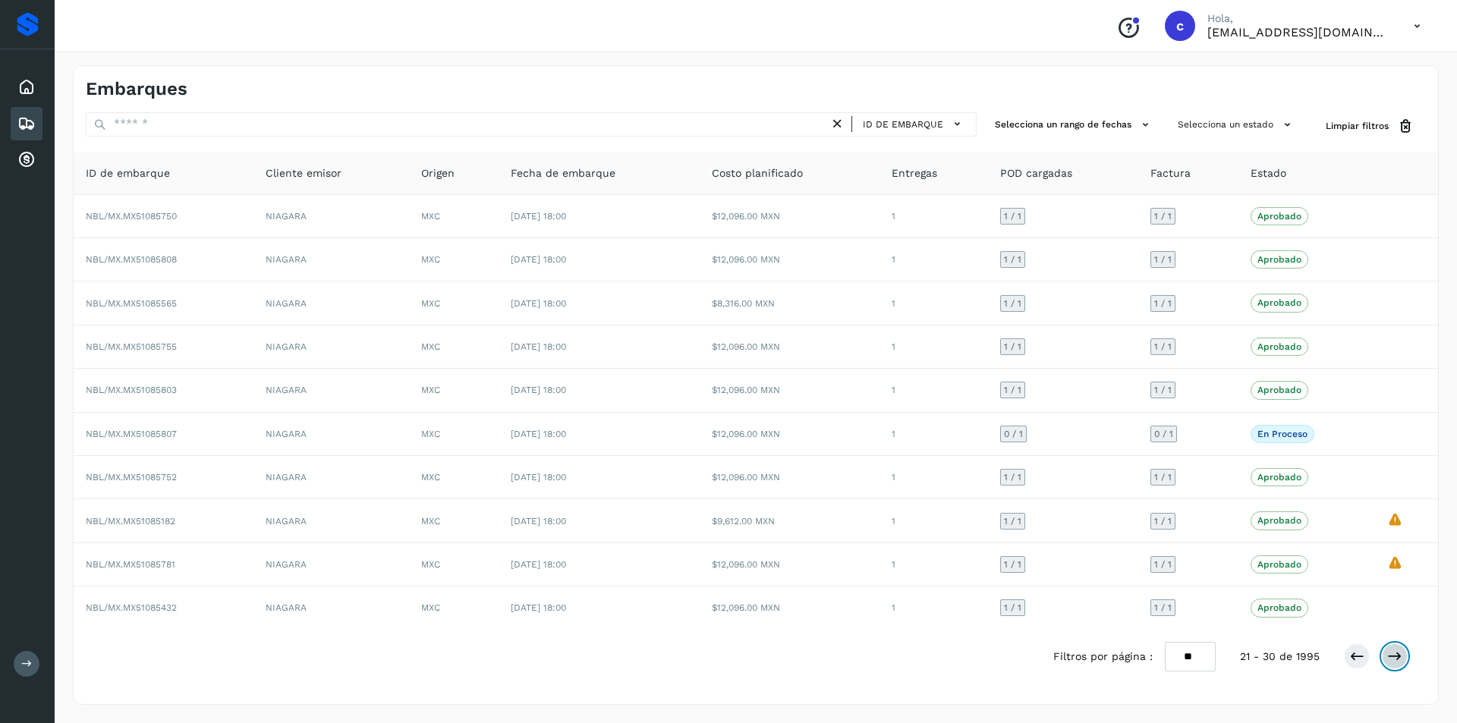
click at [1406, 650] on button at bounding box center [1395, 657] width 26 height 26
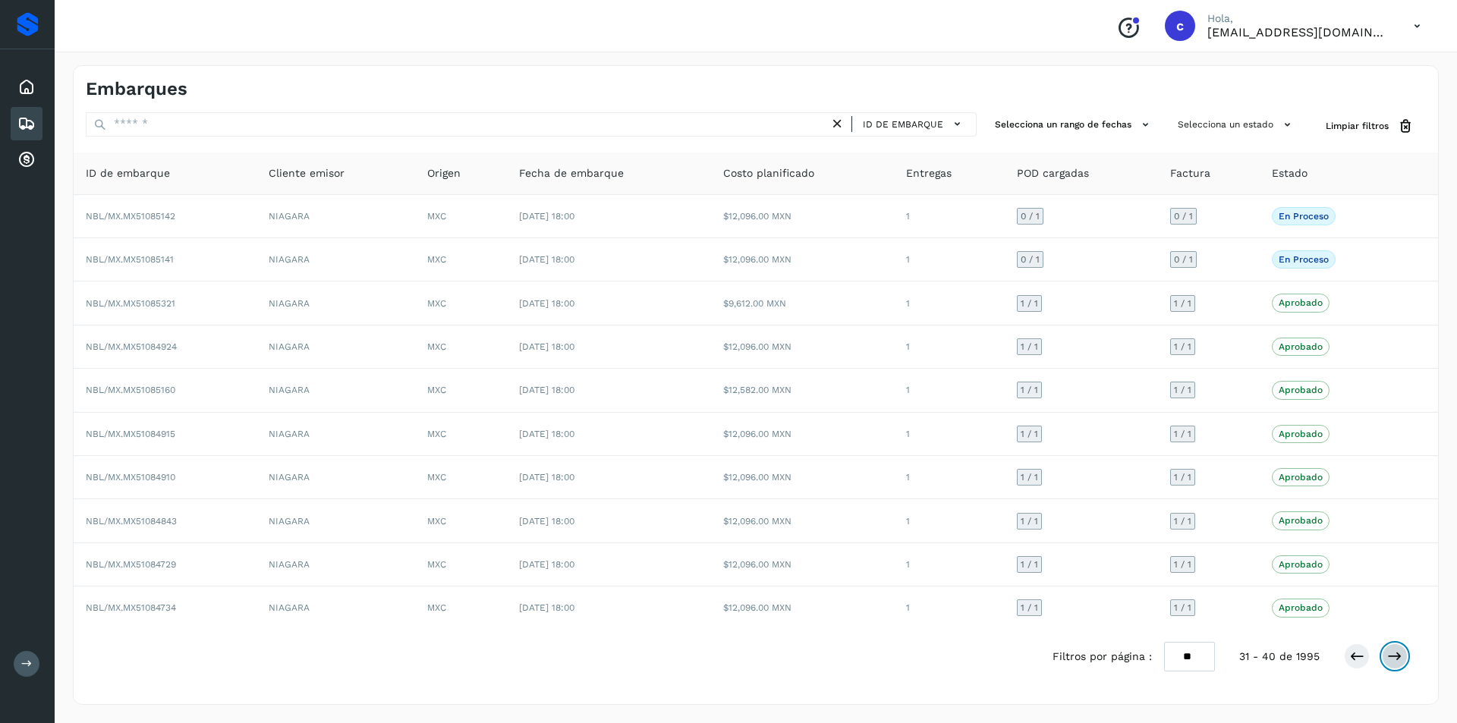
click at [1406, 650] on button at bounding box center [1395, 657] width 26 height 26
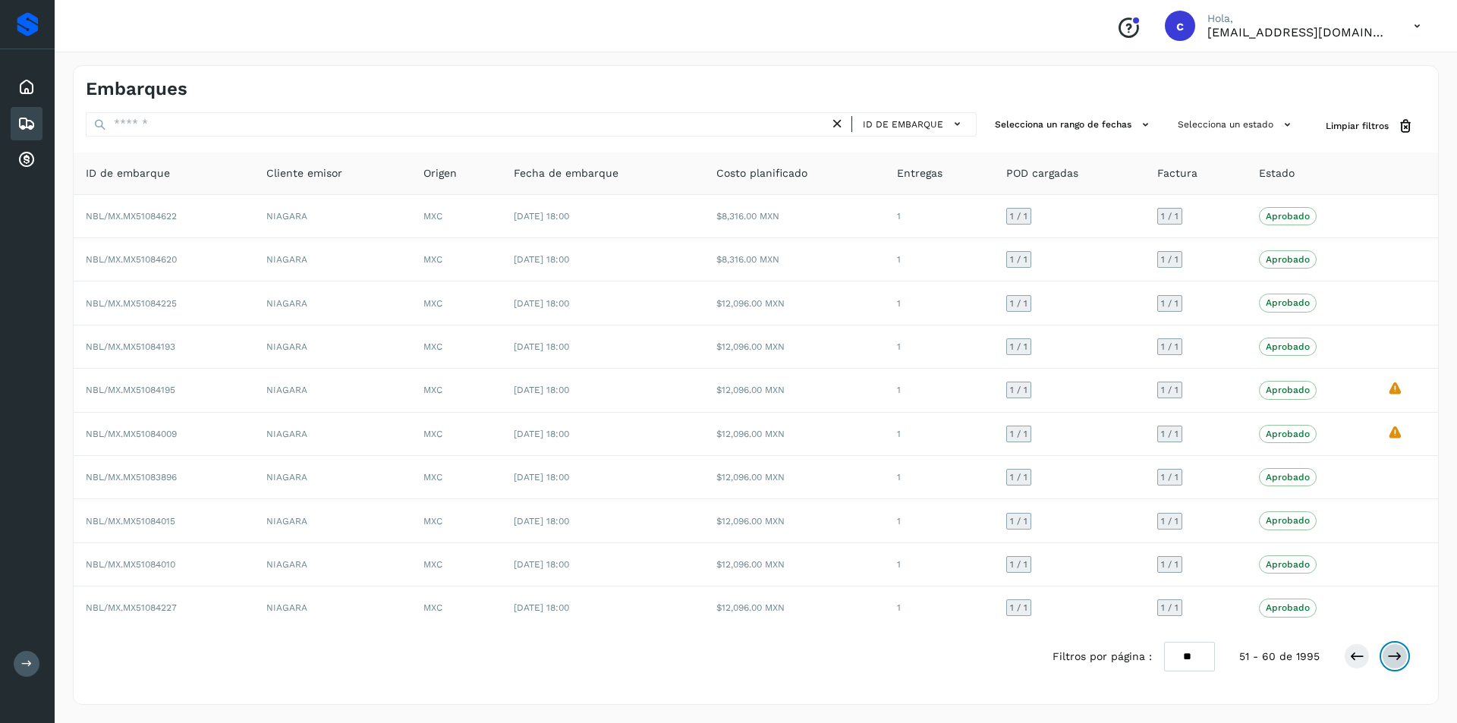
click at [1406, 650] on button at bounding box center [1395, 657] width 26 height 26
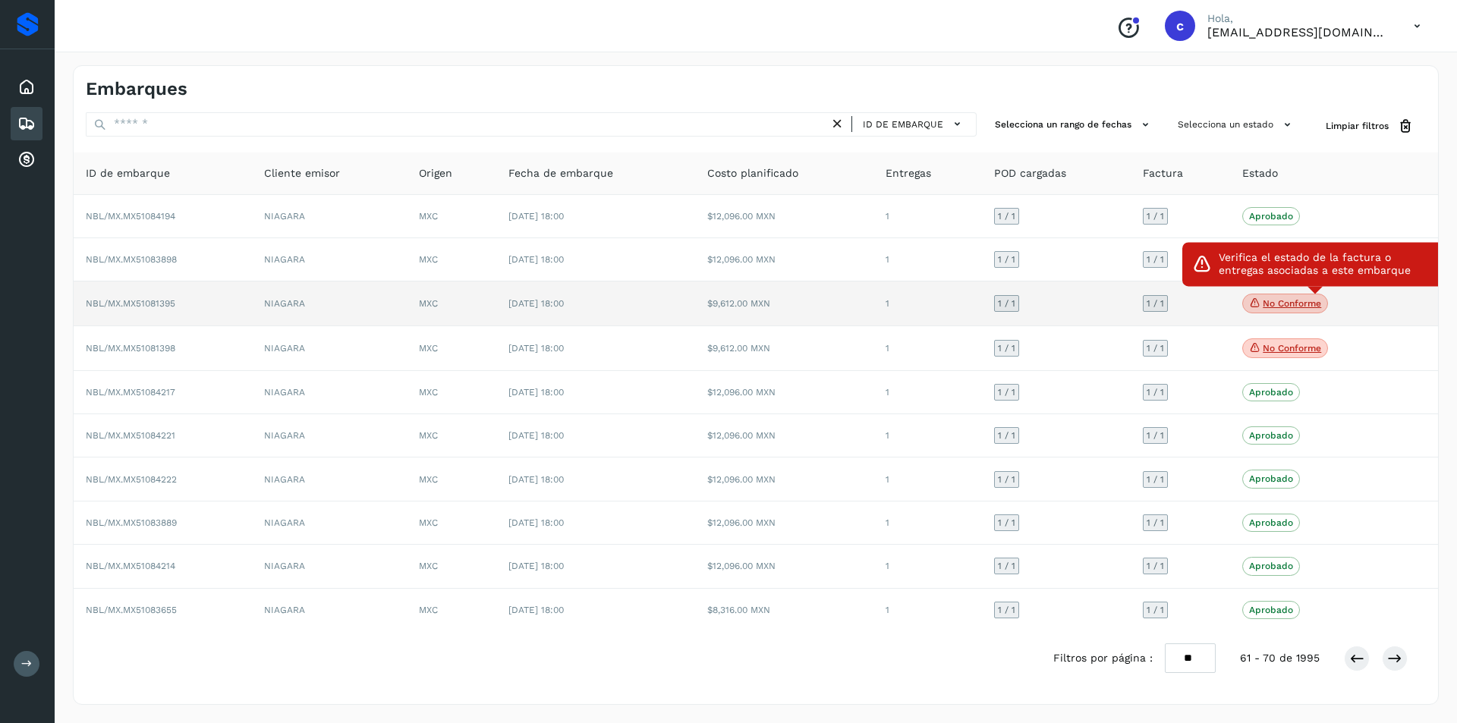
click at [1289, 304] on p "No conforme" at bounding box center [1292, 303] width 58 height 11
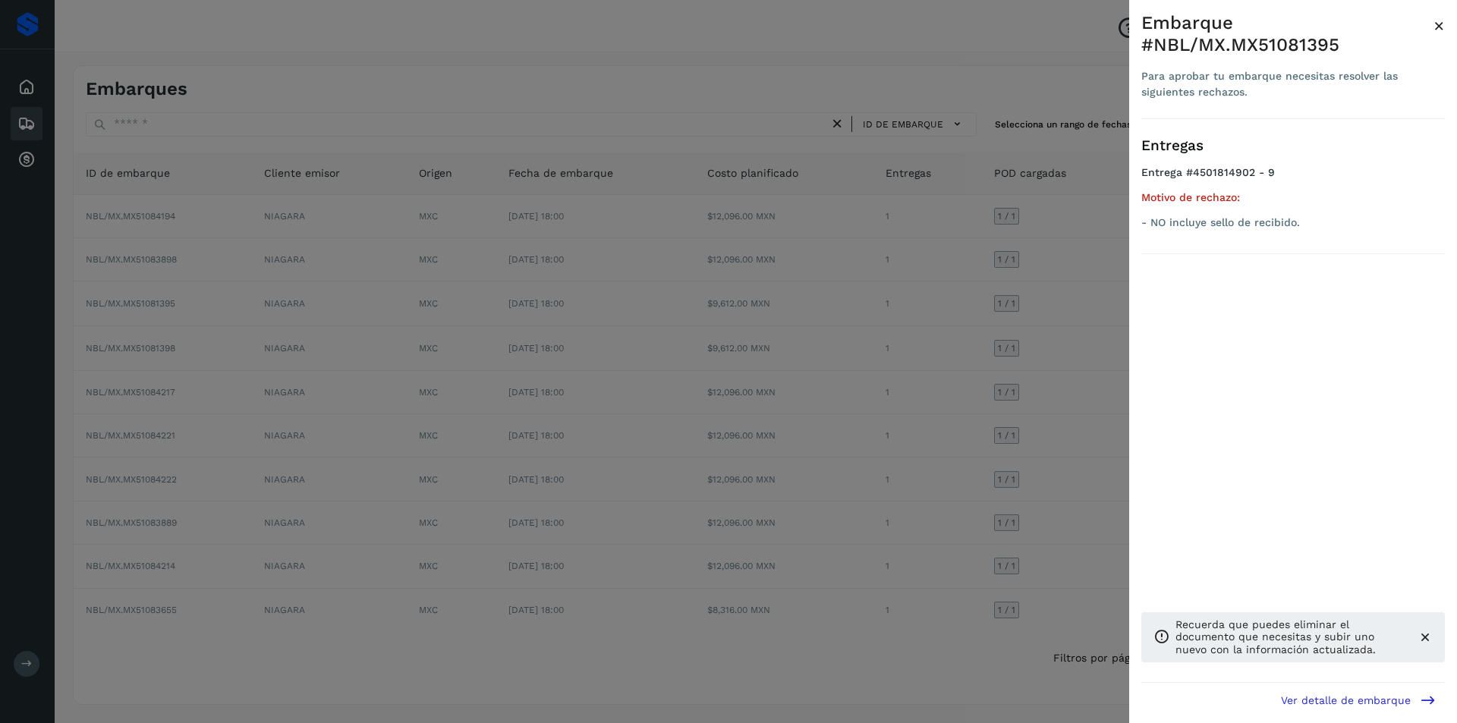
click at [806, 303] on div at bounding box center [728, 361] width 1457 height 723
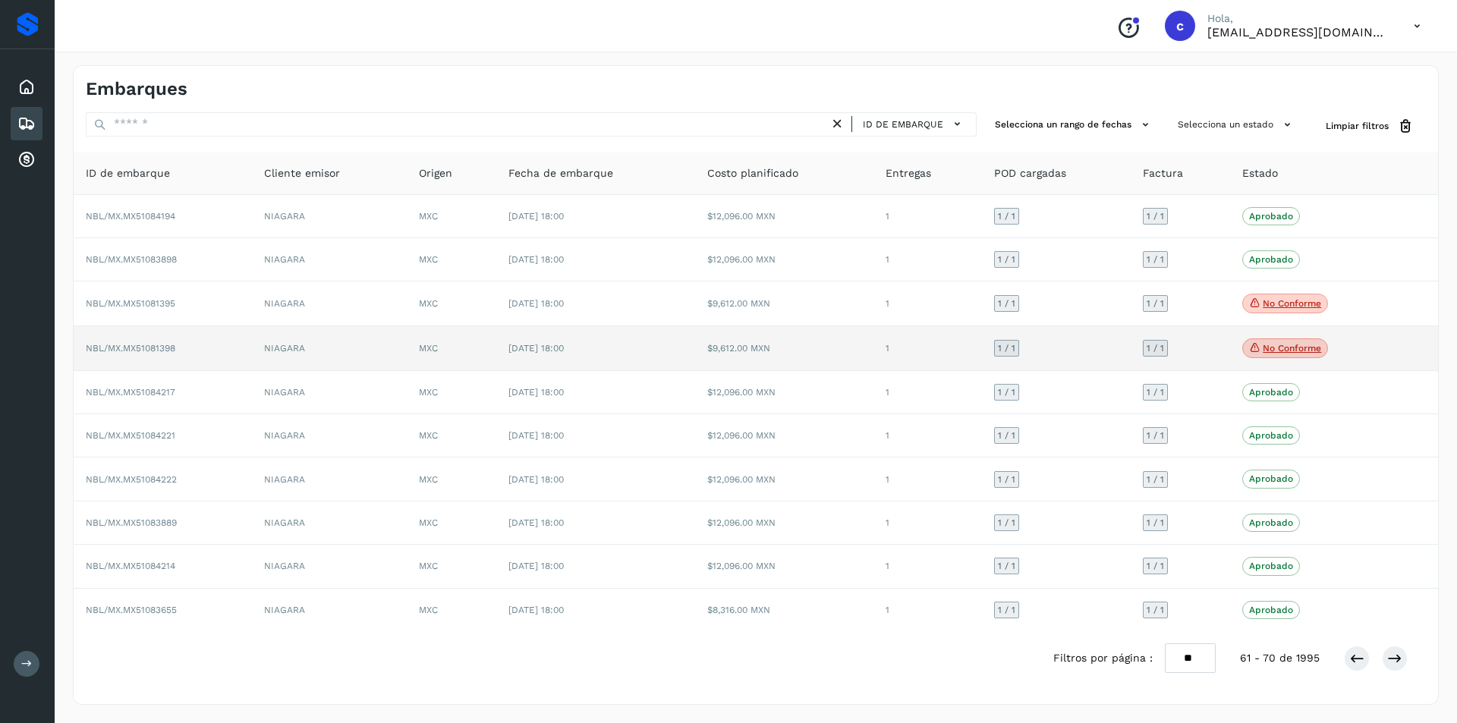
click at [1283, 342] on span "No conforme" at bounding box center [1285, 348] width 86 height 20
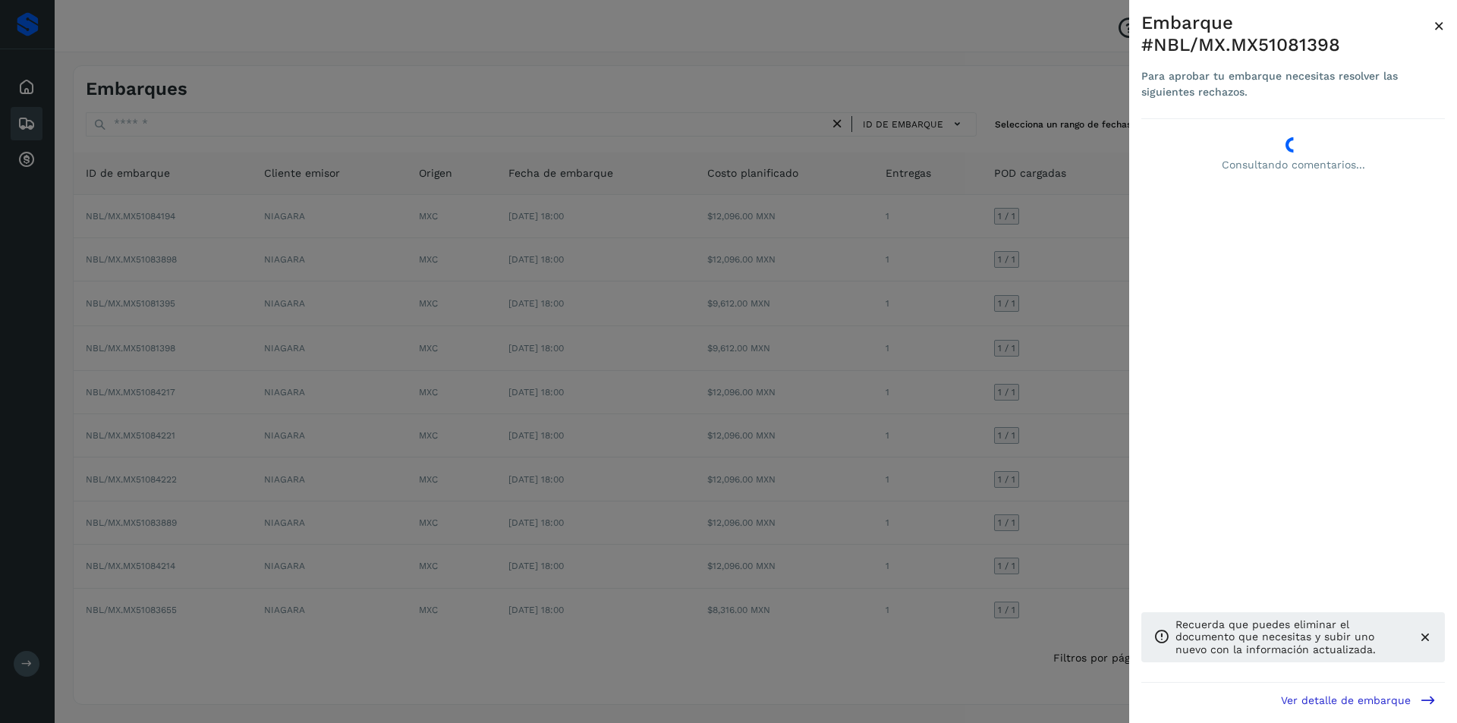
click at [1051, 387] on div at bounding box center [728, 361] width 1457 height 723
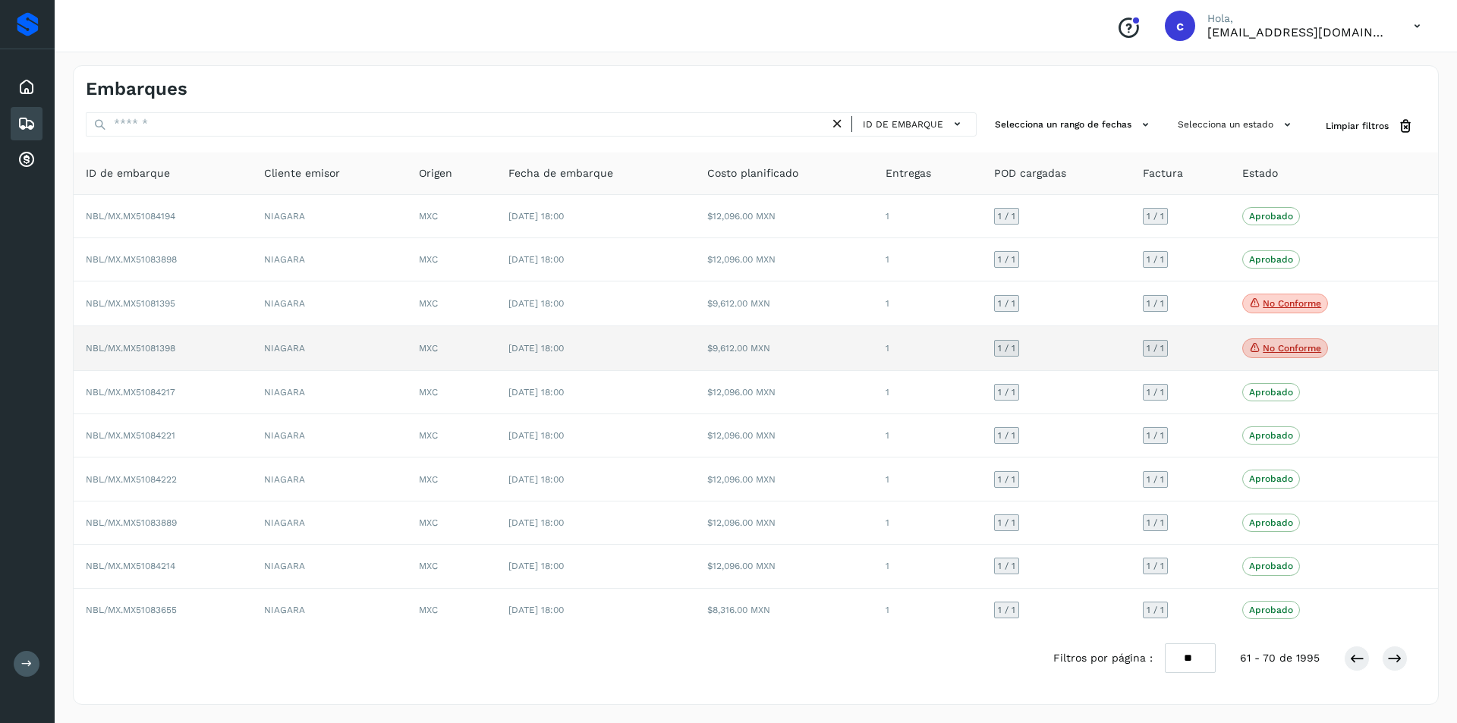
click at [1295, 353] on p "No conforme" at bounding box center [1292, 348] width 58 height 11
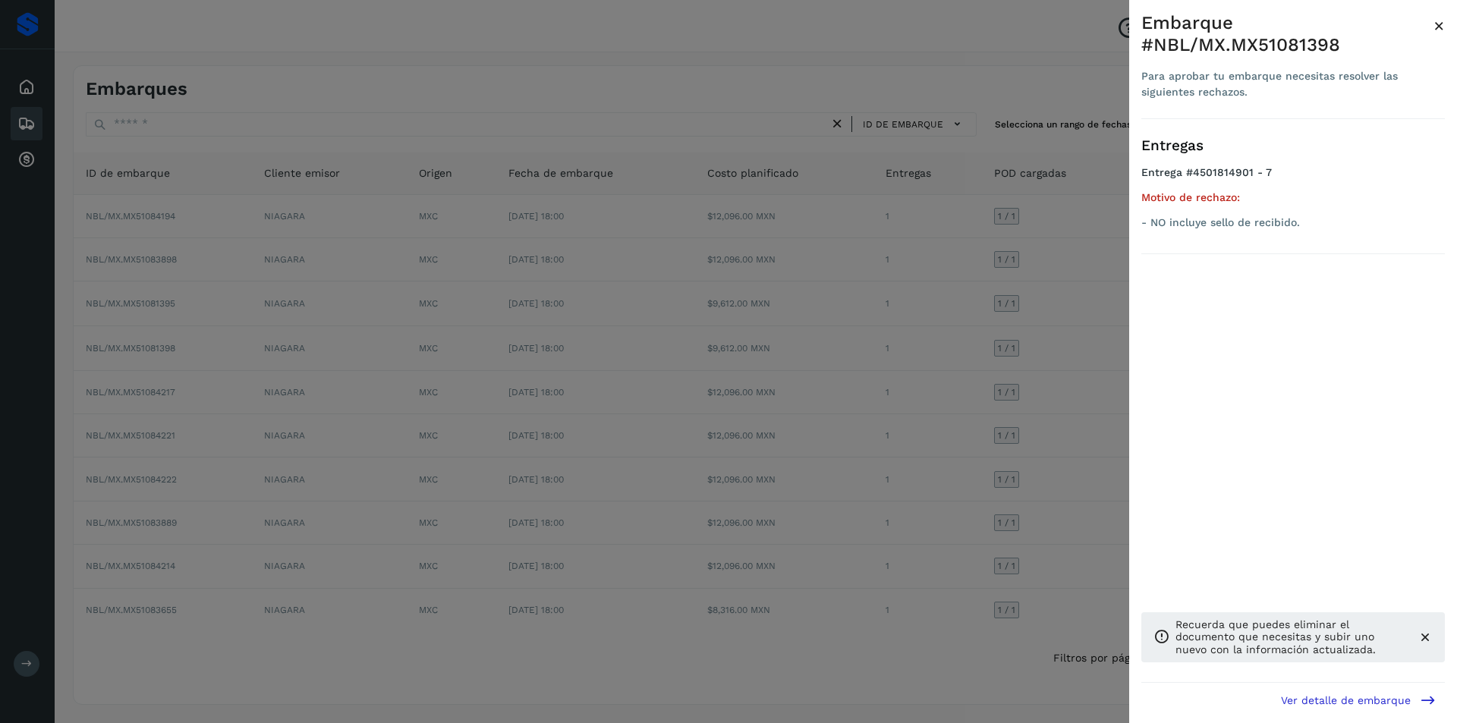
drag, startPoint x: 744, startPoint y: 465, endPoint x: 878, endPoint y: 492, distance: 136.2
click at [745, 465] on div at bounding box center [728, 361] width 1457 height 723
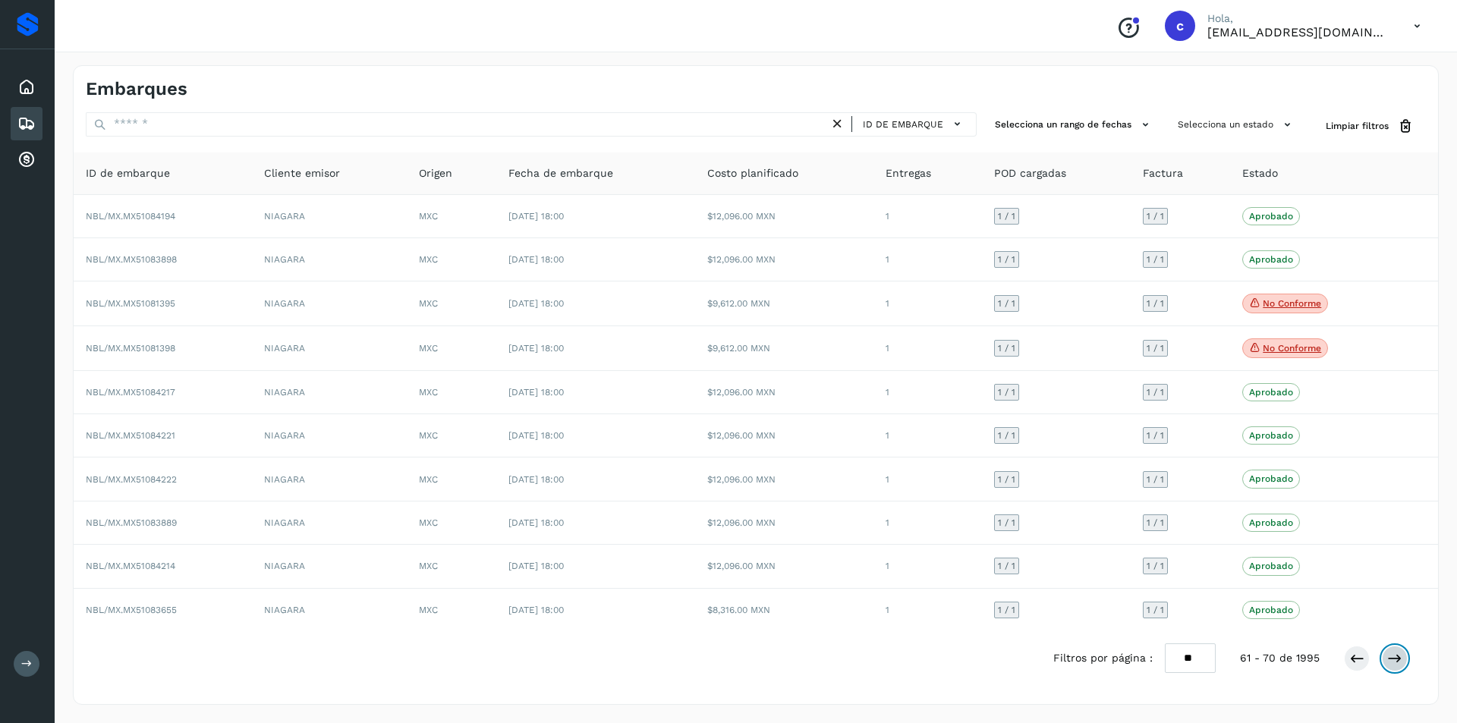
click at [1395, 659] on icon at bounding box center [1394, 658] width 15 height 15
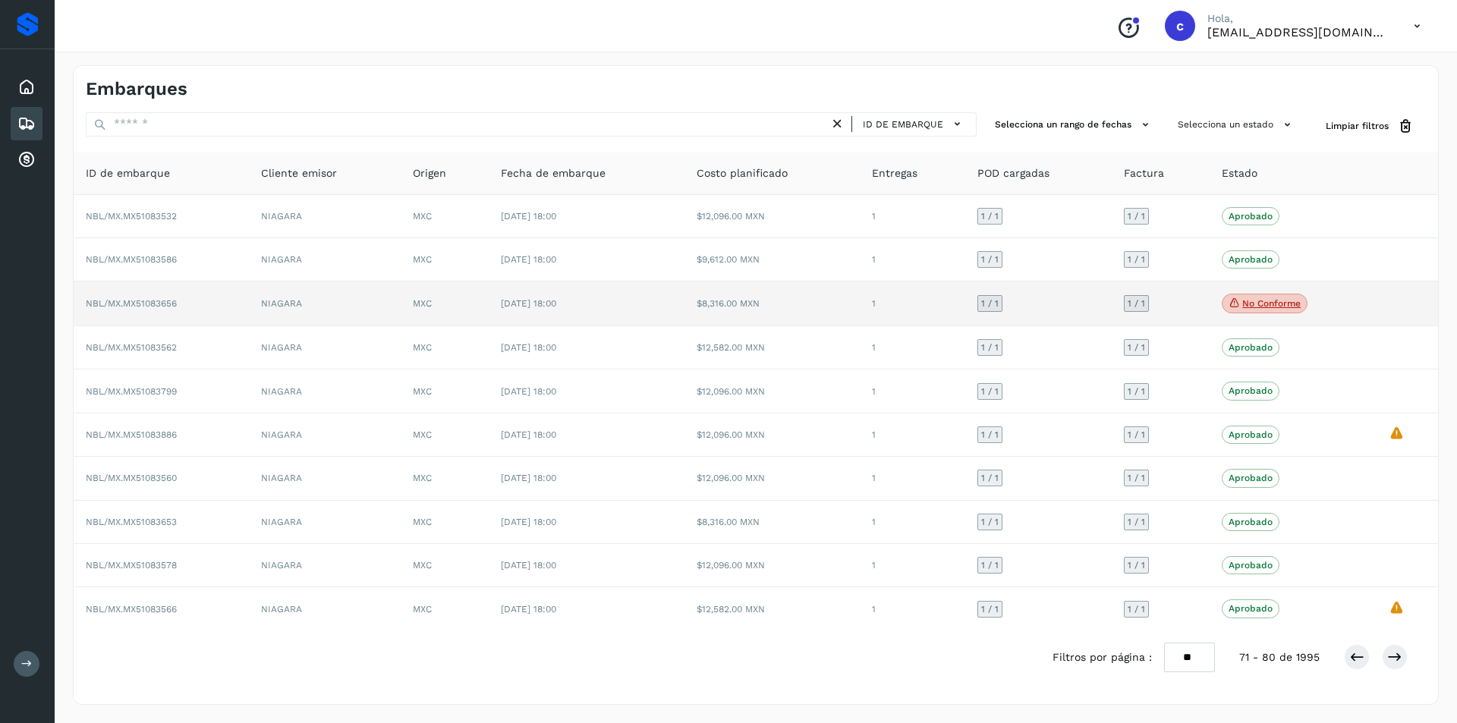
click at [1280, 307] on p "No conforme" at bounding box center [1271, 303] width 58 height 11
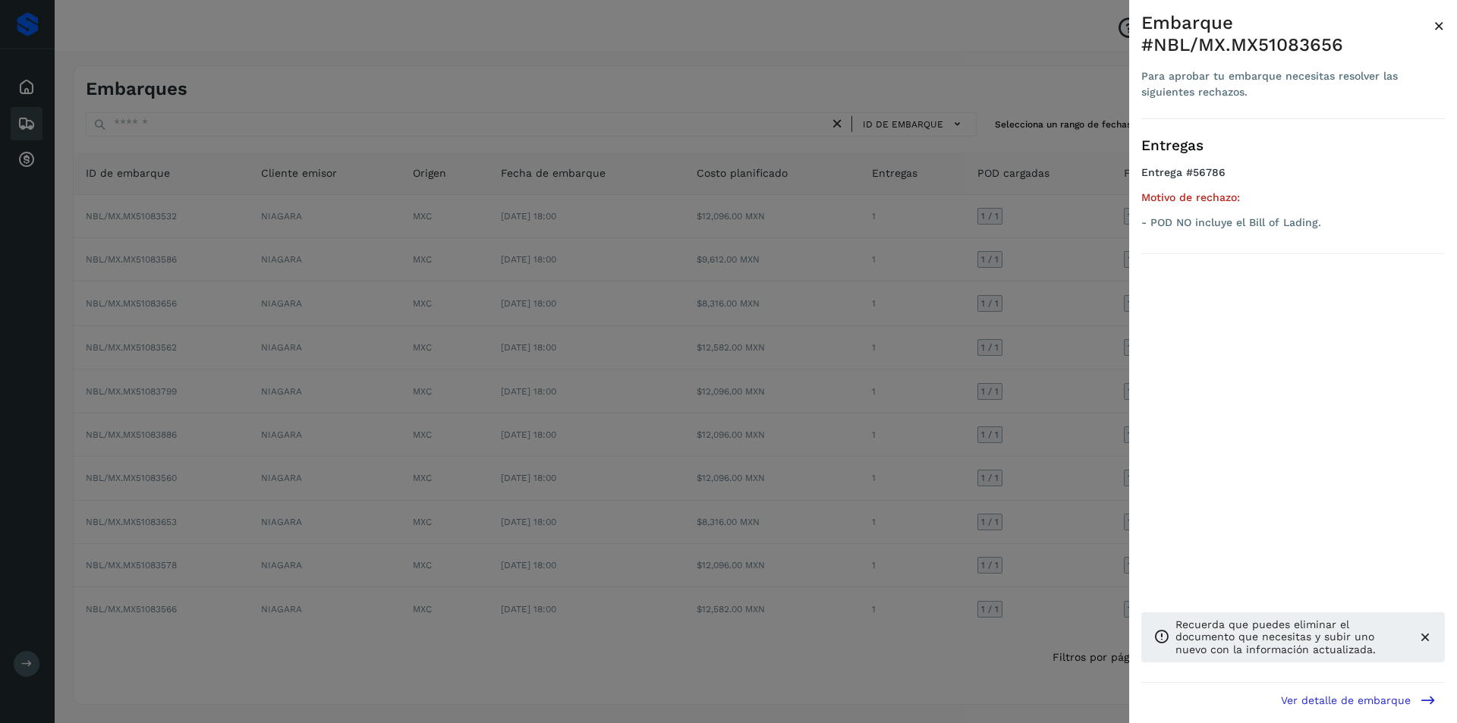
click at [996, 330] on div at bounding box center [728, 361] width 1457 height 723
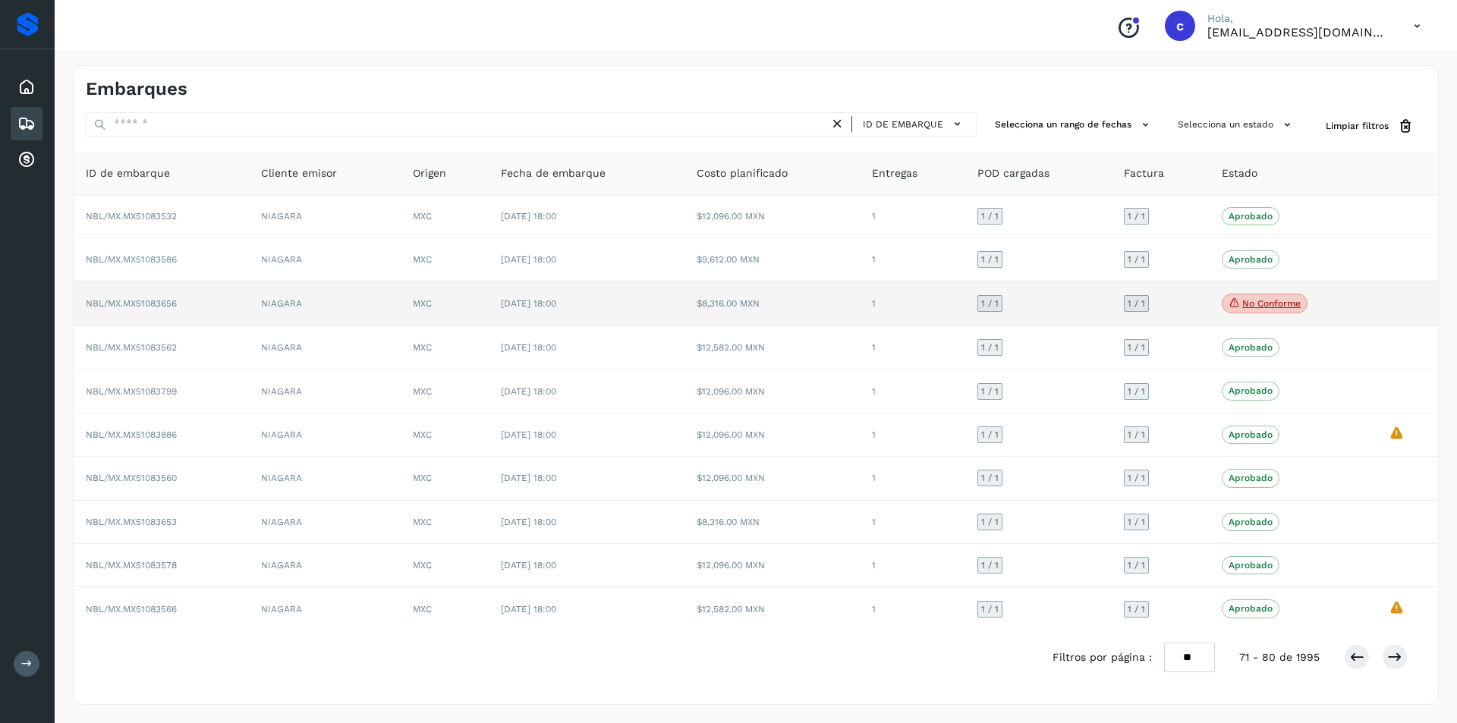
click at [1038, 309] on td "1 / 1" at bounding box center [1038, 304] width 146 height 45
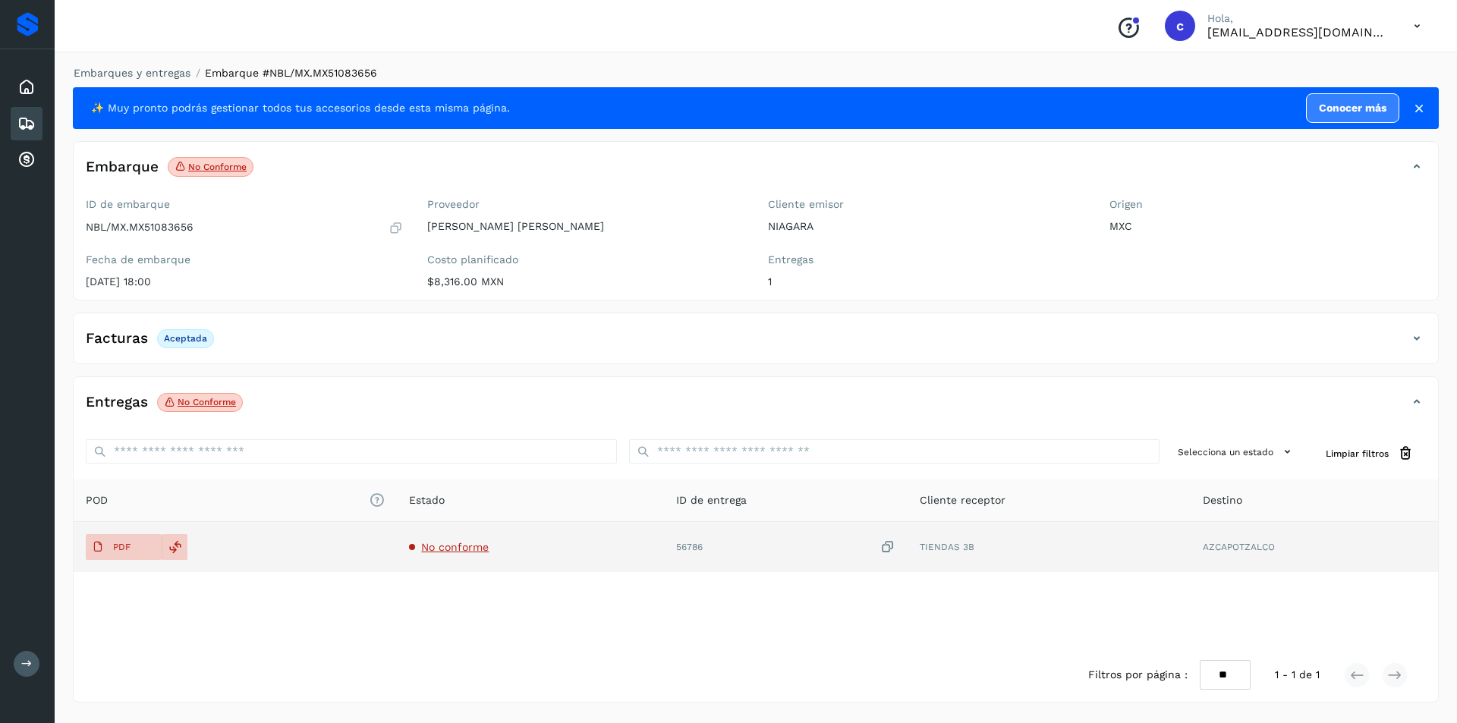
click at [127, 532] on td "PDF" at bounding box center [235, 547] width 323 height 50
click at [127, 542] on p "PDF" at bounding box center [121, 547] width 17 height 11
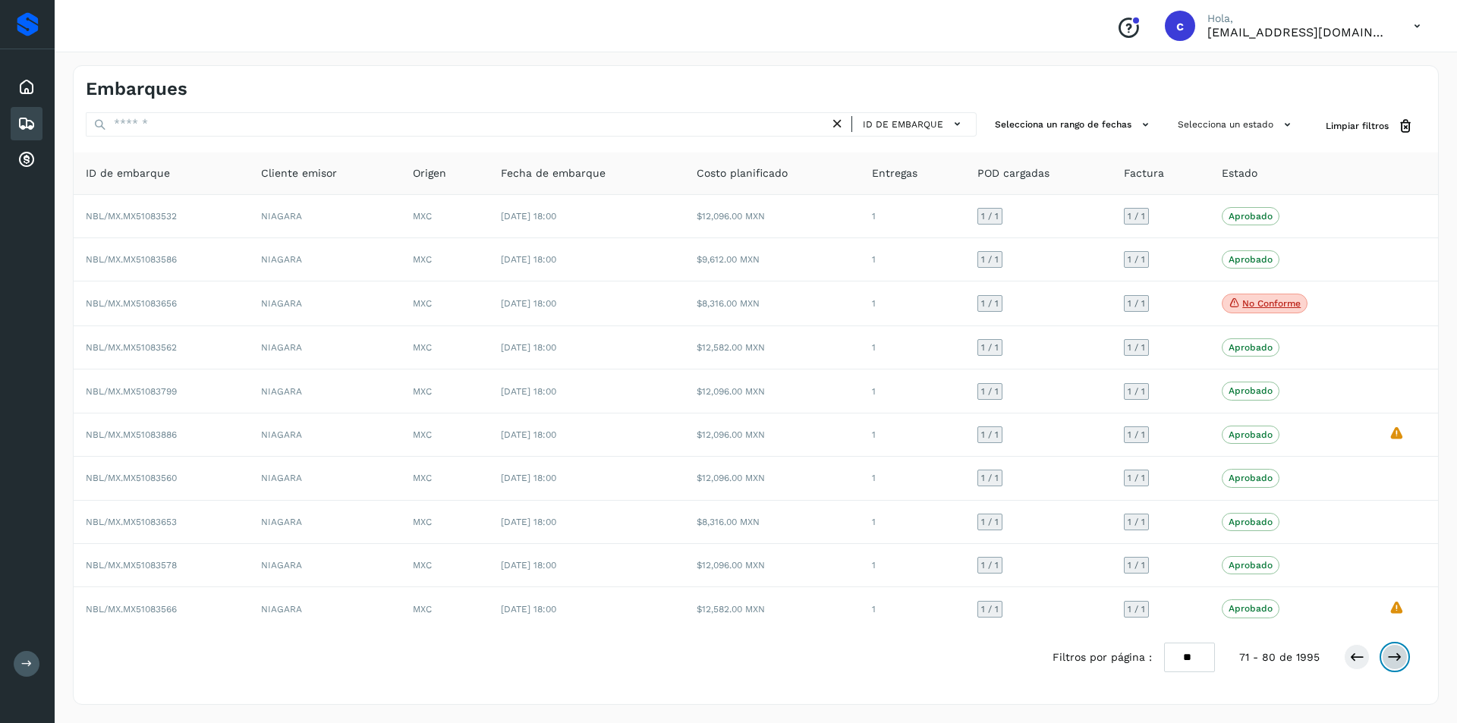
click at [1393, 665] on icon at bounding box center [1394, 657] width 15 height 15
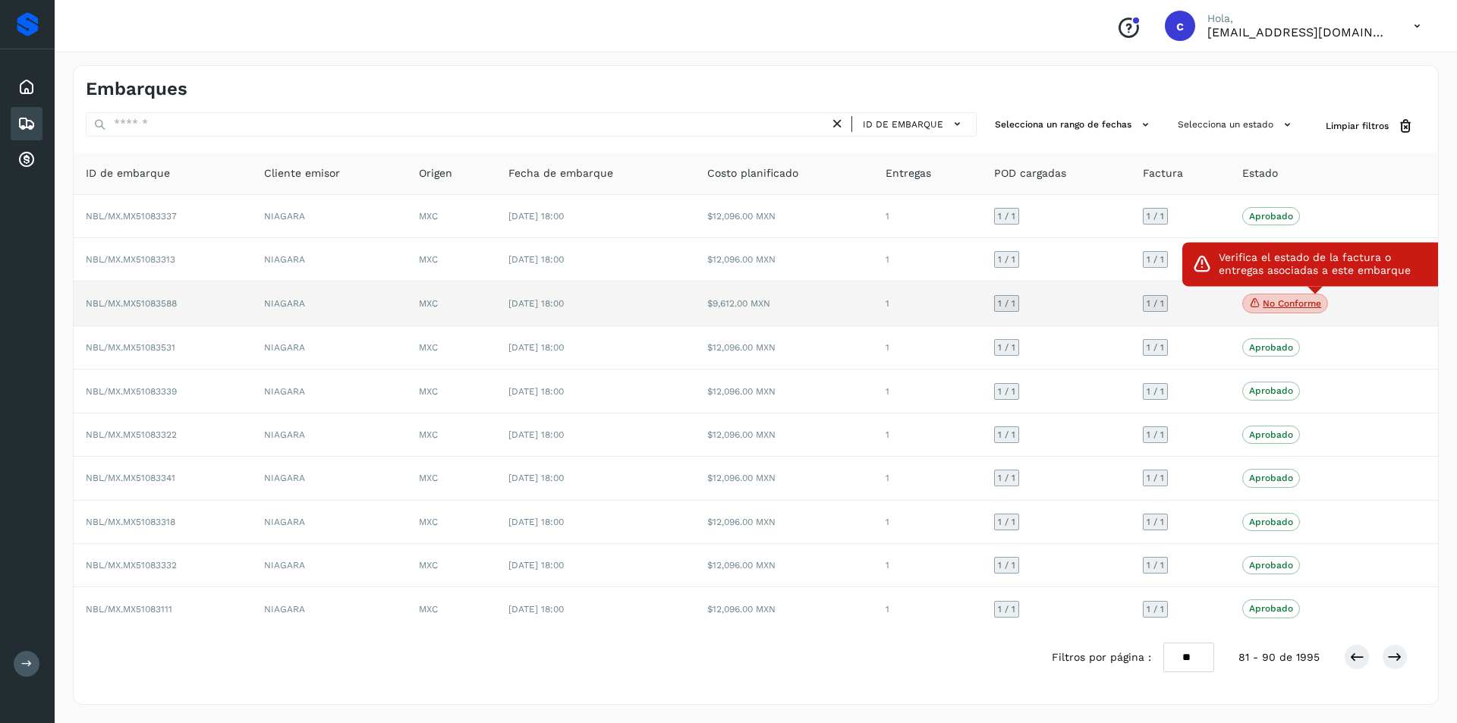
click at [1265, 310] on span "No conforme" at bounding box center [1285, 304] width 86 height 20
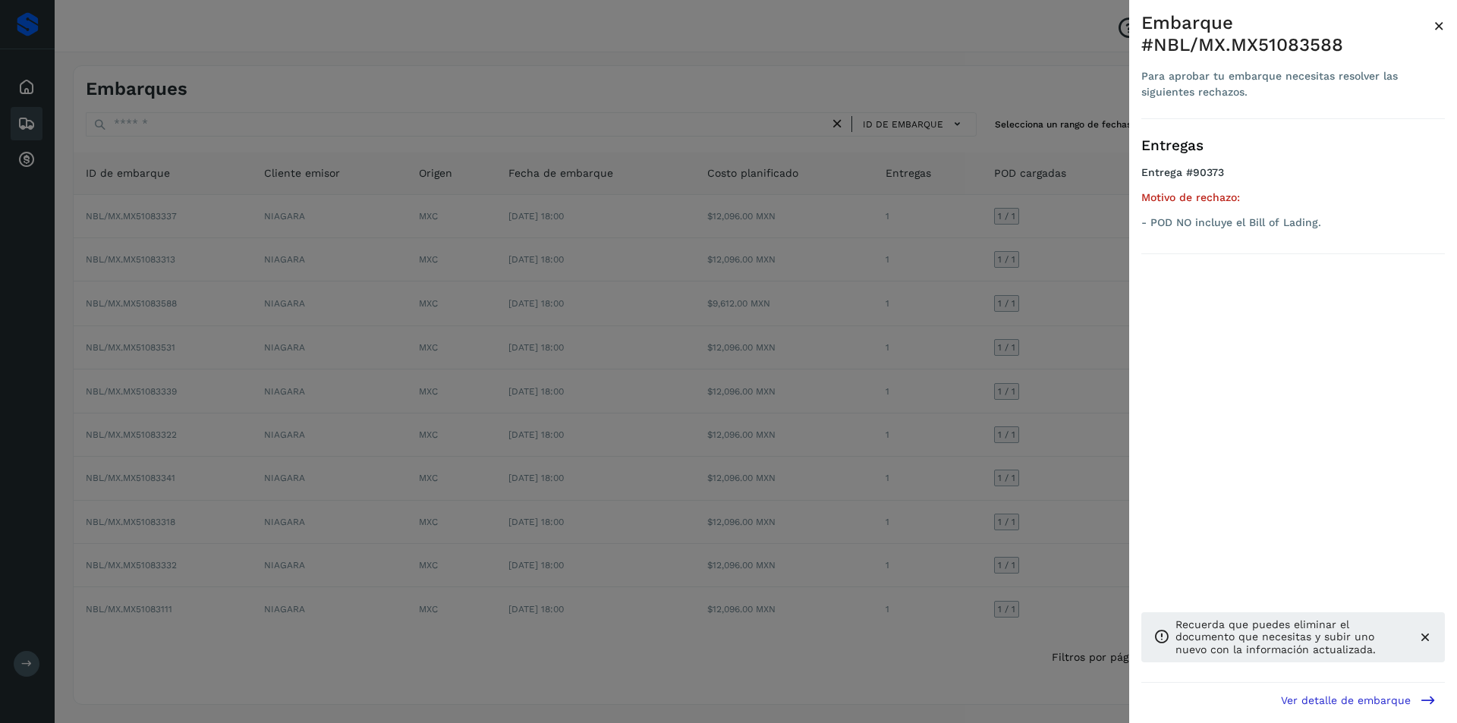
click at [733, 371] on div at bounding box center [728, 361] width 1457 height 723
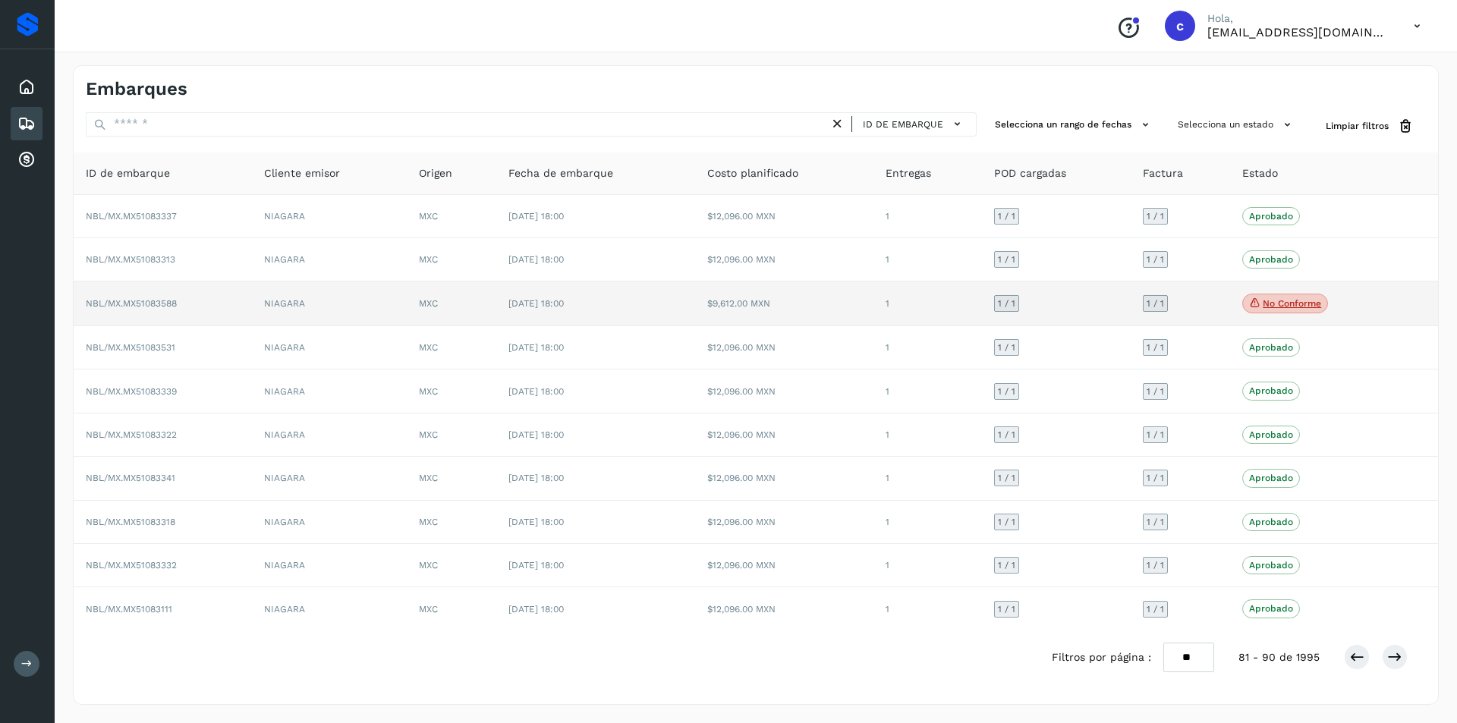
click at [1057, 311] on td "1 / 1" at bounding box center [1056, 304] width 149 height 45
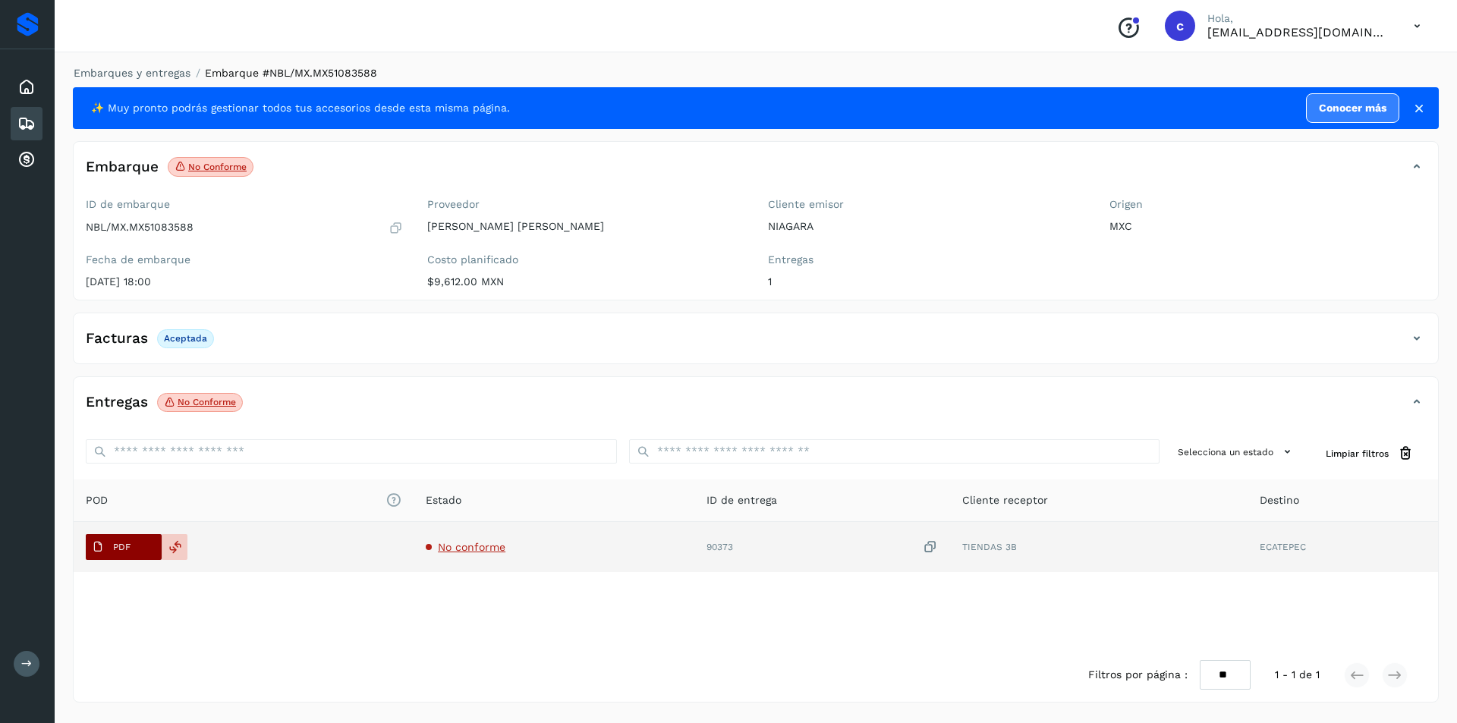
click at [128, 552] on p "PDF" at bounding box center [121, 547] width 17 height 11
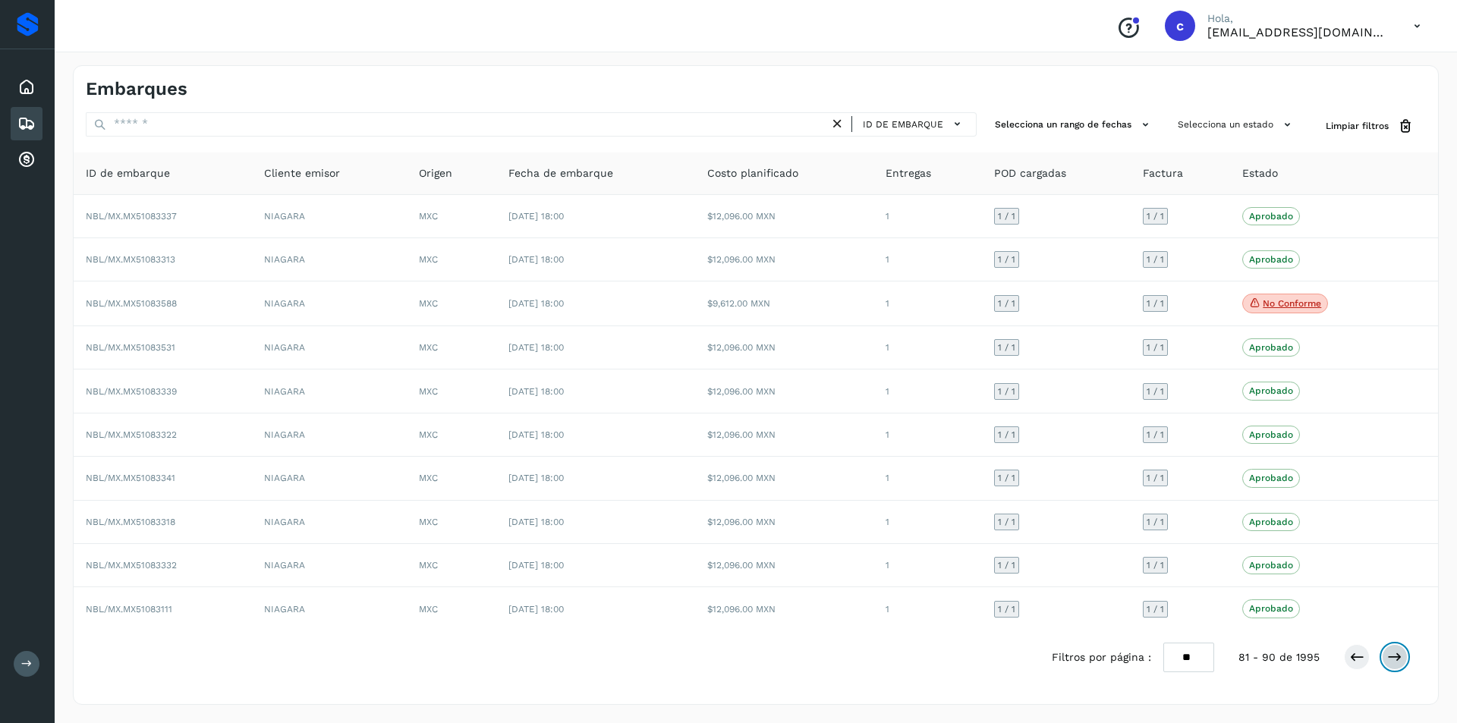
click at [1406, 656] on button at bounding box center [1395, 657] width 26 height 26
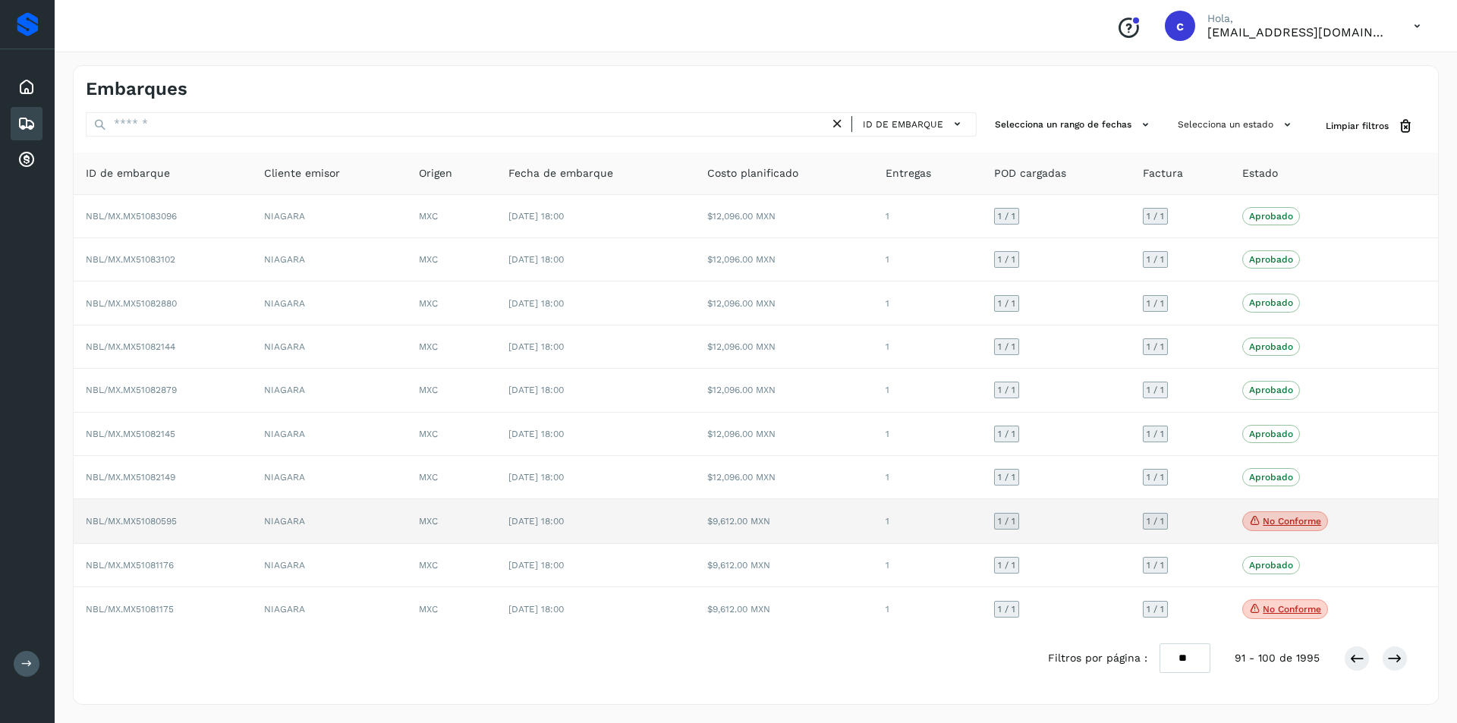
click at [1291, 517] on p "No conforme" at bounding box center [1292, 521] width 58 height 11
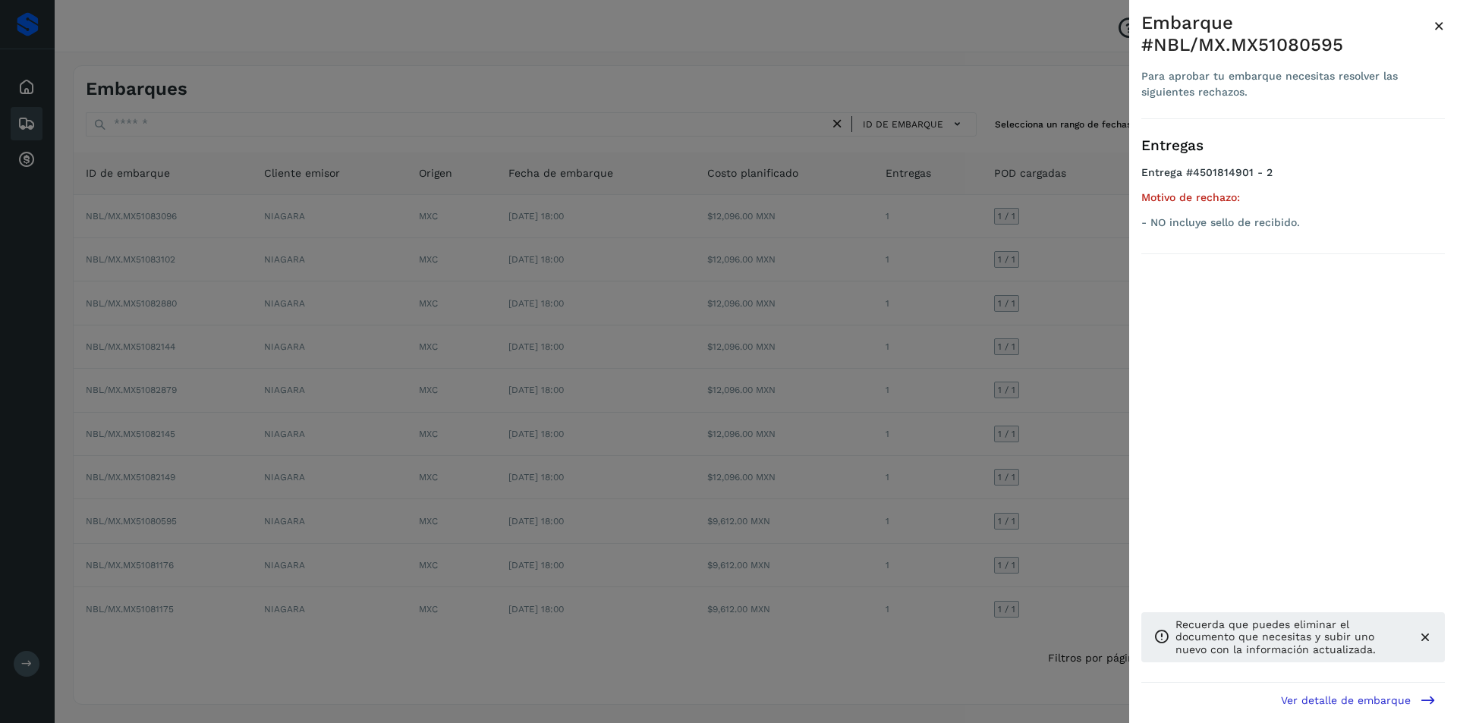
click at [1012, 455] on div at bounding box center [728, 361] width 1457 height 723
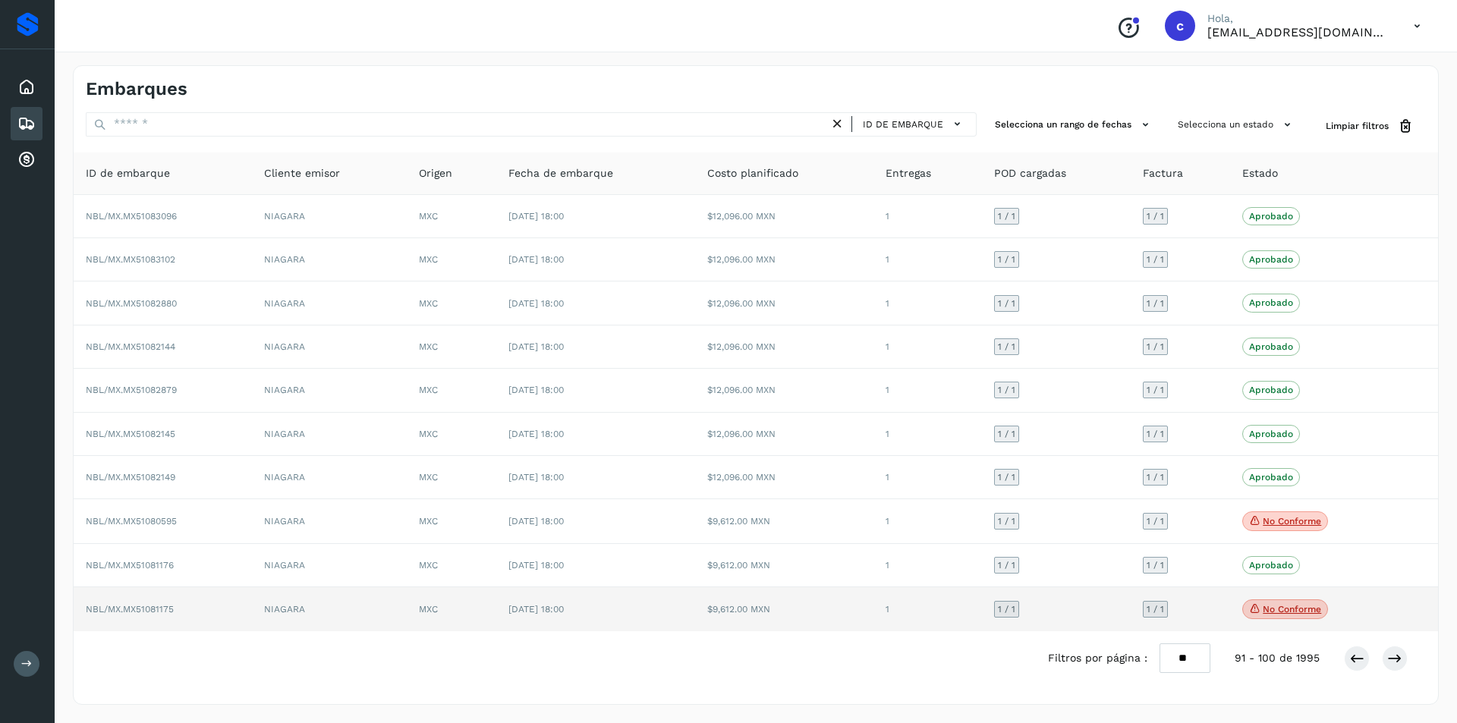
click at [1249, 606] on icon at bounding box center [1255, 609] width 12 height 14
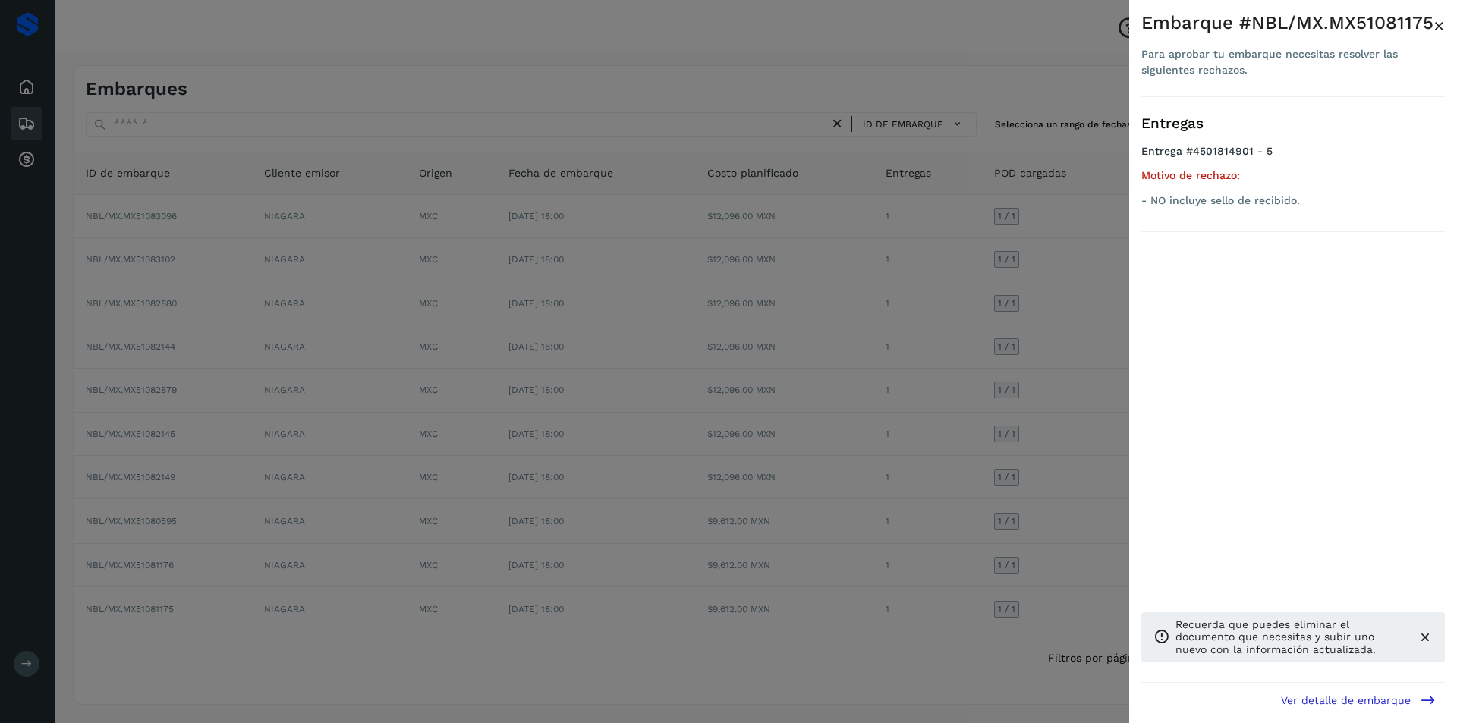
click at [970, 494] on div at bounding box center [728, 361] width 1457 height 723
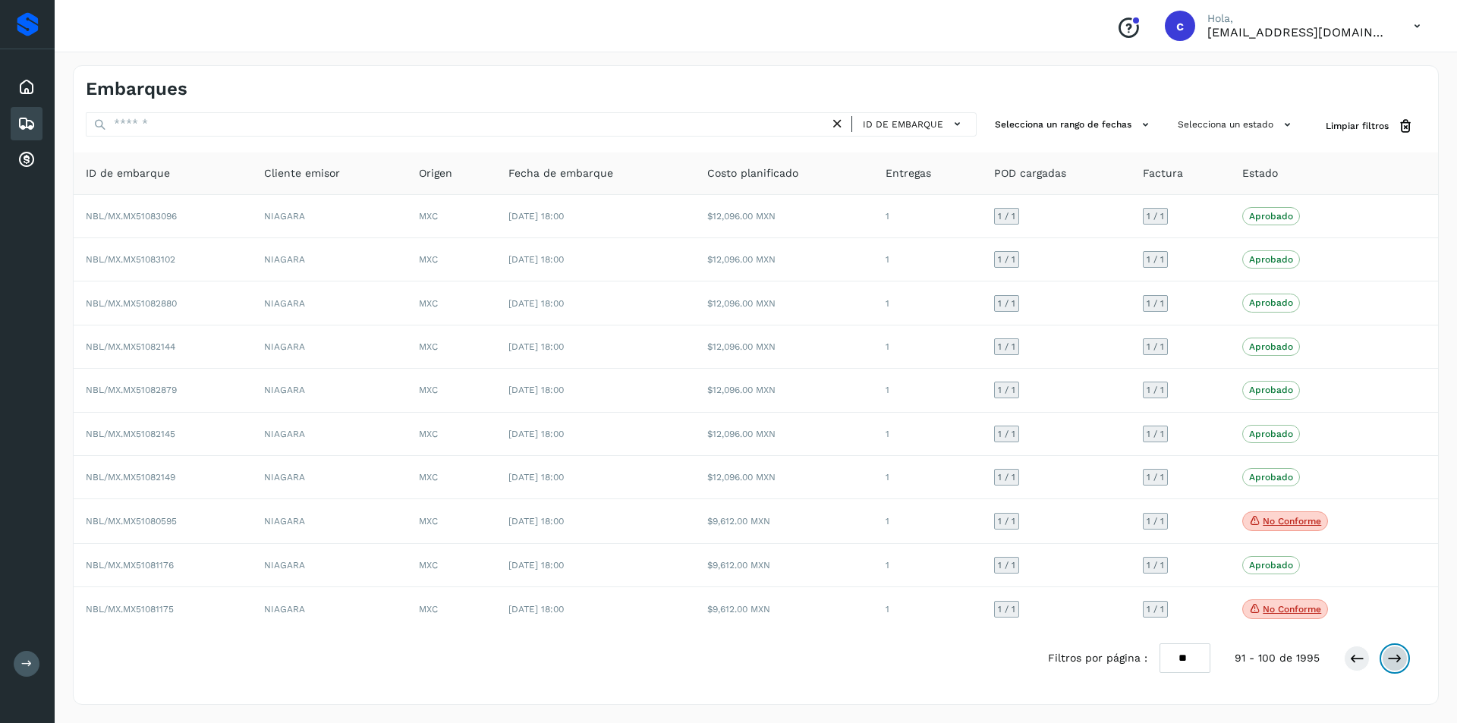
click at [1396, 651] on icon at bounding box center [1394, 658] width 15 height 15
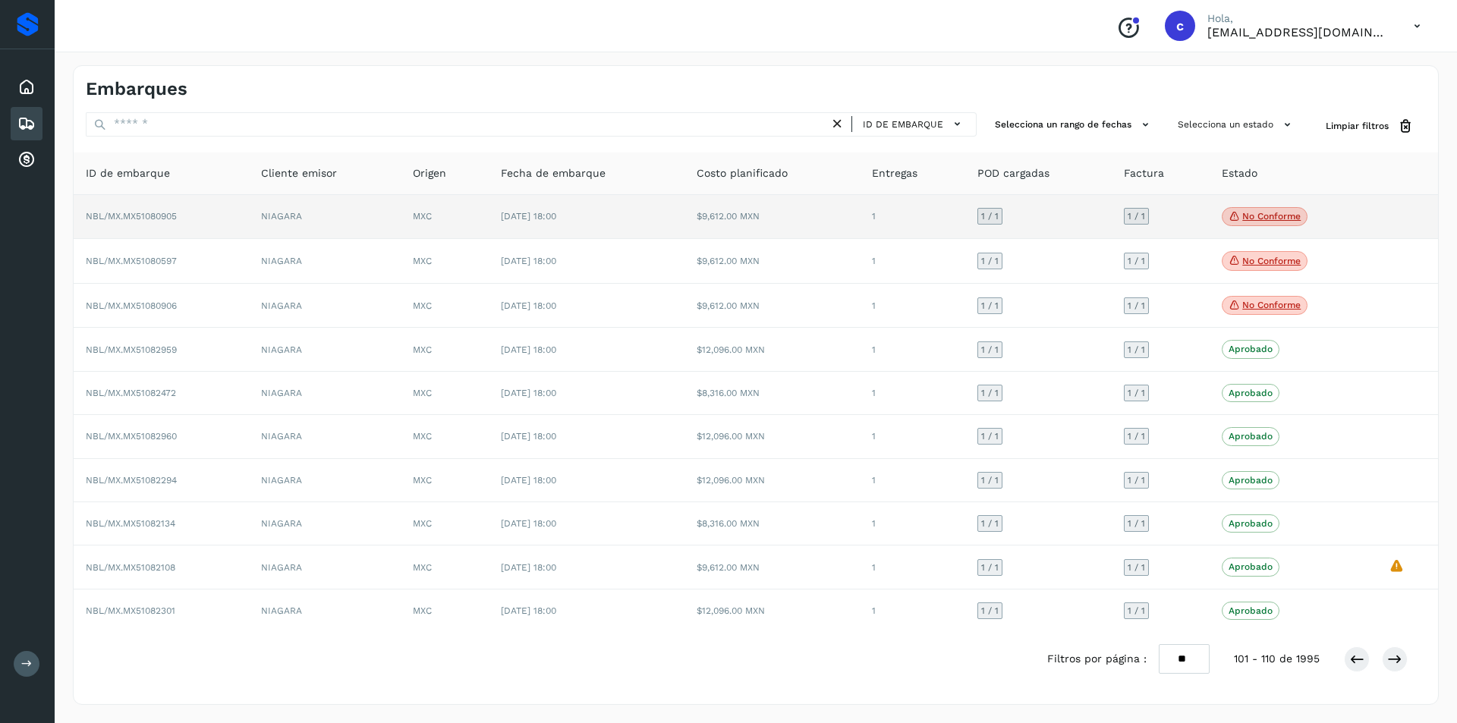
click at [1264, 225] on span "No conforme" at bounding box center [1265, 217] width 86 height 20
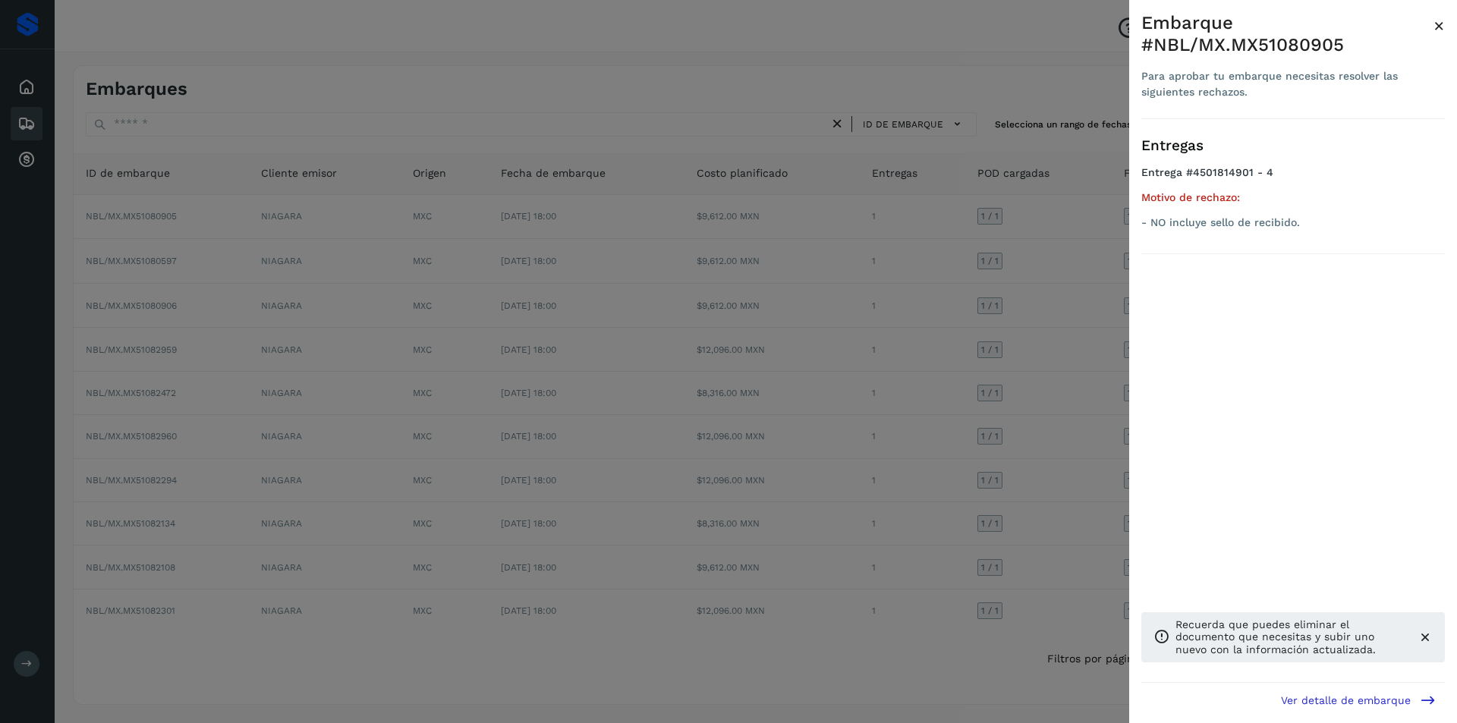
click at [1123, 251] on div at bounding box center [728, 361] width 1457 height 723
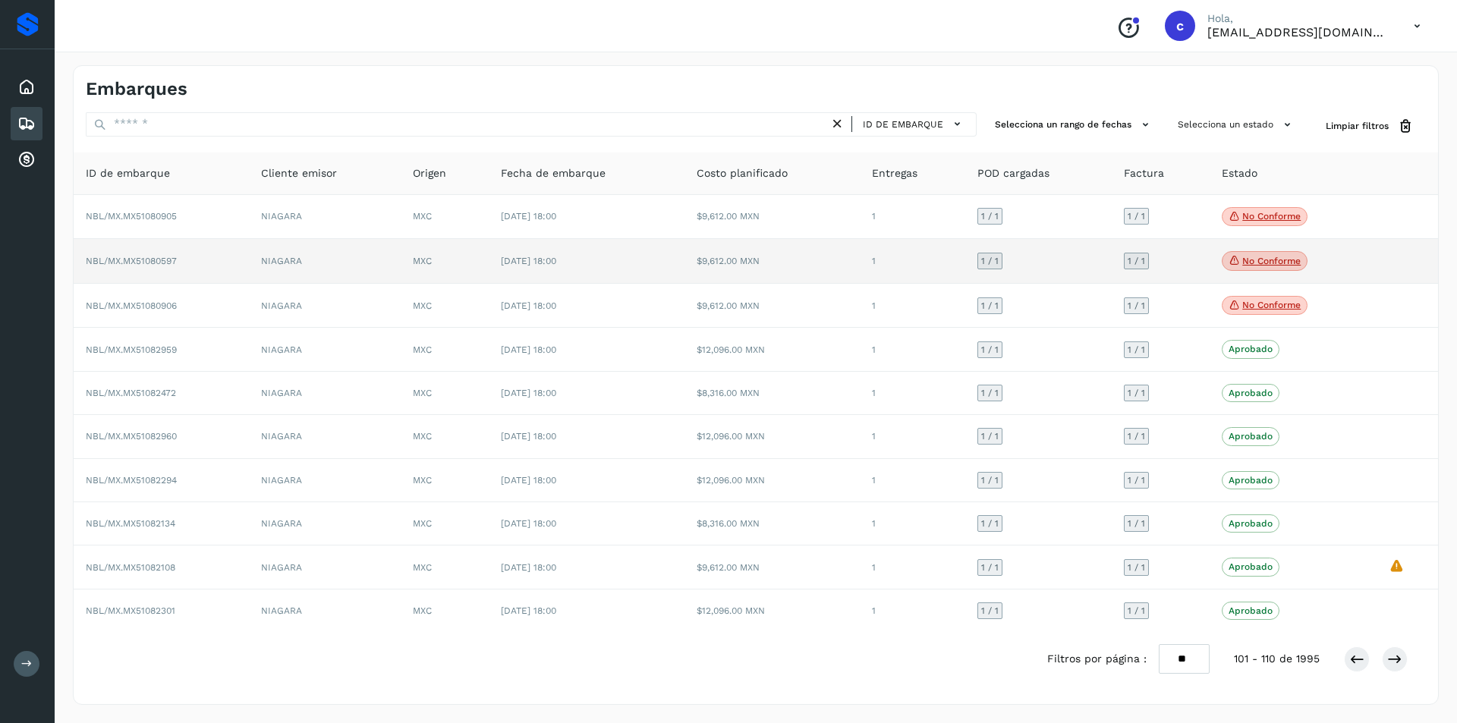
click at [1283, 257] on p "No conforme" at bounding box center [1271, 261] width 58 height 11
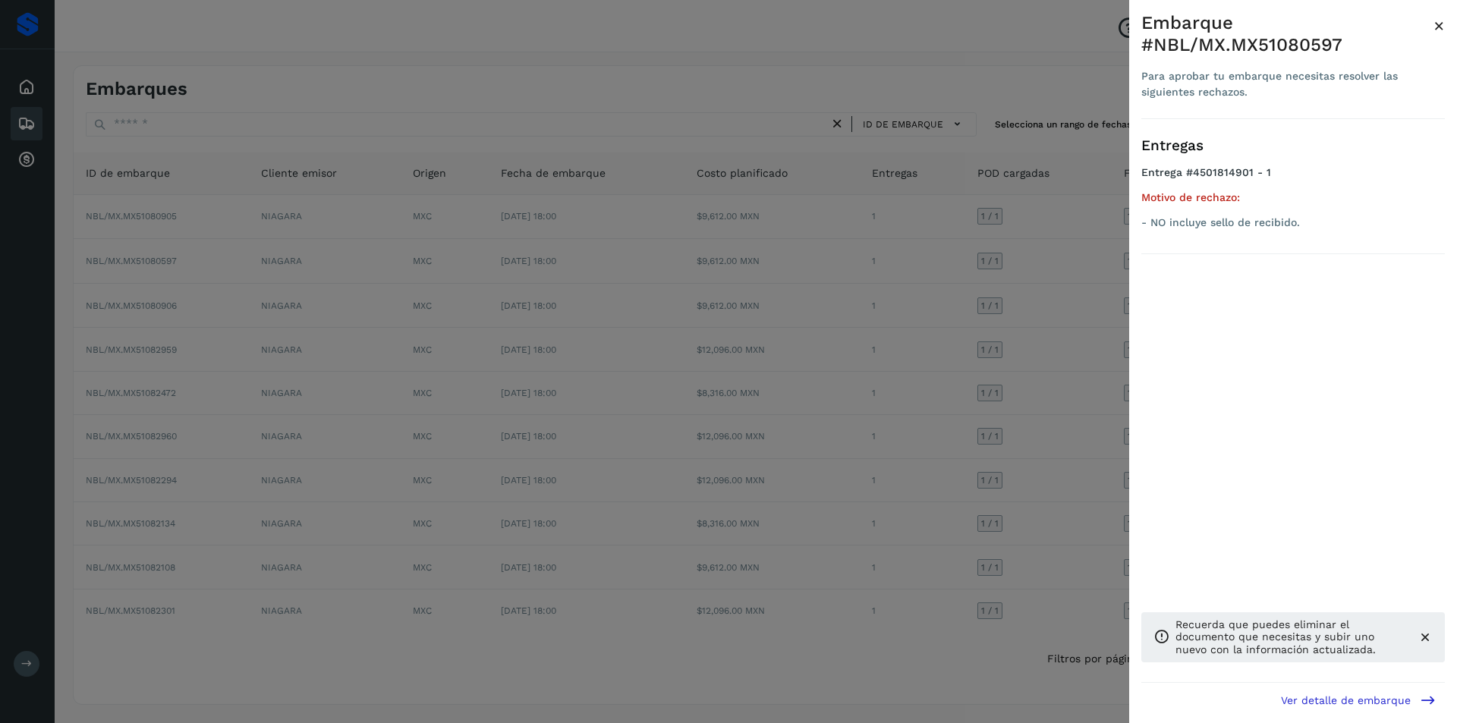
click at [976, 341] on div at bounding box center [728, 361] width 1457 height 723
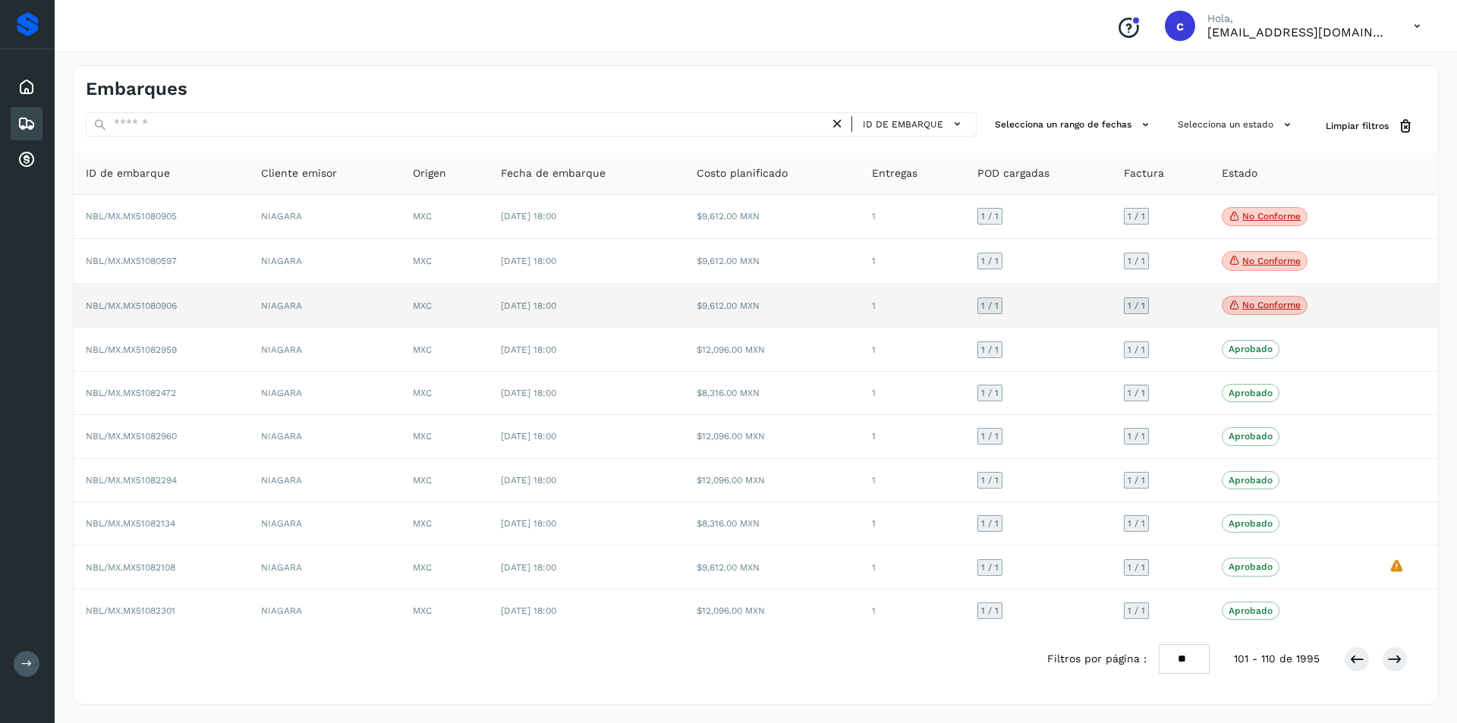
click at [1245, 310] on p "No conforme" at bounding box center [1271, 305] width 58 height 11
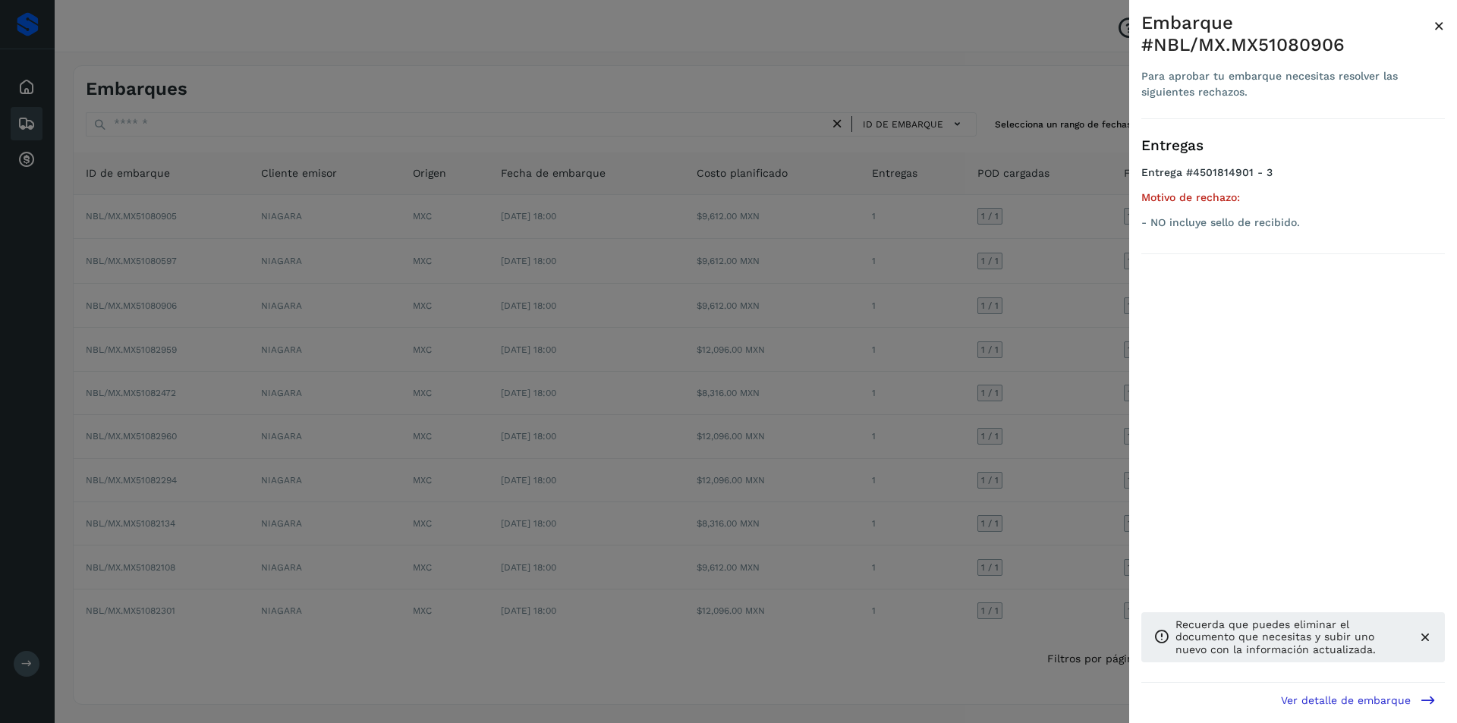
click at [1040, 349] on div at bounding box center [728, 361] width 1457 height 723
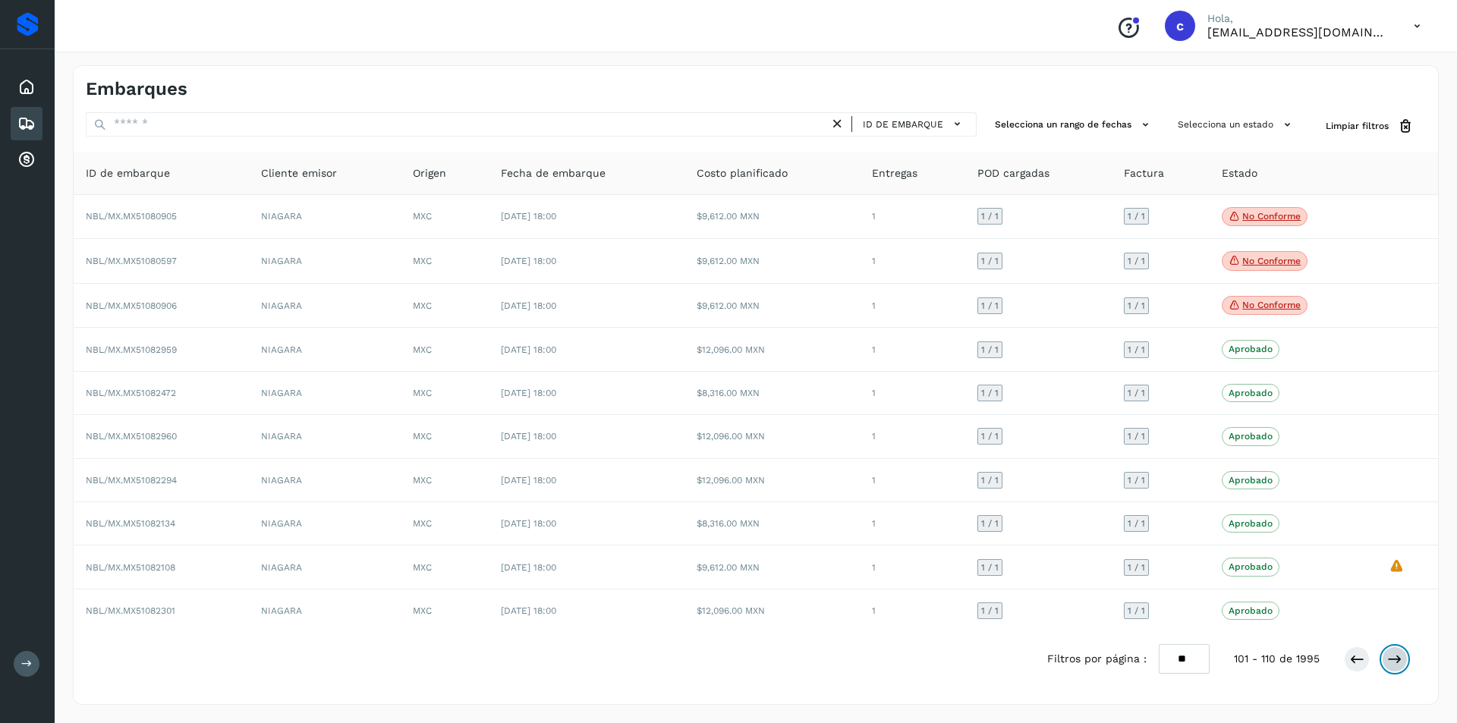
click at [1395, 662] on icon at bounding box center [1394, 659] width 15 height 15
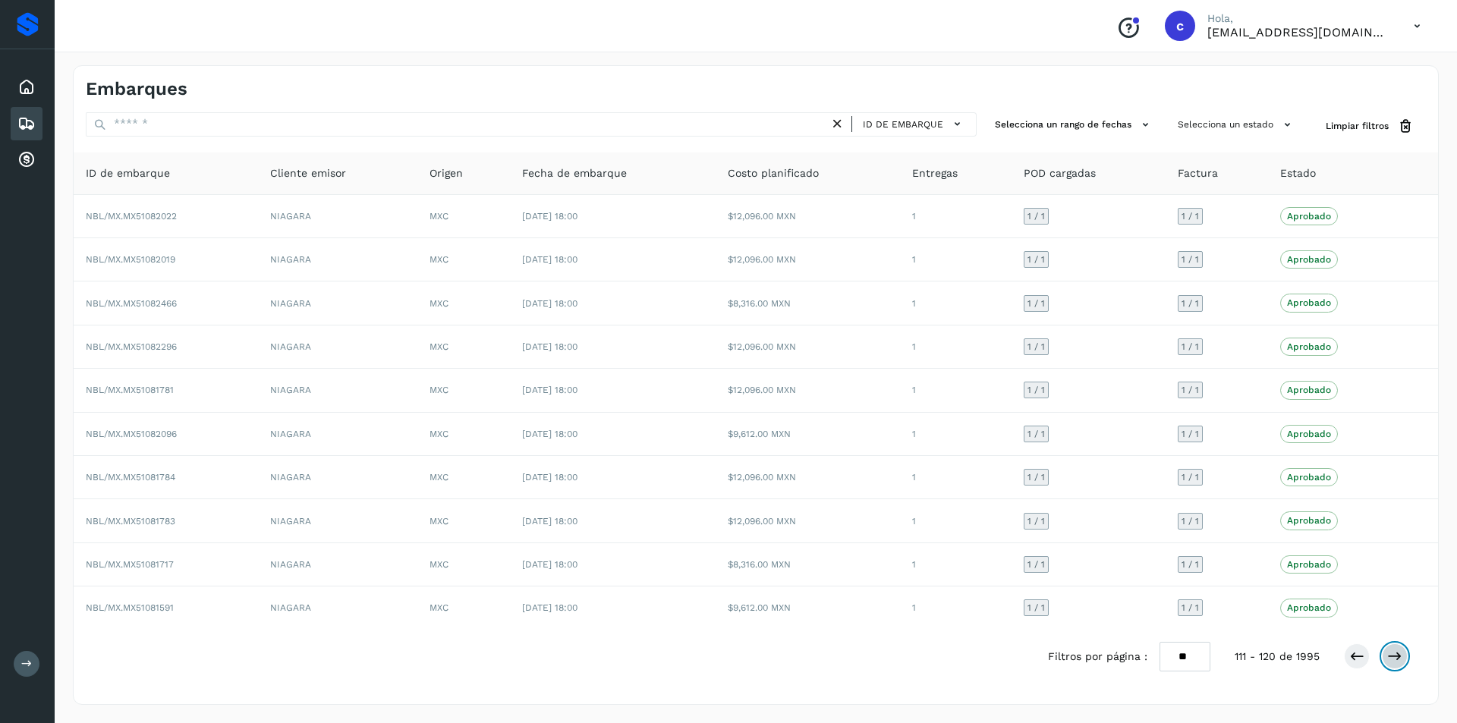
click at [1395, 662] on icon at bounding box center [1394, 656] width 15 height 15
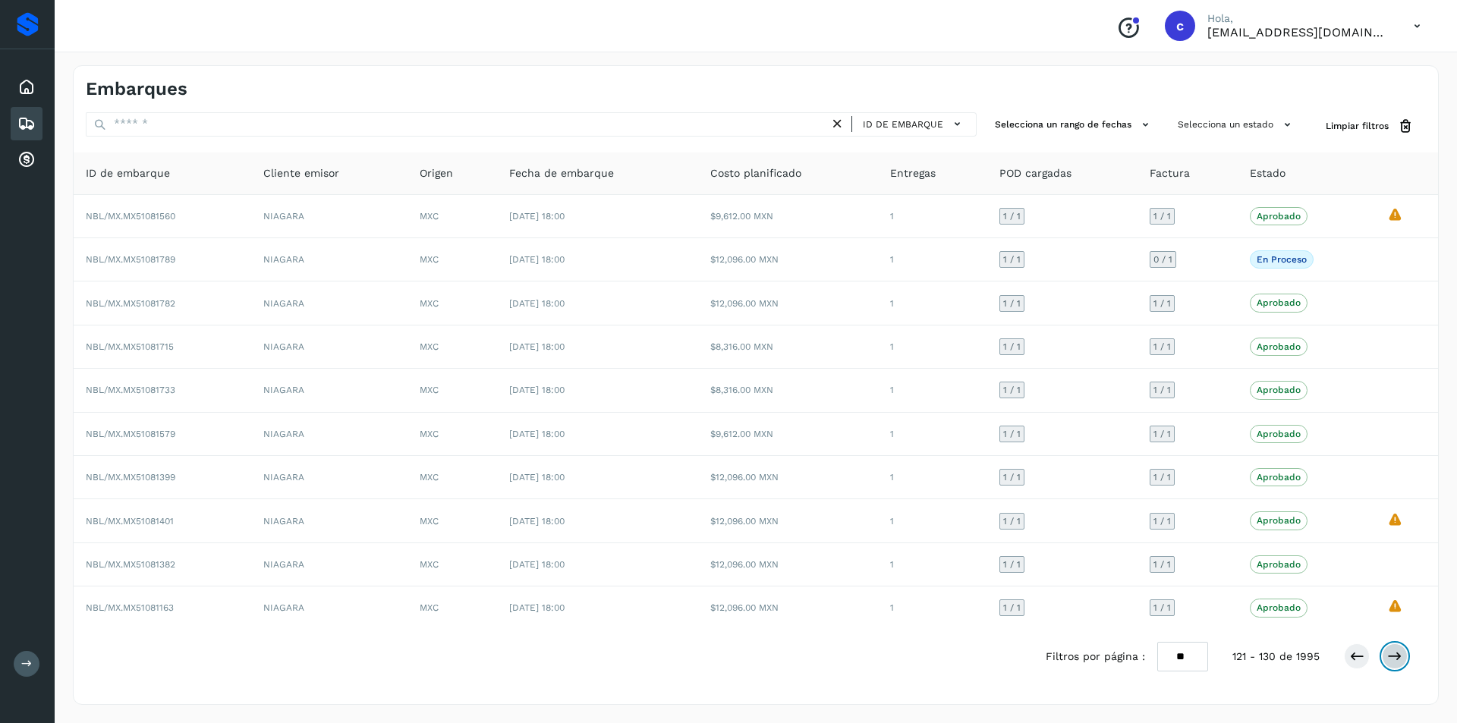
click at [1395, 662] on icon at bounding box center [1394, 656] width 15 height 15
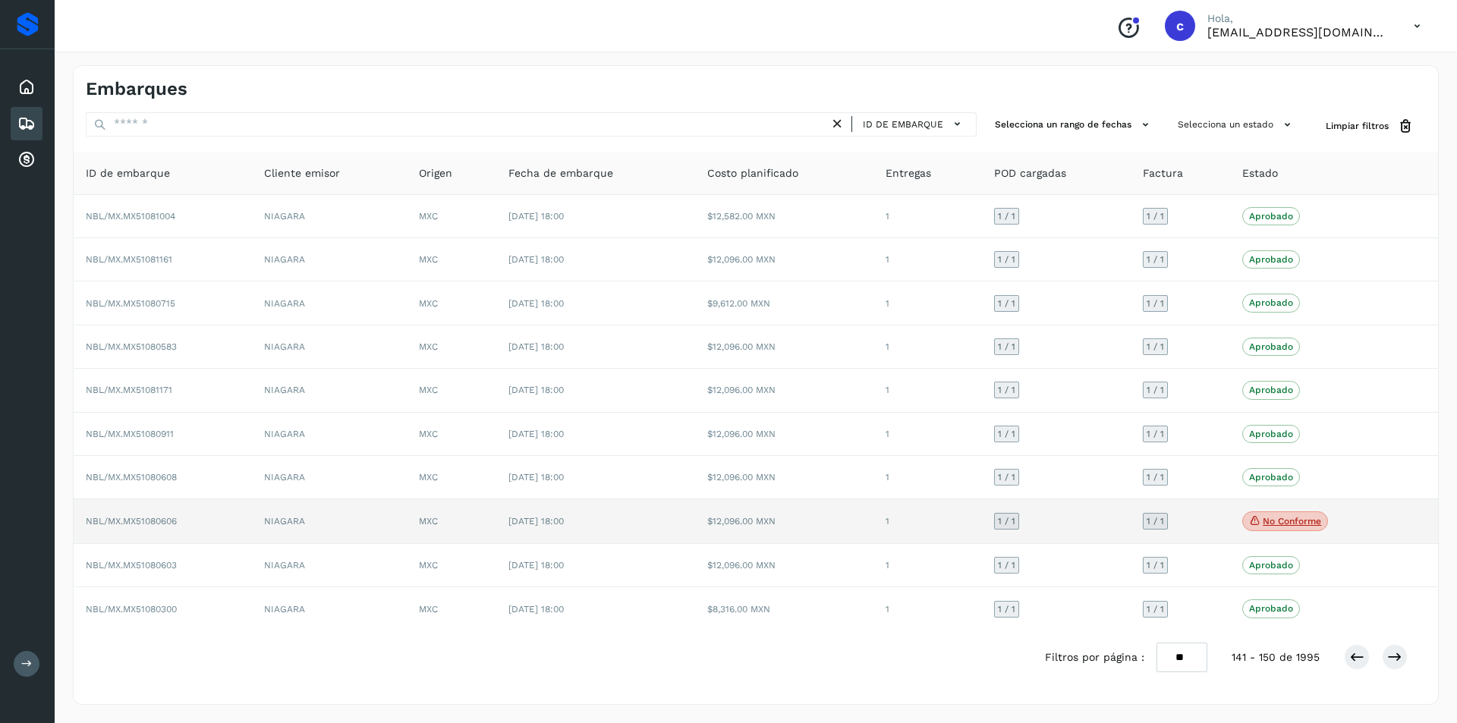
click at [1298, 518] on p "No conforme" at bounding box center [1292, 521] width 58 height 11
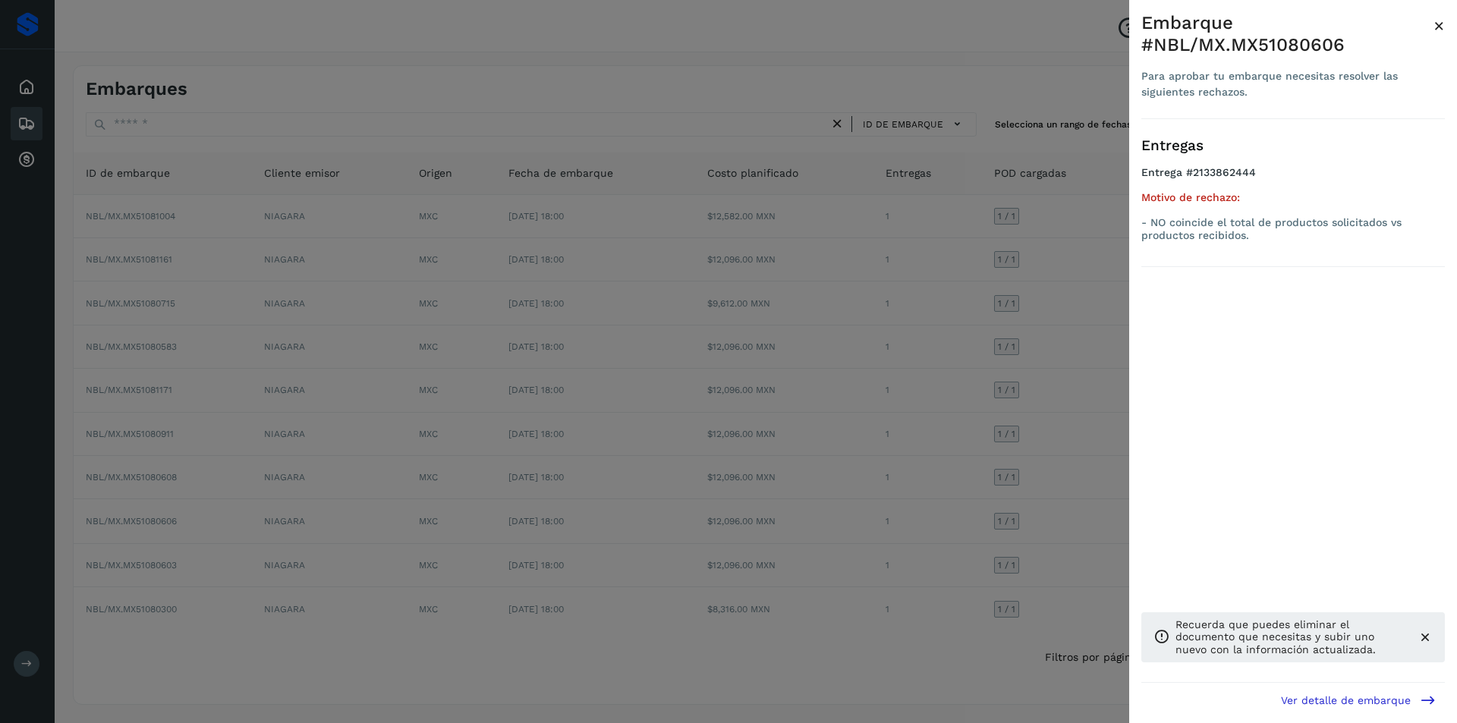
click at [1009, 524] on div at bounding box center [728, 361] width 1457 height 723
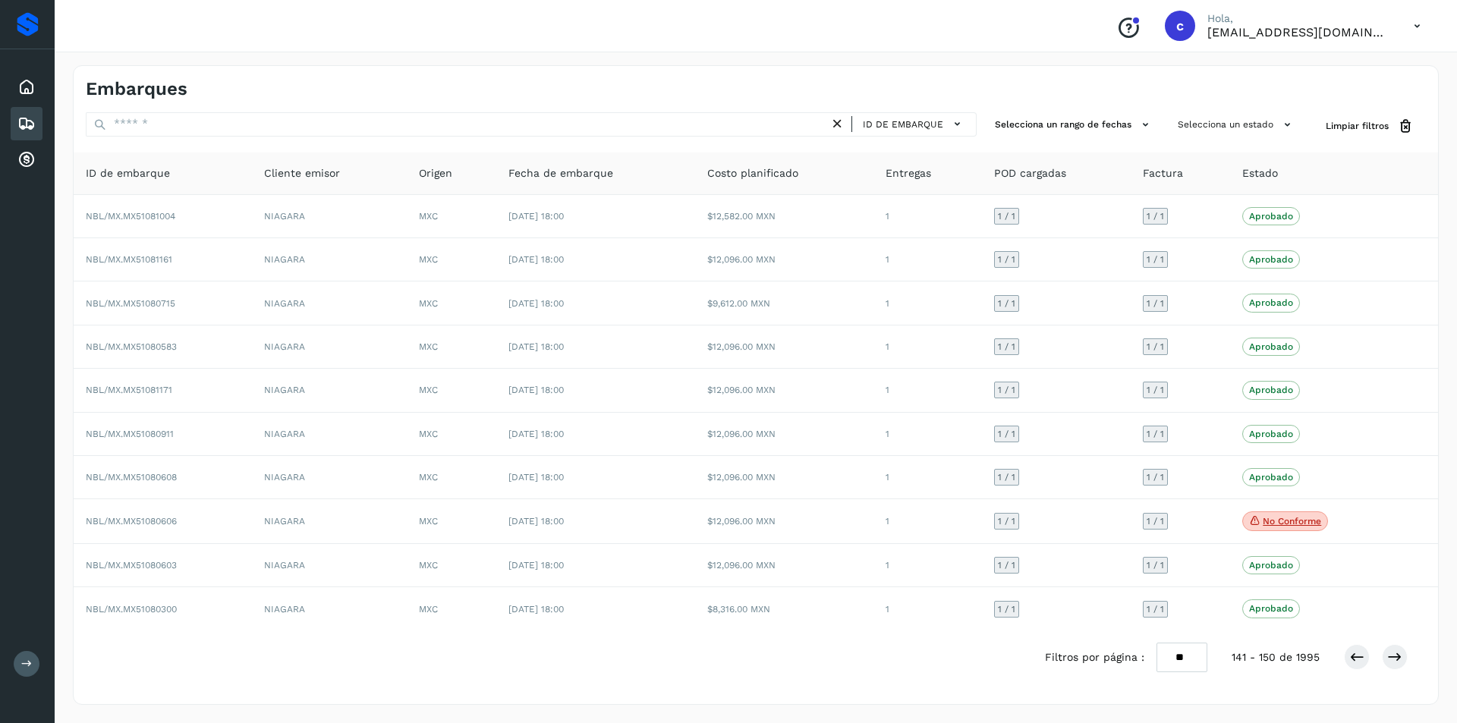
click at [1377, 655] on div at bounding box center [1376, 657] width 64 height 26
click at [1390, 655] on icon at bounding box center [1394, 657] width 15 height 15
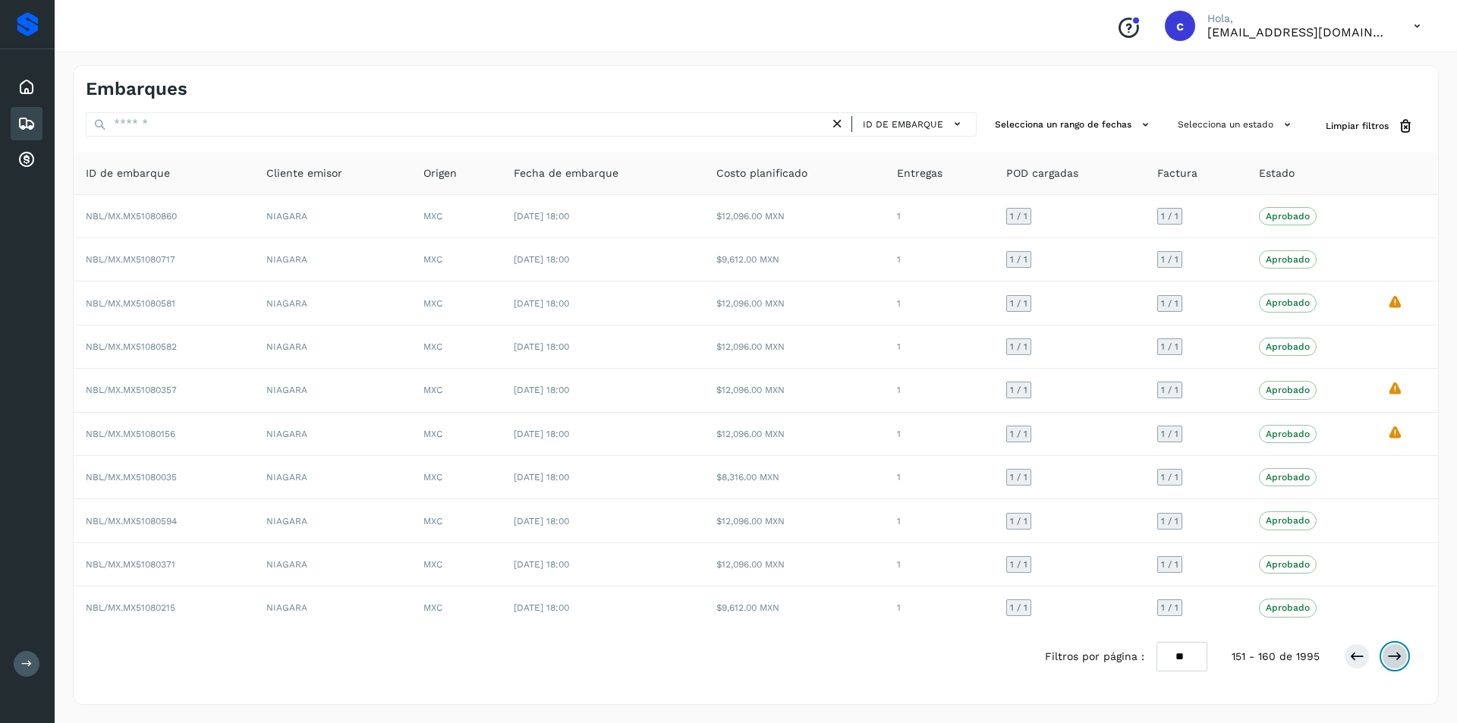
click at [1390, 655] on icon at bounding box center [1394, 656] width 15 height 15
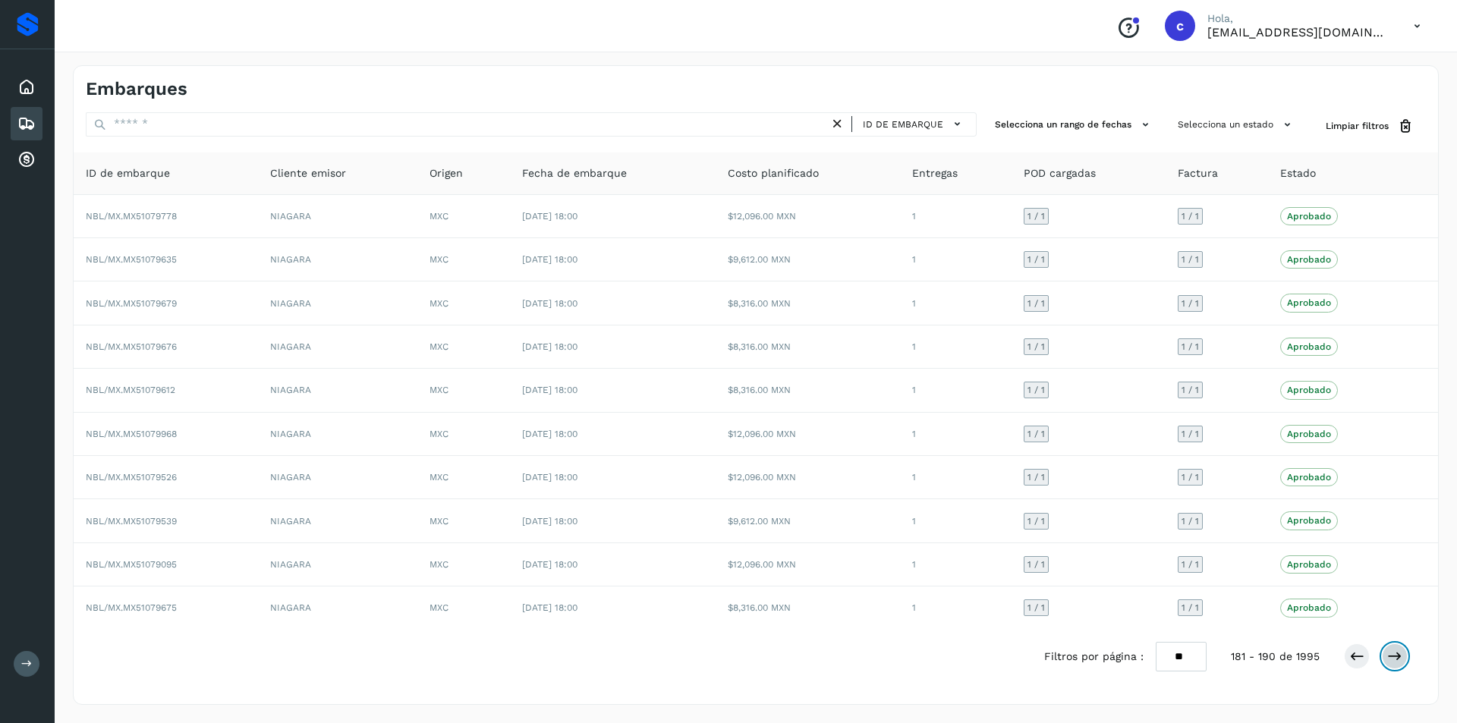
click at [1390, 655] on icon at bounding box center [1394, 656] width 15 height 15
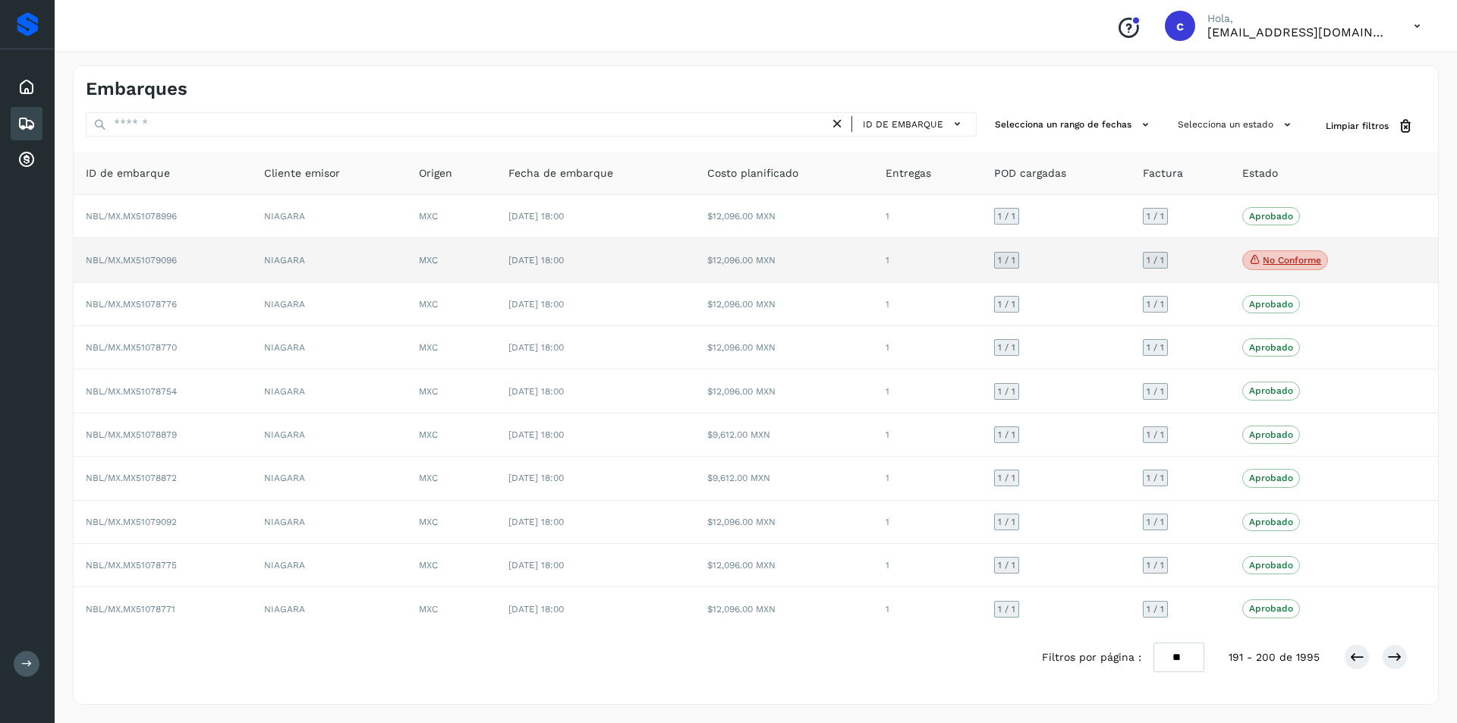
click at [1263, 260] on p "No conforme" at bounding box center [1292, 260] width 58 height 11
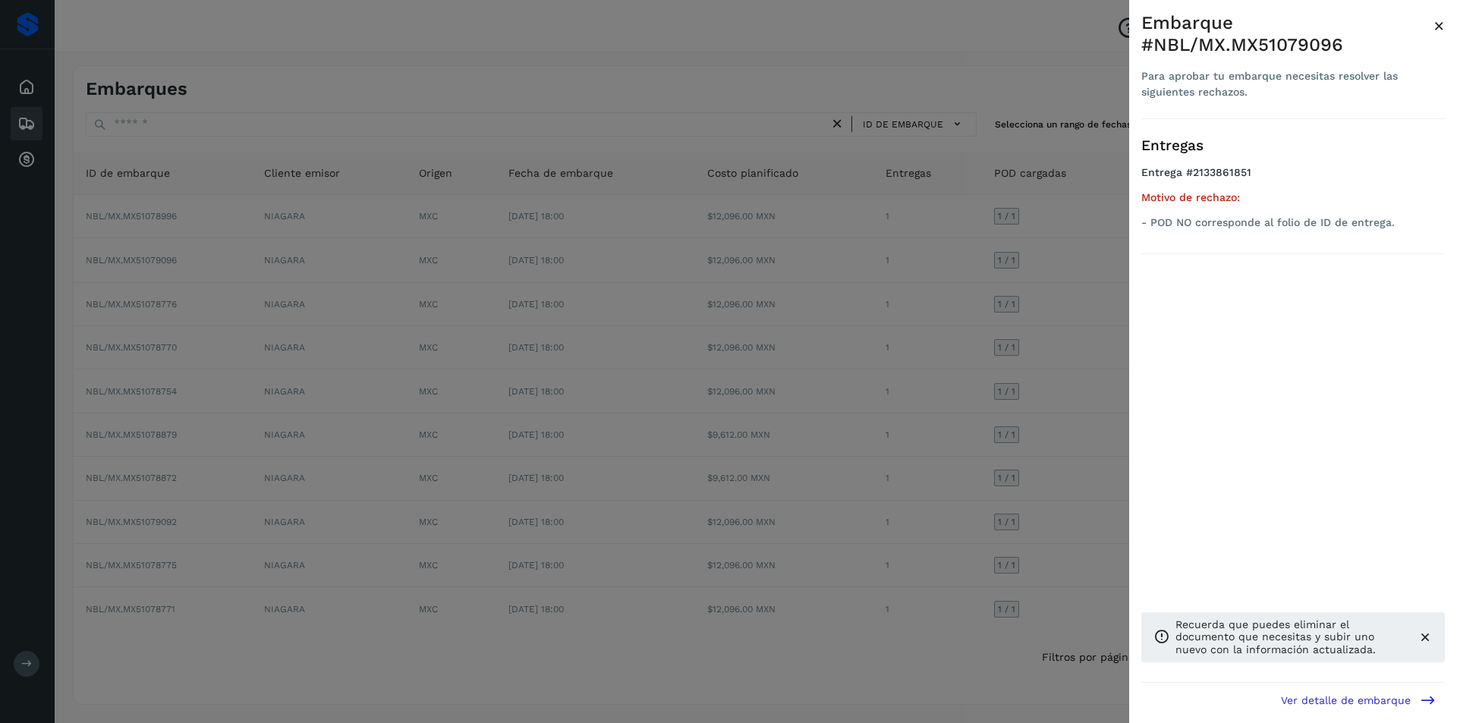
click at [1088, 297] on div at bounding box center [728, 361] width 1457 height 723
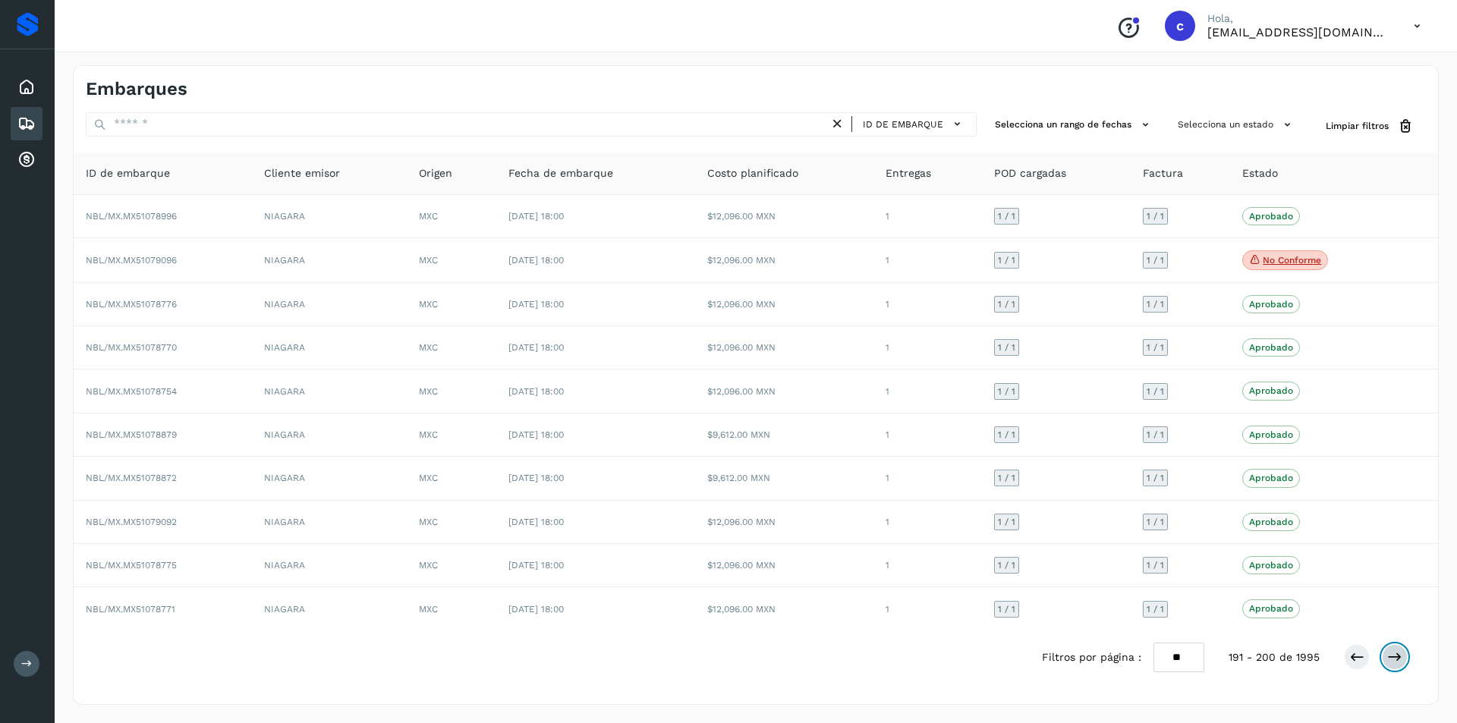
click at [1404, 659] on button at bounding box center [1395, 657] width 26 height 26
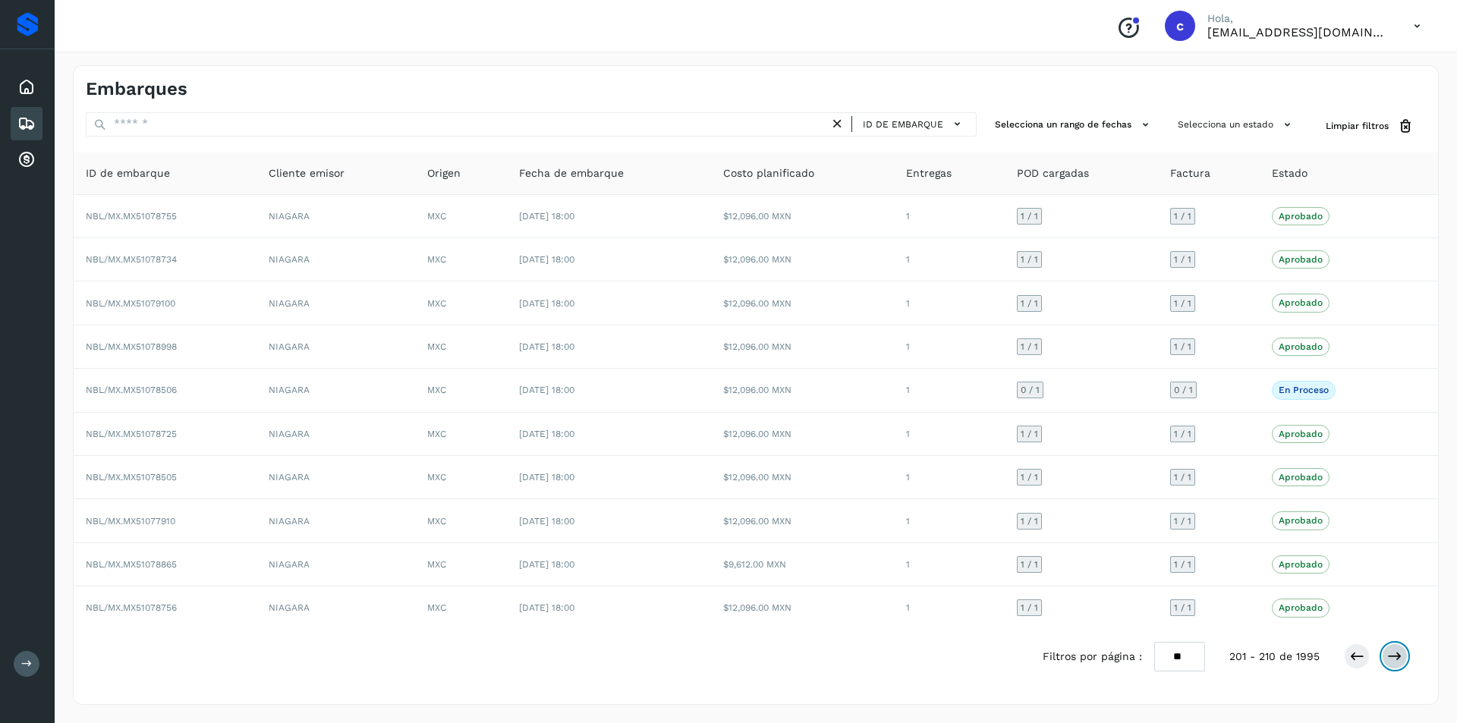
click at [1405, 659] on button at bounding box center [1395, 657] width 26 height 26
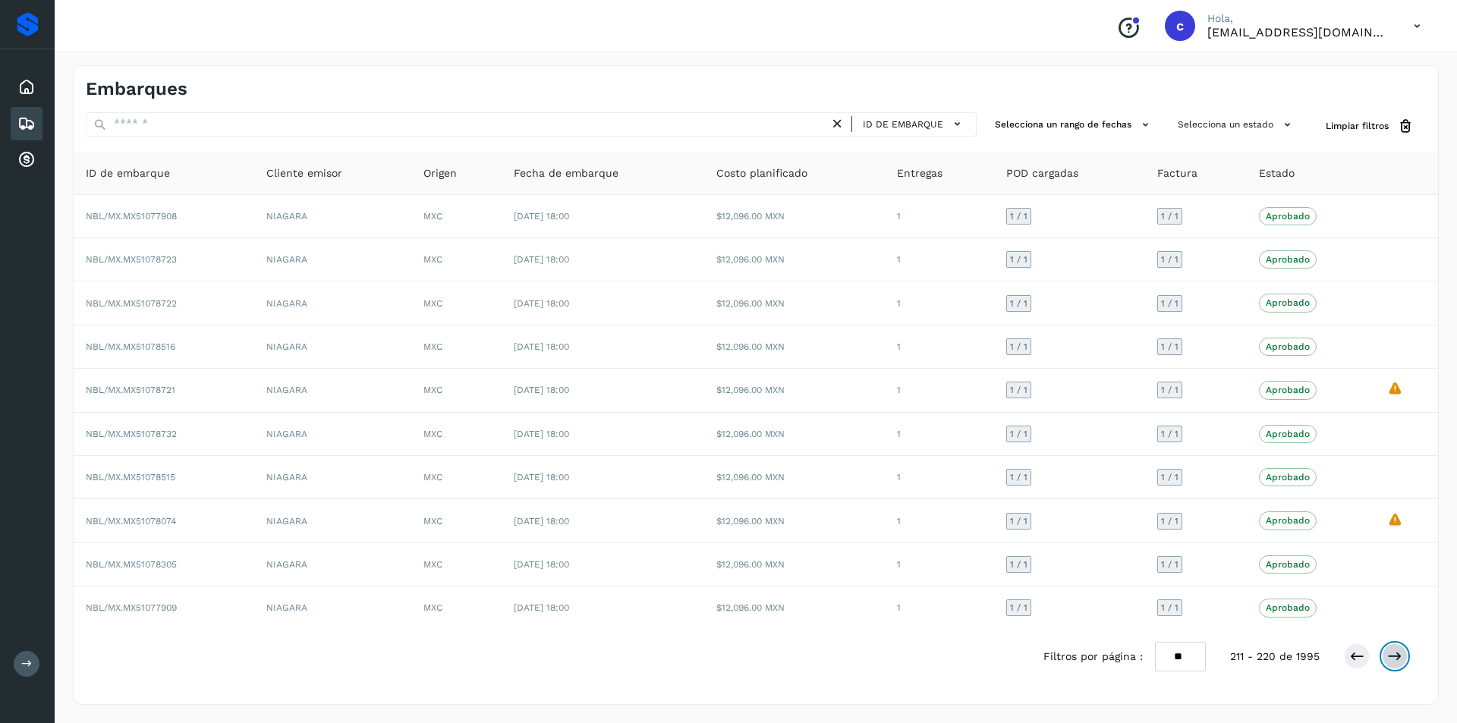
click at [1405, 659] on button at bounding box center [1395, 657] width 26 height 26
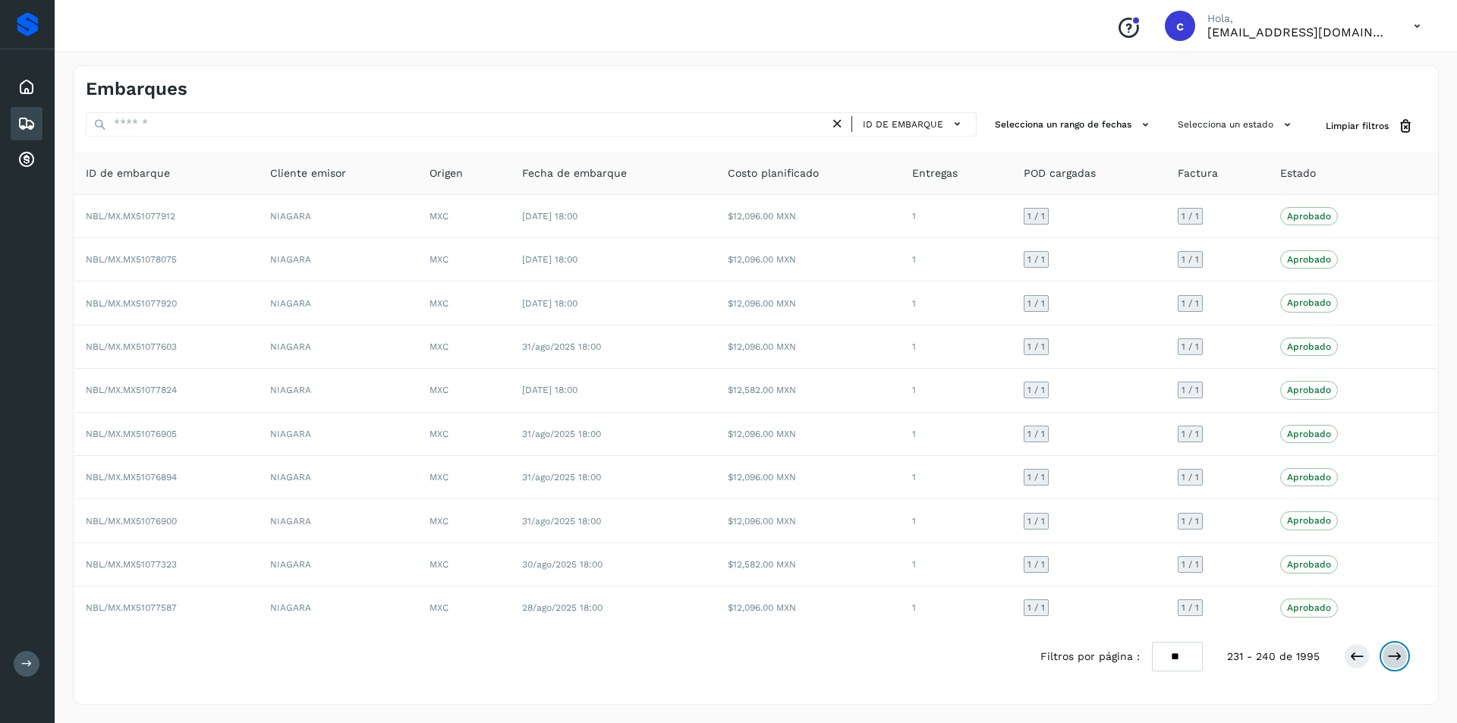
click at [1405, 659] on button at bounding box center [1395, 657] width 26 height 26
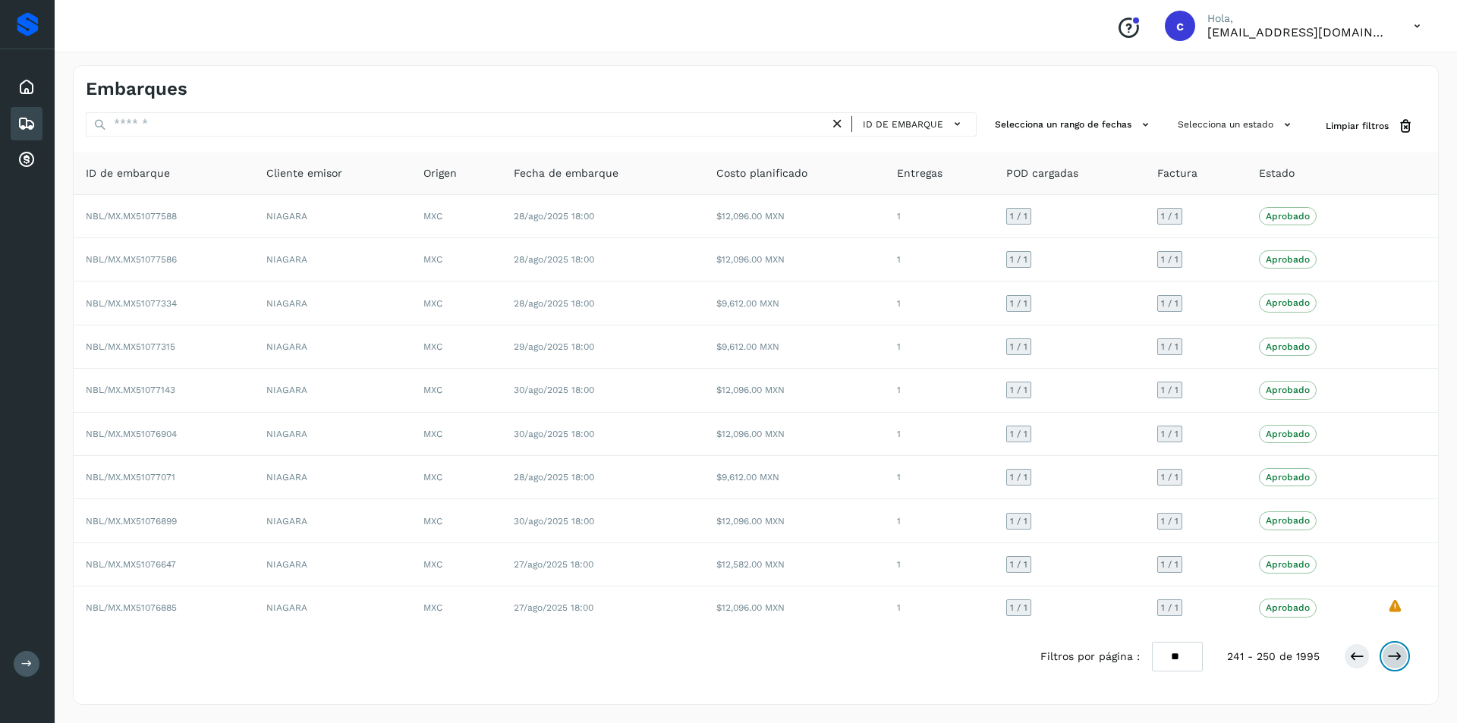
click at [1405, 659] on button at bounding box center [1395, 657] width 26 height 26
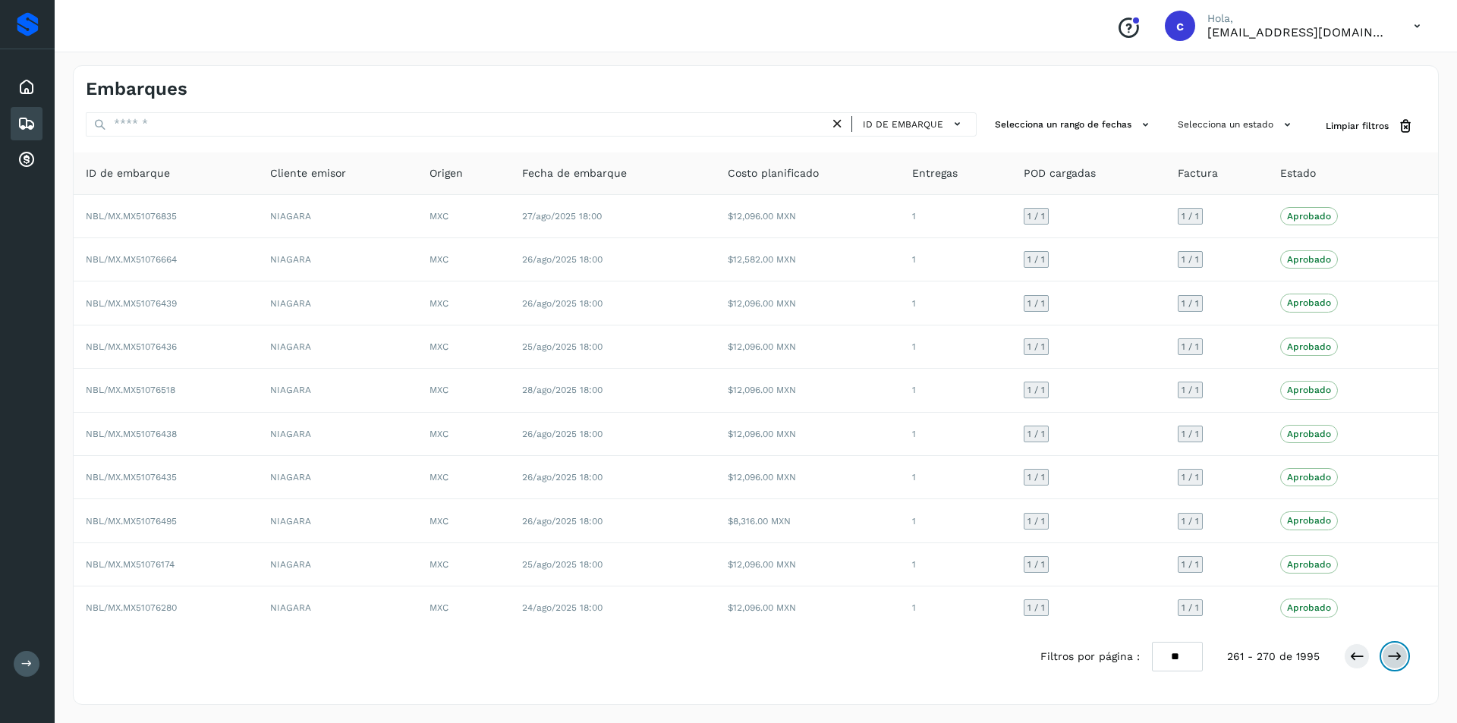
click at [1405, 659] on button at bounding box center [1395, 657] width 26 height 26
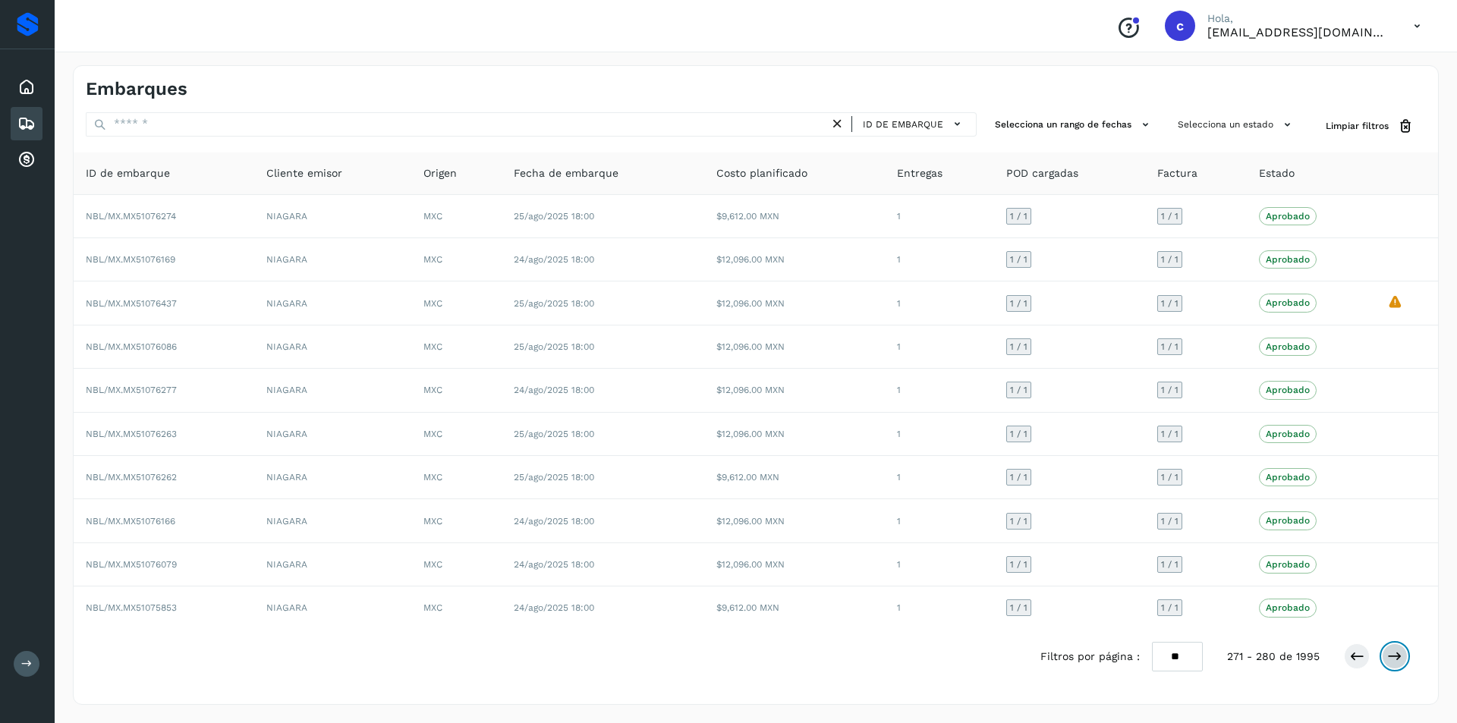
click at [1405, 659] on button at bounding box center [1395, 657] width 26 height 26
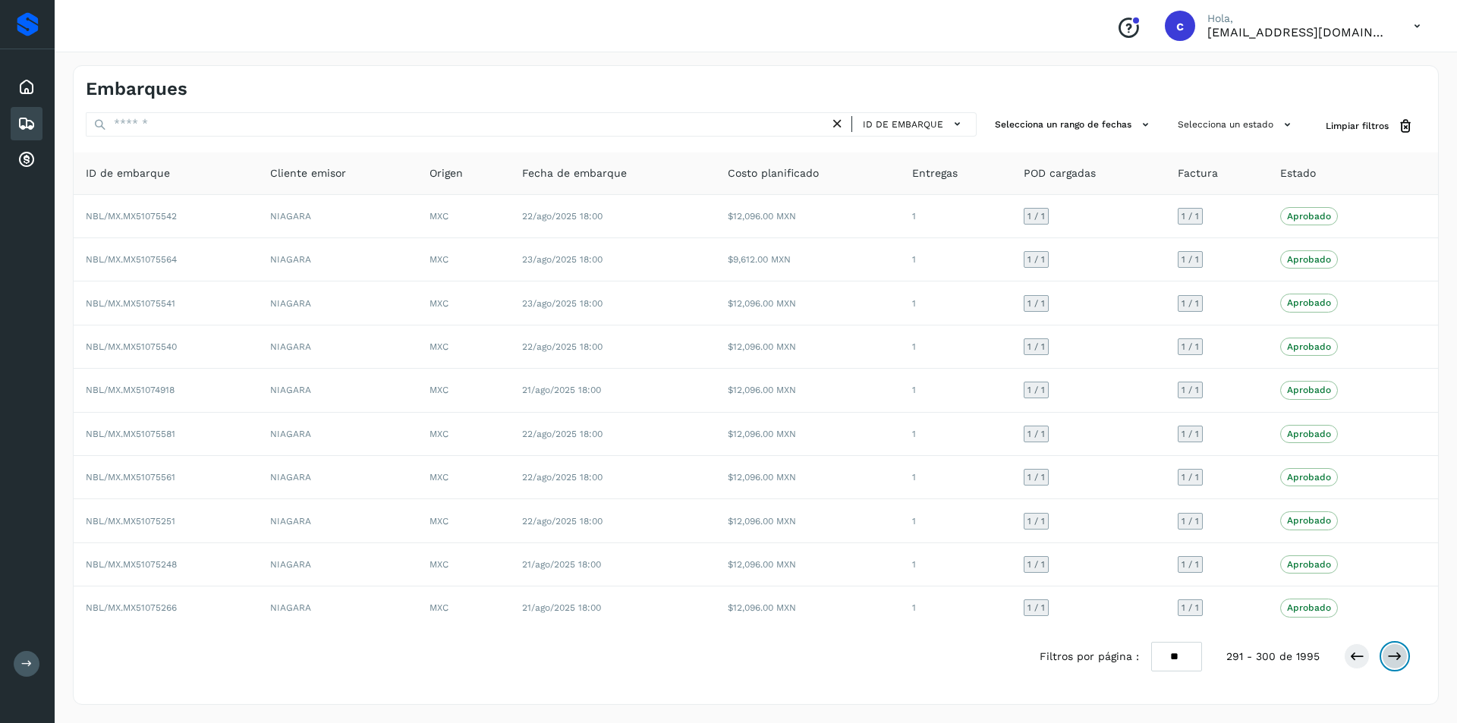
click at [1405, 659] on button at bounding box center [1395, 657] width 26 height 26
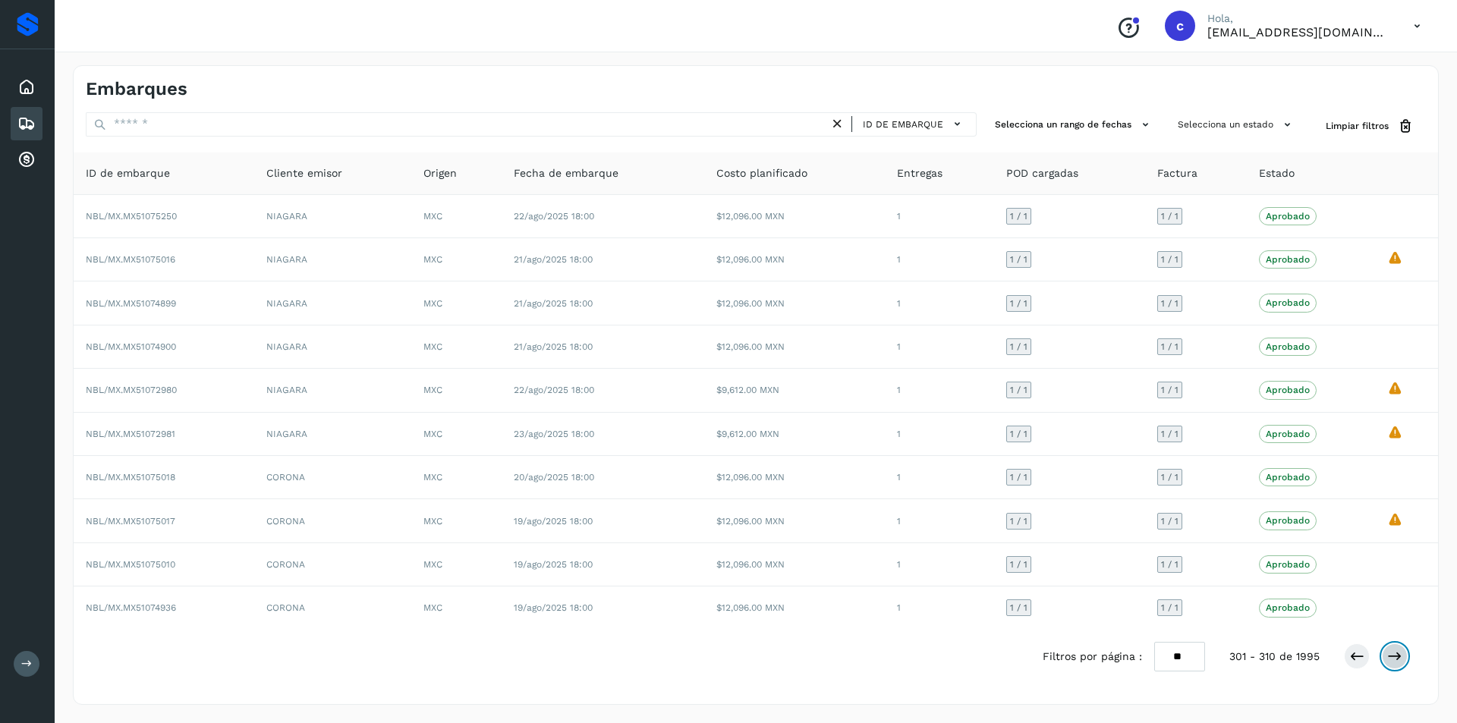
click at [1405, 659] on button at bounding box center [1395, 657] width 26 height 26
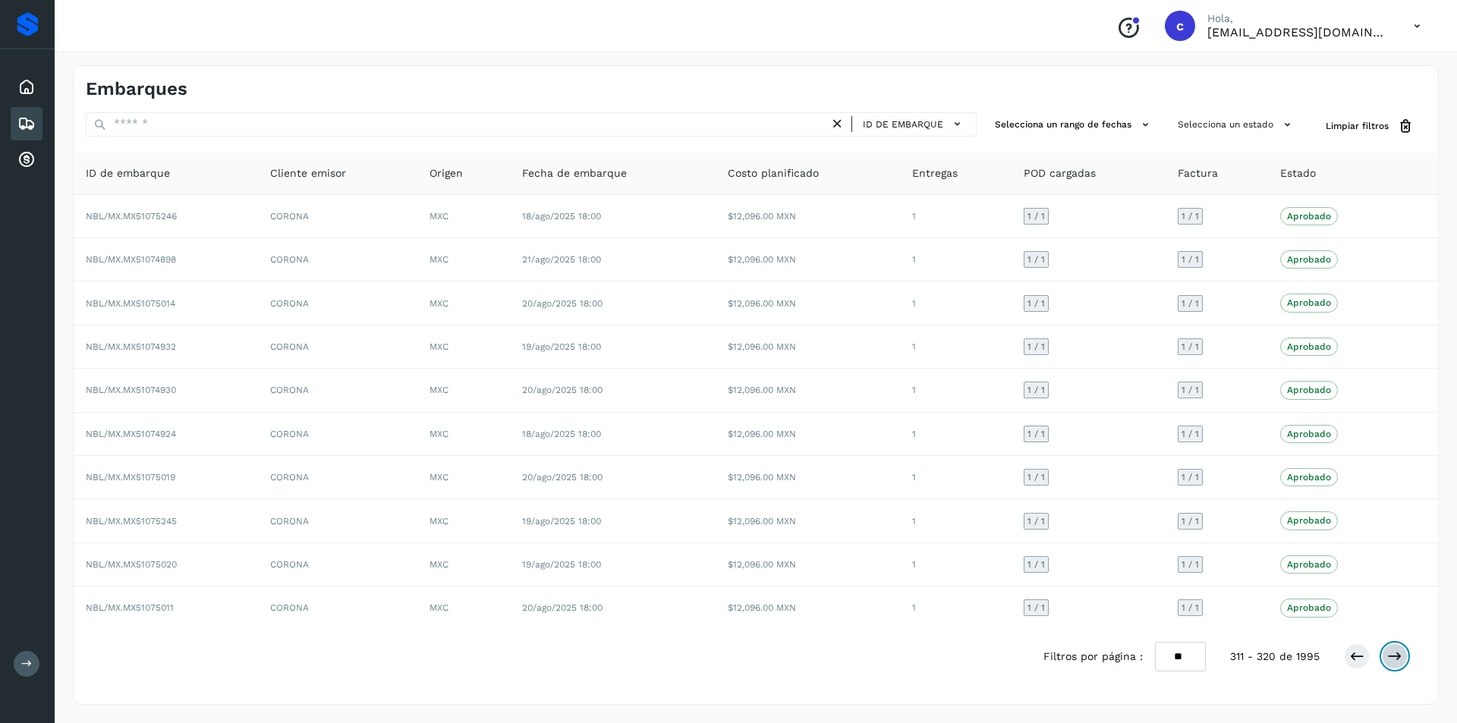
click at [1405, 659] on button at bounding box center [1395, 657] width 26 height 26
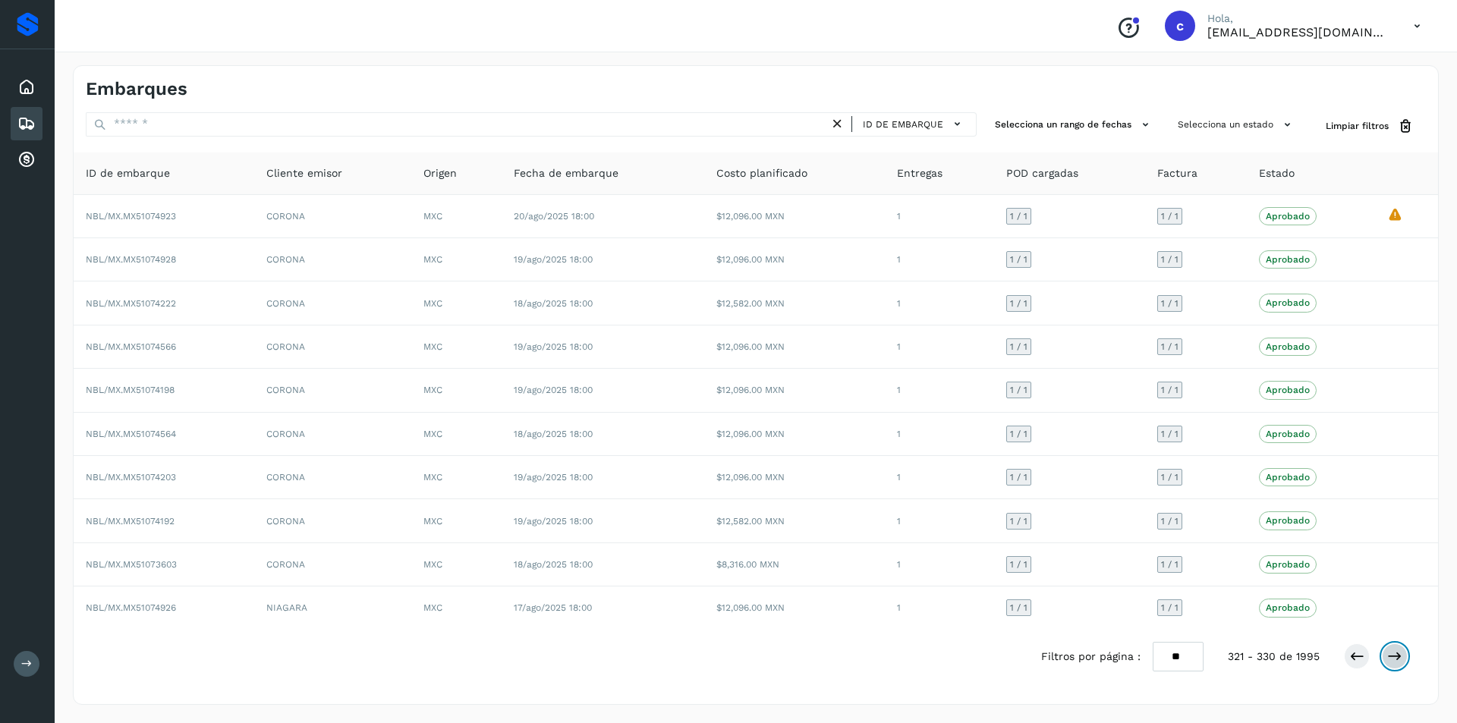
click at [1405, 659] on button at bounding box center [1395, 657] width 26 height 26
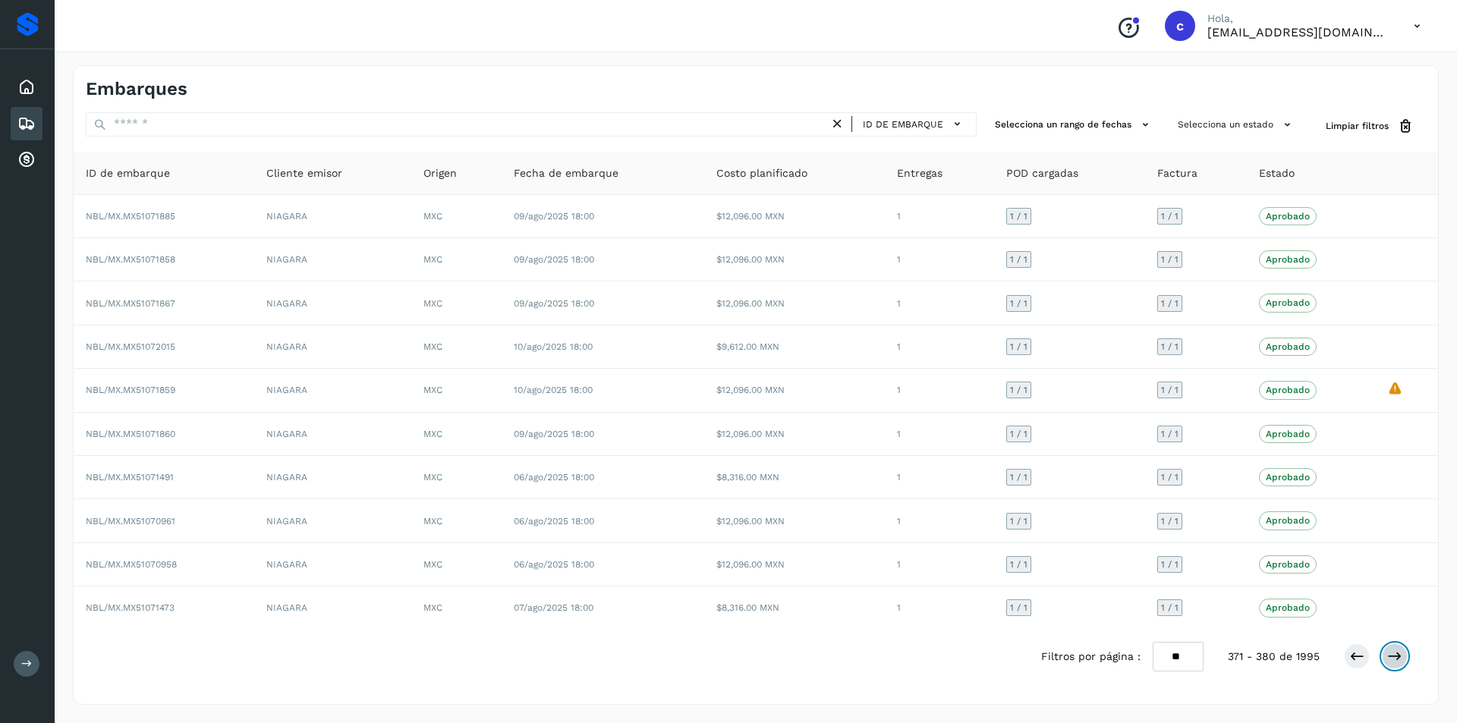
click at [1405, 659] on button at bounding box center [1395, 657] width 26 height 26
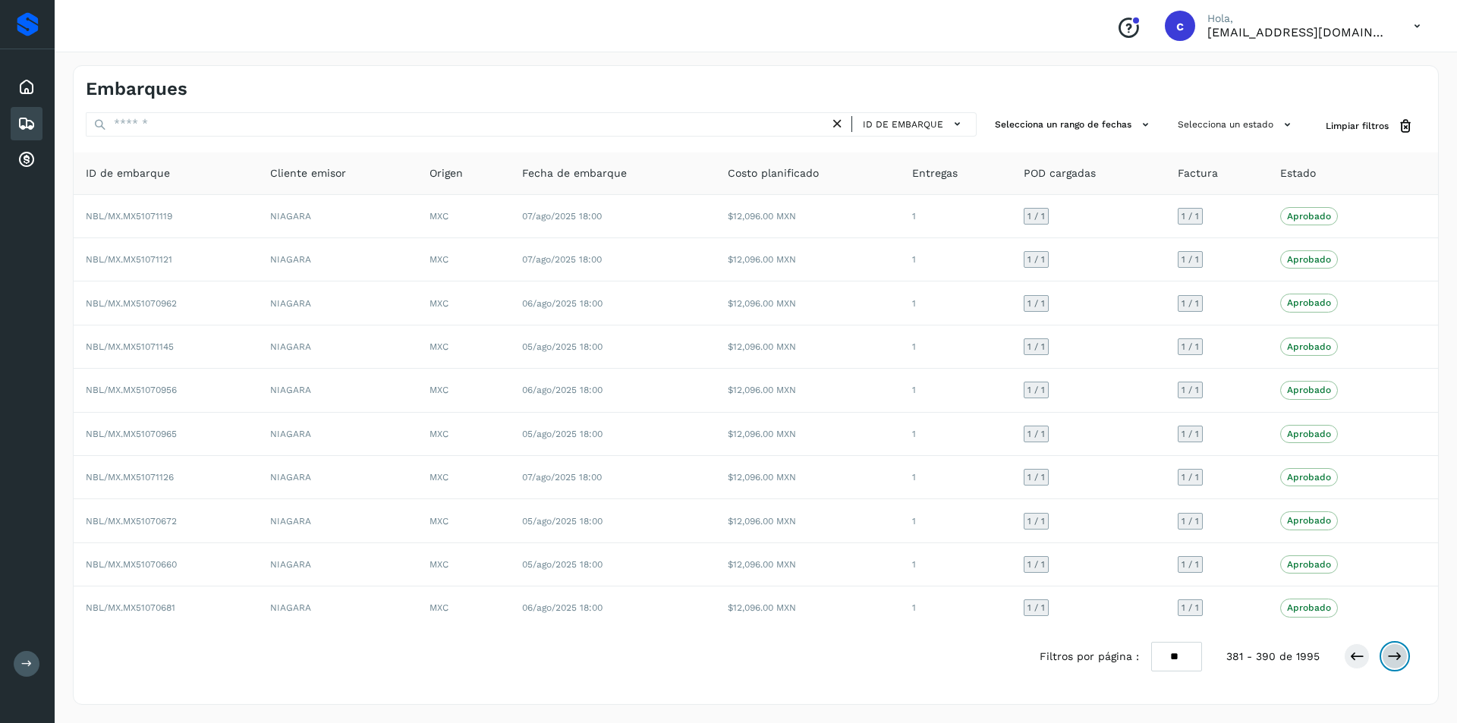
click at [1405, 659] on button at bounding box center [1395, 657] width 26 height 26
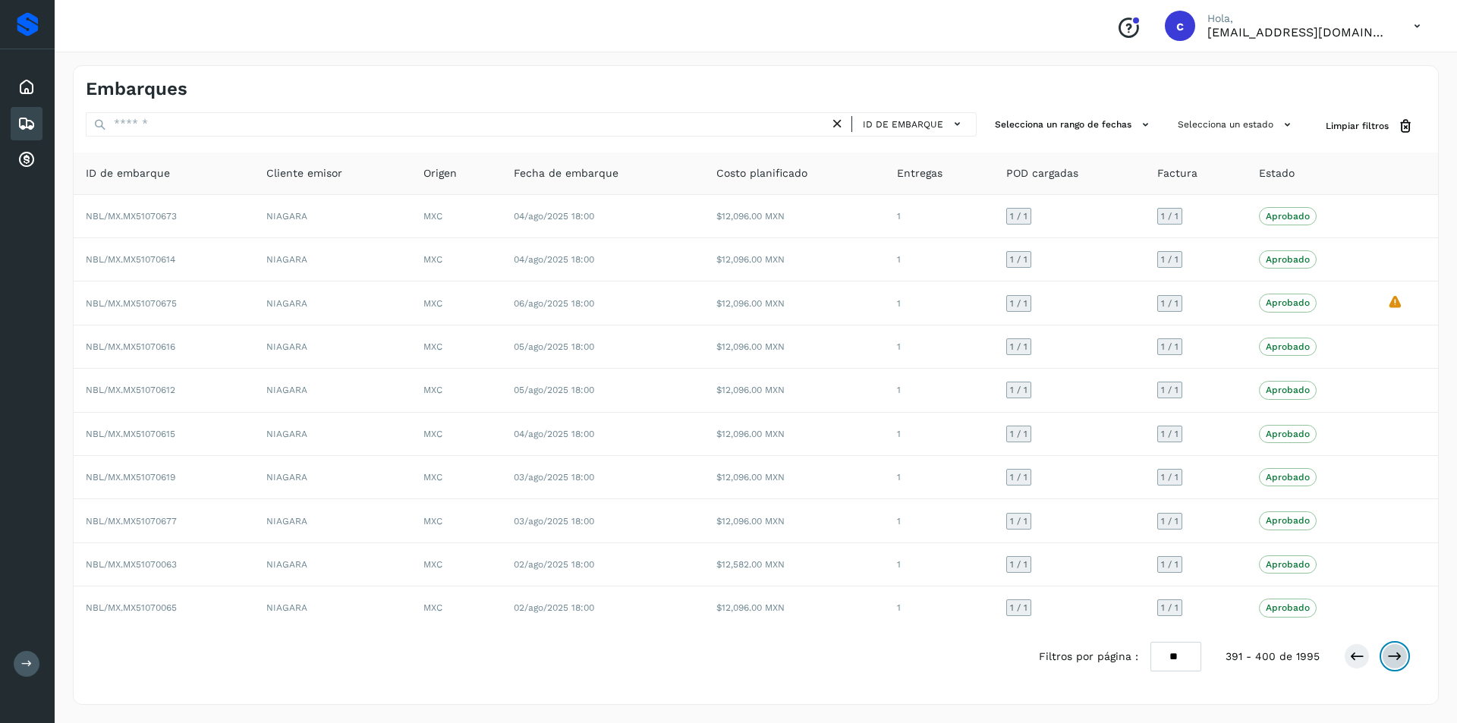
click at [1405, 659] on button at bounding box center [1395, 657] width 26 height 26
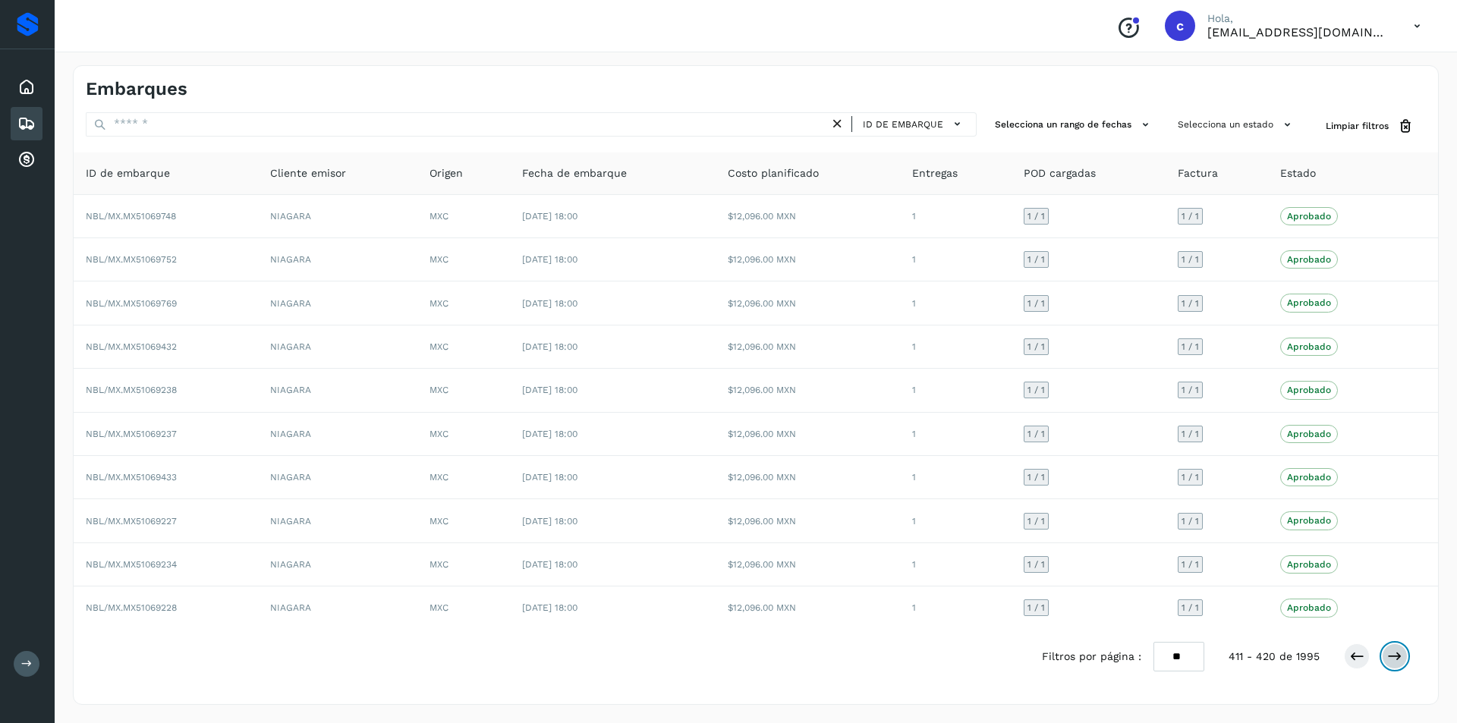
click at [1405, 659] on button at bounding box center [1395, 657] width 26 height 26
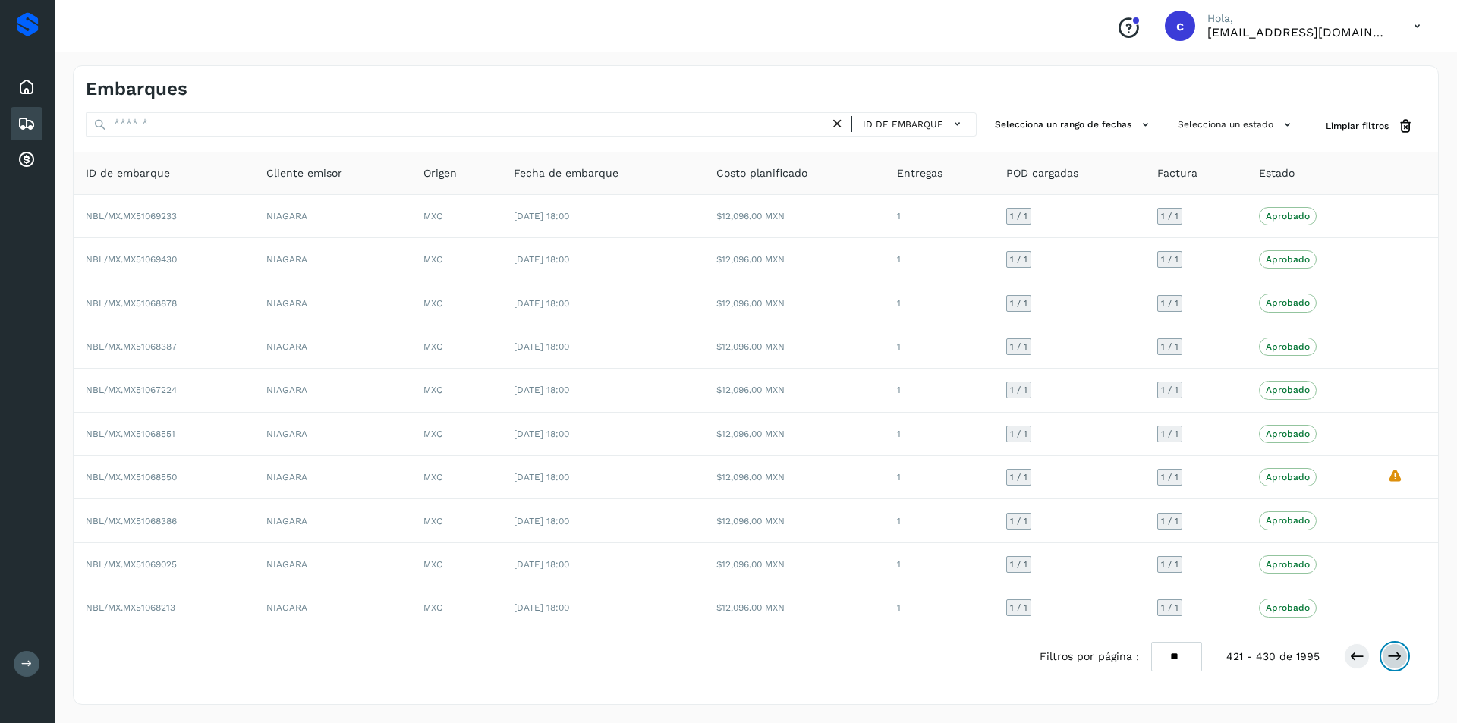
click at [1405, 659] on button at bounding box center [1395, 657] width 26 height 26
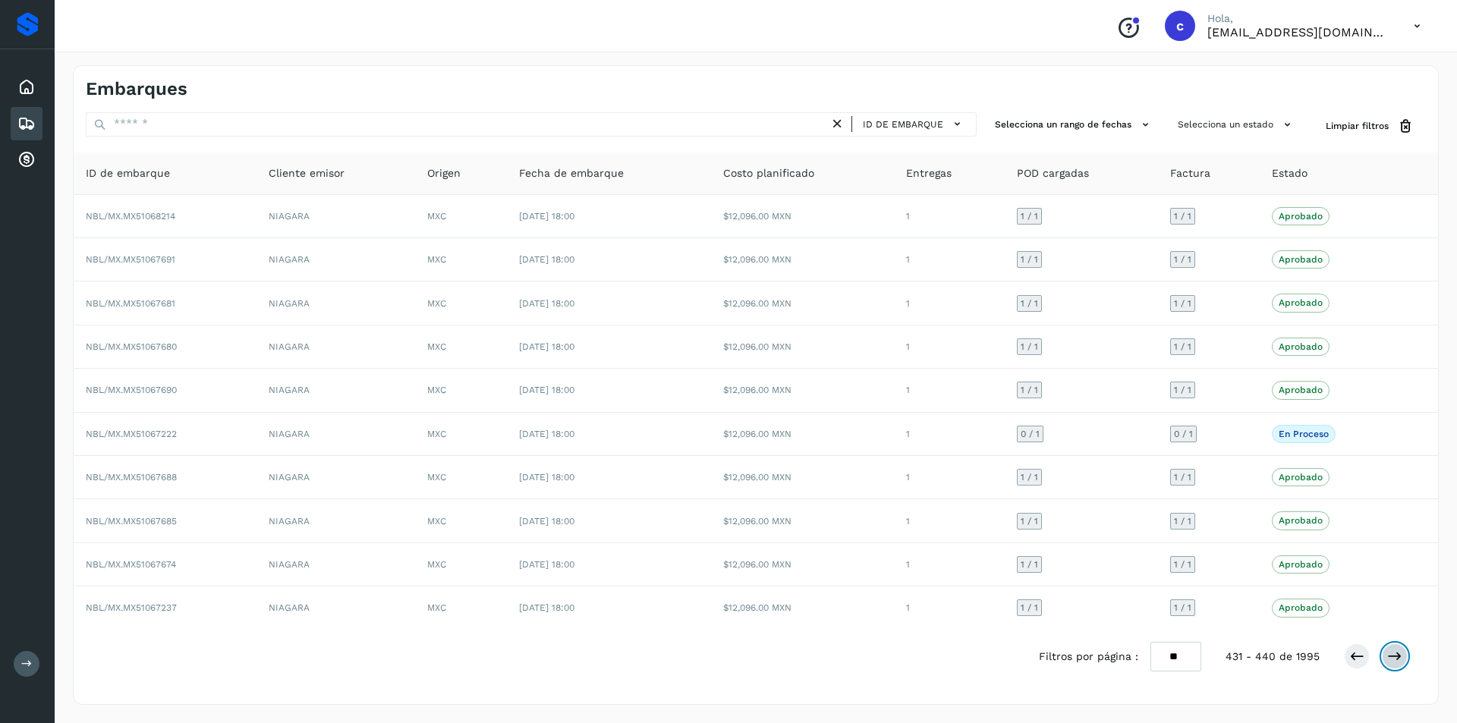
click at [1405, 659] on button at bounding box center [1395, 657] width 26 height 26
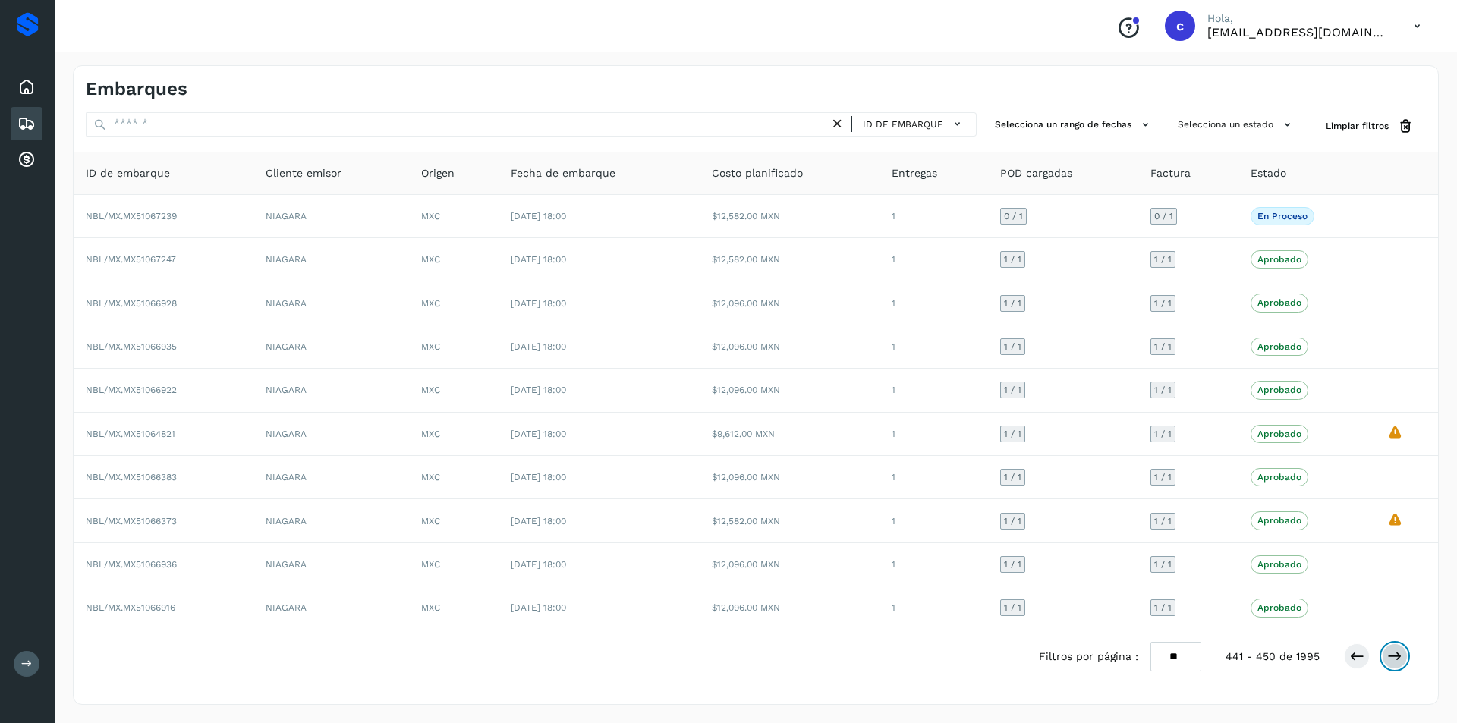
click at [1405, 659] on button at bounding box center [1395, 657] width 26 height 26
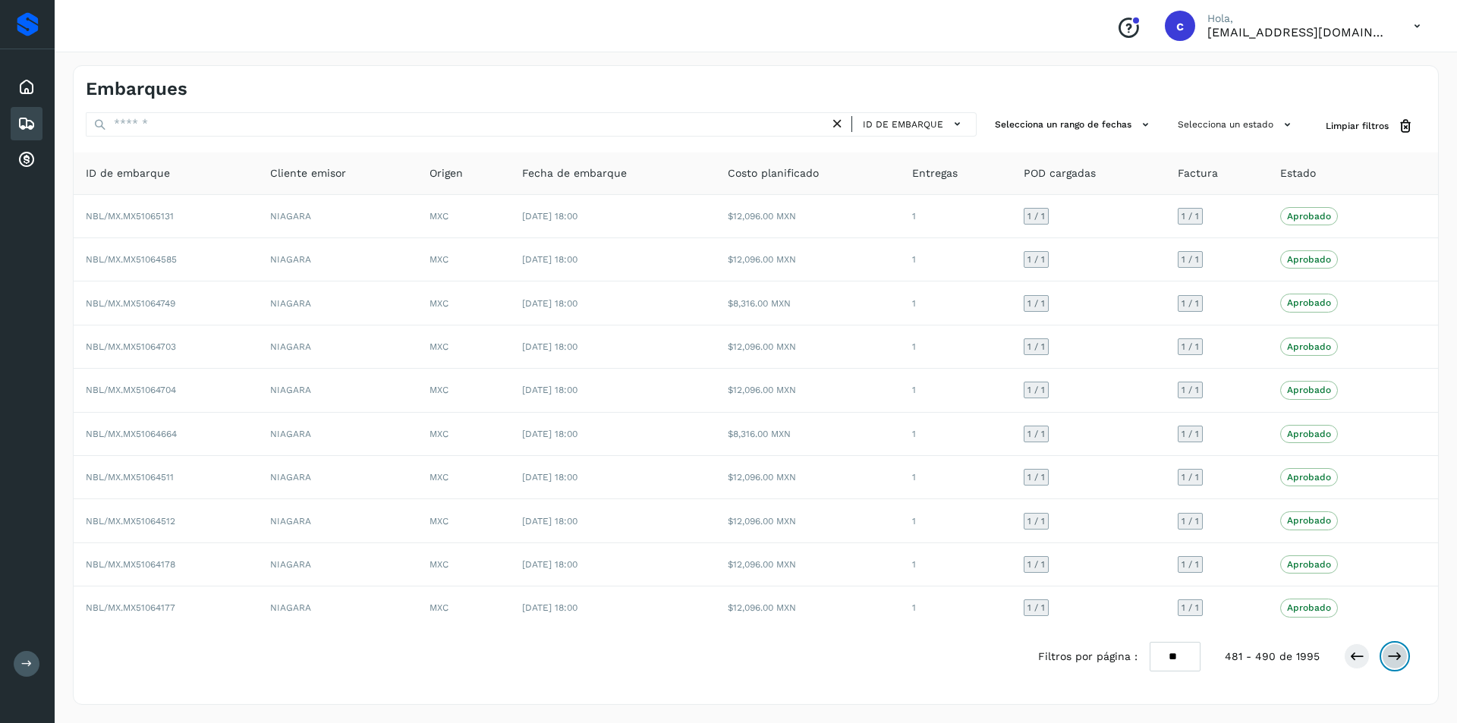
click at [1405, 659] on button at bounding box center [1395, 657] width 26 height 26
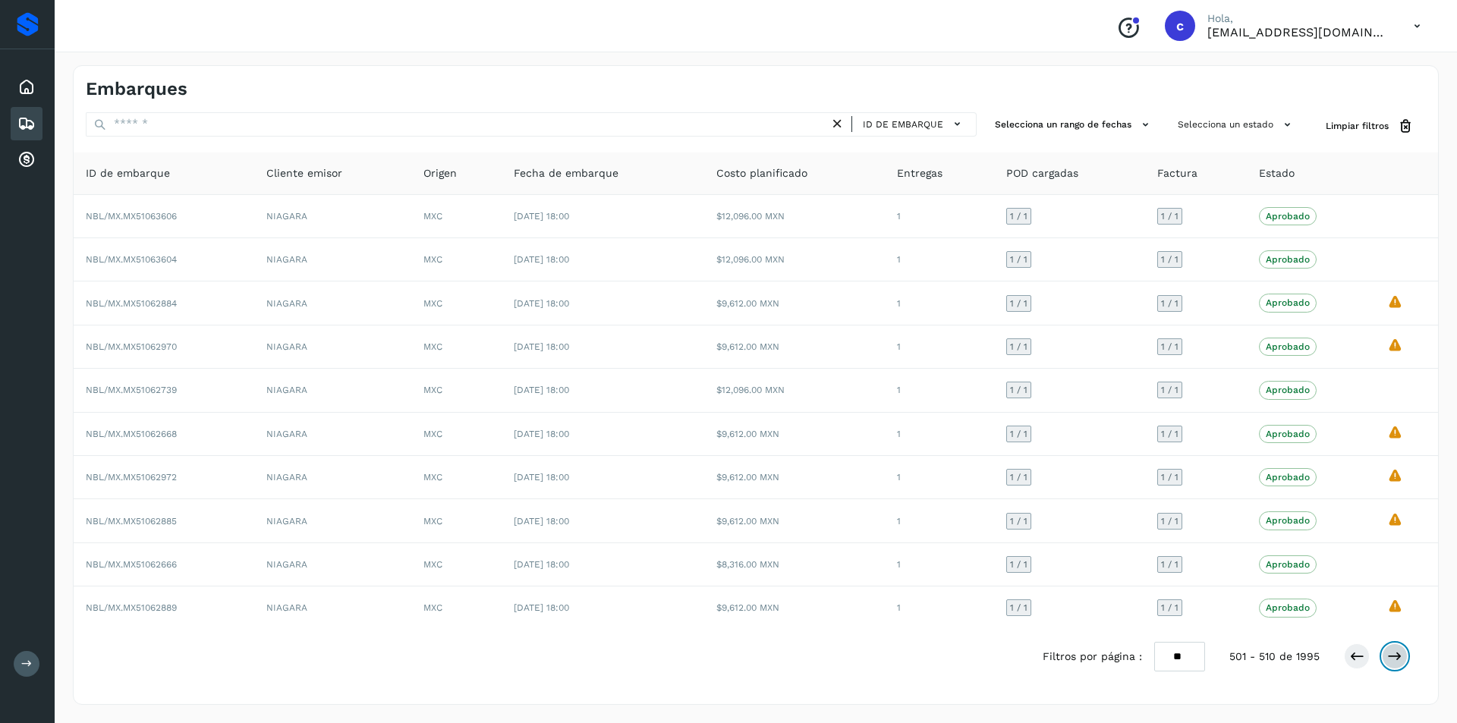
click at [1405, 659] on button at bounding box center [1395, 657] width 26 height 26
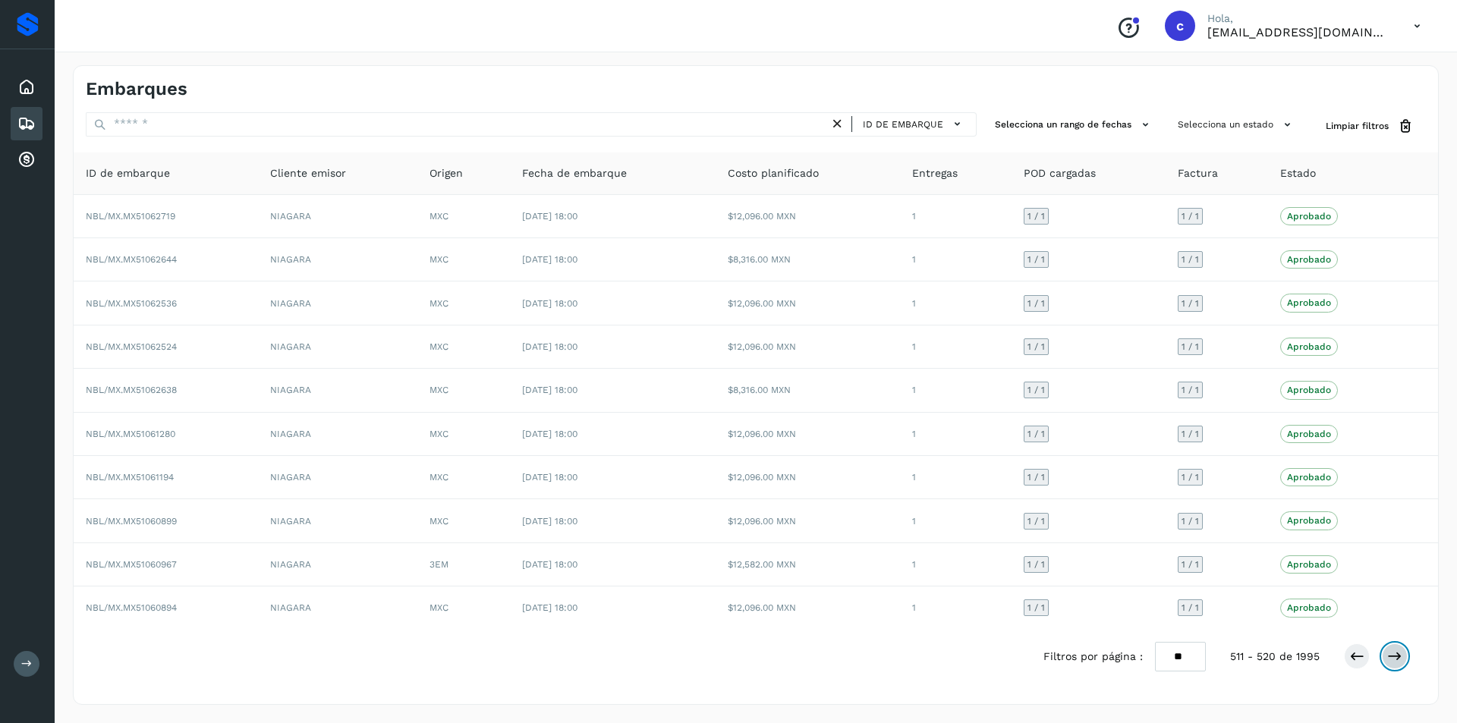
click at [1405, 659] on button at bounding box center [1395, 657] width 26 height 26
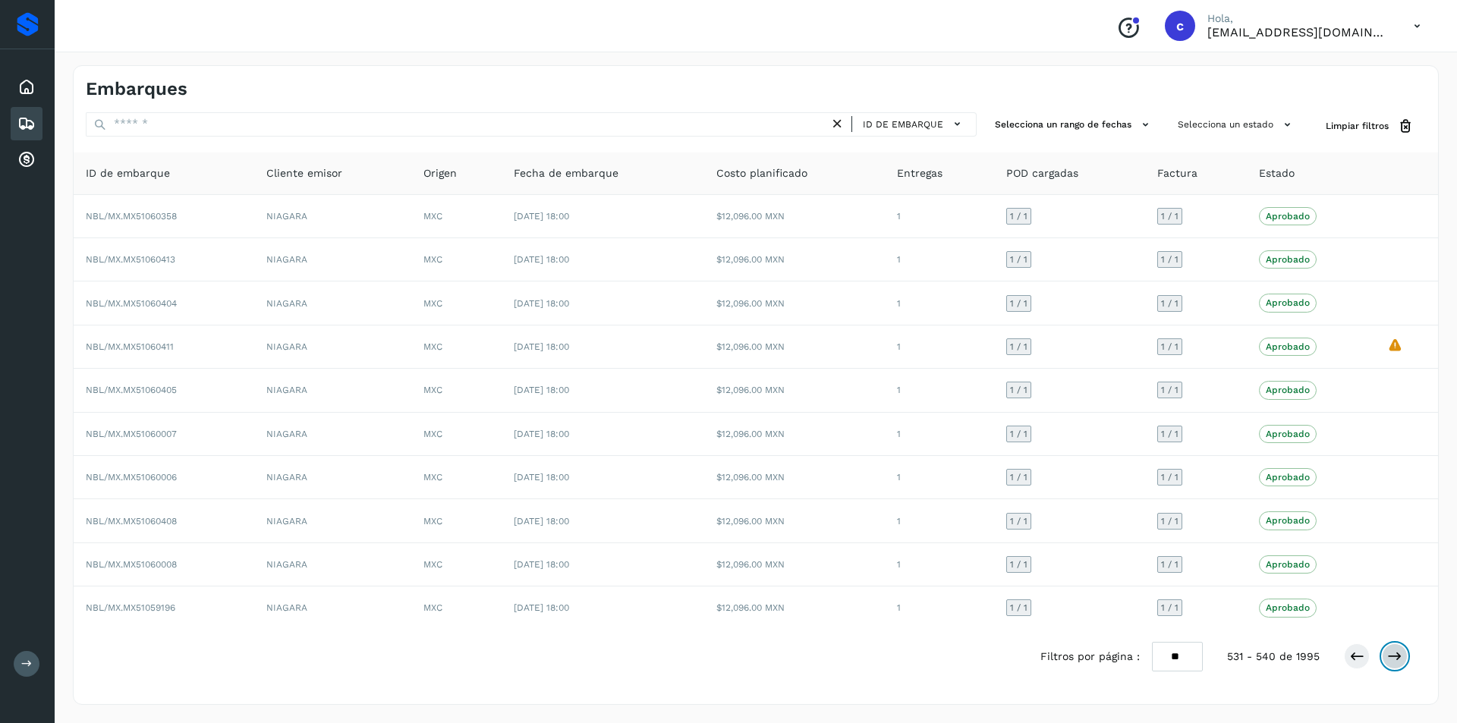
click at [1405, 659] on button at bounding box center [1395, 657] width 26 height 26
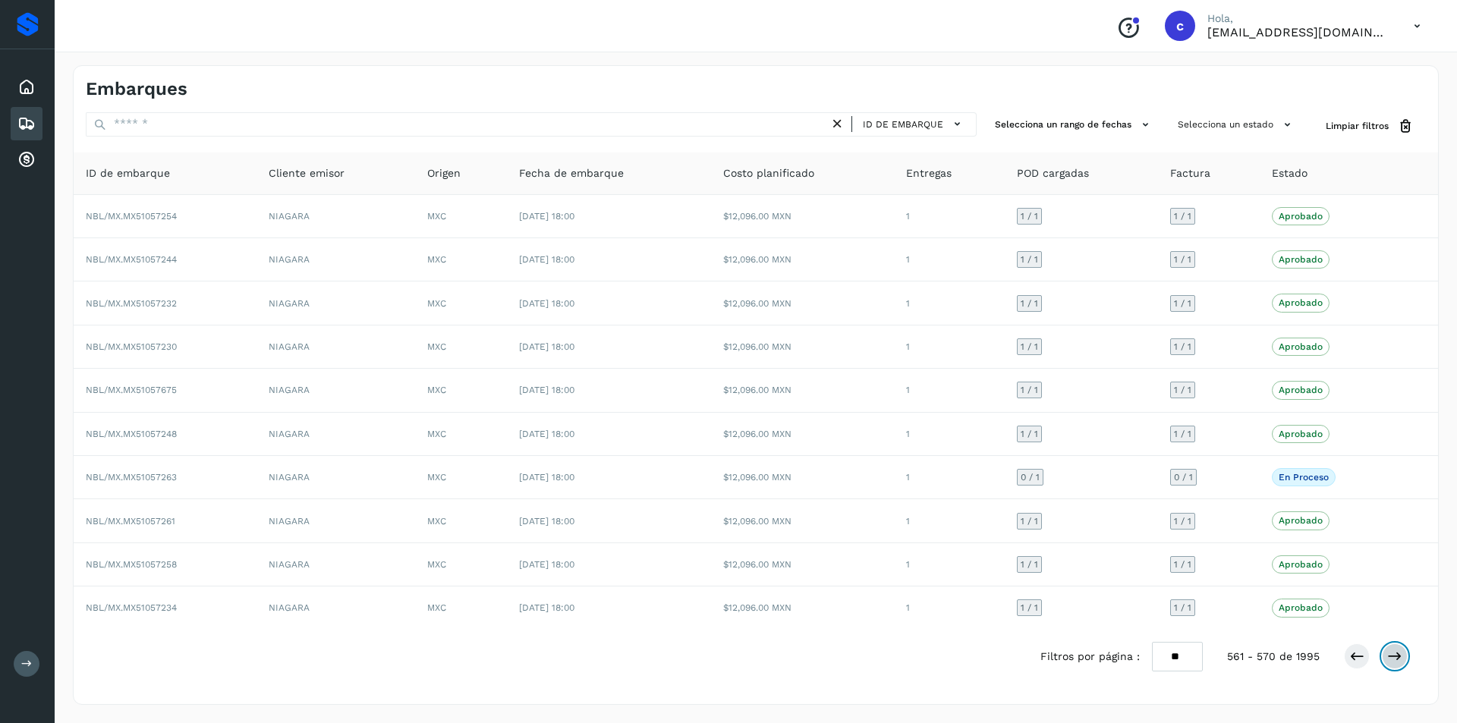
click at [1405, 659] on button at bounding box center [1395, 657] width 26 height 26
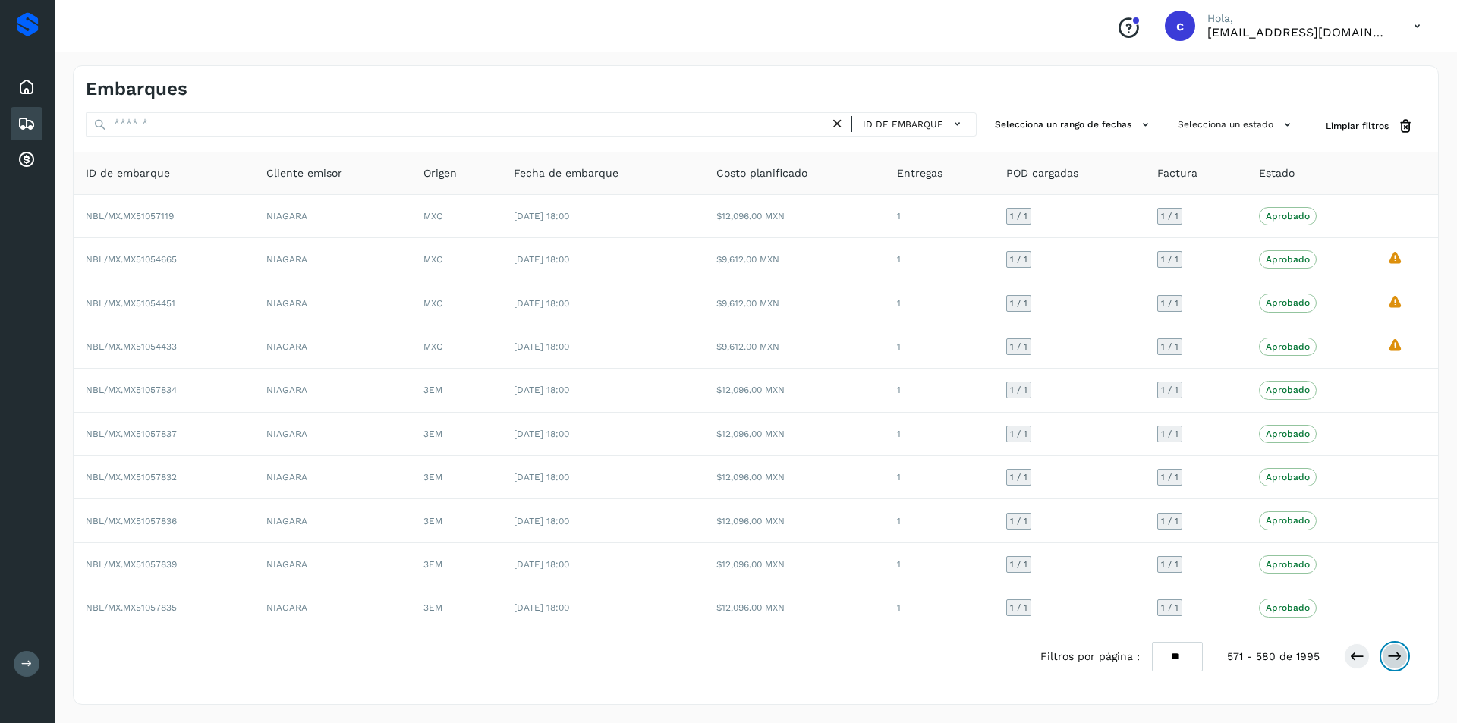
click at [1405, 659] on button at bounding box center [1395, 657] width 26 height 26
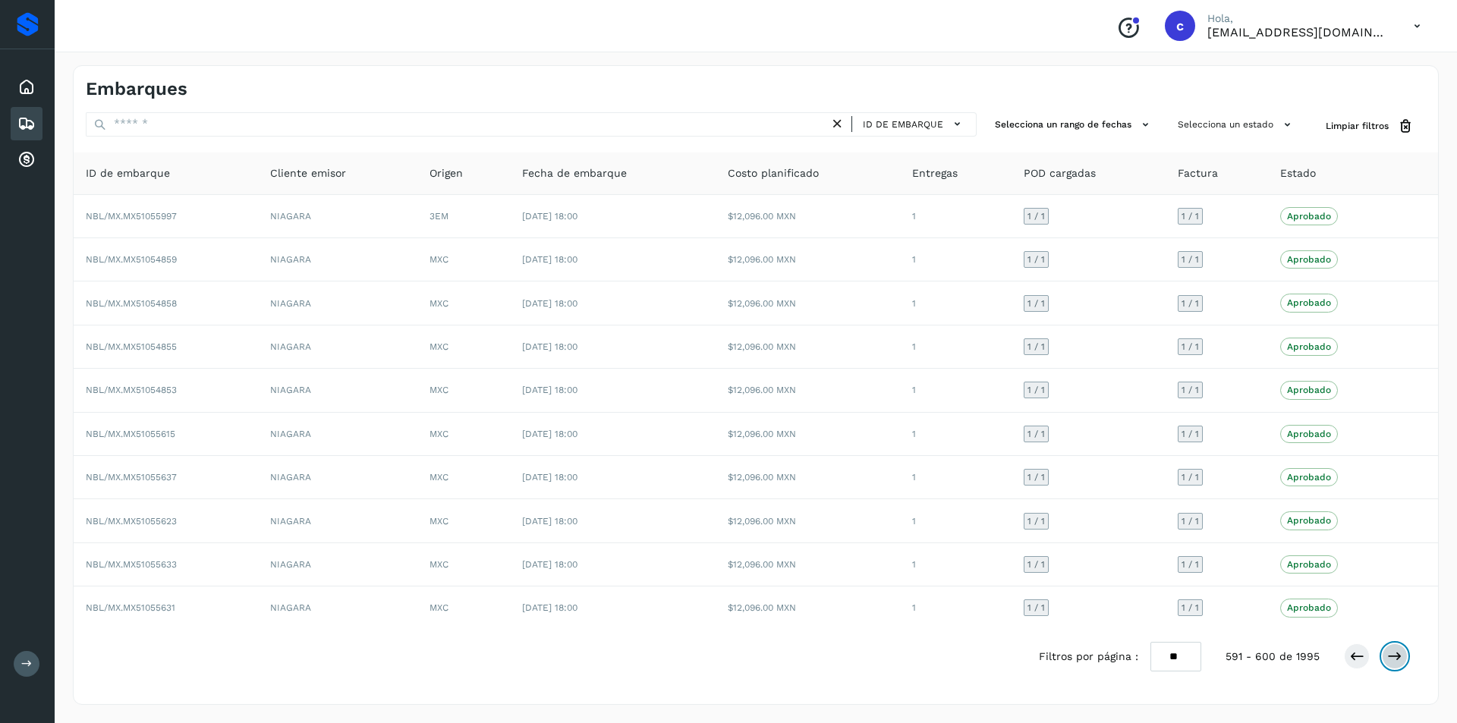
click at [1405, 659] on button at bounding box center [1395, 657] width 26 height 26
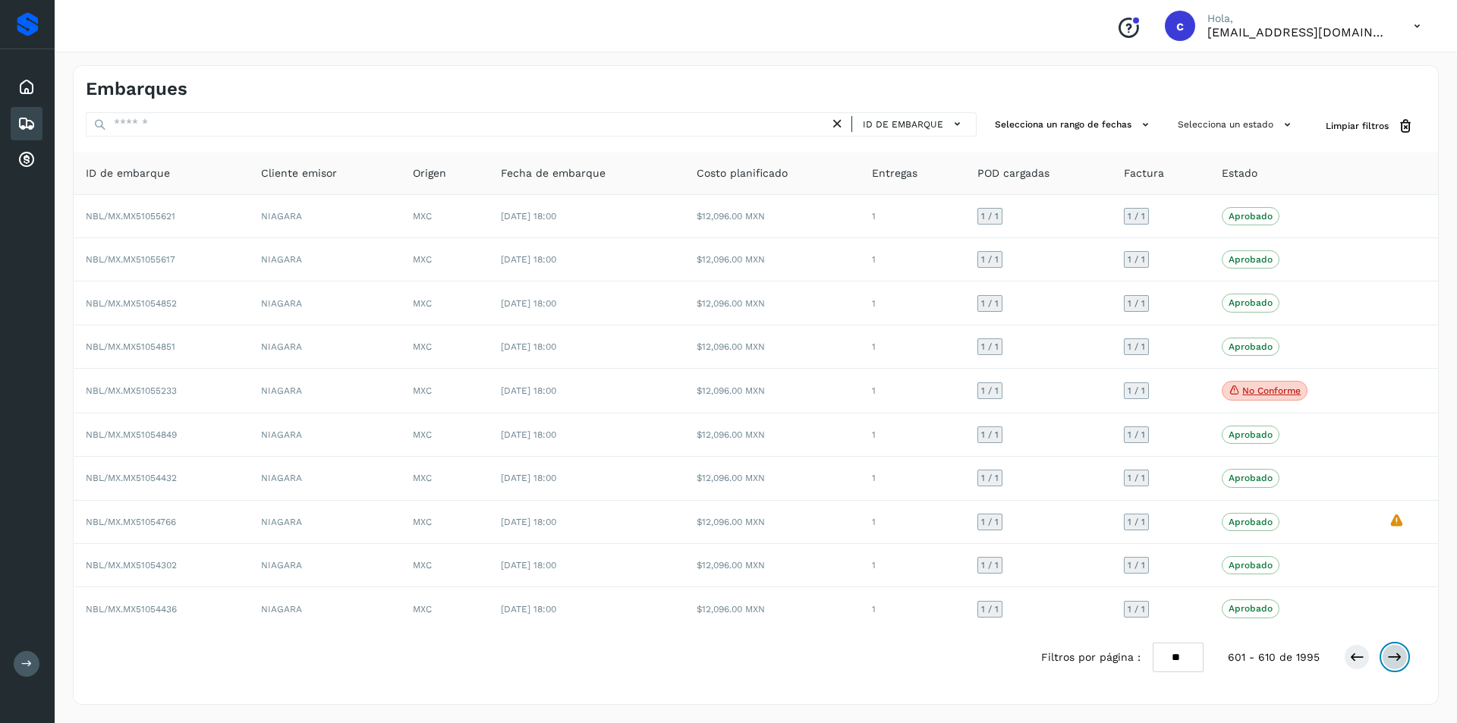
click at [1405, 659] on button at bounding box center [1395, 657] width 26 height 26
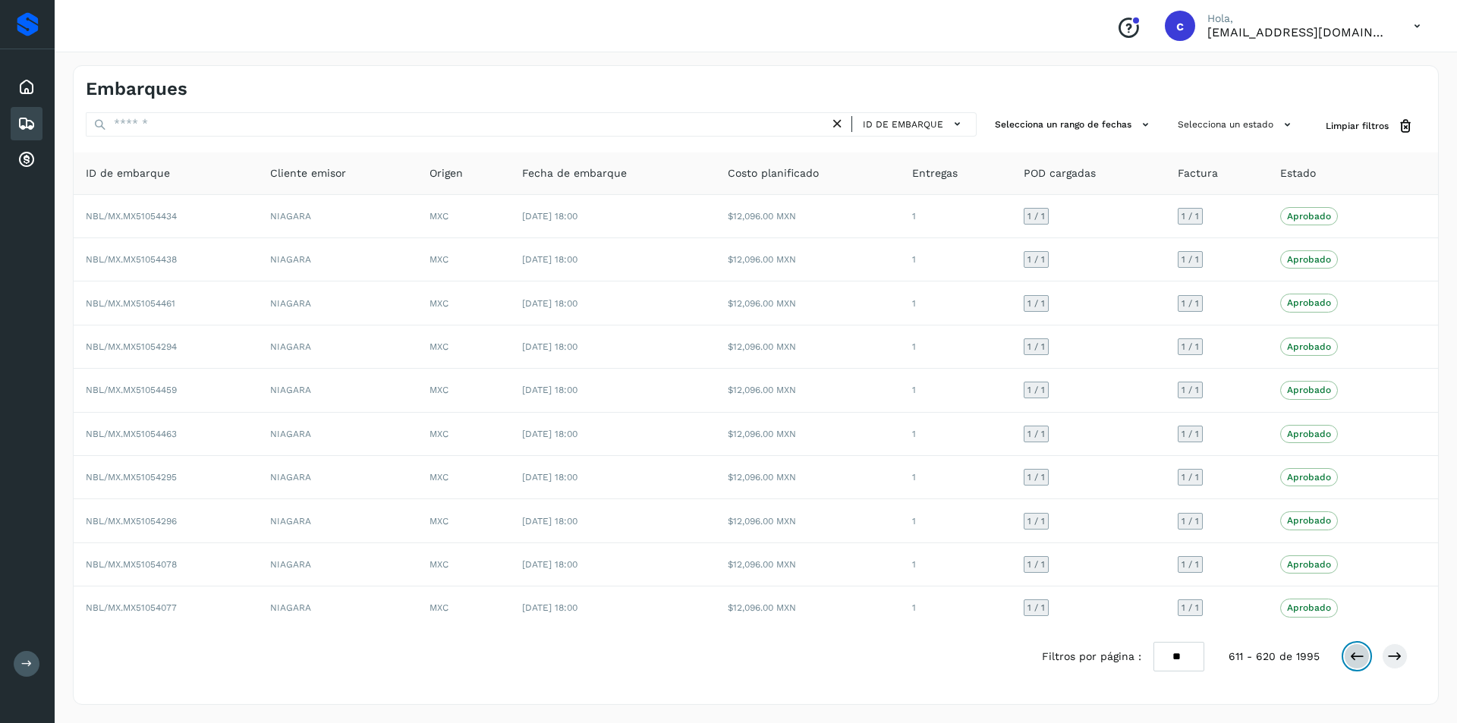
click at [1358, 650] on icon at bounding box center [1356, 656] width 15 height 15
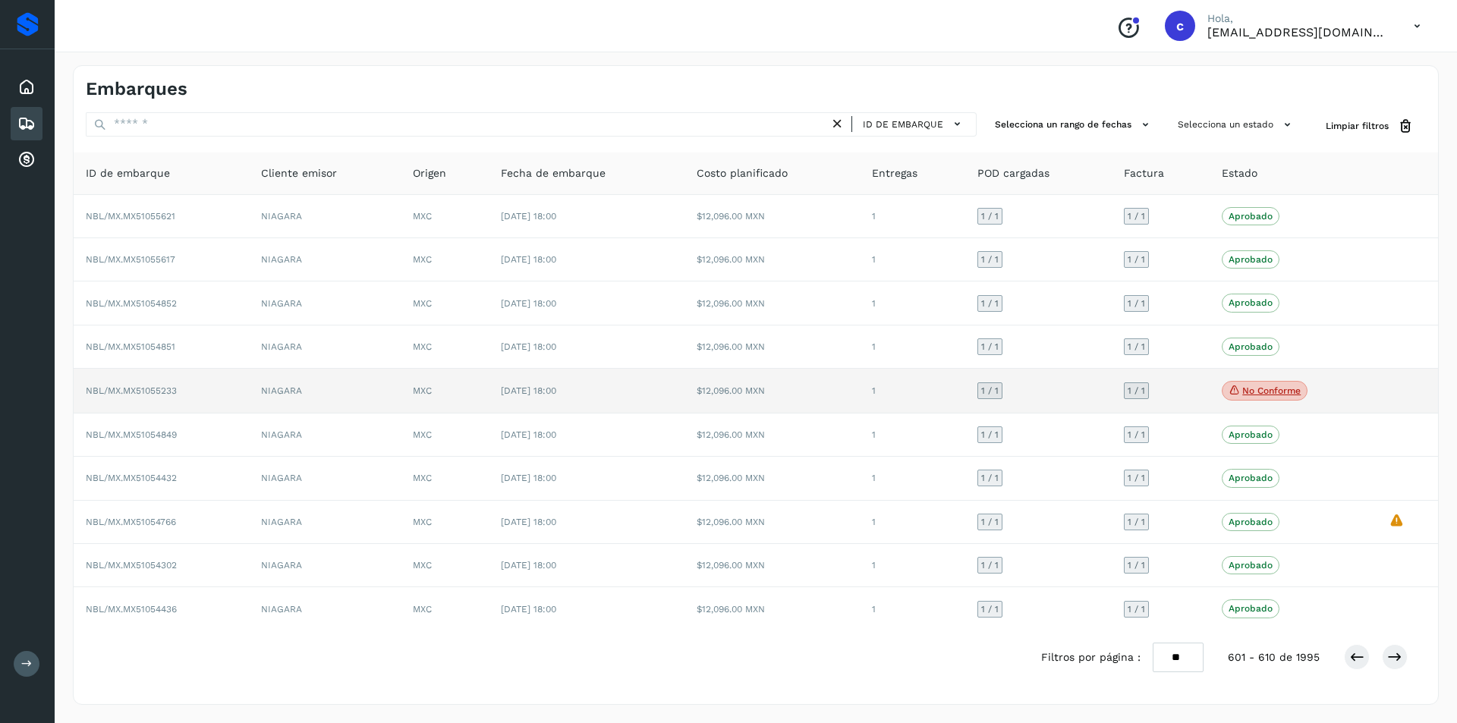
click at [1251, 392] on p "No conforme" at bounding box center [1271, 391] width 58 height 11
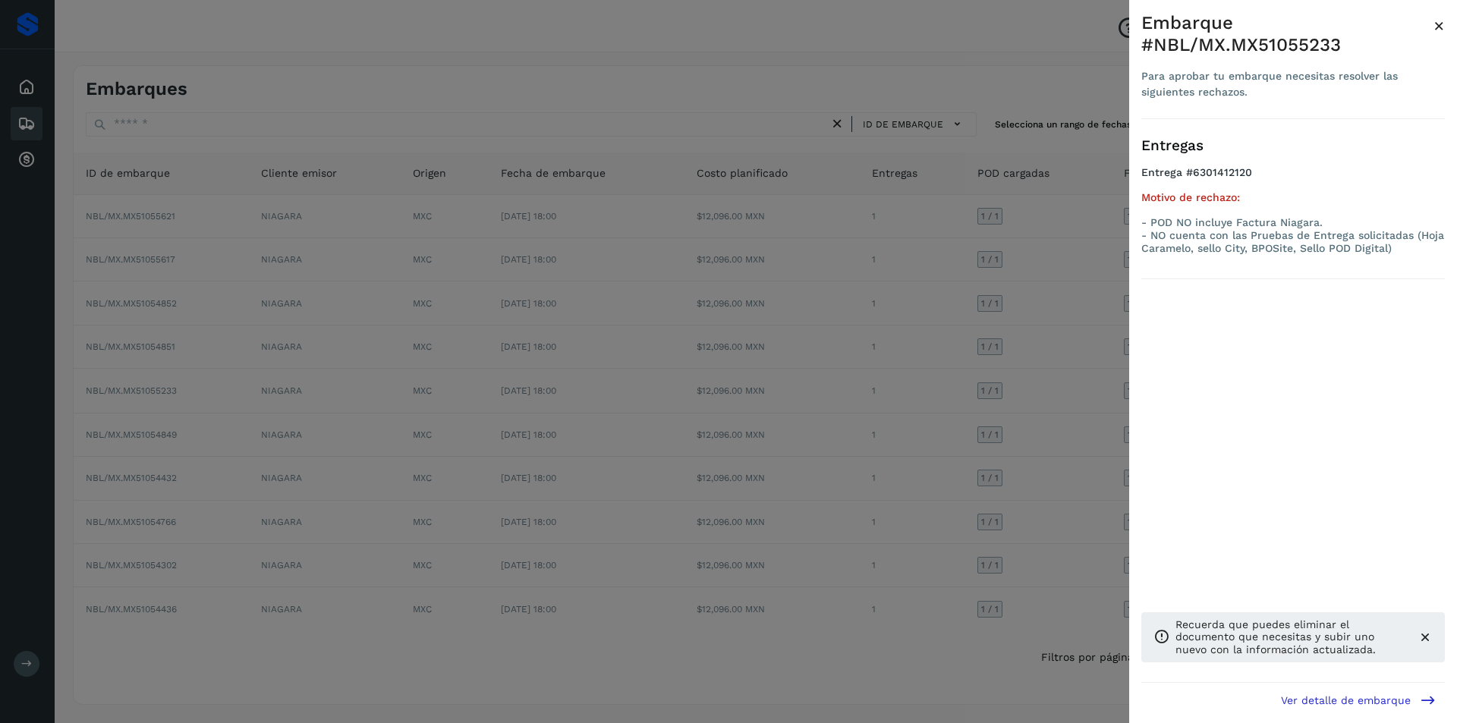
click at [1006, 395] on div at bounding box center [728, 361] width 1457 height 723
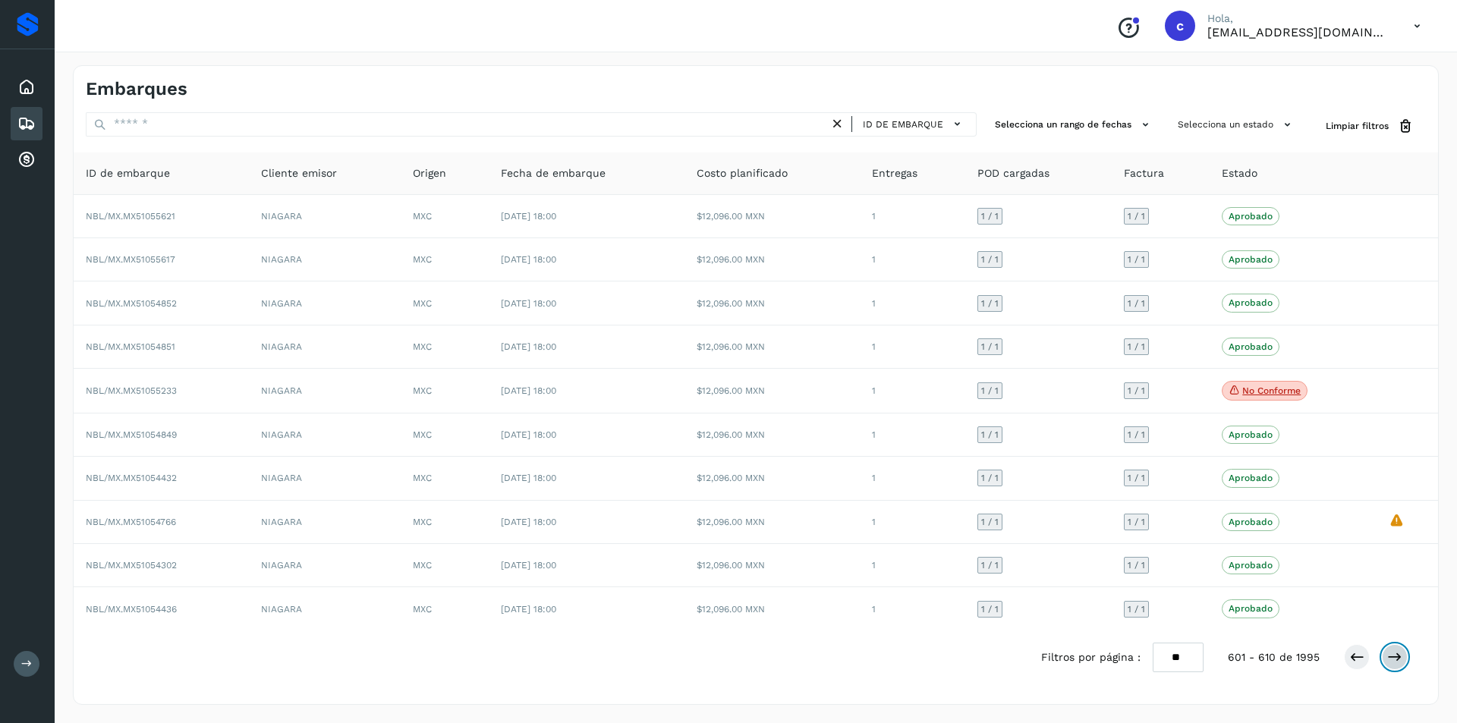
click at [1396, 657] on icon at bounding box center [1394, 657] width 15 height 15
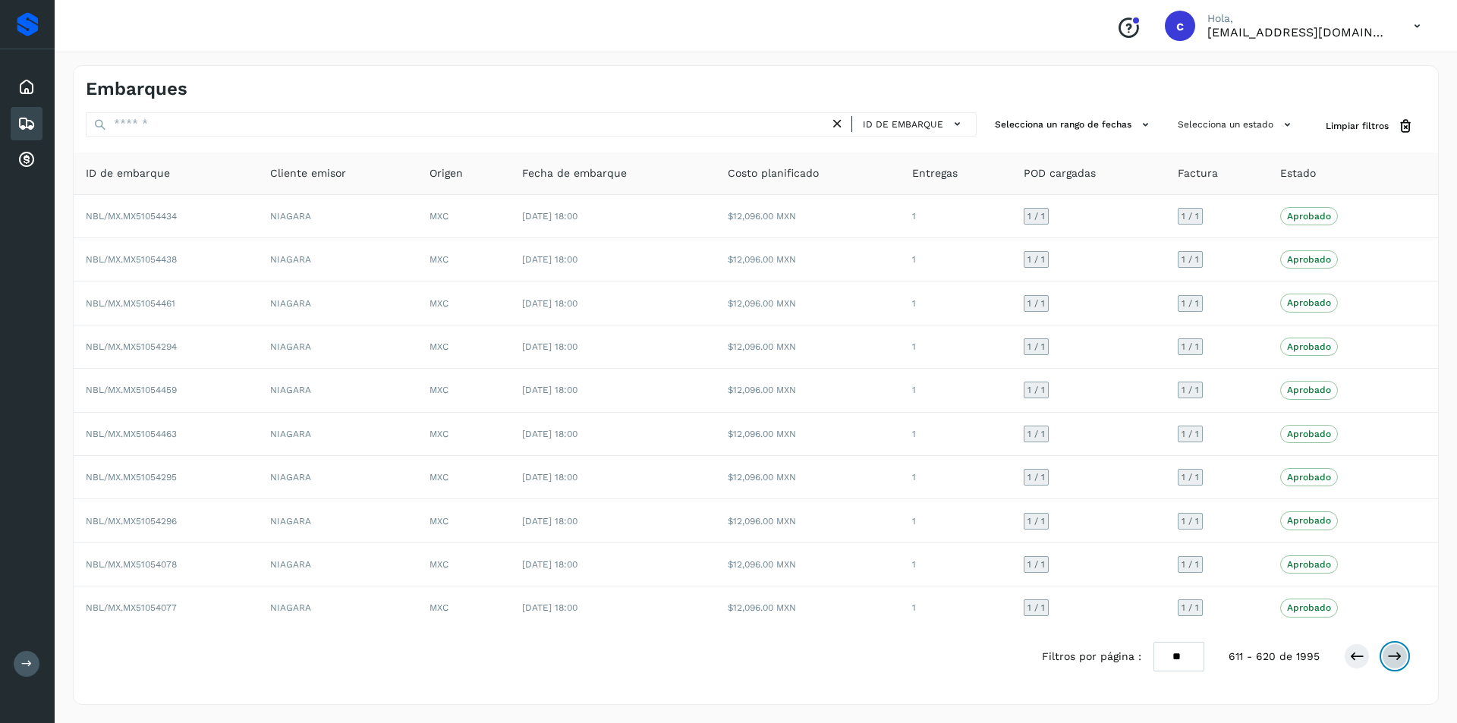
click at [1396, 657] on icon at bounding box center [1394, 656] width 15 height 15
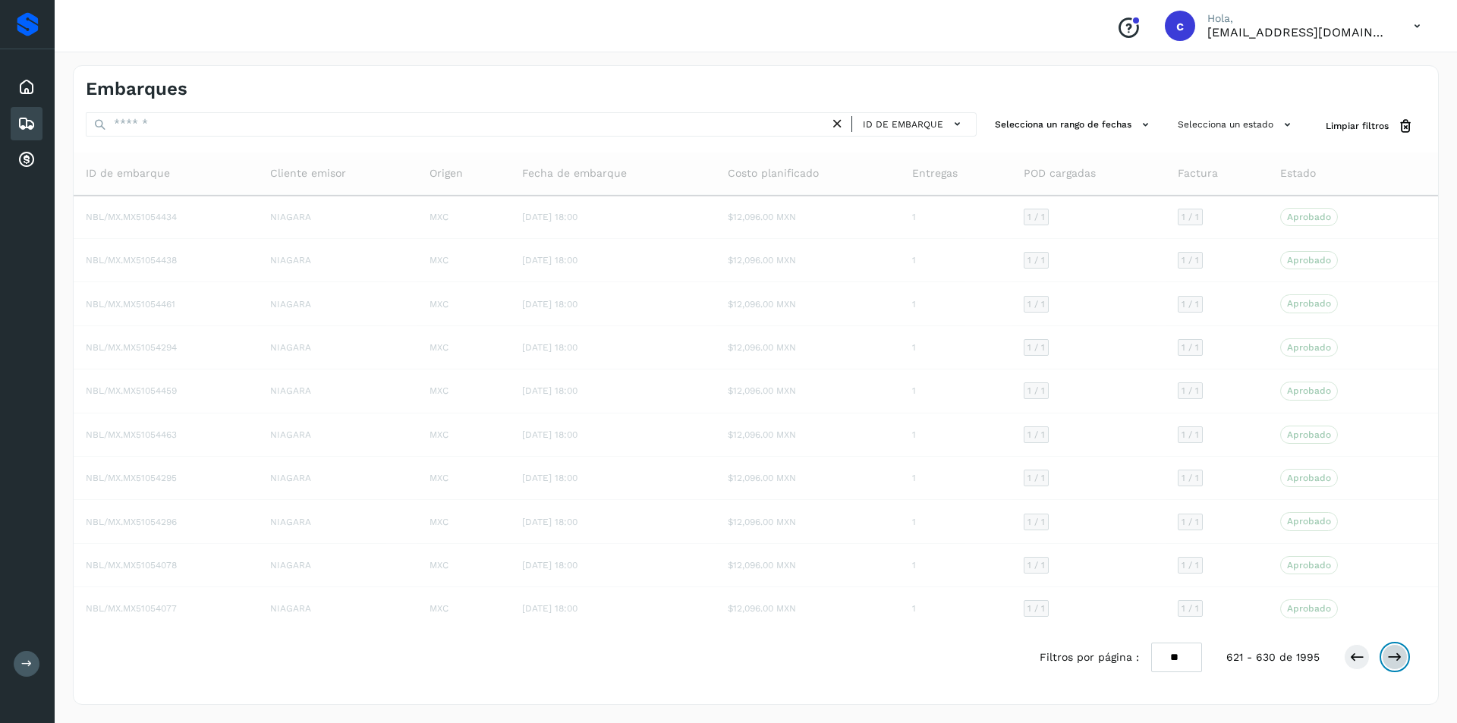
click at [1396, 657] on icon at bounding box center [1394, 657] width 15 height 15
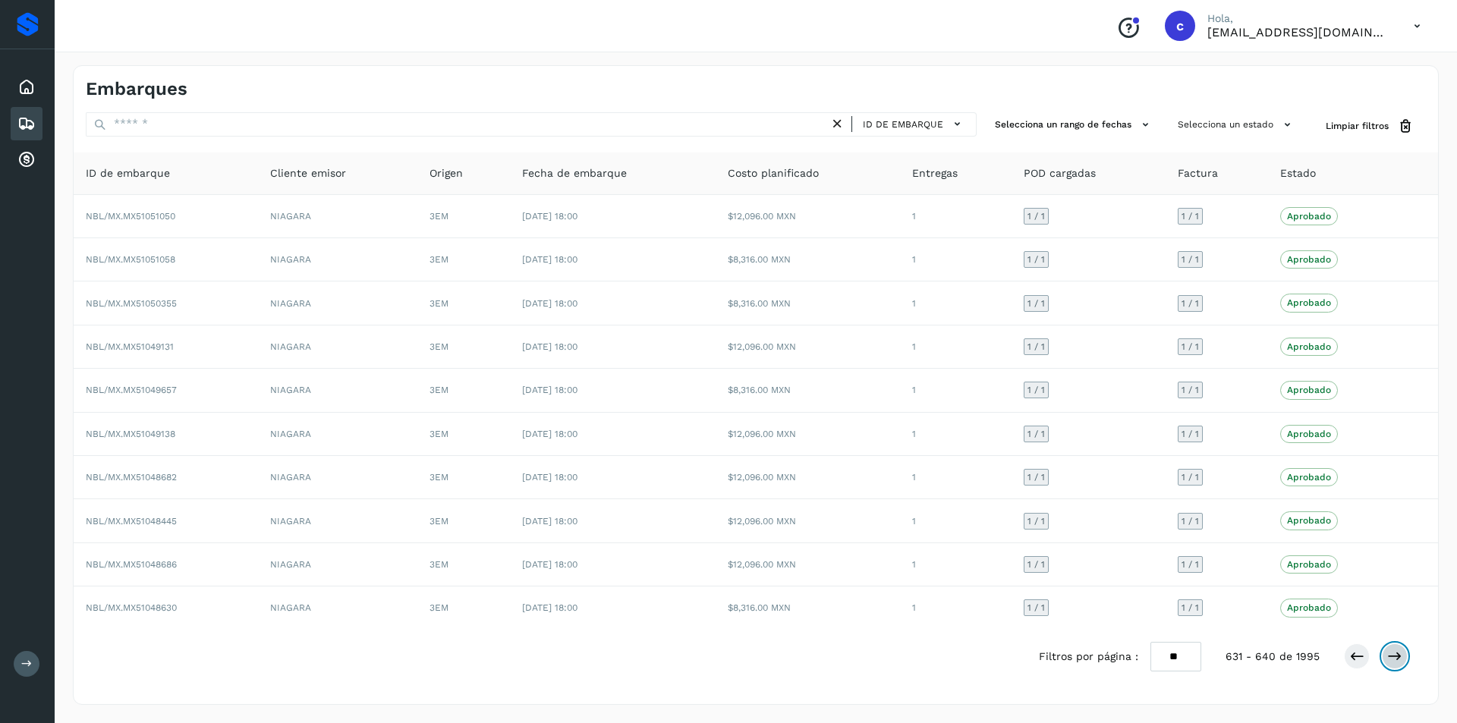
click at [1396, 657] on icon at bounding box center [1394, 656] width 15 height 15
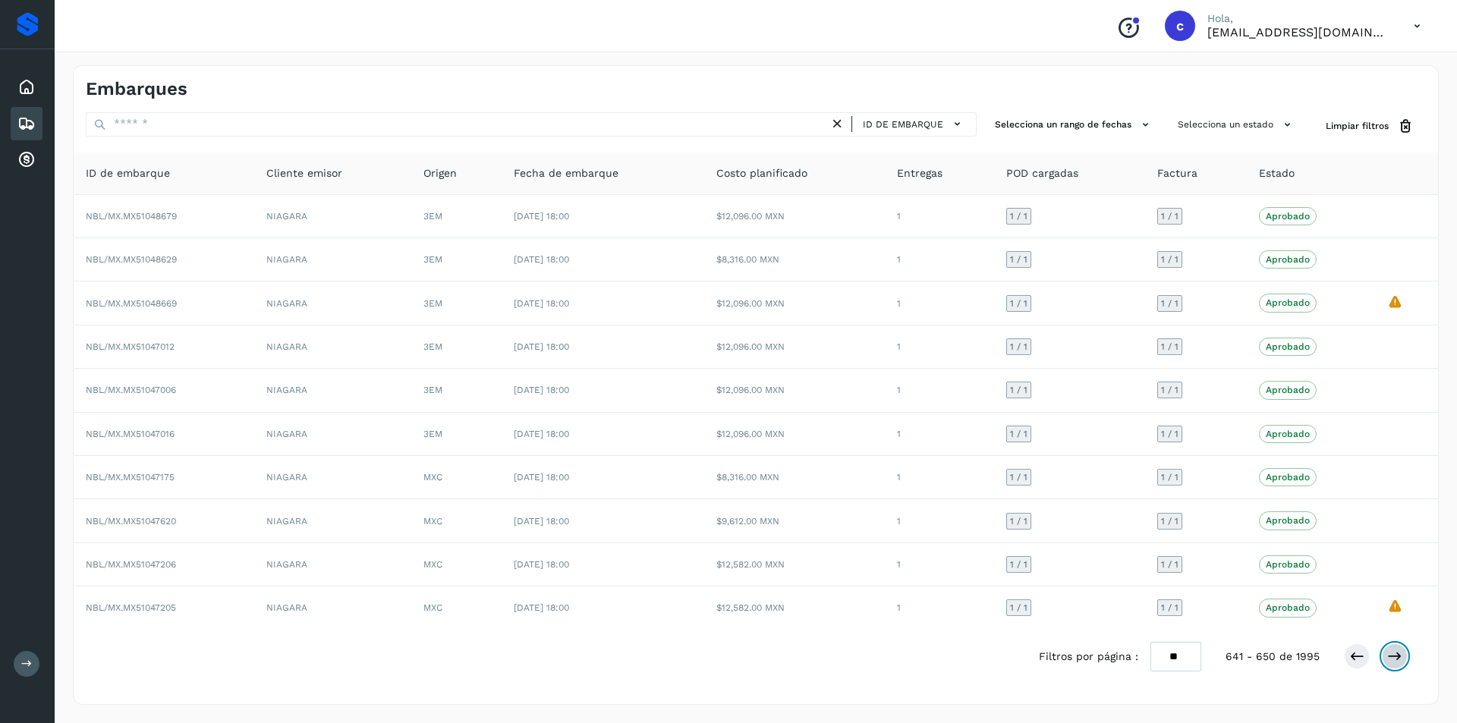
click at [1396, 657] on icon at bounding box center [1394, 656] width 15 height 15
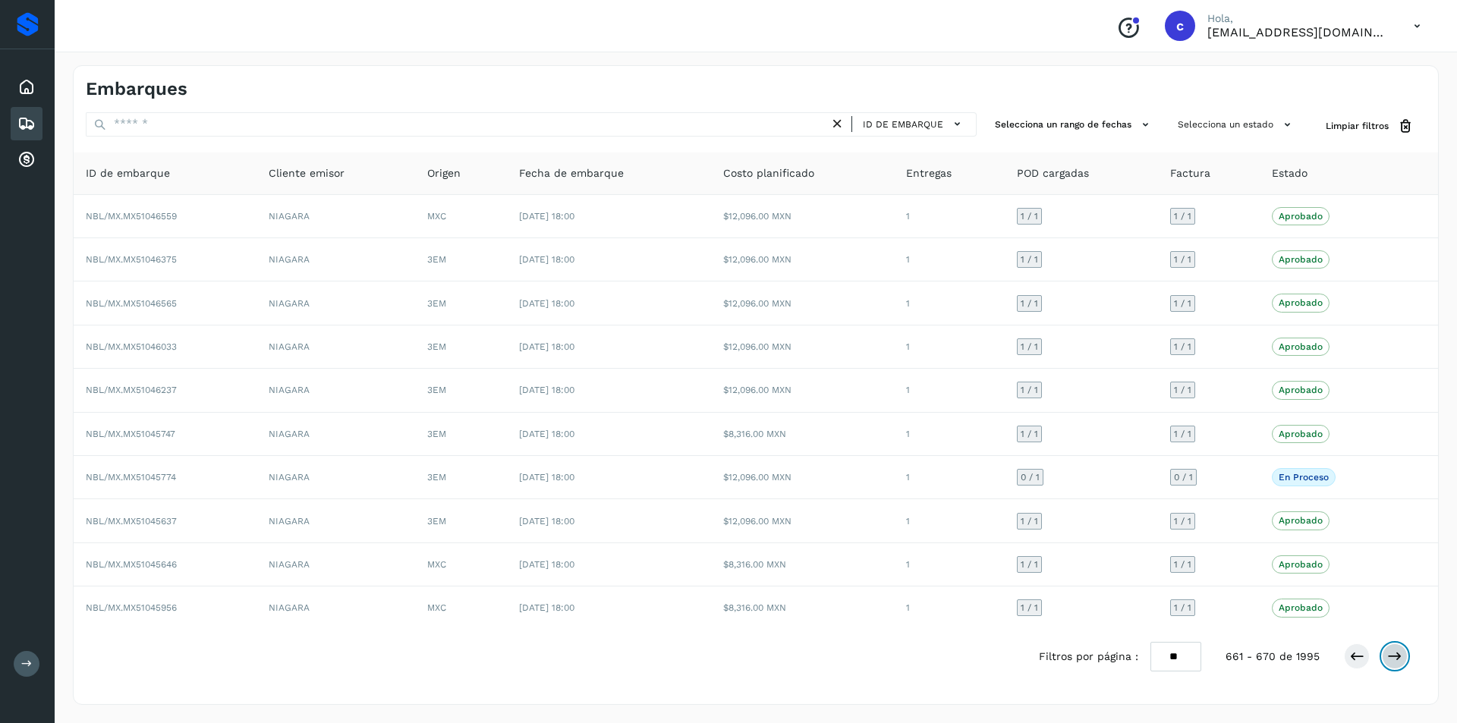
click at [1396, 657] on icon at bounding box center [1394, 656] width 15 height 15
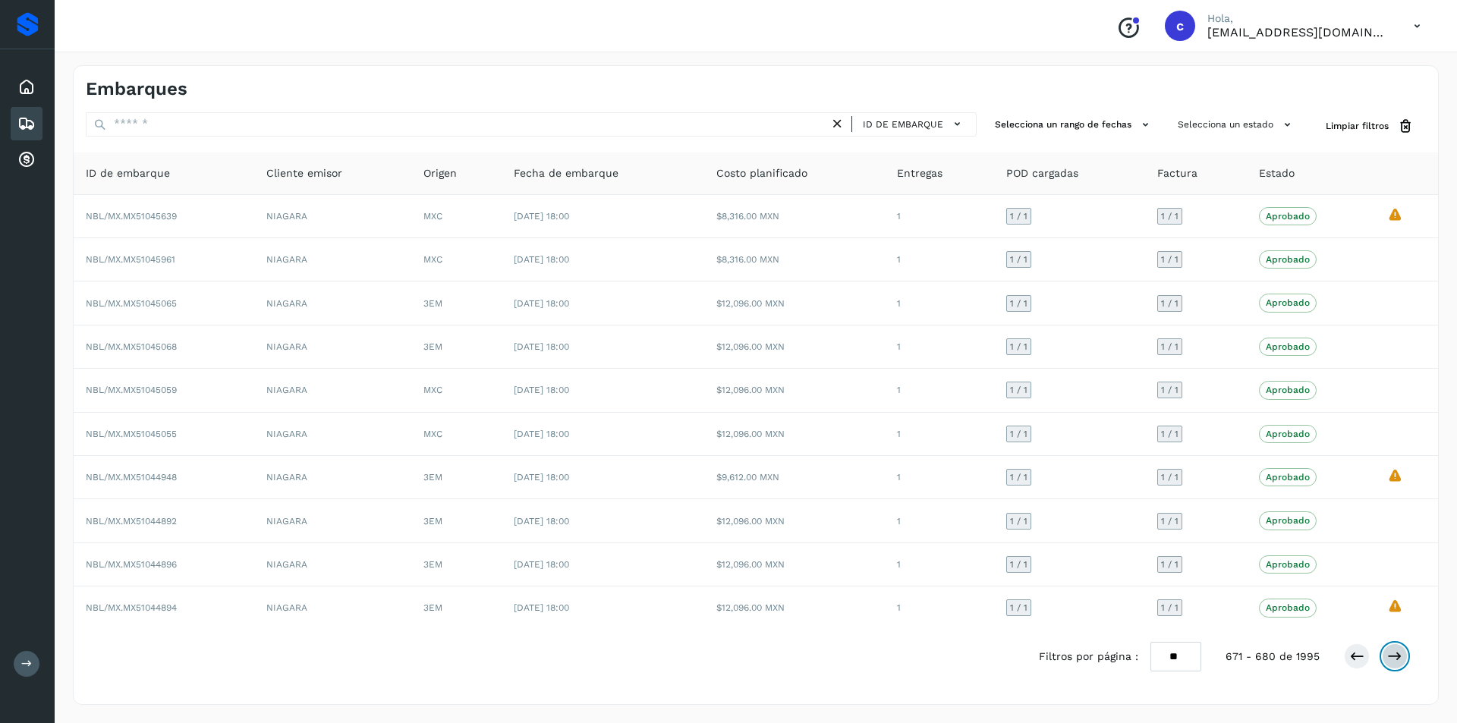
click at [1396, 657] on icon at bounding box center [1394, 656] width 15 height 15
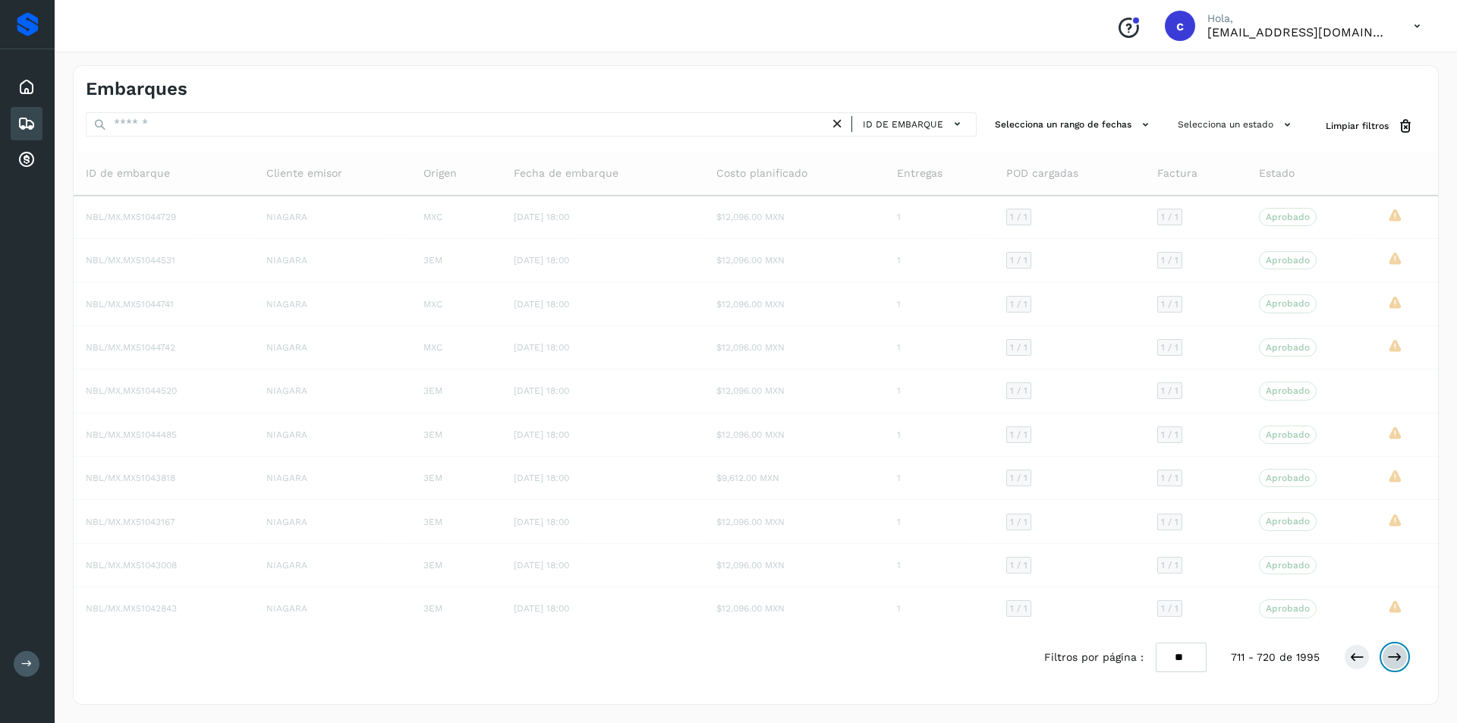
click at [1396, 657] on icon at bounding box center [1394, 657] width 15 height 15
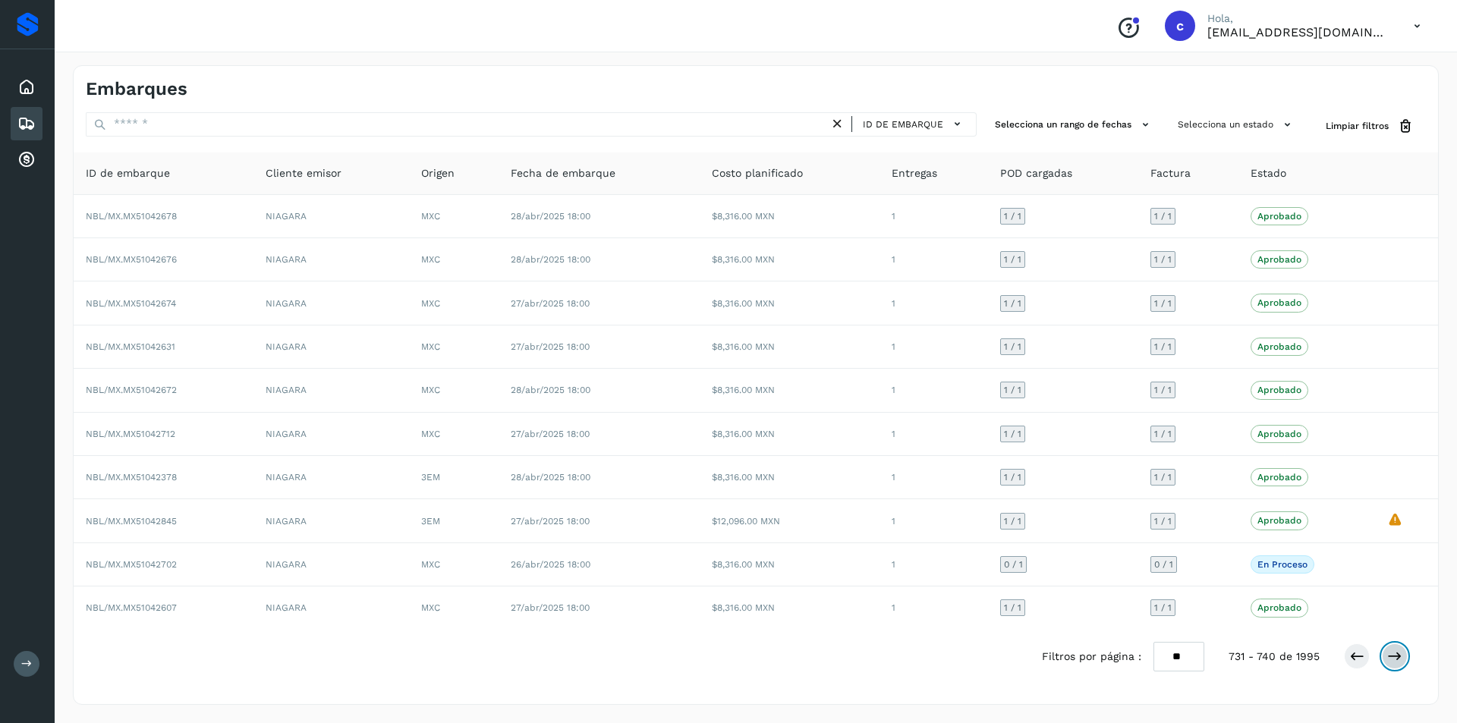
click at [1396, 657] on icon at bounding box center [1394, 656] width 15 height 15
click at [27, 90] on icon at bounding box center [26, 87] width 18 height 18
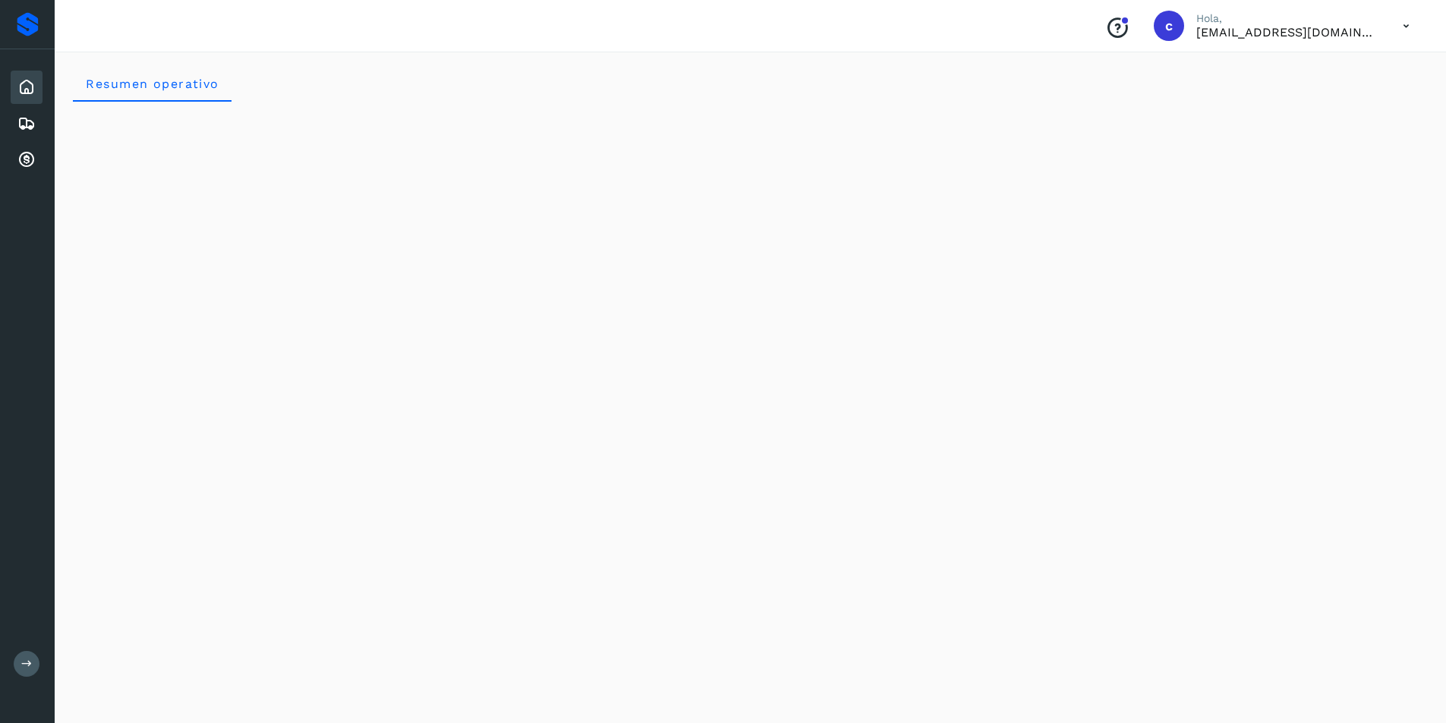
click at [35, 90] on icon at bounding box center [26, 87] width 18 height 18
click at [31, 119] on icon at bounding box center [26, 124] width 18 height 18
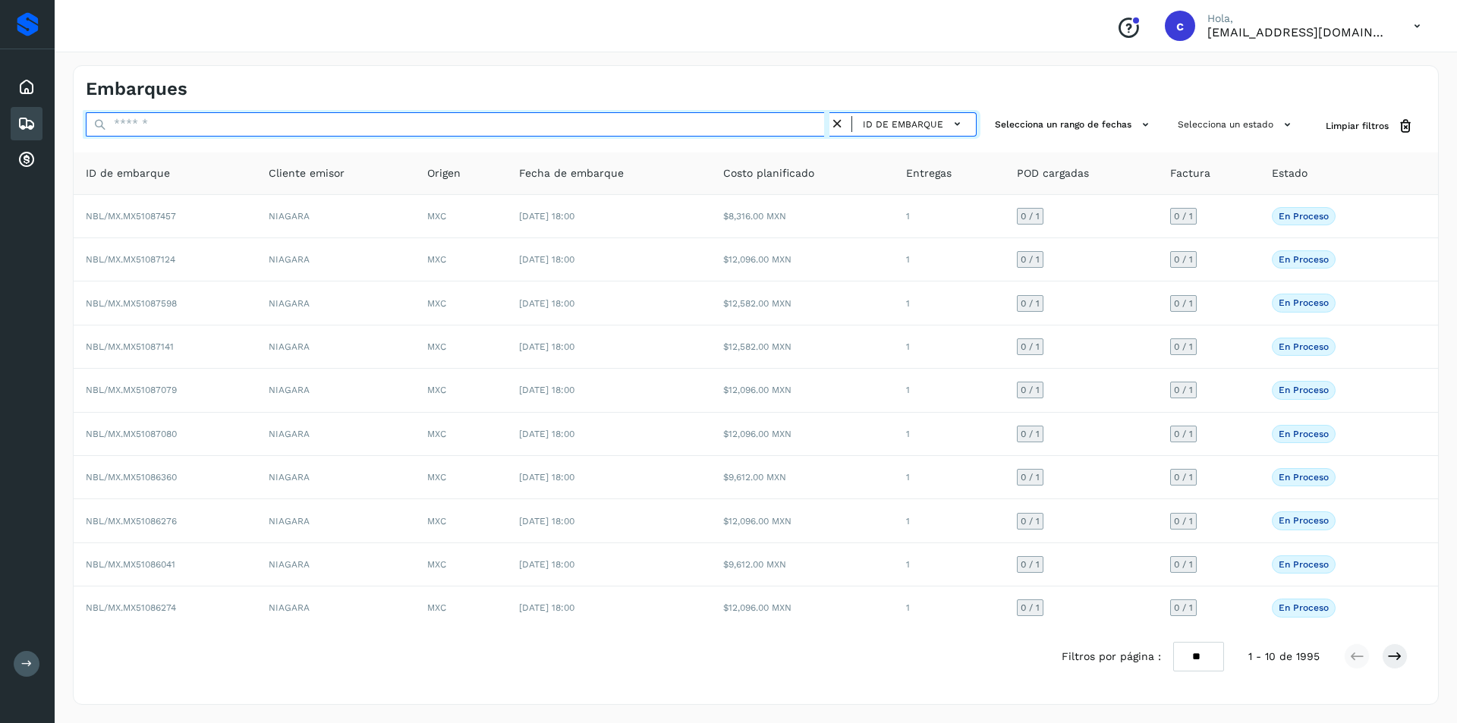
click at [596, 128] on input "text" at bounding box center [458, 124] width 744 height 24
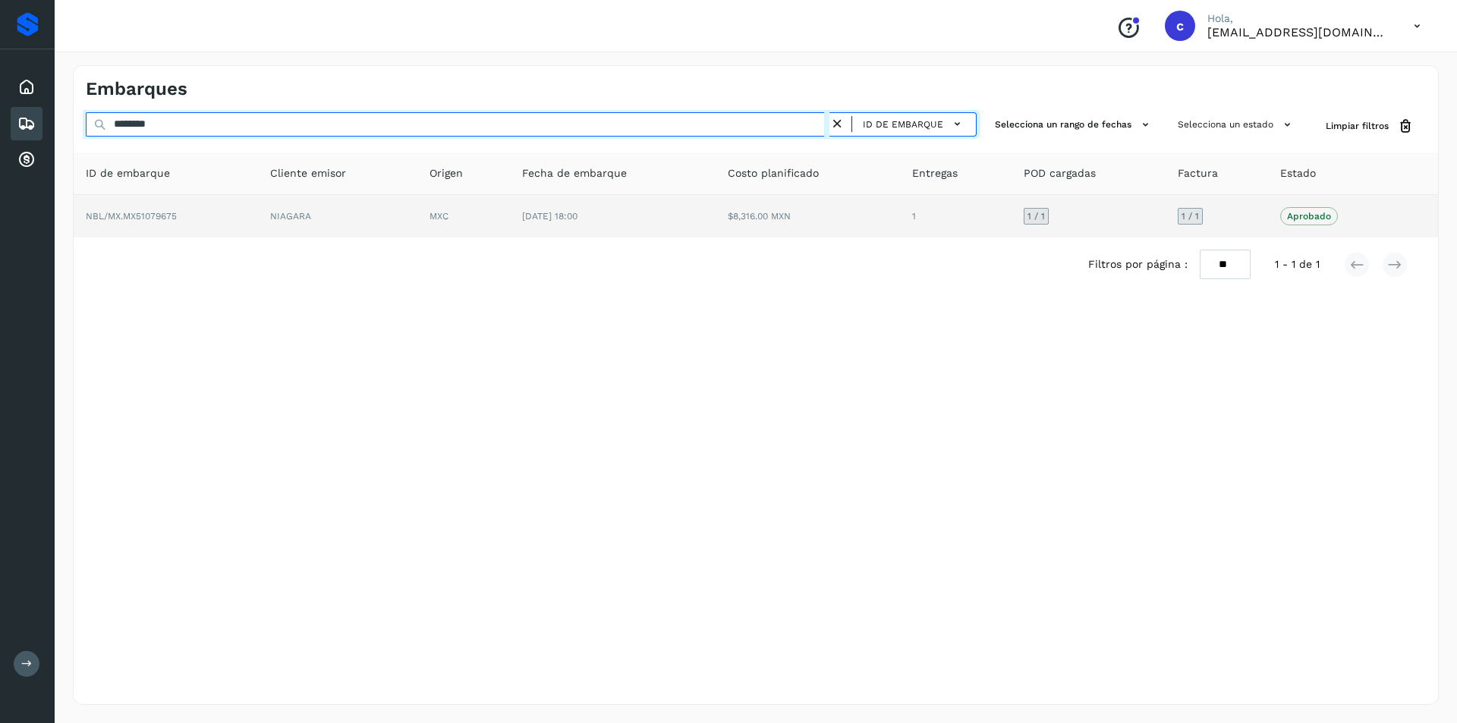
type input "********"
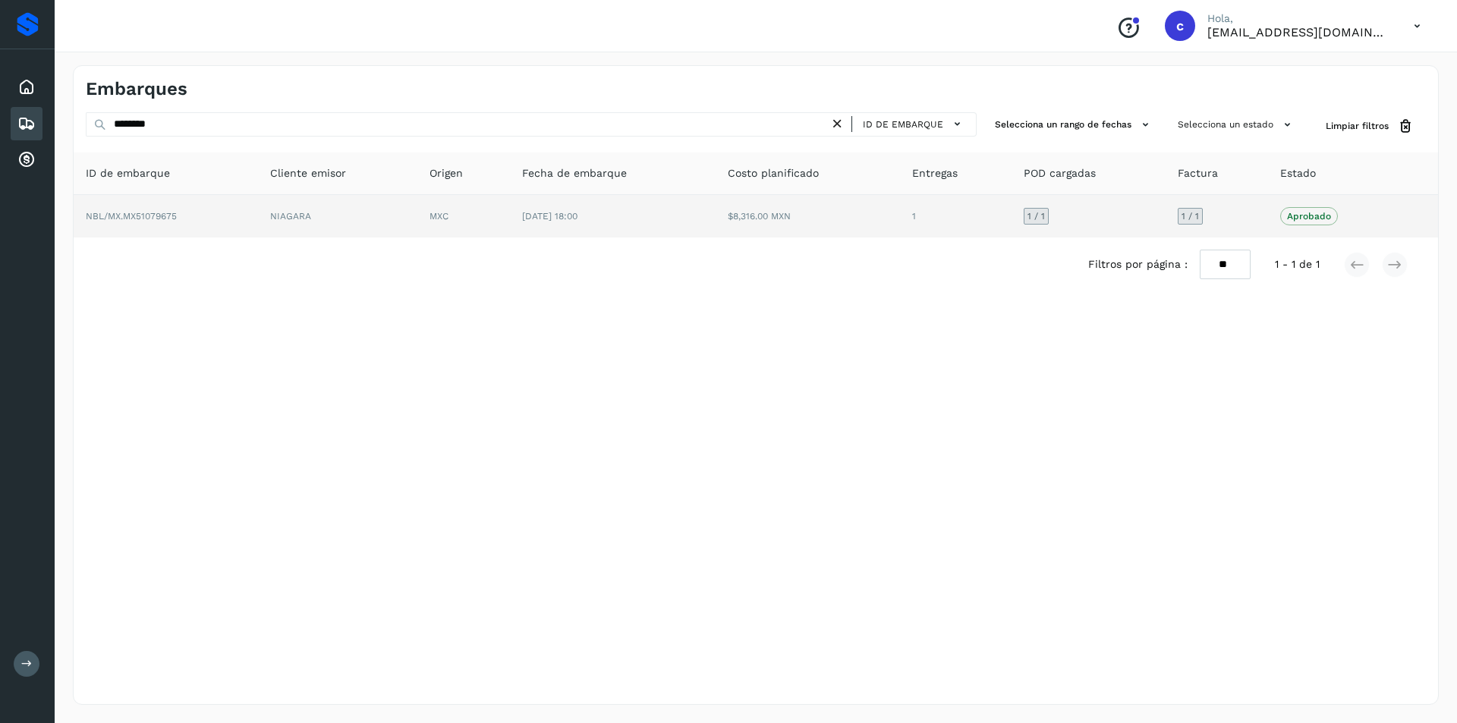
click at [578, 217] on span "[DATE] 18:00" at bounding box center [549, 216] width 55 height 11
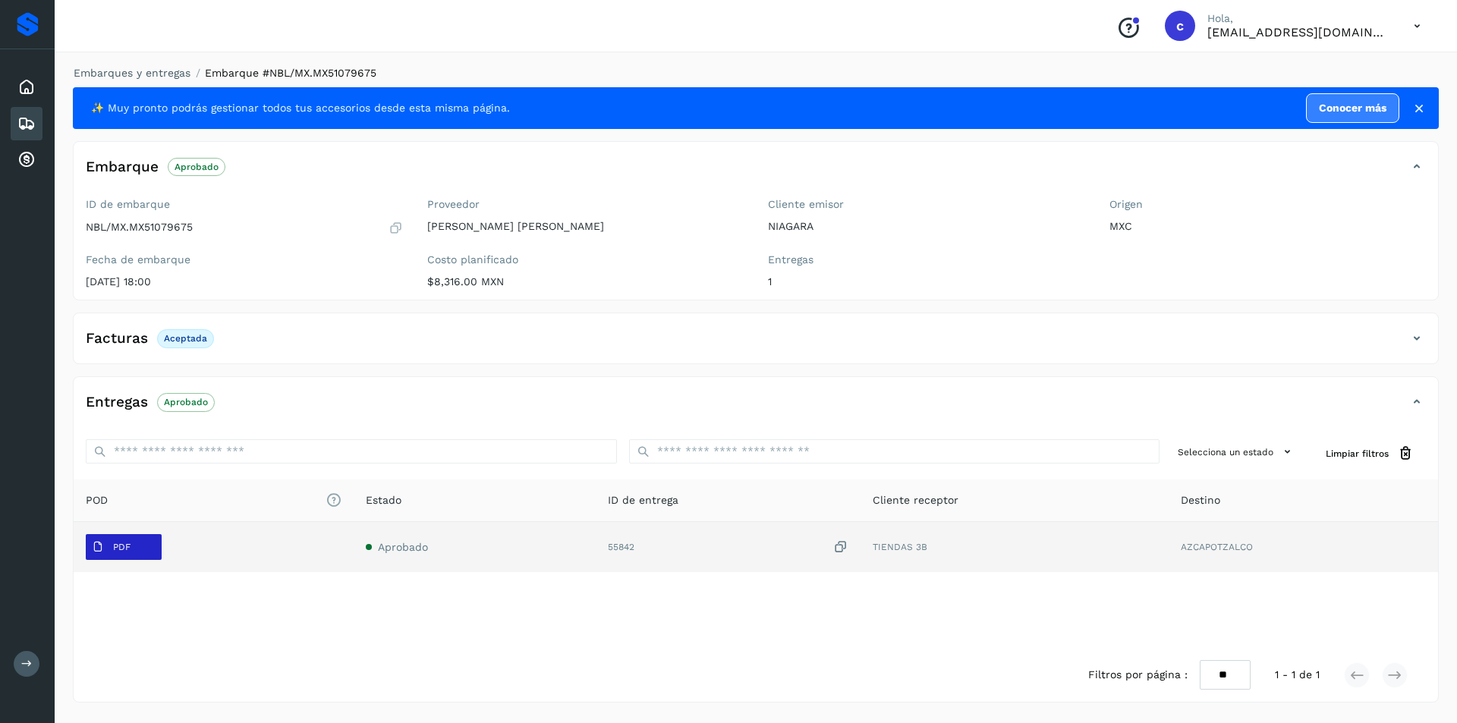
click at [126, 544] on p "PDF" at bounding box center [121, 547] width 17 height 11
click at [109, 548] on span "PDF" at bounding box center [111, 547] width 51 height 24
click at [115, 549] on p "PDF" at bounding box center [121, 547] width 17 height 11
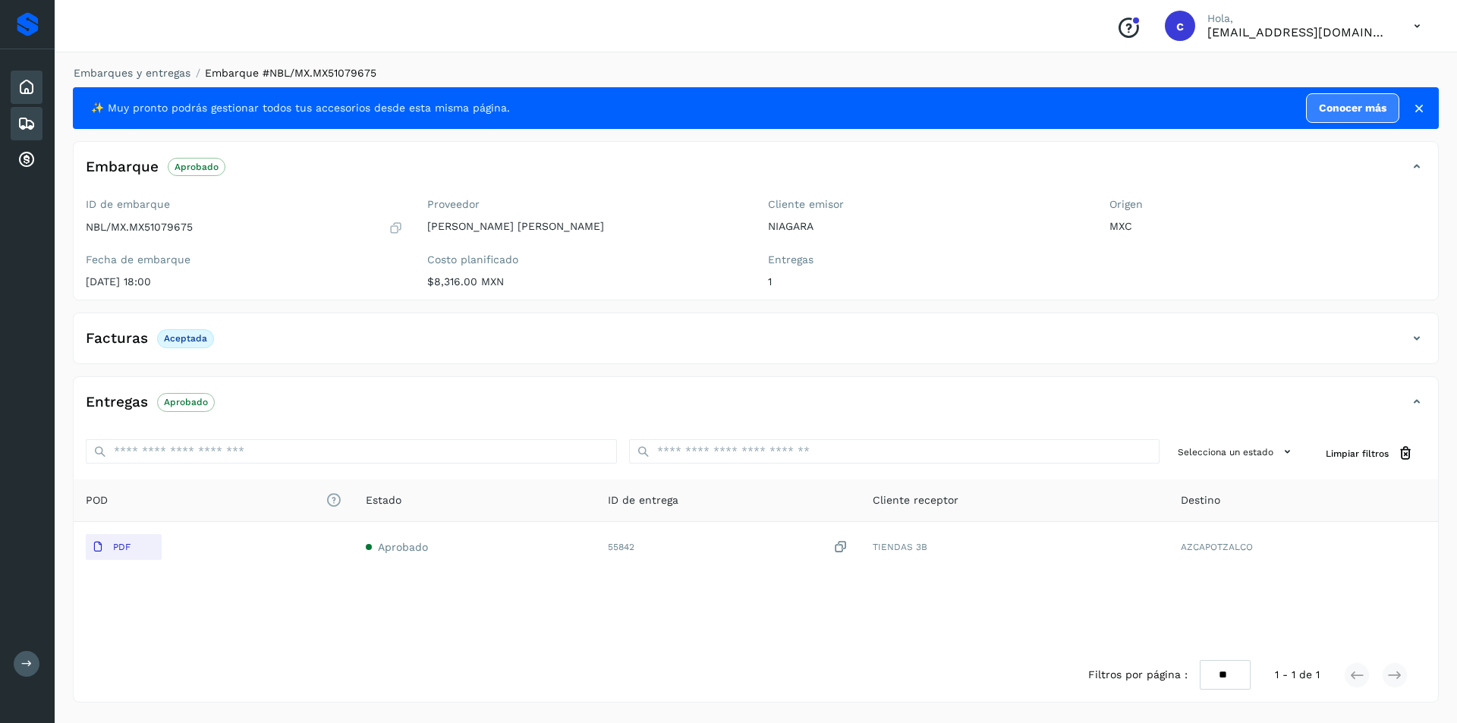
click at [38, 83] on div "Inicio" at bounding box center [27, 87] width 32 height 33
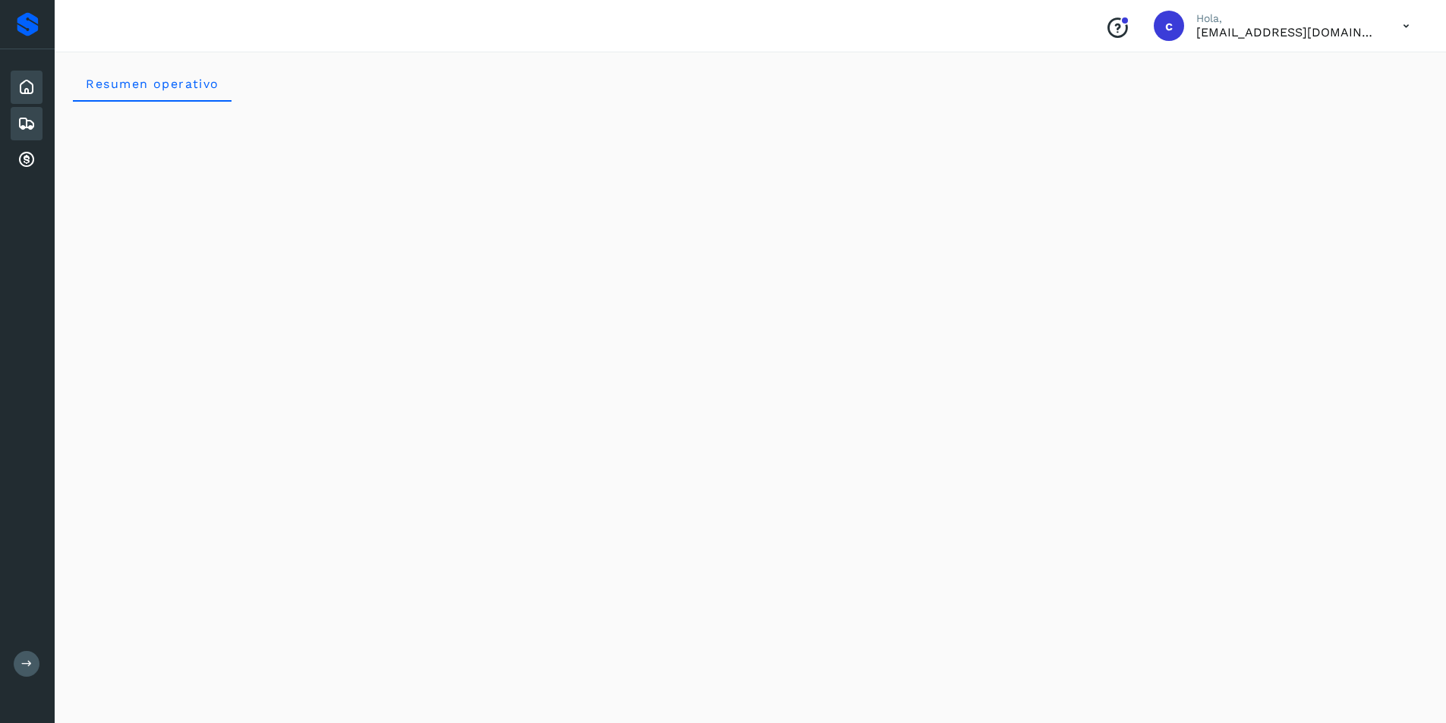
click at [36, 124] on div "Embarques" at bounding box center [27, 123] width 32 height 33
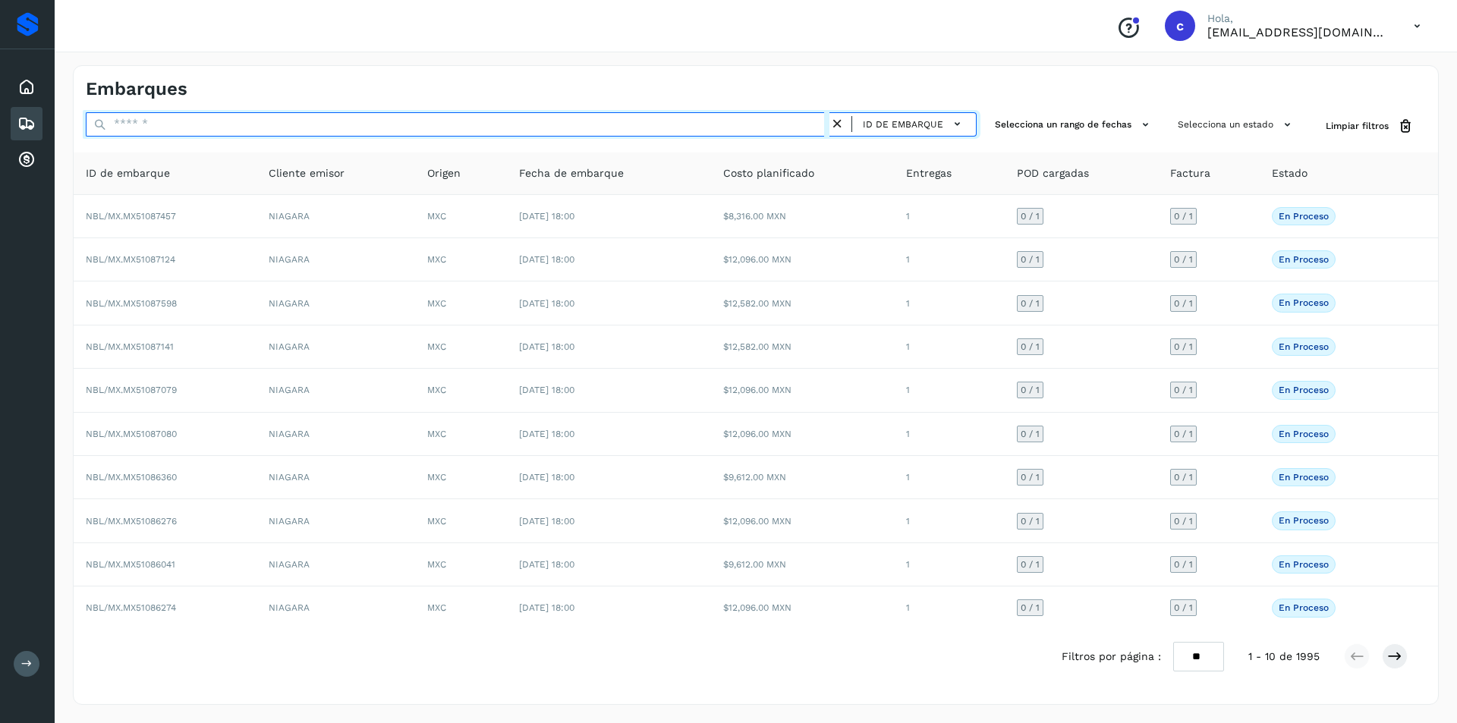
click at [220, 113] on input "text" at bounding box center [458, 124] width 744 height 24
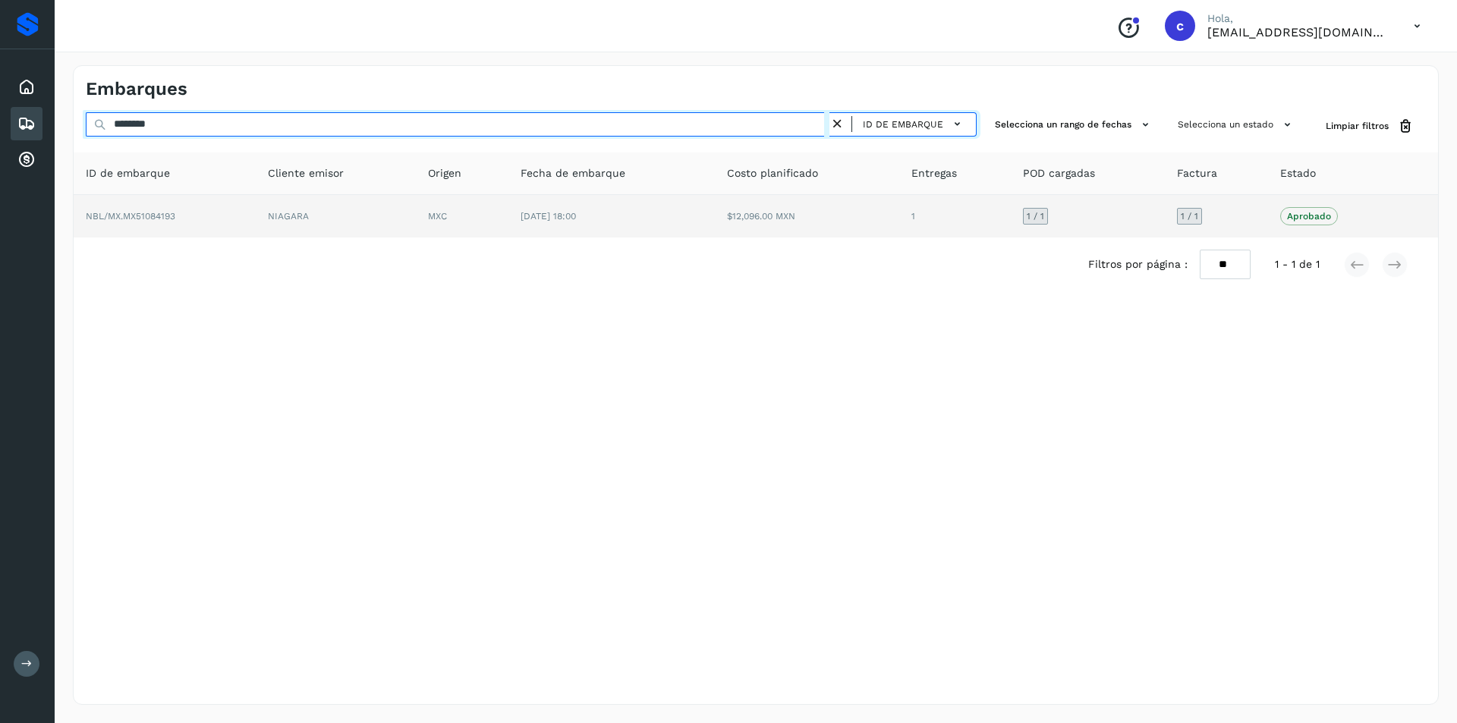
type input "********"
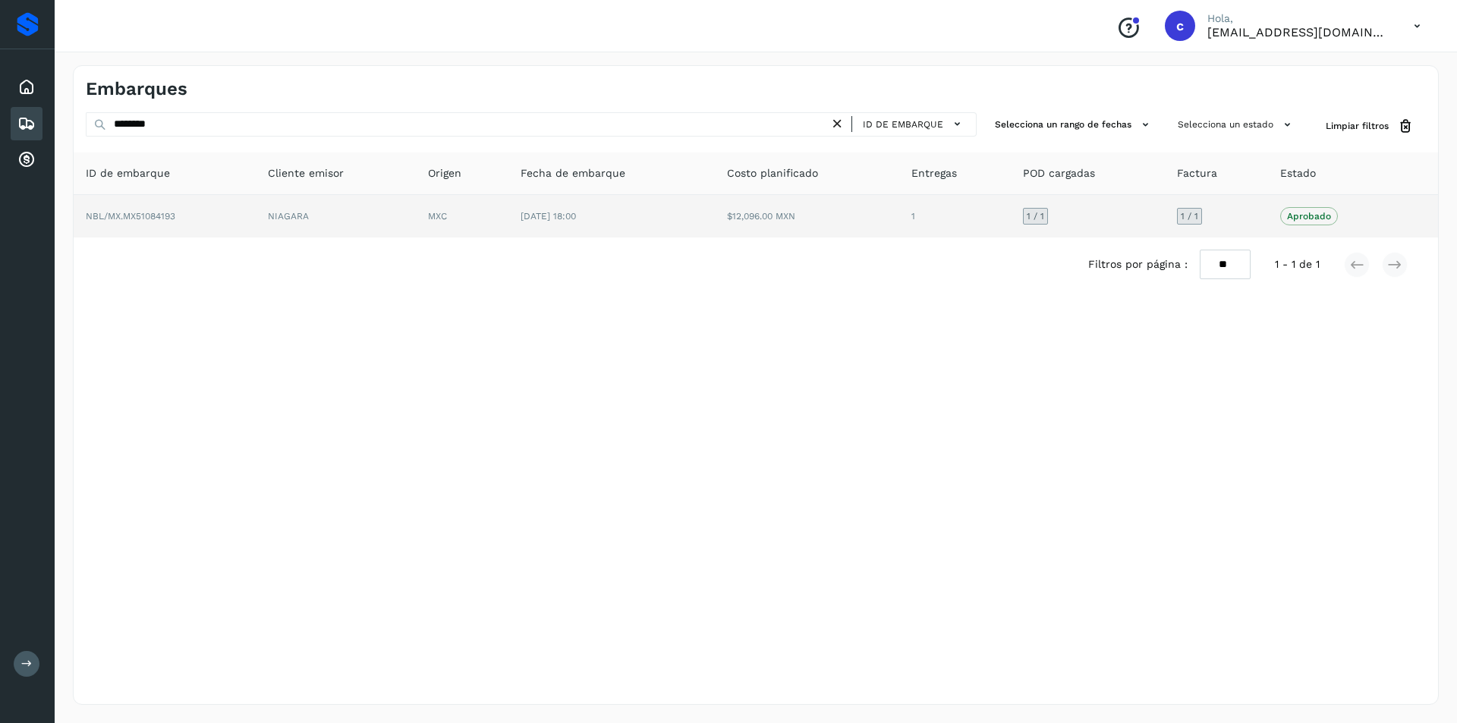
click at [241, 207] on td "NBL/MX.MX51084193" at bounding box center [165, 216] width 182 height 42
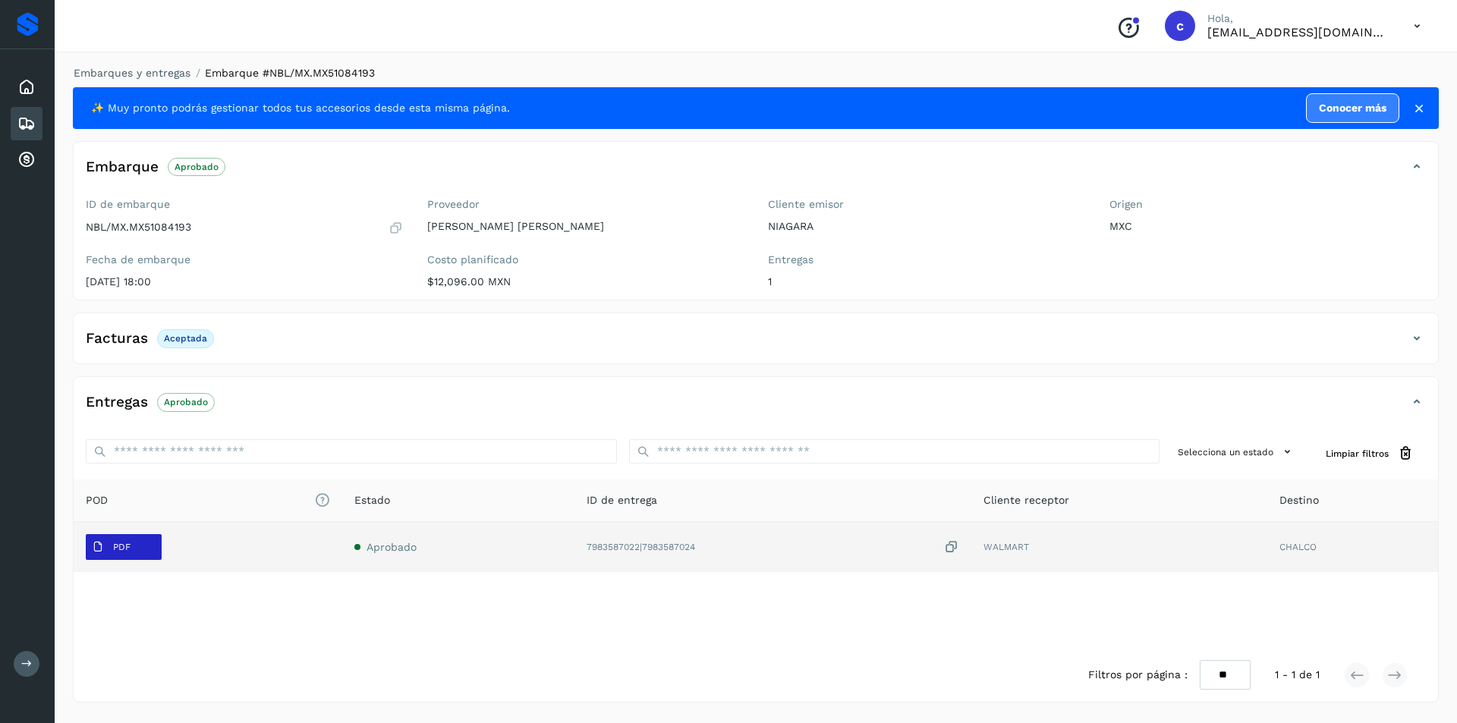
click at [126, 545] on p "PDF" at bounding box center [121, 547] width 17 height 11
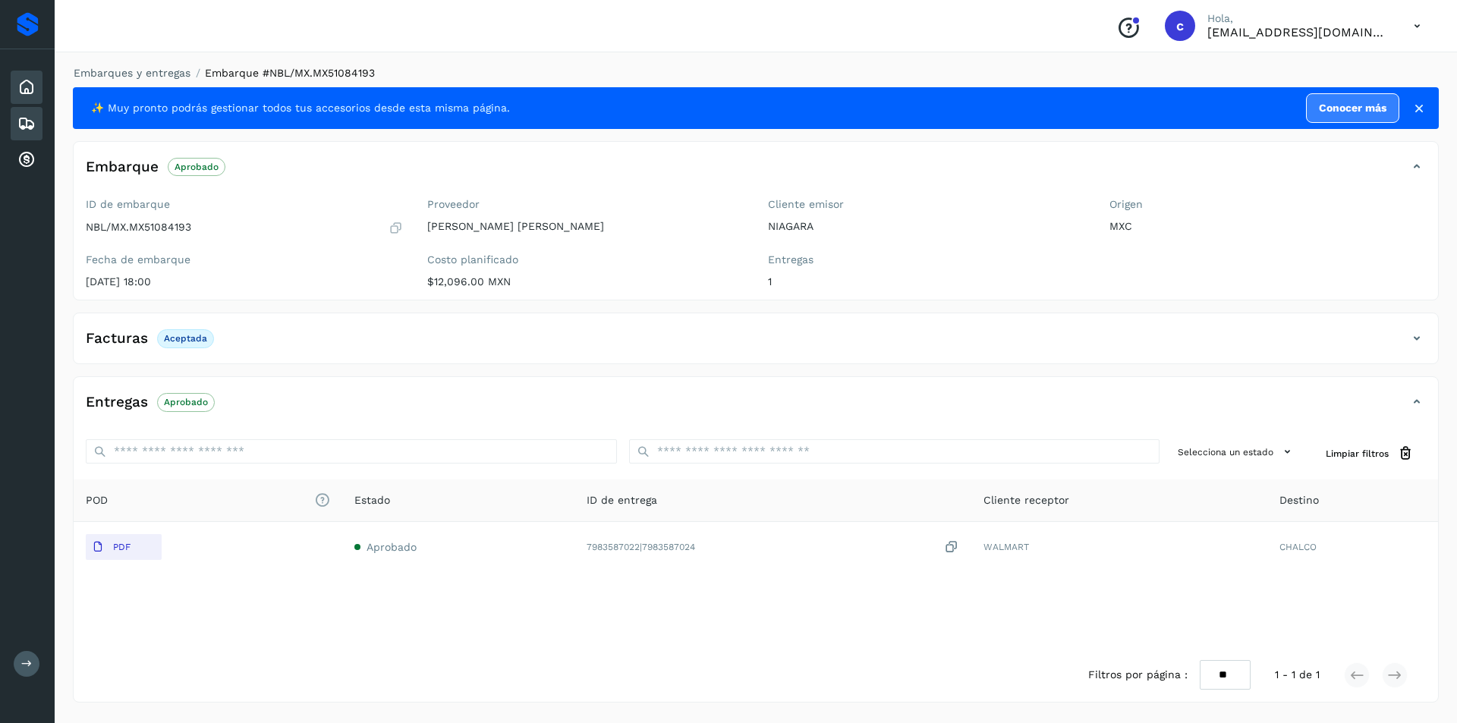
click at [20, 93] on icon at bounding box center [26, 87] width 18 height 18
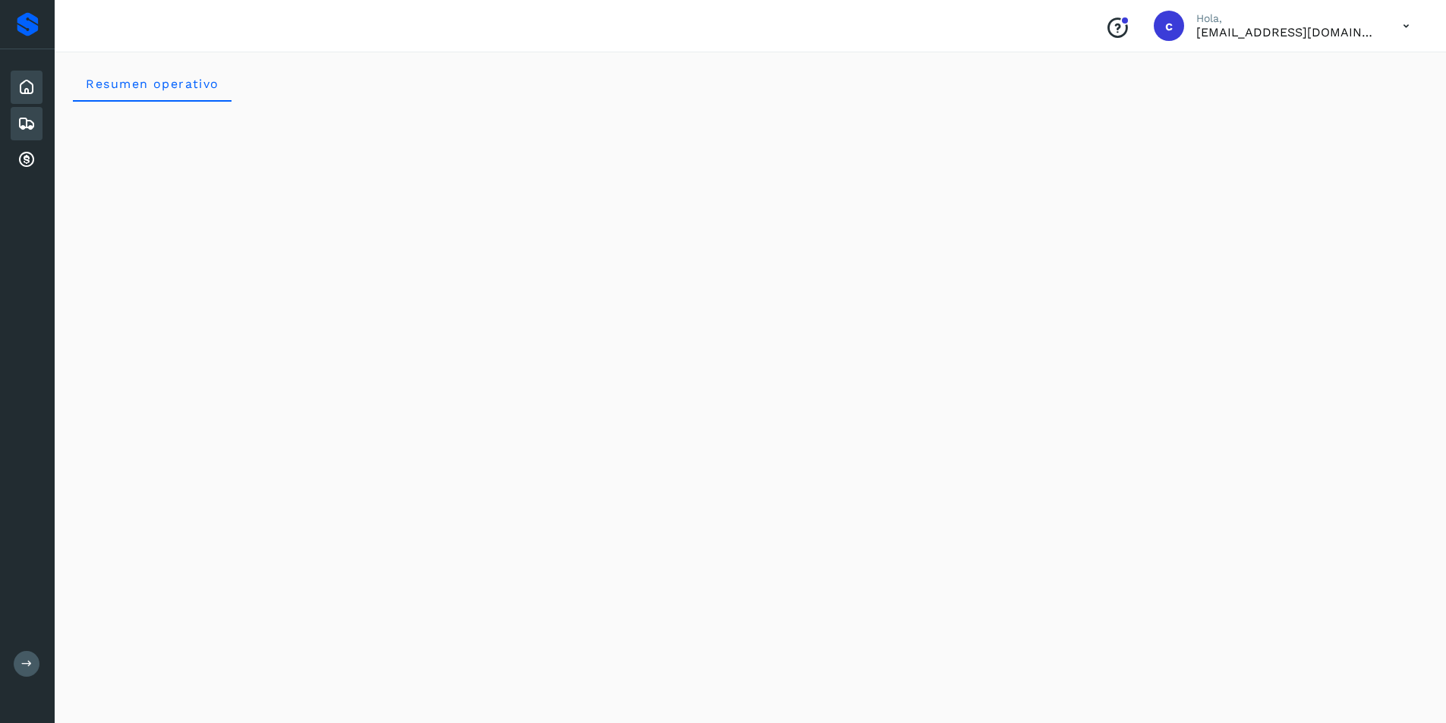
click at [25, 133] on div "Embarques" at bounding box center [27, 123] width 32 height 33
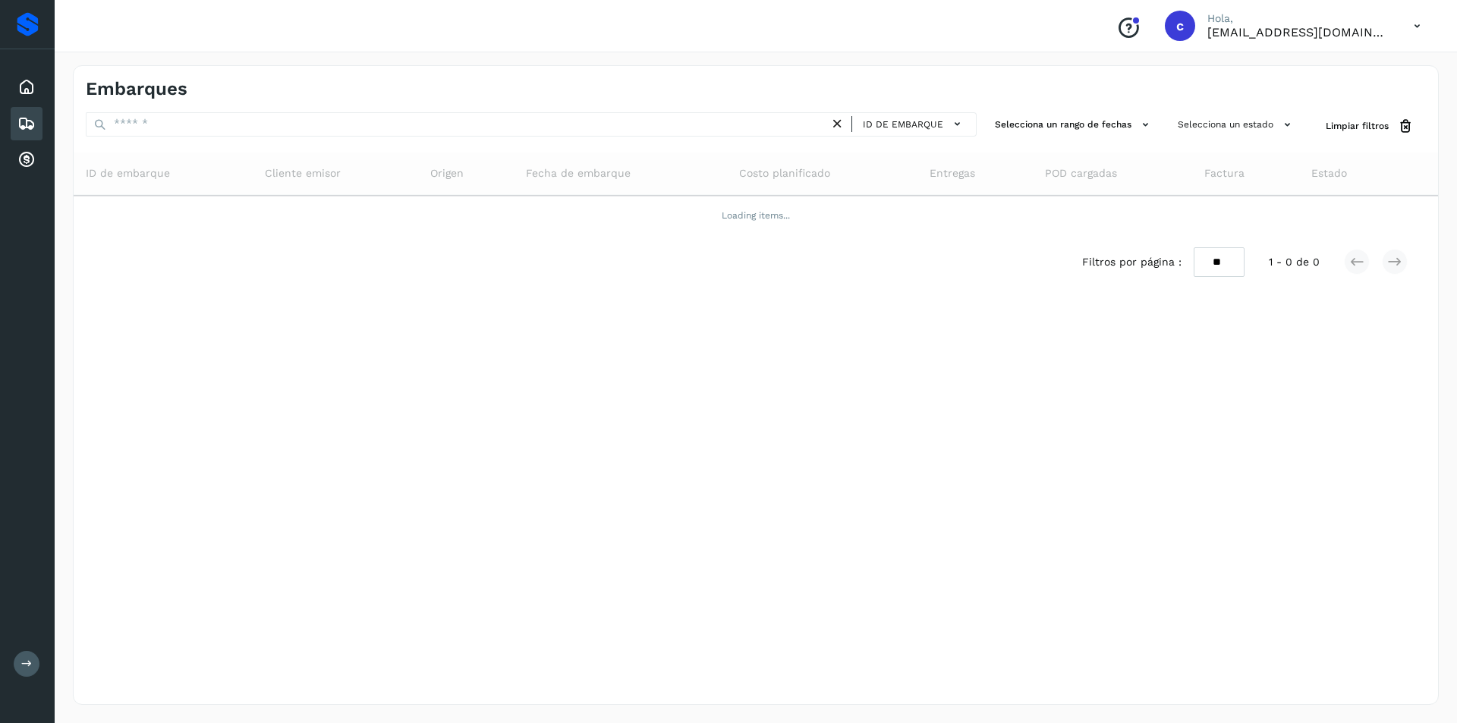
click at [30, 131] on icon at bounding box center [26, 124] width 18 height 18
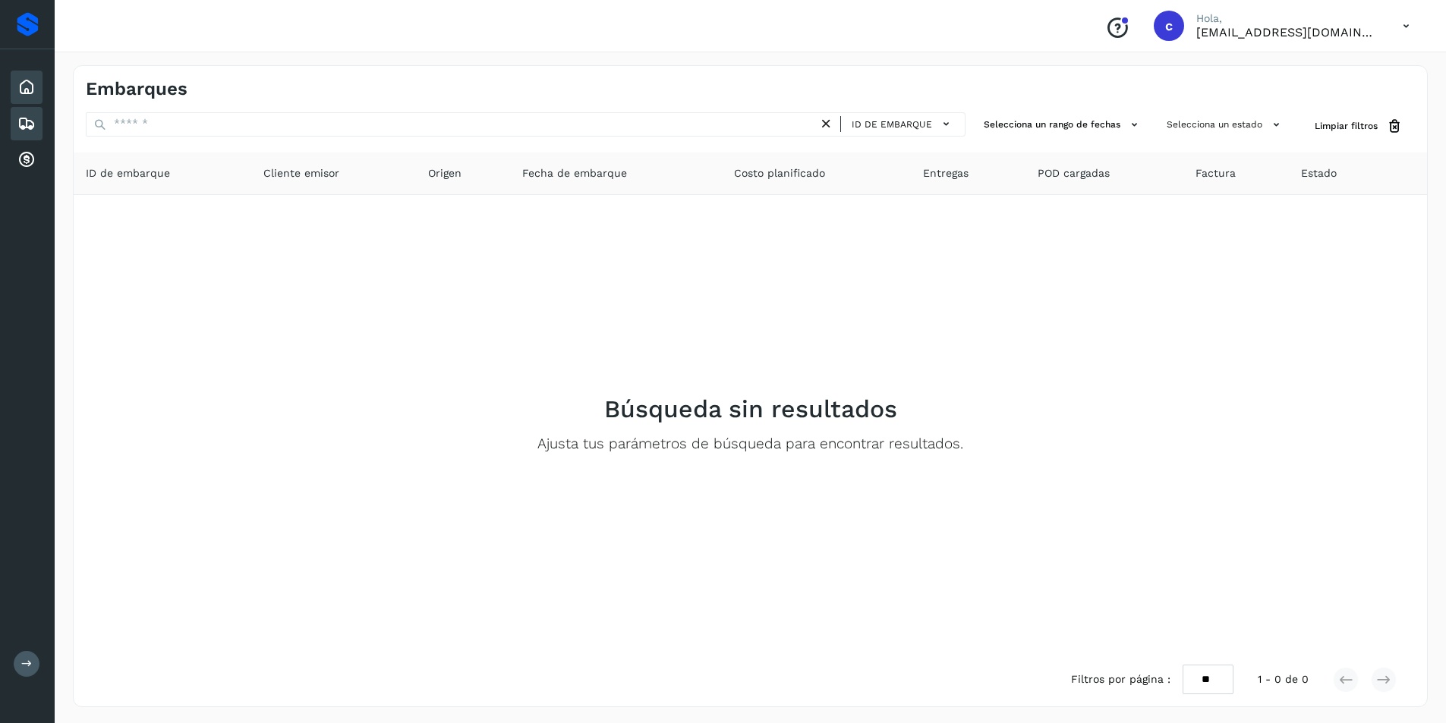
click at [17, 88] on div "Inicio" at bounding box center [27, 87] width 32 height 33
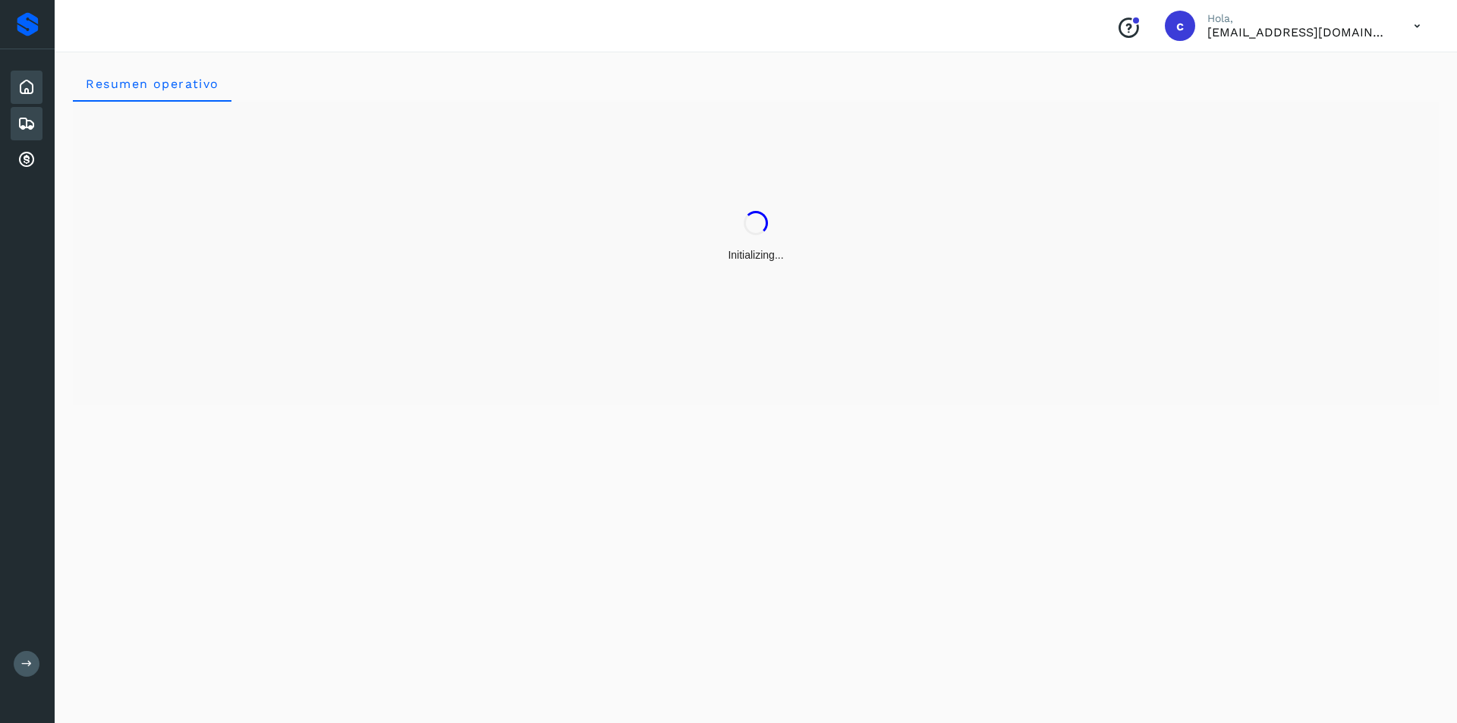
click at [22, 120] on icon at bounding box center [26, 124] width 18 height 18
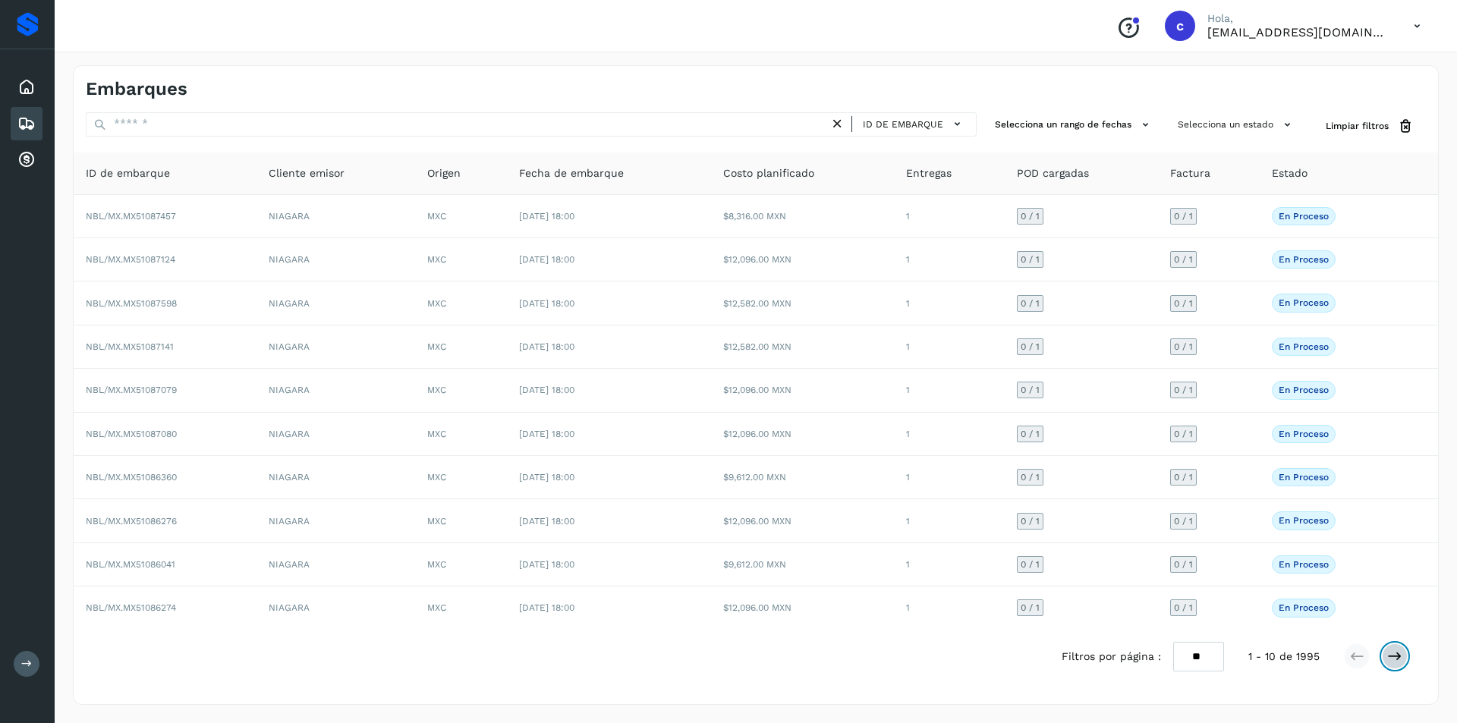
click at [1403, 661] on button at bounding box center [1395, 657] width 26 height 26
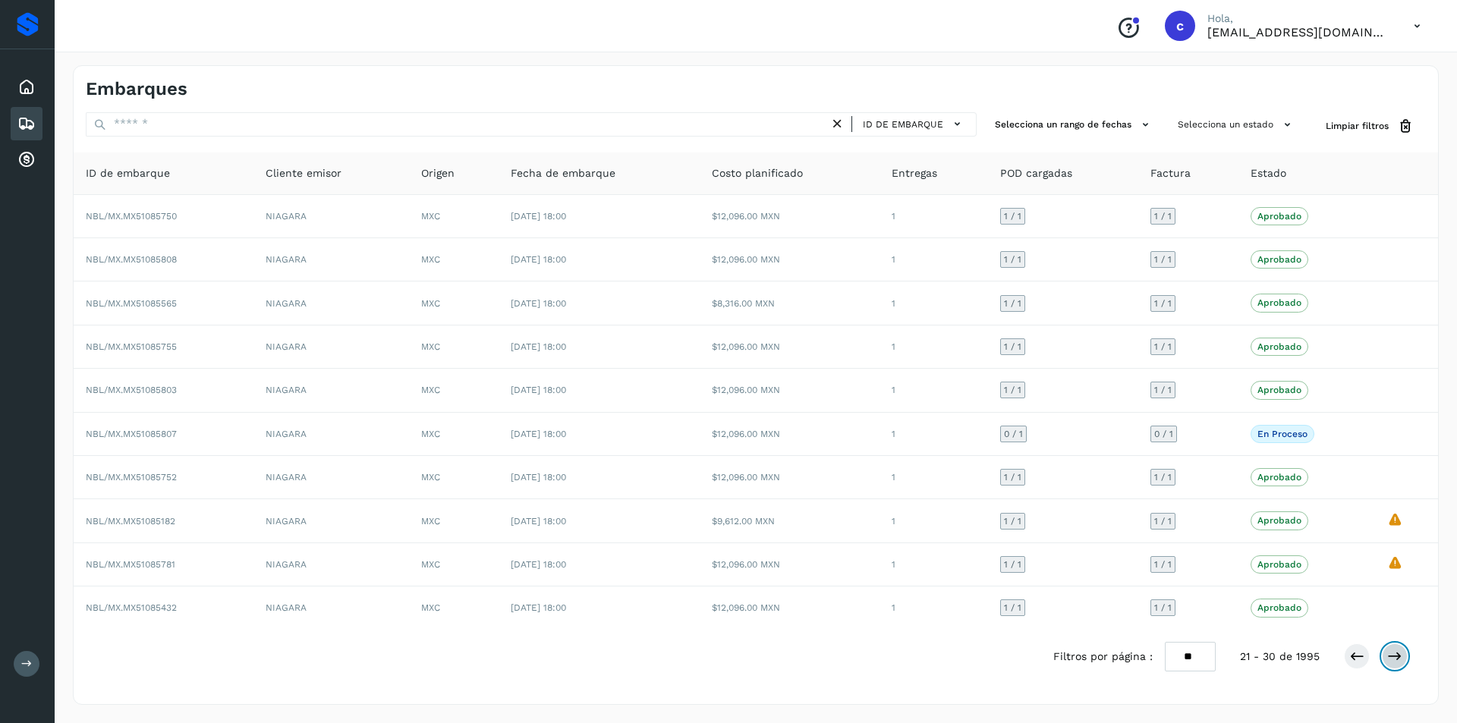
click at [1403, 661] on button at bounding box center [1395, 657] width 26 height 26
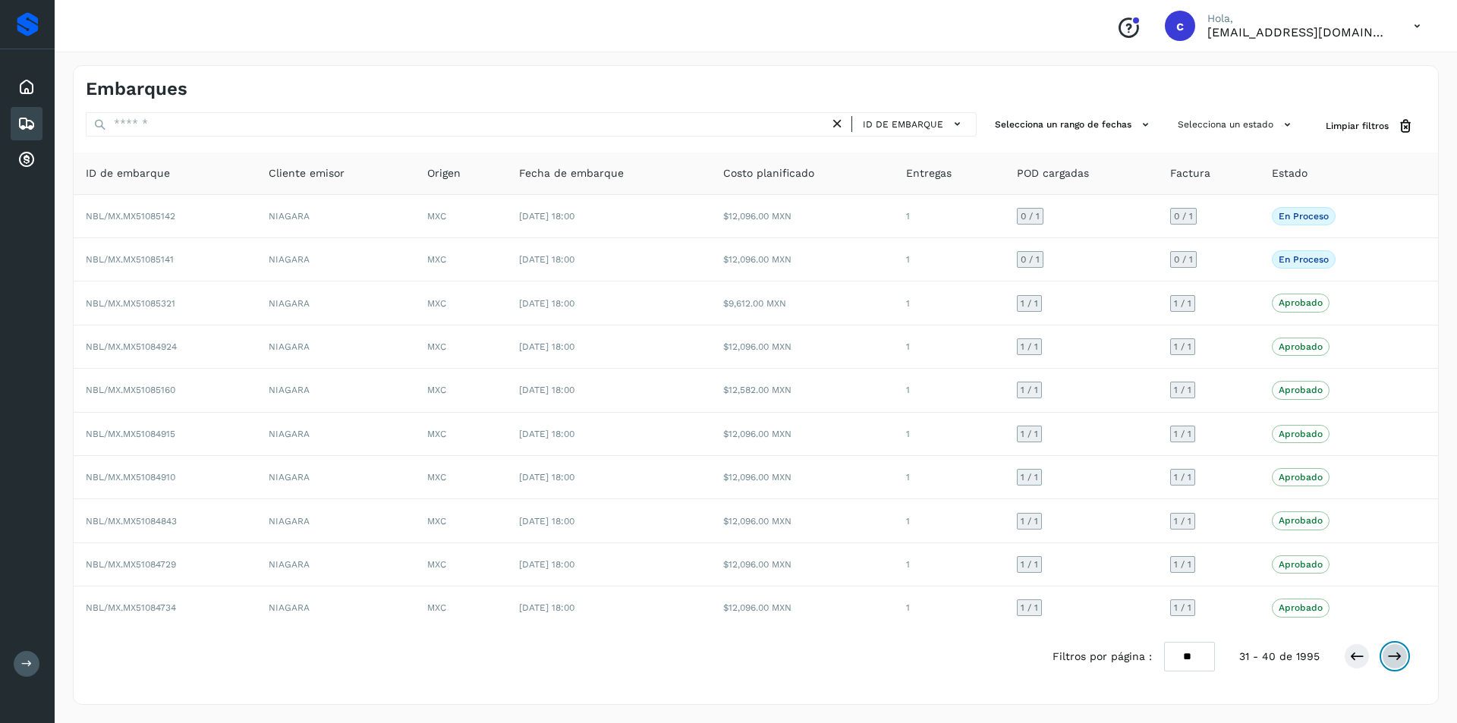
click at [1403, 661] on button at bounding box center [1395, 657] width 26 height 26
